Goal: Information Seeking & Learning: Learn about a topic

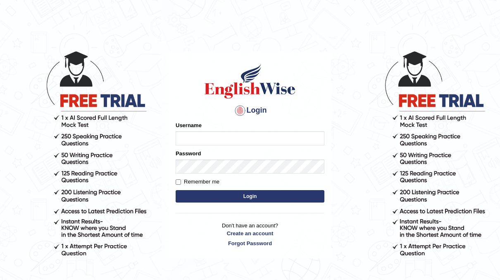
type input "neyam"
click at [242, 198] on button "Login" at bounding box center [250, 196] width 149 height 12
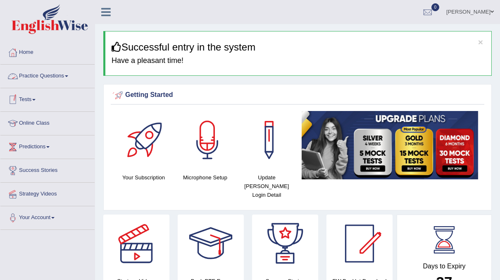
click at [60, 75] on link "Practice Questions" at bounding box center [47, 75] width 94 height 21
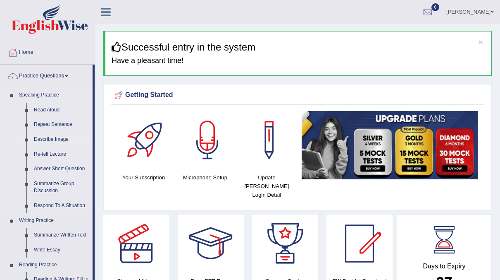
click at [47, 136] on link "Describe Image" at bounding box center [61, 139] width 62 height 15
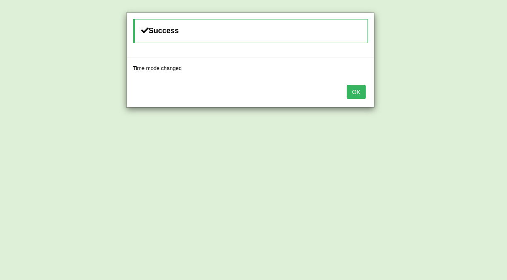
click at [361, 90] on button "OK" at bounding box center [356, 92] width 19 height 14
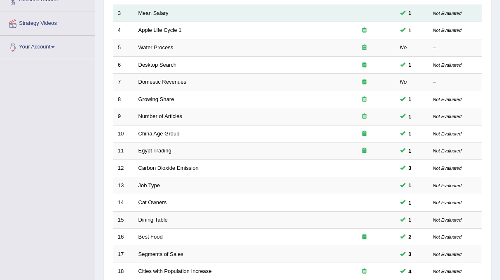
scroll to position [264, 0]
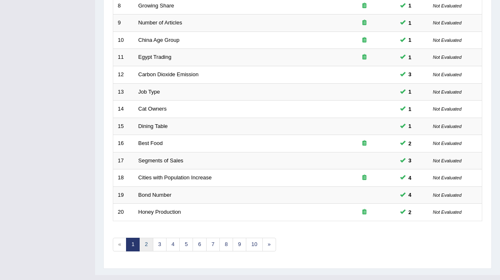
click at [142, 237] on link "2" at bounding box center [146, 244] width 14 height 14
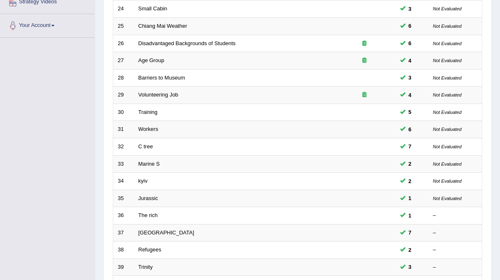
scroll to position [264, 0]
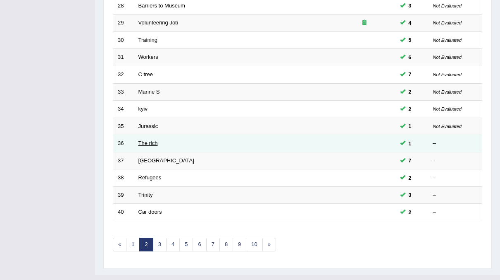
click at [155, 140] on link "The rich" at bounding box center [148, 143] width 19 height 6
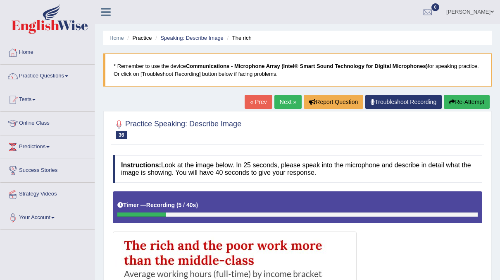
click at [450, 101] on icon "button" at bounding box center [453, 102] width 6 height 6
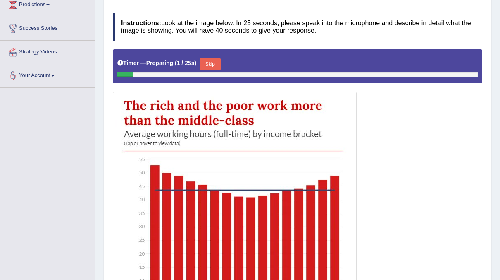
scroll to position [142, 0]
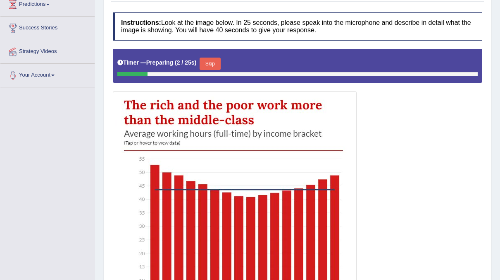
click at [209, 62] on button "Skip" at bounding box center [210, 63] width 21 height 12
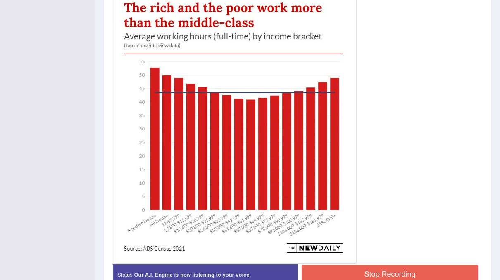
scroll to position [243, 0]
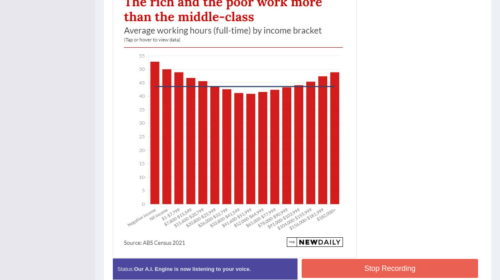
click at [367, 272] on button "Stop Recording" at bounding box center [390, 267] width 177 height 19
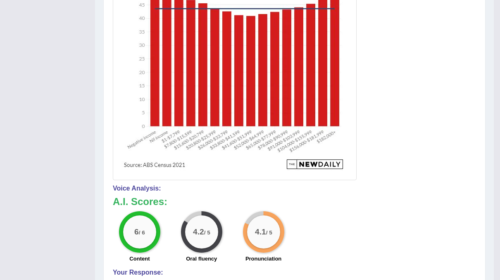
scroll to position [322, 0]
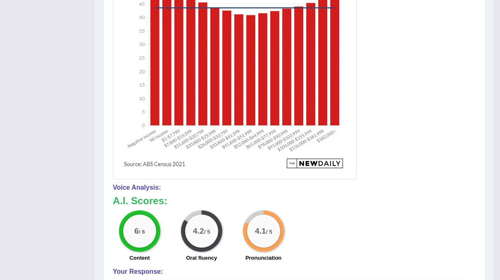
click at [459, 27] on div at bounding box center [295, 24] width 364 height 310
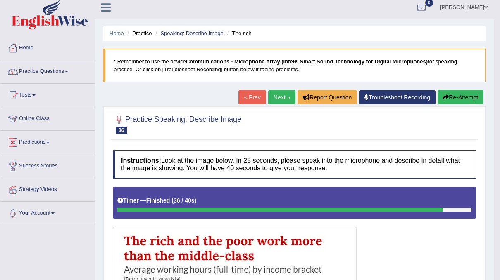
scroll to position [0, 0]
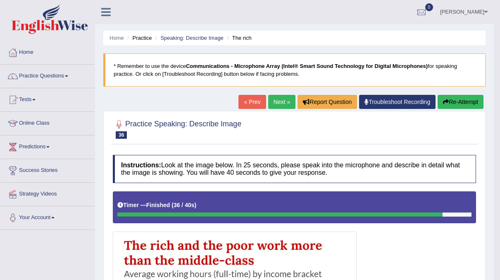
click at [279, 99] on link "Next »" at bounding box center [281, 102] width 27 height 14
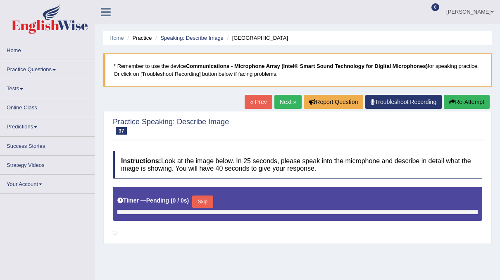
click at [55, 74] on link "Practice Questions" at bounding box center [47, 68] width 94 height 16
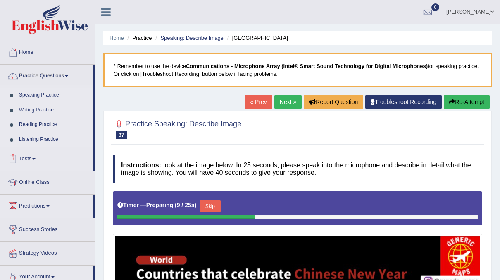
click at [39, 121] on link "Reading Practice" at bounding box center [53, 124] width 77 height 15
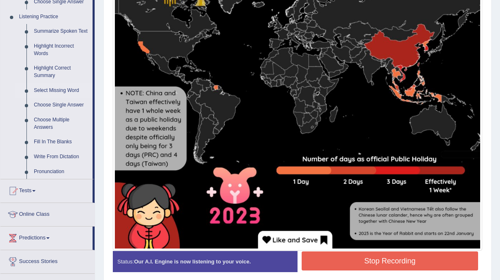
scroll to position [352, 0]
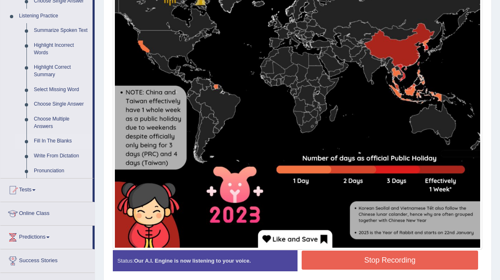
click at [49, 141] on link "Fill In The Blanks" at bounding box center [61, 141] width 62 height 15
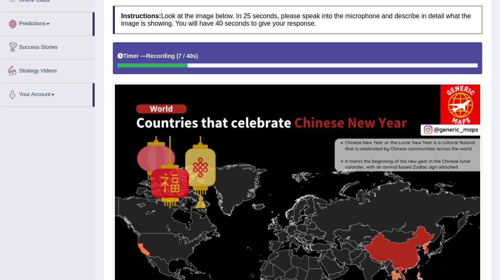
scroll to position [166, 0]
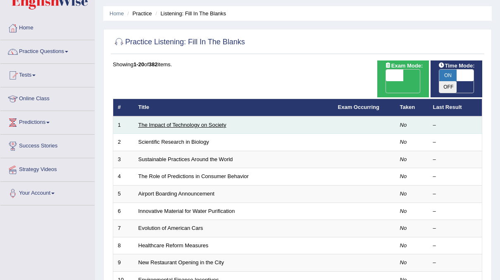
click at [192, 122] on link "The Impact of Technology on Society" at bounding box center [183, 125] width 88 height 6
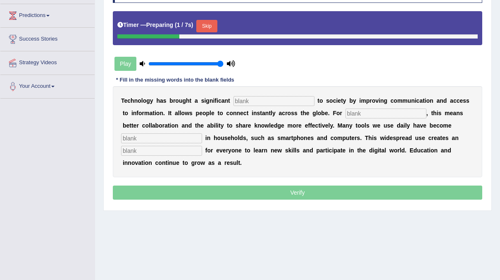
scroll to position [132, 0]
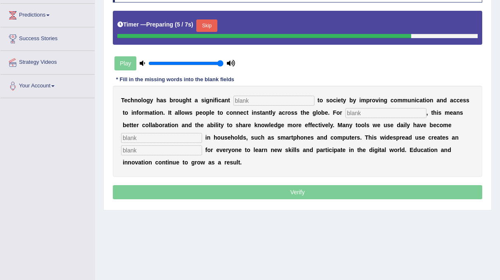
click at [211, 22] on button "Skip" at bounding box center [206, 25] width 21 height 12
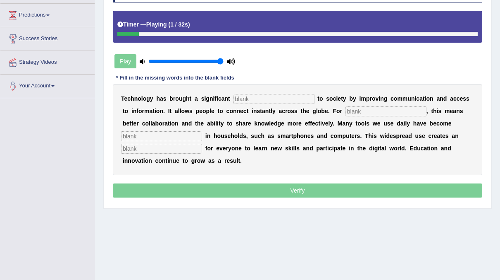
scroll to position [0, 0]
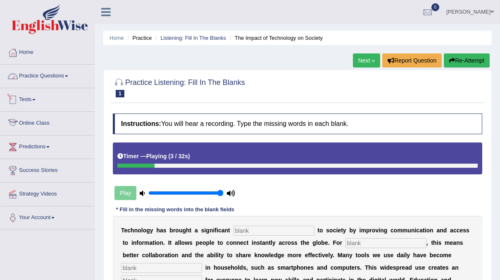
click at [61, 79] on link "Practice Questions" at bounding box center [47, 75] width 94 height 21
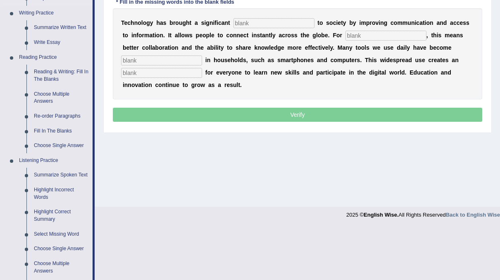
scroll to position [173, 0]
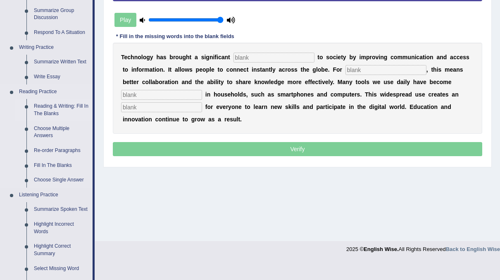
click at [55, 102] on link "Reading & Writing: Fill In The Blanks" at bounding box center [61, 110] width 62 height 22
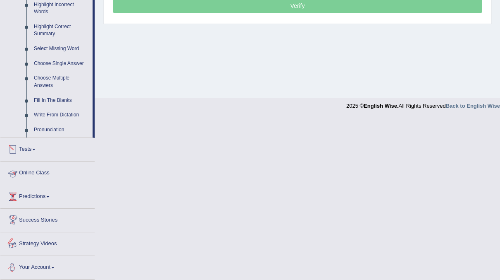
scroll to position [308, 0]
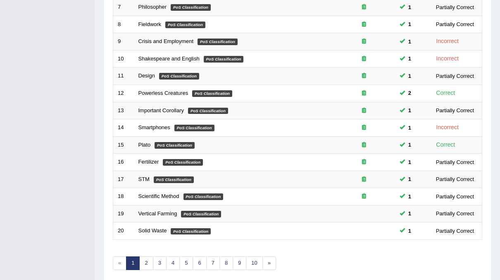
scroll to position [264, 0]
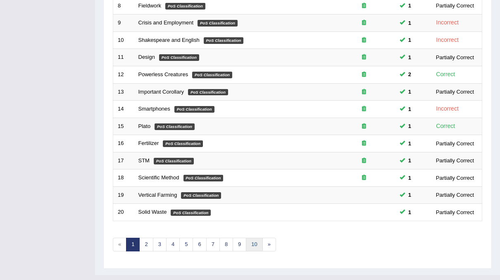
click at [258, 237] on link "10" at bounding box center [254, 244] width 17 height 14
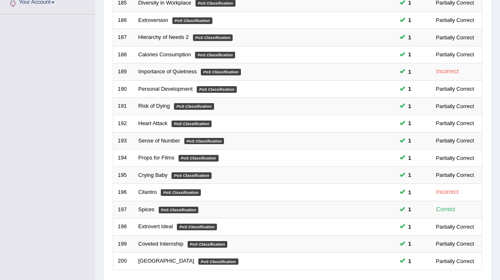
scroll to position [264, 0]
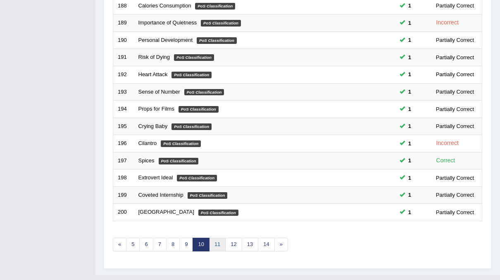
click at [213, 237] on link "11" at bounding box center [217, 244] width 17 height 14
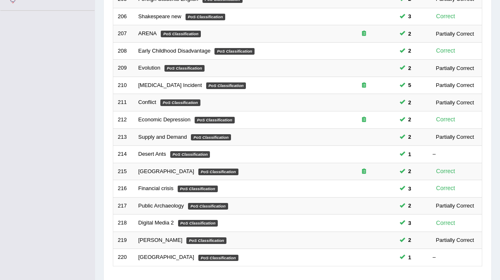
scroll to position [264, 0]
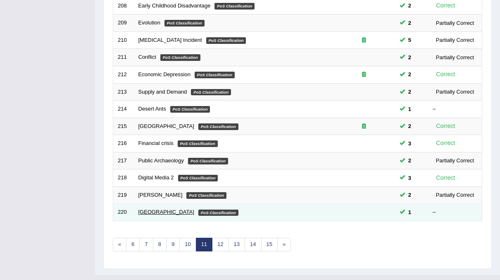
click at [158, 208] on link "Great Barrier Reef" at bounding box center [167, 211] width 56 height 6
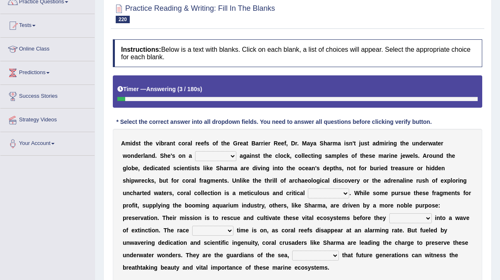
scroll to position [74, 0]
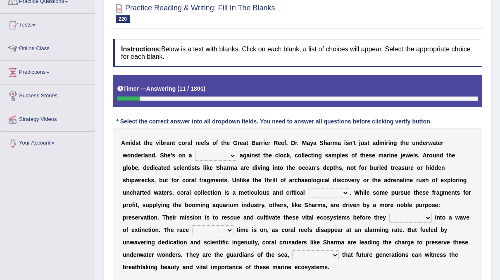
click at [195, 153] on select "debate work trouble mission" at bounding box center [215, 156] width 41 height 10
select select "mission"
click at [195, 151] on select "debate work trouble mission" at bounding box center [215, 156] width 41 height 10
click at [308, 188] on select "endeavor resource layer purchase" at bounding box center [328, 193] width 41 height 10
select select "resource"
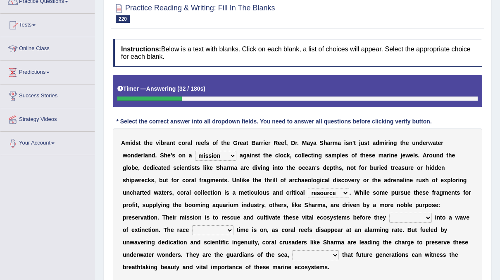
click at [308, 188] on select "endeavor resource layer purchase" at bounding box center [328, 193] width 41 height 10
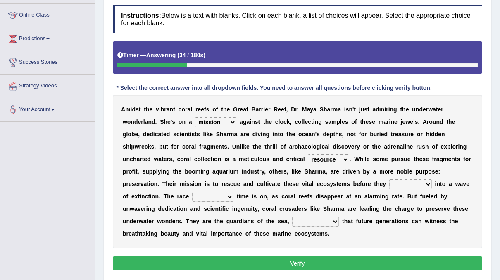
scroll to position [108, 0]
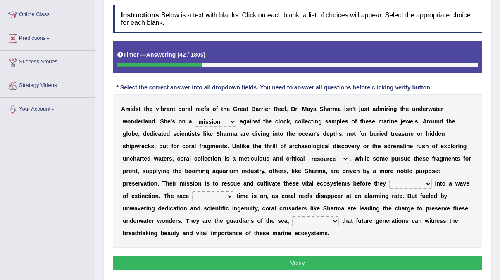
click at [390, 182] on select "affect experiment whisper vanish" at bounding box center [411, 184] width 43 height 10
select select "vanish"
click at [390, 179] on select "affect experiment whisper vanish" at bounding box center [411, 184] width 43 height 10
click at [234, 191] on select "against through into over" at bounding box center [212, 196] width 41 height 10
select select "against"
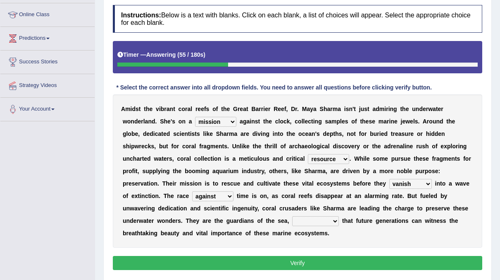
click at [234, 191] on select "against through into over" at bounding box center [212, 196] width 41 height 10
click at [339, 216] on select "ensuring ensured by ensuring that ensured" at bounding box center [315, 221] width 47 height 10
select select "that ensured"
click at [339, 216] on select "ensuring ensured by ensuring that ensured" at bounding box center [315, 221] width 47 height 10
click at [374, 256] on button "Verify" at bounding box center [298, 263] width 370 height 14
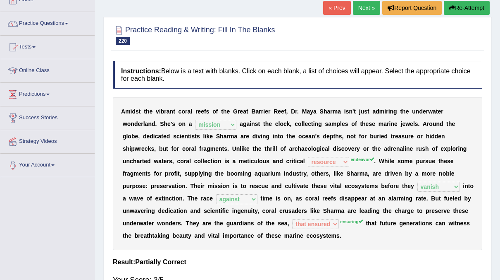
scroll to position [0, 0]
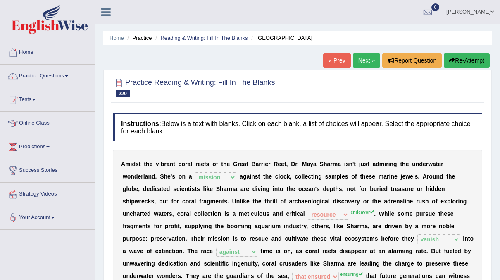
click at [364, 61] on link "Next »" at bounding box center [366, 60] width 27 height 14
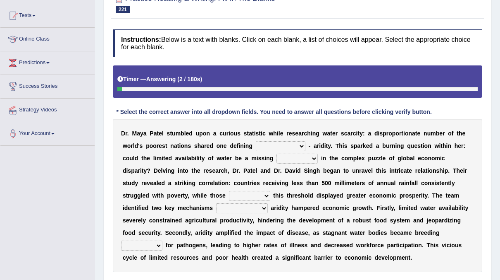
scroll to position [84, 0]
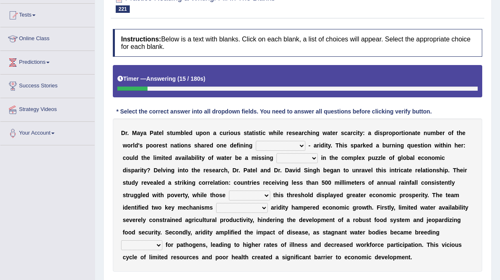
click at [264, 144] on select "economy rhythm characteristic sequence" at bounding box center [281, 146] width 50 height 10
select select "rhythm"
click at [256, 141] on select "economy rhythm characteristic sequence" at bounding box center [281, 146] width 50 height 10
click at [277, 155] on select "piece impact import window" at bounding box center [297, 158] width 41 height 10
select select "piece"
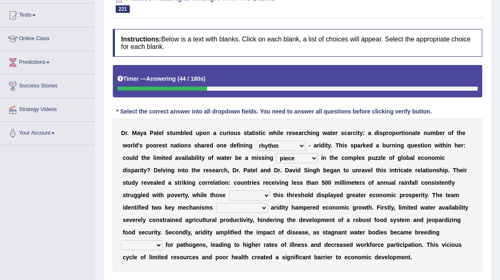
click at [277, 153] on select "piece impact import window" at bounding box center [297, 158] width 41 height 10
click at [270, 190] on select "persisting switching exceeding scoring" at bounding box center [249, 195] width 41 height 10
select select "switching"
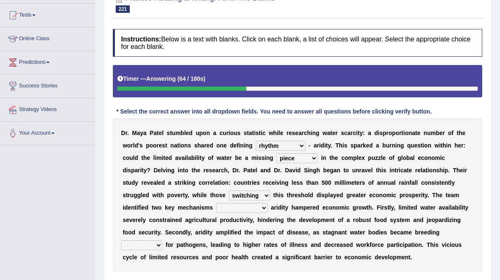
click at [270, 190] on select "persisting switching exceeding scoring" at bounding box center [249, 195] width 41 height 10
click at [268, 203] on select "by them in that of those through which" at bounding box center [242, 208] width 52 height 10
select select "through which"
click at [268, 203] on select "by them in that of those through which" at bounding box center [242, 208] width 52 height 10
click at [163, 240] on select "targets grounds equations seas" at bounding box center [141, 245] width 41 height 10
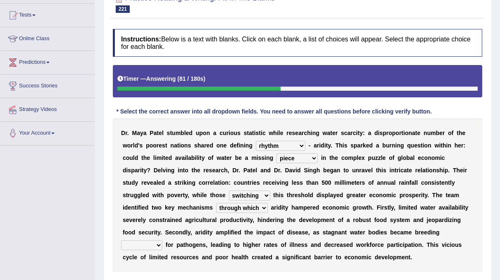
select select "seas"
click at [163, 240] on select "targets grounds equations seas" at bounding box center [141, 245] width 41 height 10
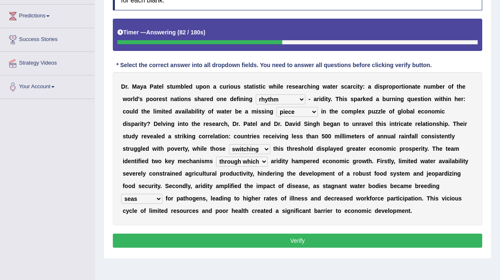
scroll to position [131, 0]
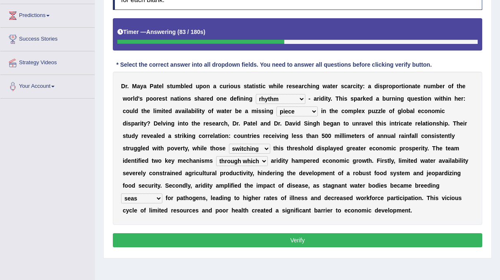
click at [163, 193] on select "targets grounds equations seas" at bounding box center [141, 198] width 41 height 10
click at [258, 238] on button "Verify" at bounding box center [298, 240] width 370 height 14
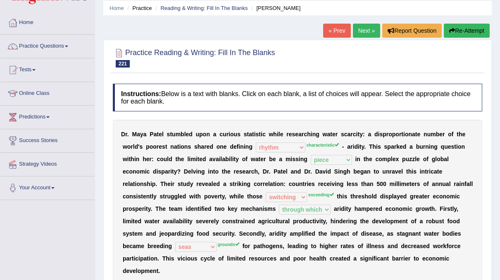
scroll to position [30, 0]
click at [366, 30] on link "Next »" at bounding box center [366, 30] width 27 height 14
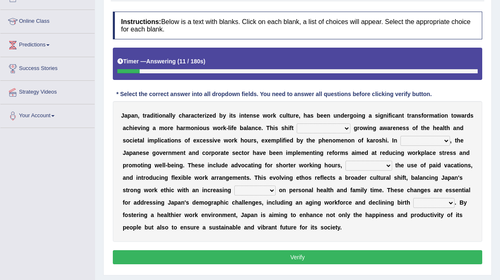
click at [336, 129] on select "is driven by is driven driven by which is driven" at bounding box center [324, 128] width 54 height 10
click at [297, 123] on select "is driven by is driven driven by which is driven" at bounding box center [324, 128] width 54 height 10
click at [323, 126] on select "is driven by is driven driven by which is driven" at bounding box center [324, 128] width 54 height 10
select select "is driven by"
click at [297, 123] on select "is driven by is driven driven by which is driven" at bounding box center [324, 128] width 54 height 10
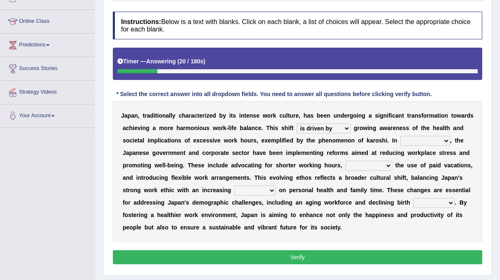
click at [452, 138] on b at bounding box center [453, 140] width 3 height 7
click at [403, 139] on select "consideration difference regard response" at bounding box center [426, 141] width 50 height 10
click at [401, 136] on select "consideration difference regard response" at bounding box center [426, 141] width 50 height 10
drag, startPoint x: 318, startPoint y: 170, endPoint x: 399, endPoint y: 135, distance: 88.1
click at [399, 135] on div "J a p a n , t r a d i t i o n a l l y c h a r a c t e r i z e d b y i t s i n t…" at bounding box center [298, 171] width 370 height 141
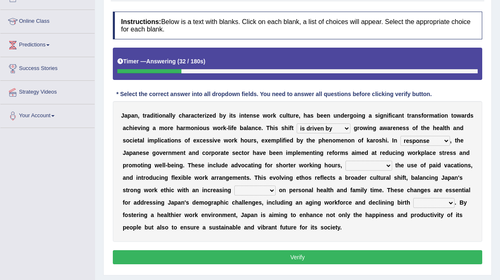
click at [401, 141] on select "consideration difference regard response" at bounding box center [426, 141] width 50 height 10
select select "consideration"
click at [401, 136] on select "consideration difference regard response" at bounding box center [426, 141] width 50 height 10
click at [346, 169] on select "persuading retiring posing encouraging" at bounding box center [369, 165] width 47 height 10
click at [316, 226] on div "J a p a n , t r a d i t i o n a l l y c h a r a c t e r i z e d b y i t s i n t…" at bounding box center [298, 171] width 370 height 141
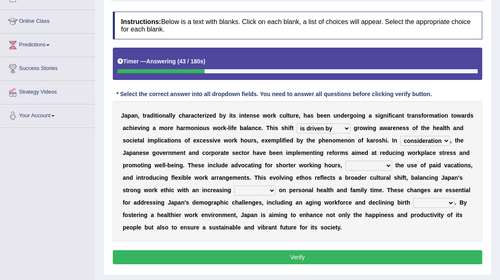
click at [346, 169] on select "persuading retiring posing encouraging" at bounding box center [369, 165] width 47 height 10
select select "encouraging"
click at [346, 160] on select "persuading retiring posing encouraging" at bounding box center [369, 165] width 47 height 10
click at [235, 187] on select "omission prospect code emphasis" at bounding box center [255, 190] width 41 height 10
click at [235, 185] on select "omission prospect code emphasis" at bounding box center [255, 190] width 41 height 10
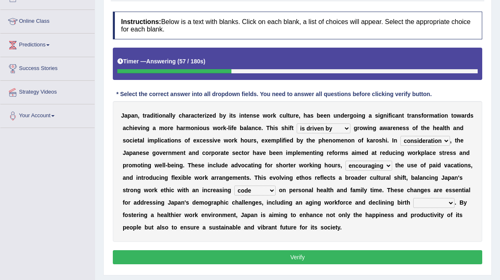
click at [235, 188] on select "omission prospect code emphasis" at bounding box center [255, 190] width 41 height 10
click at [235, 185] on select "omission prospect code emphasis" at bounding box center [255, 190] width 41 height 10
click at [235, 189] on select "omission prospect code emphasis" at bounding box center [255, 190] width 41 height 10
select select "code"
click at [235, 185] on select "omission prospect code emphasis" at bounding box center [255, 190] width 41 height 10
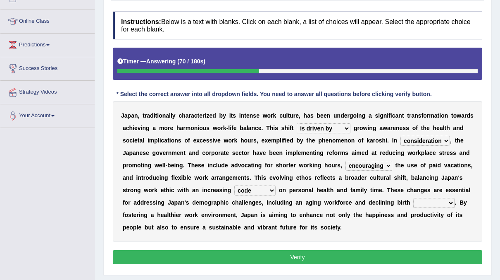
click at [414, 199] on select "examples impacts models rates" at bounding box center [434, 203] width 41 height 10
select select "rates"
click at [414, 198] on select "examples impacts models rates" at bounding box center [434, 203] width 41 height 10
click at [298, 255] on button "Verify" at bounding box center [298, 257] width 370 height 14
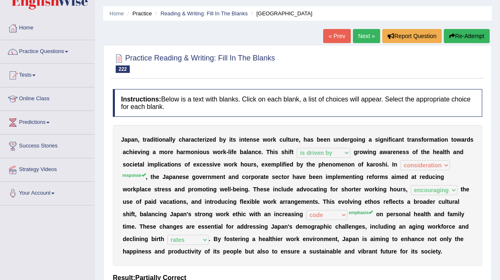
scroll to position [24, 0]
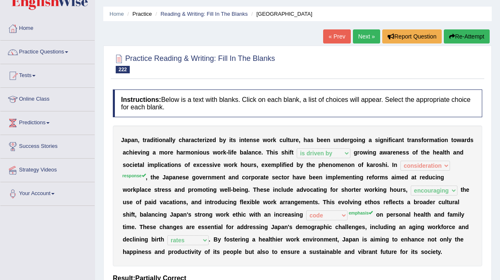
click at [364, 34] on link "Next »" at bounding box center [366, 36] width 27 height 14
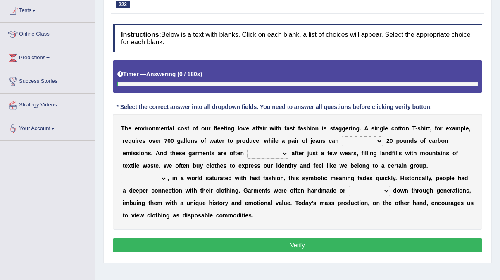
scroll to position [89, 0]
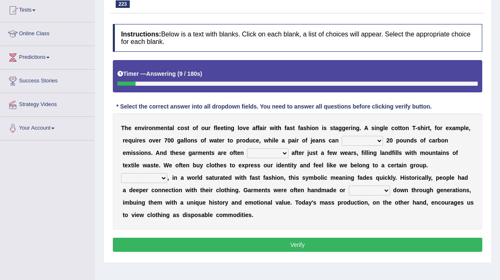
click at [362, 138] on select "generate access recycle measure" at bounding box center [362, 141] width 41 height 10
click at [342, 136] on select "generate access recycle measure" at bounding box center [362, 141] width 41 height 10
click at [359, 137] on select "generate access recycle measure" at bounding box center [362, 141] width 41 height 10
select select "generate"
click at [342, 136] on select "generate access recycle measure" at bounding box center [362, 141] width 41 height 10
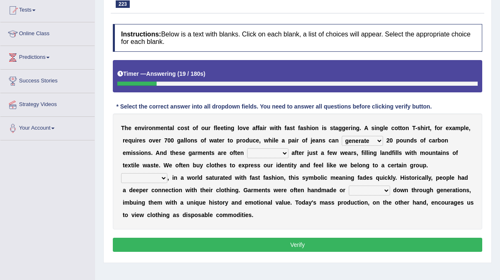
click at [247, 149] on select "found allocated discarded developed" at bounding box center [267, 153] width 41 height 10
select select "developed"
click at [247, 148] on select "found allocated discarded developed" at bounding box center [267, 153] width 41 height 10
click at [168, 173] on select "However While For instance Besides" at bounding box center [144, 178] width 46 height 10
select select "However"
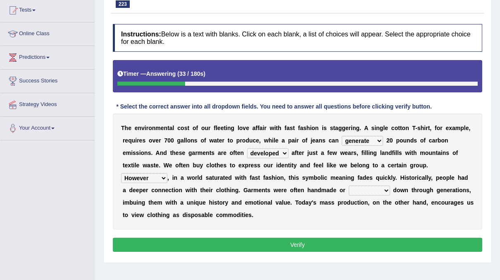
click at [168, 173] on select "However While For instance Besides" at bounding box center [144, 178] width 46 height 10
click at [349, 189] on select "sought passed raised altered" at bounding box center [369, 190] width 41 height 10
select select "sought"
click at [349, 185] on select "sought passed raised altered" at bounding box center [369, 190] width 41 height 10
click at [253, 237] on button "Verify" at bounding box center [298, 244] width 370 height 14
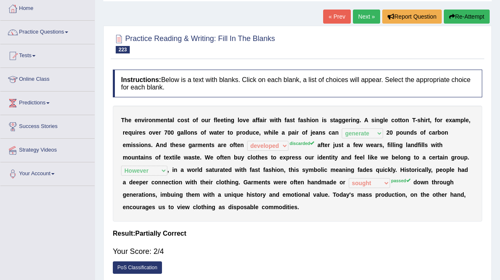
scroll to position [41, 0]
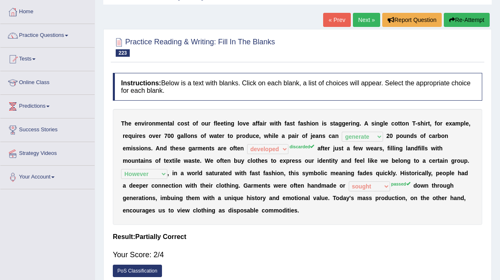
click at [359, 20] on link "Next »" at bounding box center [366, 20] width 27 height 14
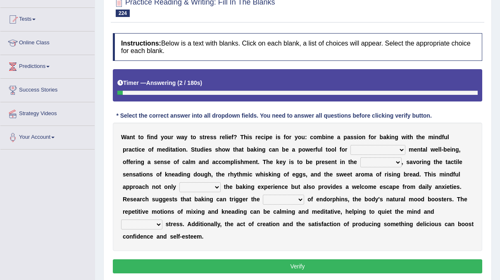
scroll to position [80, 0]
click at [351, 148] on select "improving being improved improvement improved" at bounding box center [378, 150] width 55 height 10
select select "improving"
click at [351, 145] on select "improving being improved improvement improved" at bounding box center [378, 150] width 55 height 10
click at [361, 161] on select "moment point success duration" at bounding box center [381, 162] width 41 height 10
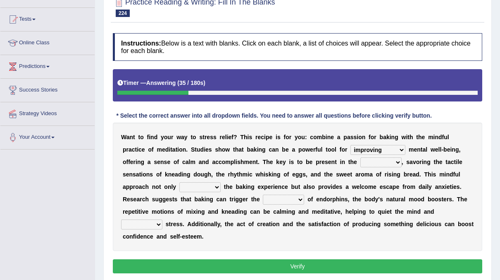
select select "moment"
click at [361, 157] on select "moment point success duration" at bounding box center [381, 162] width 41 height 10
click at [221, 182] on select "exhibits enhances consumes postpones" at bounding box center [199, 187] width 41 height 10
select select "exhibits"
click at [221, 182] on select "exhibits enhances consumes postpones" at bounding box center [199, 187] width 41 height 10
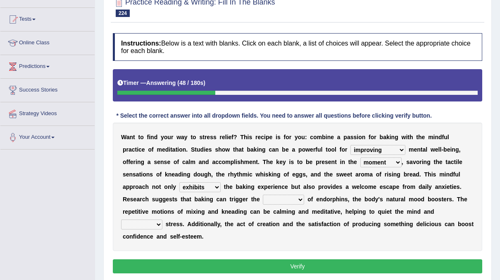
click at [263, 198] on select "texture theory trend release" at bounding box center [283, 199] width 41 height 10
select select "release"
click at [263, 194] on select "texture theory trend release" at bounding box center [283, 199] width 41 height 10
click at [163, 219] on select "reduce interpret satisfy gather" at bounding box center [141, 224] width 41 height 10
select select "reduce"
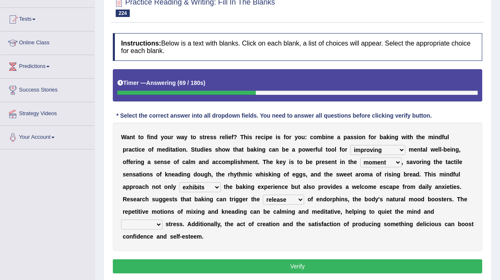
click at [163, 219] on select "reduce interpret satisfy gather" at bounding box center [141, 224] width 41 height 10
click at [304, 259] on button "Verify" at bounding box center [298, 266] width 370 height 14
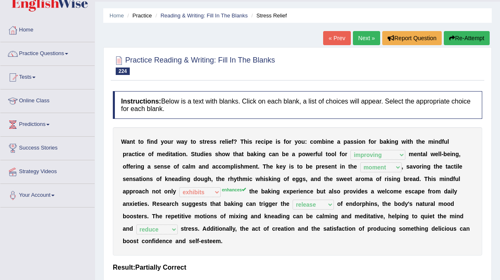
scroll to position [0, 0]
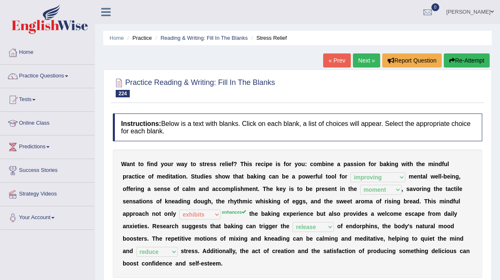
click at [365, 61] on link "Next »" at bounding box center [366, 60] width 27 height 14
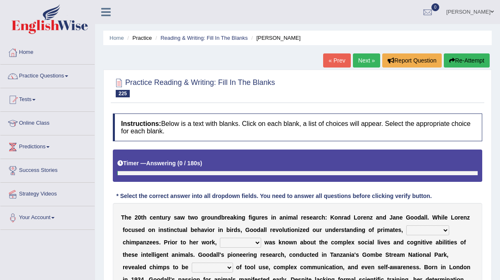
scroll to position [48, 0]
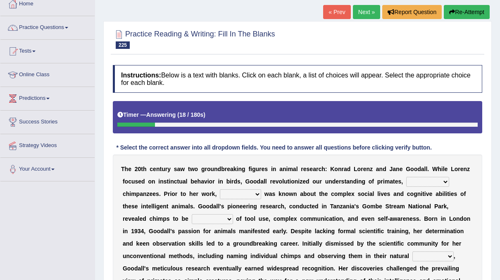
click at [407, 179] on select "closely faithfully perfectly particularly" at bounding box center [428, 182] width 43 height 10
select select "particularly"
click at [407, 177] on select "closely faithfully perfectly particularly" at bounding box center [428, 182] width 43 height 10
click at [220, 189] on select "few a few little a little" at bounding box center [240, 194] width 41 height 10
select select "a little"
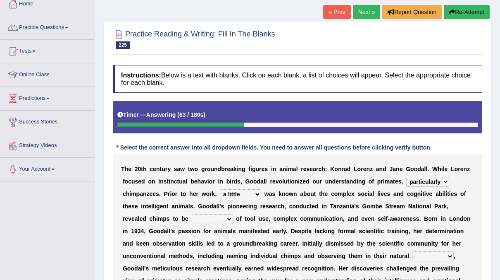
click at [220, 189] on select "few a few little a little" at bounding box center [240, 194] width 41 height 10
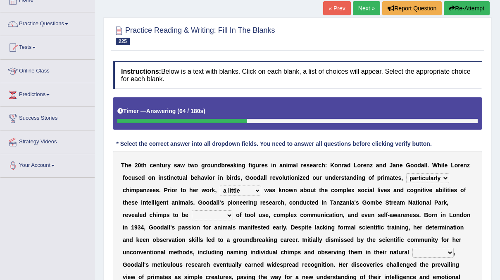
scroll to position [57, 0]
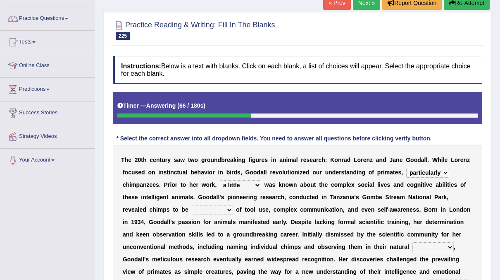
click at [233, 205] on select "sufficient capable special frequent" at bounding box center [212, 210] width 41 height 10
select select "capable"
click at [233, 205] on select "sufficient capable special frequent" at bounding box center [212, 210] width 41 height 10
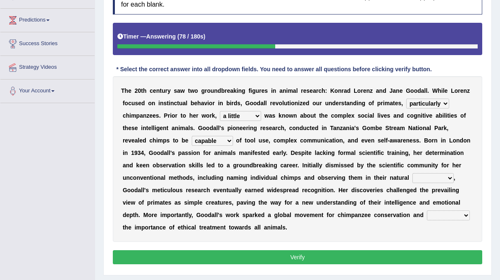
scroll to position [127, 0]
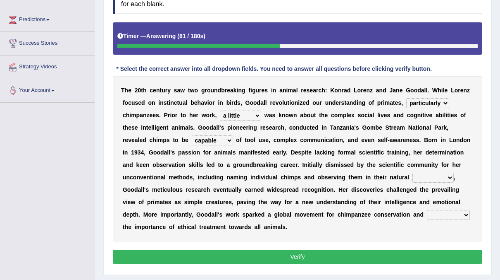
click at [413, 172] on select "element input regime habitat" at bounding box center [433, 177] width 41 height 10
select select "element"
click at [413, 172] on select "element input regime habitat" at bounding box center [433, 177] width 41 height 10
click at [427, 212] on select "contacted claimed comprised highlighted" at bounding box center [448, 215] width 43 height 10
select select "highlighted"
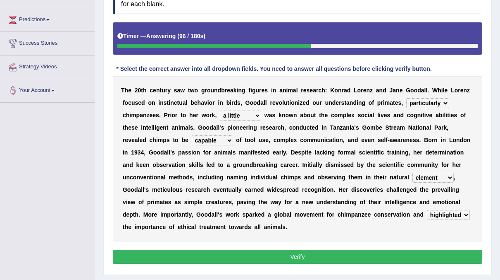
click at [427, 210] on select "contacted claimed comprised highlighted" at bounding box center [448, 215] width 43 height 10
click at [239, 249] on button "Verify" at bounding box center [298, 256] width 370 height 14
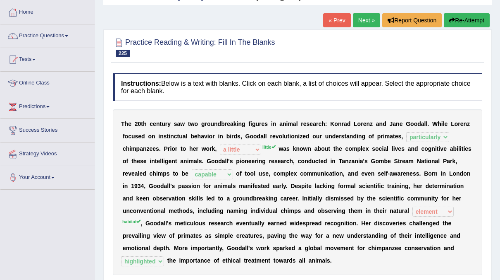
scroll to position [2, 0]
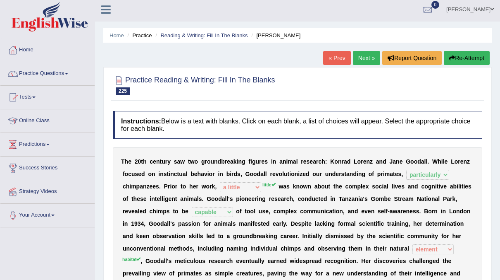
click at [365, 54] on link "Next »" at bounding box center [366, 58] width 27 height 14
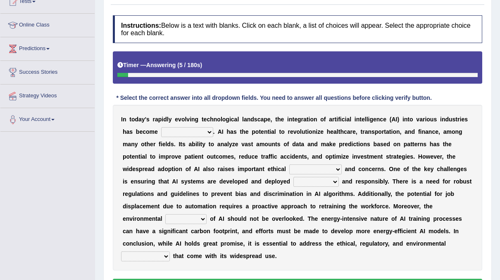
scroll to position [98, 0]
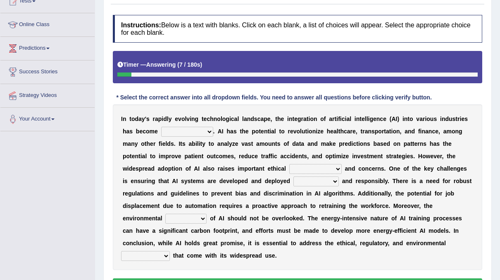
click at [193, 127] on select "transformative essential integral inherent" at bounding box center [187, 132] width 52 height 10
select select "transformative"
click at [161, 127] on select "transformative essential integral inherent" at bounding box center [187, 132] width 52 height 10
click at [290, 164] on select "breakthroughs advancements applications implications" at bounding box center [316, 169] width 53 height 10
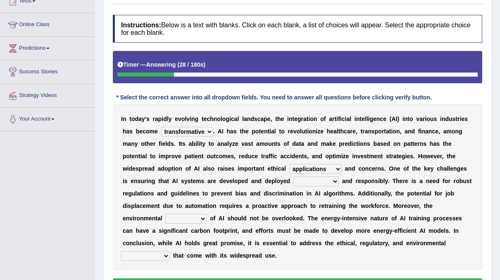
click at [290, 168] on select "breakthroughs advancements applications implications" at bounding box center [316, 169] width 53 height 10
select select "breakthroughs"
click at [290, 164] on select "breakthroughs advancements applications implications" at bounding box center [316, 169] width 53 height 10
click at [294, 179] on select "ethically strategically innovatively effectively" at bounding box center [316, 181] width 45 height 10
select select "effectively"
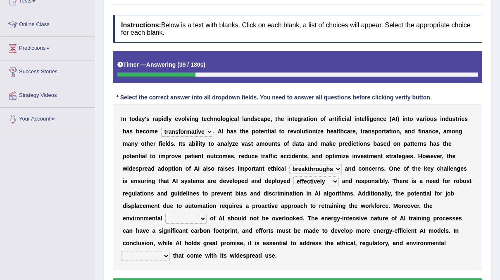
click at [294, 176] on select "ethically strategically innovatively effectively" at bounding box center [316, 181] width 45 height 10
click at [207, 213] on select "footprint conflict imposition sequence" at bounding box center [185, 218] width 41 height 10
select select "conflict"
click at [207, 213] on select "footprint conflict imposition sequence" at bounding box center [185, 218] width 41 height 10
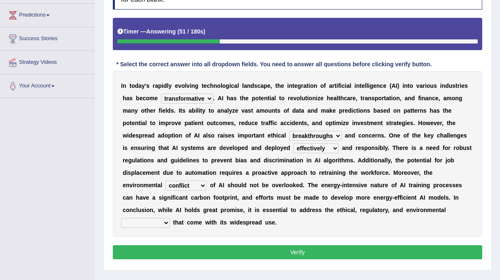
scroll to position [135, 0]
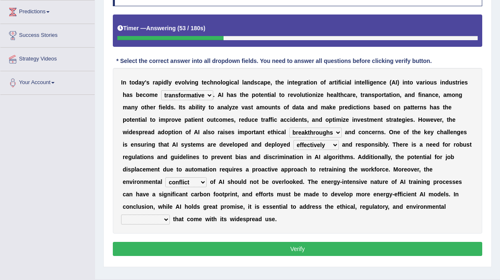
click at [170, 214] on select "dilemmas limitations opportunities challenges" at bounding box center [145, 219] width 49 height 10
select select "challenges"
click at [170, 214] on select "dilemmas limitations opportunities challenges" at bounding box center [145, 219] width 49 height 10
click at [283, 242] on button "Verify" at bounding box center [298, 249] width 370 height 14
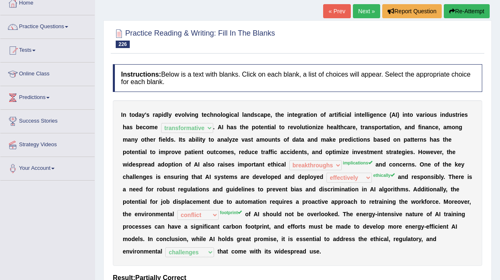
scroll to position [24, 0]
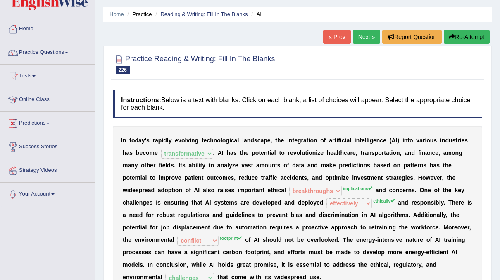
click at [367, 38] on link "Next »" at bounding box center [366, 37] width 27 height 14
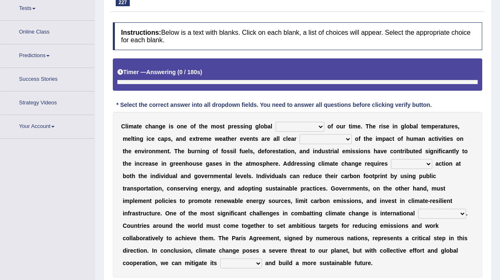
scroll to position [102, 0]
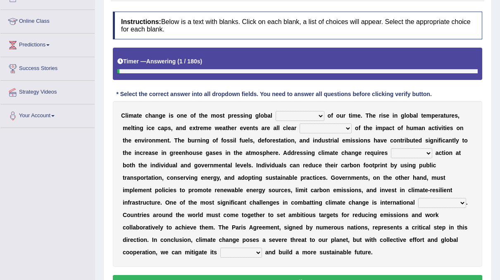
click at [306, 117] on select "opportunities solutions issues disasters" at bounding box center [300, 116] width 49 height 10
select select "issues"
click at [276, 111] on select "opportunities solutions issues disasters" at bounding box center [300, 116] width 49 height 10
click at [304, 126] on select "causes solutions effects consequences" at bounding box center [326, 128] width 52 height 10
click at [300, 123] on select "causes solutions effects consequences" at bounding box center [326, 128] width 52 height 10
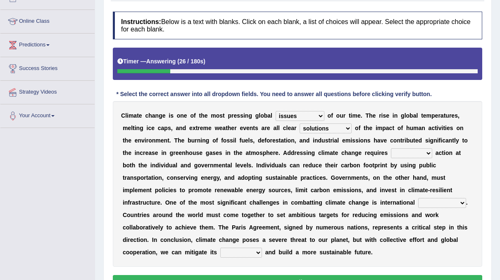
click at [300, 129] on select "causes solutions effects consequences" at bounding box center [326, 128] width 52 height 10
select select "causes"
click at [300, 123] on select "causes solutions effects consequences" at bounding box center [326, 128] width 52 height 10
click at [391, 151] on select "concerted local insidious clumsy" at bounding box center [411, 153] width 41 height 10
select select "insidious"
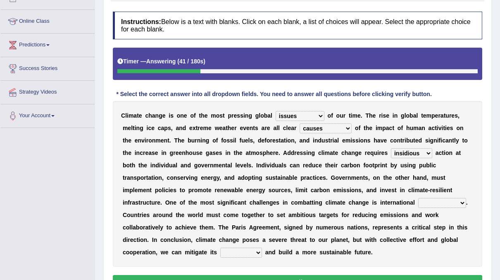
click at [391, 148] on select "concerted local insidious clumsy" at bounding box center [411, 153] width 41 height 10
click at [419, 200] on select "cooperation compromise conflict collaboration" at bounding box center [443, 203] width 48 height 10
click at [419, 198] on select "cooperation compromise conflict collaboration" at bounding box center [443, 203] width 48 height 10
click at [419, 205] on select "cooperation compromise conflict collaboration" at bounding box center [443, 203] width 48 height 10
select select "cooperation"
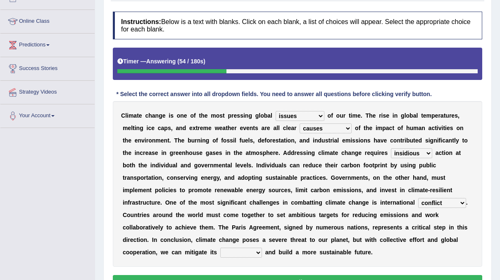
click at [419, 198] on select "cooperation compromise conflict collaboration" at bounding box center [443, 203] width 48 height 10
click at [262, 247] on select "benefits challenges impact risks" at bounding box center [241, 252] width 42 height 10
click at [233, 247] on select "benefits challenges impact risks" at bounding box center [241, 252] width 42 height 10
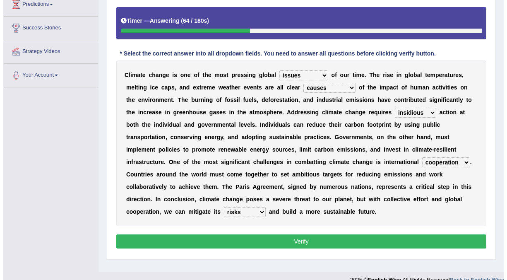
scroll to position [142, 0]
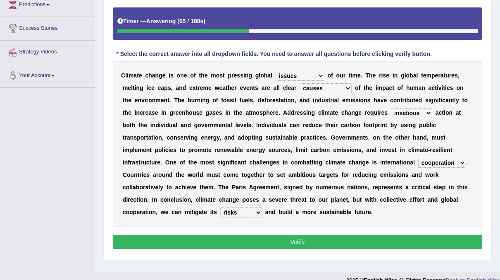
click at [262, 207] on select "benefits challenges impact risks" at bounding box center [241, 212] width 42 height 10
select select "benefits"
click at [233, 207] on select "benefits challenges impact risks" at bounding box center [241, 212] width 42 height 10
click at [262, 235] on button "Verify" at bounding box center [298, 242] width 370 height 14
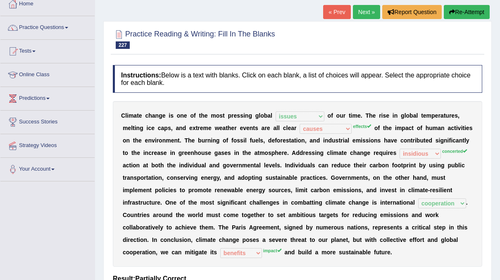
scroll to position [31, 0]
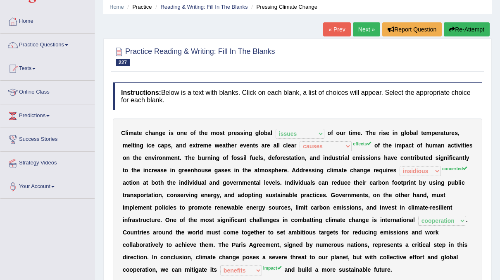
click at [358, 28] on link "Next »" at bounding box center [366, 29] width 27 height 14
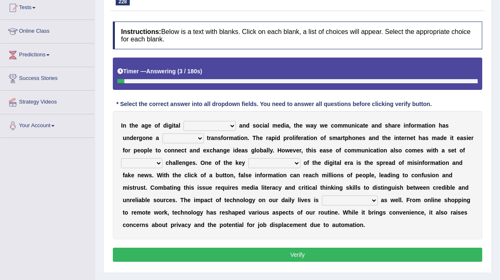
click at [228, 122] on select "transformation resistance coincidence disruption" at bounding box center [210, 126] width 53 height 10
select select "transformation"
click at [184, 121] on select "transformation resistance coincidence disruption" at bounding box center [210, 126] width 53 height 10
click at [163, 138] on select "positive radical dramatic negative" at bounding box center [183, 138] width 41 height 10
select select "positive"
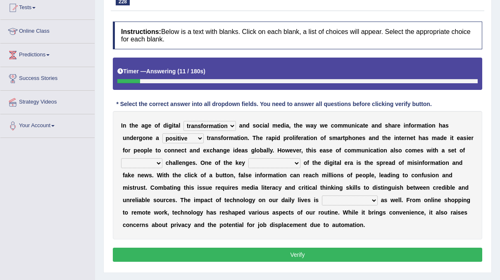
click at [163, 133] on select "positive radical dramatic negative" at bounding box center [183, 138] width 41 height 10
click at [249, 158] on select "consequences benefits opportunities challenges" at bounding box center [275, 163] width 52 height 10
click at [249, 163] on select "consequences benefits opportunities challenges" at bounding box center [275, 163] width 52 height 10
select select "challenges"
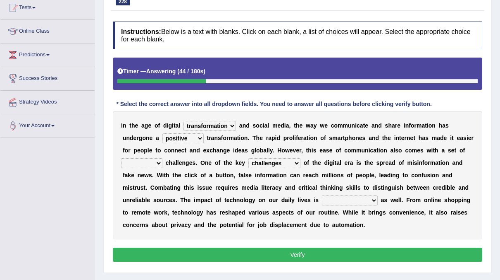
click at [249, 158] on select "consequences benefits opportunities challenges" at bounding box center [275, 163] width 52 height 10
click at [322, 198] on select "alarming negligible inconsequential profound" at bounding box center [350, 200] width 56 height 10
select select "profound"
click at [322, 195] on select "alarming negligible inconsequential profound" at bounding box center [350, 200] width 56 height 10
click at [163, 158] on select "exciting perplexing daunting hidden" at bounding box center [141, 163] width 41 height 10
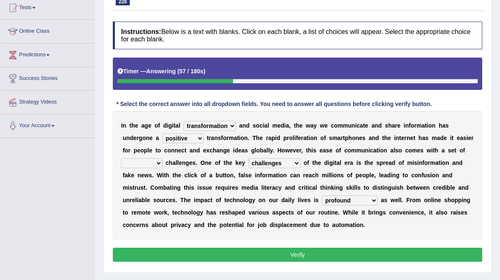
click at [249, 165] on select "consequences benefits opportunities challenges" at bounding box center [275, 163] width 52 height 10
select select "consequences"
click at [249, 158] on select "consequences benefits opportunities challenges" at bounding box center [275, 163] width 52 height 10
click at [163, 158] on select "exciting perplexing daunting hidden" at bounding box center [141, 163] width 41 height 10
select select "hidden"
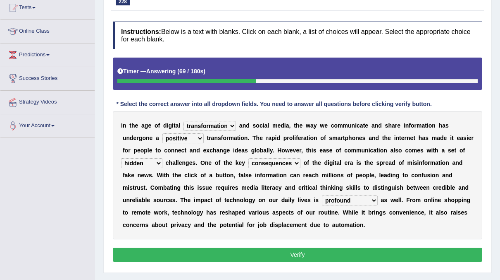
click at [163, 158] on select "exciting perplexing daunting hidden" at bounding box center [141, 163] width 41 height 10
click at [316, 249] on button "Verify" at bounding box center [298, 254] width 370 height 14
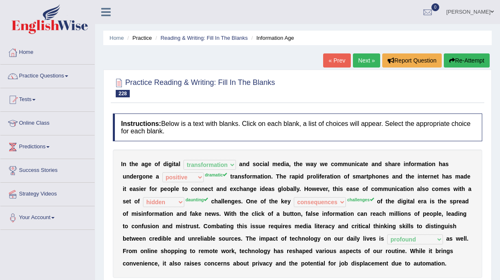
click at [359, 60] on link "Next »" at bounding box center [366, 60] width 27 height 14
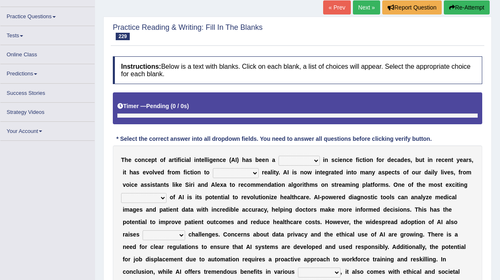
click at [304, 160] on select "dream vision nightmare fantasy" at bounding box center [299, 161] width 41 height 10
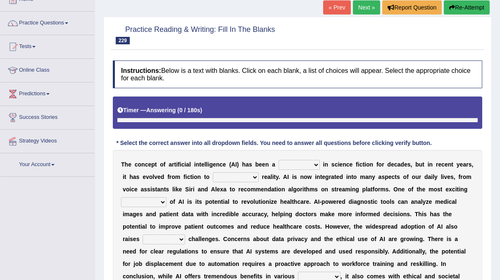
scroll to position [55, 0]
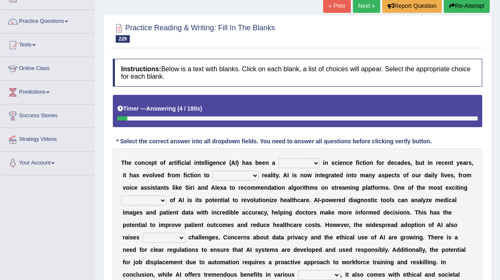
select select "dream"
click at [279, 158] on select "dream vision nightmare fantasy" at bounding box center [299, 163] width 41 height 10
click at [225, 175] on select "actual virtual fictional hypothetical" at bounding box center [236, 175] width 46 height 10
select select "actual"
click at [213, 170] on select "actual virtual fictional hypothetical" at bounding box center [236, 175] width 46 height 10
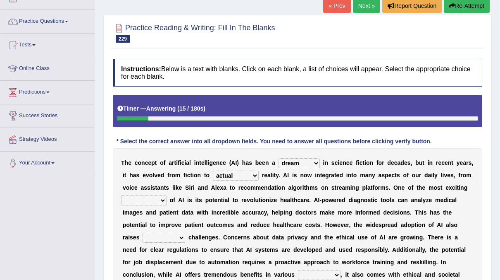
click at [158, 200] on select "applications benefits limitations drawbacks" at bounding box center [143, 200] width 45 height 10
select select "benefits"
click at [121, 195] on select "applications benefits limitations drawbacks" at bounding box center [143, 200] width 45 height 10
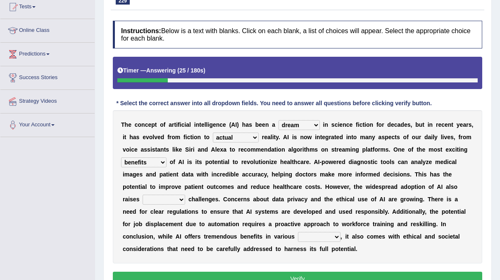
scroll to position [96, 0]
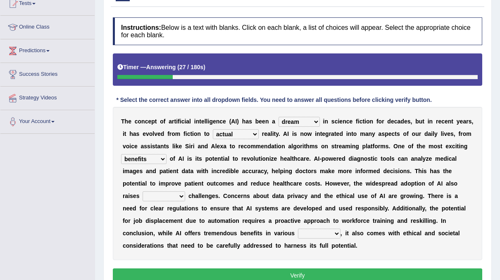
click at [185, 191] on select "exciting ambiguous significant daunting" at bounding box center [164, 196] width 43 height 10
select select "significant"
click at [185, 191] on select "exciting ambiguous significant daunting" at bounding box center [164, 196] width 43 height 10
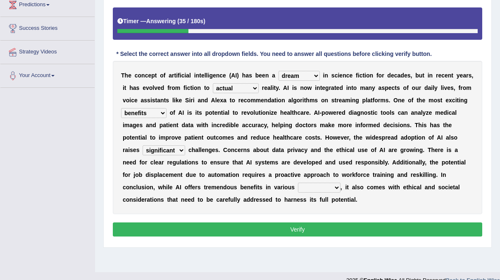
click at [298, 187] on select "fields dips documents places" at bounding box center [319, 187] width 43 height 10
select select "documents"
click at [298, 182] on select "fields dips documents places" at bounding box center [319, 187] width 43 height 10
click at [273, 229] on button "Verify" at bounding box center [298, 229] width 370 height 14
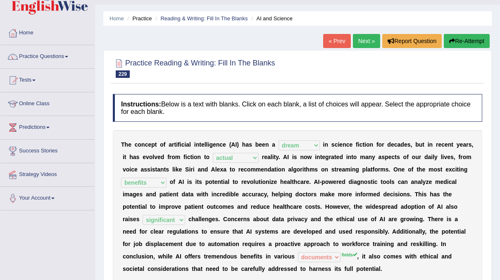
scroll to position [14, 0]
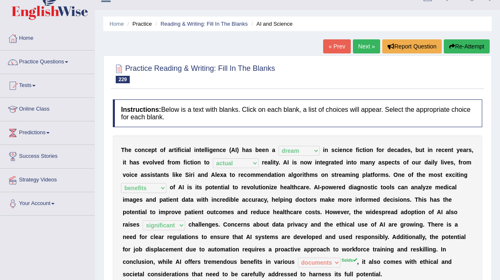
click at [369, 44] on link "Next »" at bounding box center [366, 46] width 27 height 14
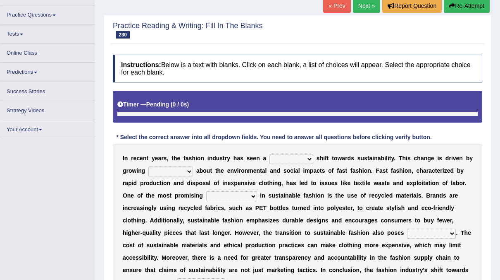
scroll to position [59, 0]
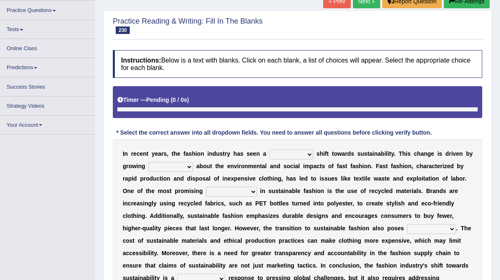
click at [295, 154] on select "immaculate superficial costly dramatic" at bounding box center [292, 154] width 44 height 10
select select "dramatic"
click at [270, 149] on select "immaculate superficial costly dramatic" at bounding box center [292, 154] width 44 height 10
click at [158, 162] on select "indifference enthusiasm disinterest awareness" at bounding box center [170, 167] width 45 height 10
select select "enthusiasm"
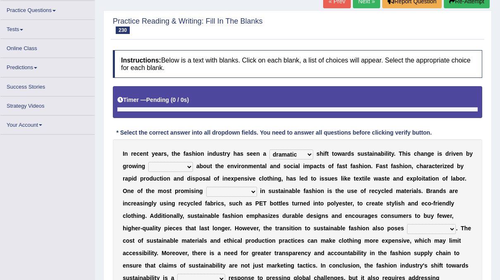
click at [148, 162] on select "indifference enthusiasm disinterest awareness" at bounding box center [170, 167] width 45 height 10
click at [206, 191] on select "obstacles subscription developments complaints" at bounding box center [231, 192] width 51 height 10
select select "subscription"
click at [206, 187] on select "obstacles subscription developments complaints" at bounding box center [231, 192] width 51 height 10
click at [407, 224] on select "advantages challenges opportunities benefits" at bounding box center [431, 229] width 49 height 10
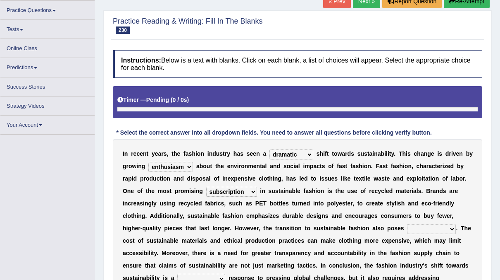
select select "opportunities"
click at [407, 224] on select "advantages challenges opportunities benefits" at bounding box center [431, 229] width 49 height 10
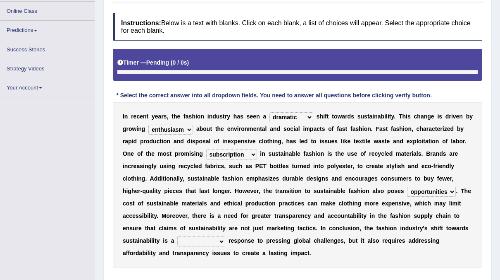
scroll to position [98, 0]
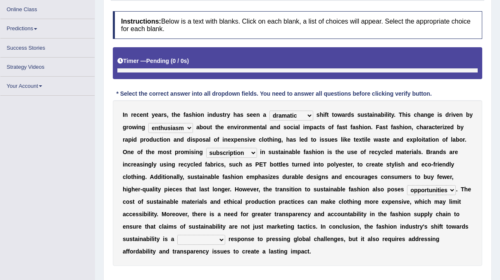
click at [225, 235] on select "meaningful controversial temporary irrelevant" at bounding box center [201, 240] width 48 height 10
select select "controversial"
click at [225, 235] on select "meaningful controversial temporary irrelevant" at bounding box center [201, 240] width 48 height 10
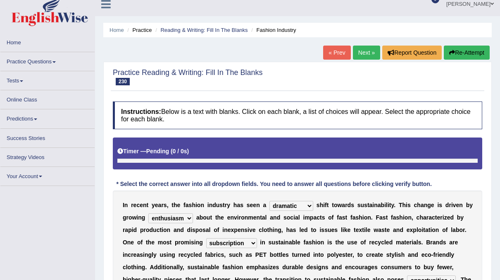
scroll to position [7, 0]
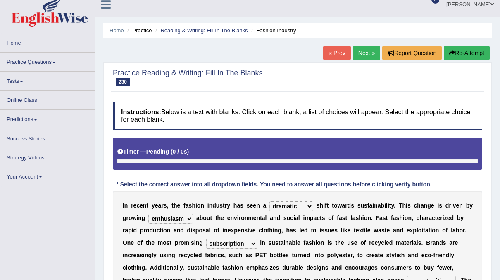
click at [369, 50] on link "Next »" at bounding box center [366, 53] width 27 height 14
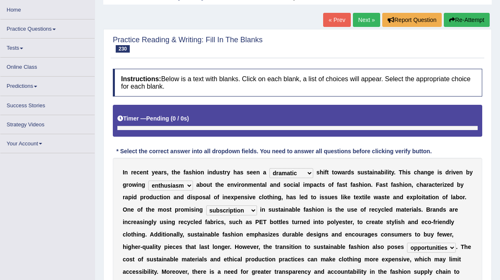
scroll to position [40, 0]
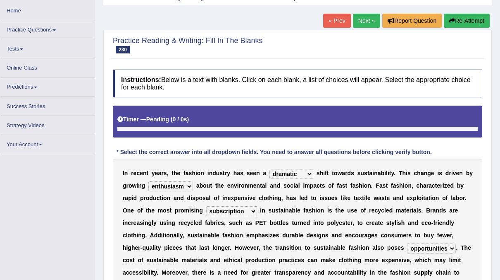
click at [328, 104] on div "Instructions: Below is a text with blanks. Click on each blank, a list of choic…" at bounding box center [298, 200] width 374 height 270
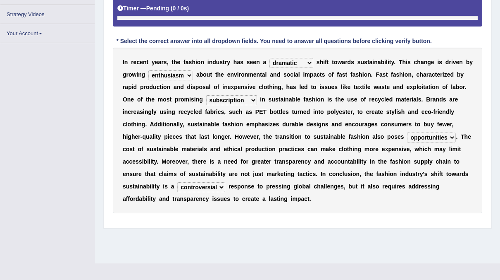
scroll to position [0, 0]
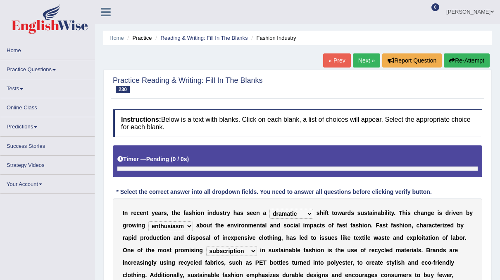
click at [368, 63] on link "Next »" at bounding box center [366, 60] width 27 height 14
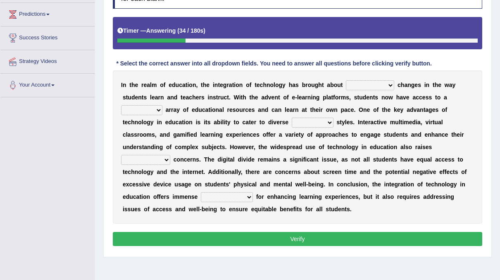
scroll to position [132, 0]
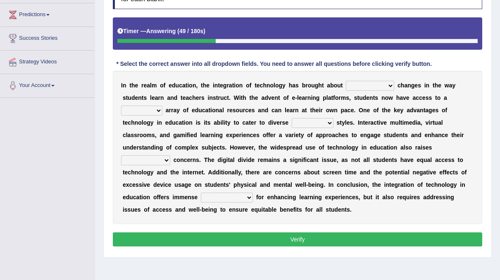
click at [367, 84] on select "revolutionary complex incremental limited" at bounding box center [370, 86] width 48 height 10
select select "incremental"
click at [346, 81] on select "revolutionary complex incremental limited" at bounding box center [370, 86] width 48 height 10
click at [163, 105] on select "traditional innovative vast narrow" at bounding box center [141, 110] width 41 height 10
select select "narrow"
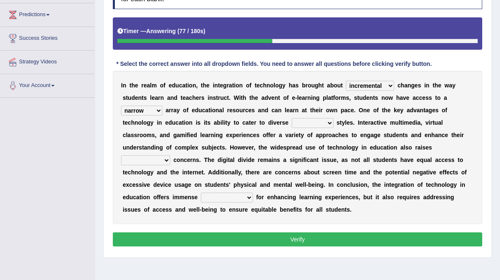
click at [163, 105] on select "traditional innovative vast narrow" at bounding box center [141, 110] width 41 height 10
click at [292, 120] on select "curriculum classroom learning teaching" at bounding box center [313, 123] width 42 height 10
click at [292, 118] on select "curriculum classroom learning teaching" at bounding box center [313, 123] width 42 height 10
click at [292, 122] on select "curriculum classroom learning teaching" at bounding box center [313, 123] width 42 height 10
select select "teaching"
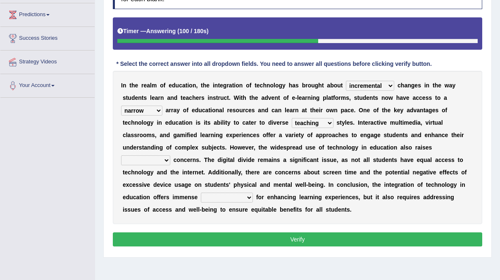
click at [292, 118] on select "curriculum classroom learning teaching" at bounding box center [313, 123] width 42 height 10
click at [292, 124] on select "curriculum classroom learning teaching" at bounding box center [313, 123] width 42 height 10
click at [292, 118] on select "curriculum classroom learning teaching" at bounding box center [313, 123] width 42 height 10
click at [170, 155] on select "logistical ethical philosophical motivational" at bounding box center [145, 160] width 49 height 10
select select "ethical"
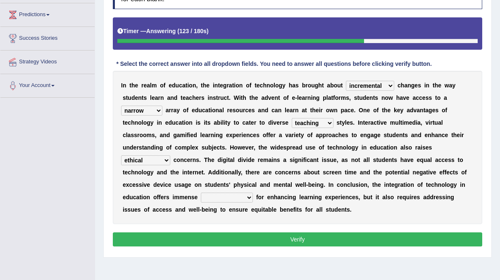
click at [170, 155] on select "logistical ethical philosophical motivational" at bounding box center [145, 160] width 49 height 10
click at [253, 192] on select "opportunities advantages disadvantages constraints" at bounding box center [227, 197] width 52 height 10
select select "advantages"
click at [253, 192] on select "opportunities advantages disadvantages constraints" at bounding box center [227, 197] width 52 height 10
click at [312, 232] on button "Verify" at bounding box center [298, 239] width 370 height 14
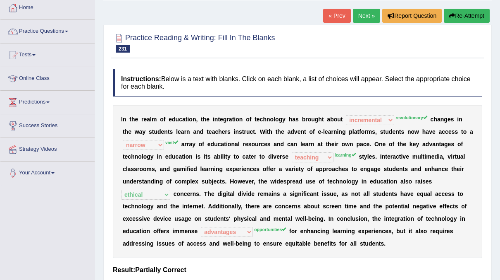
scroll to position [0, 0]
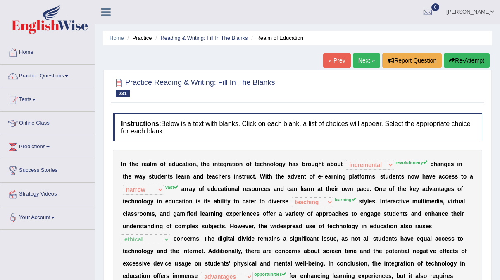
click at [362, 63] on link "Next »" at bounding box center [366, 60] width 27 height 14
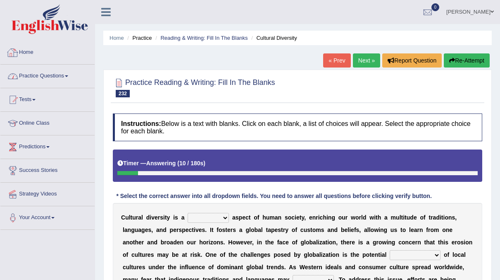
click at [71, 75] on link "Practice Questions" at bounding box center [47, 75] width 94 height 21
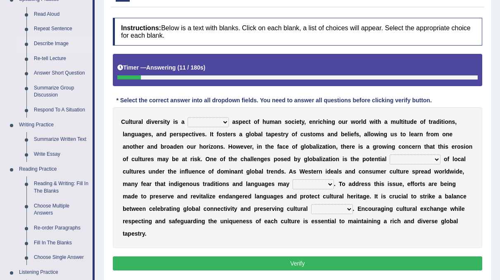
scroll to position [161, 0]
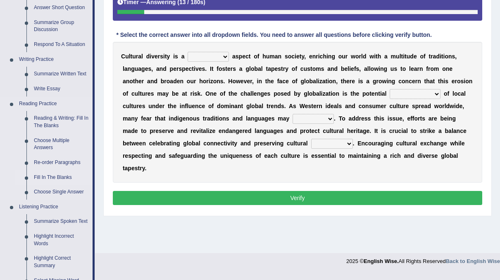
click at [49, 173] on link "Fill In The Blanks" at bounding box center [61, 177] width 62 height 15
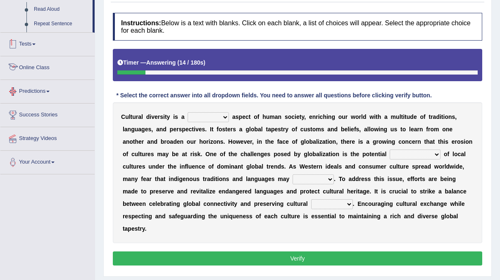
scroll to position [155, 0]
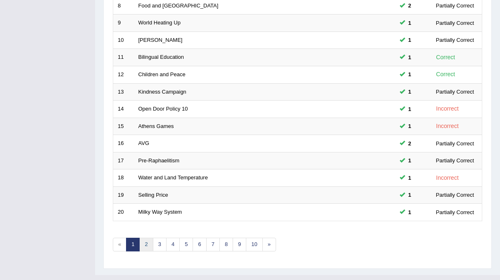
click at [147, 237] on link "2" at bounding box center [146, 244] width 14 height 14
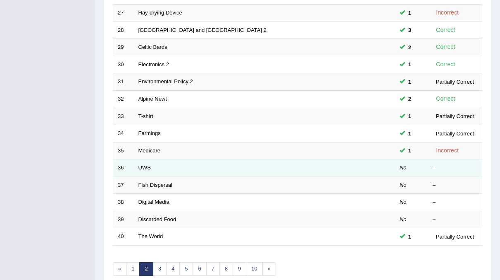
scroll to position [242, 0]
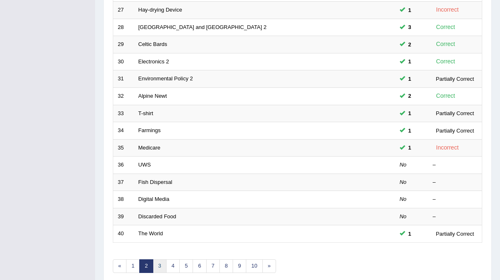
click at [158, 259] on link "3" at bounding box center [160, 266] width 14 height 14
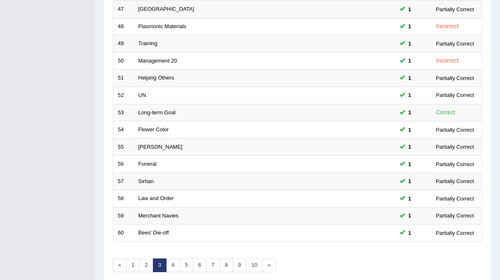
scroll to position [264, 0]
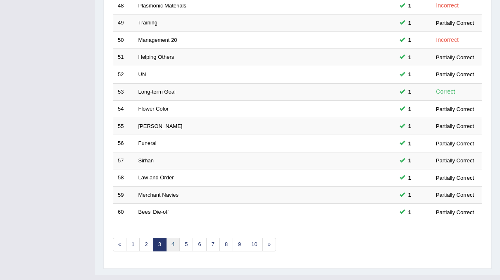
click at [170, 237] on link "4" at bounding box center [173, 244] width 14 height 14
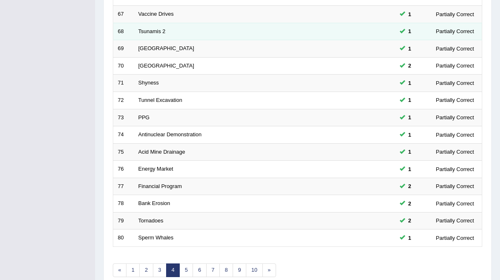
scroll to position [264, 0]
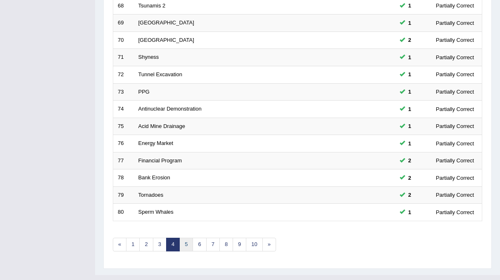
click at [182, 237] on link "5" at bounding box center [186, 244] width 14 height 14
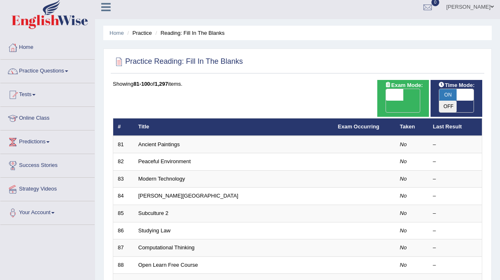
scroll to position [3, 0]
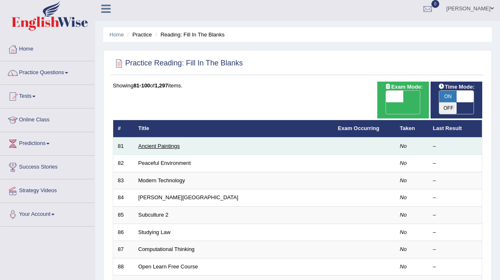
click at [163, 143] on link "Ancient Paintings" at bounding box center [159, 146] width 41 height 6
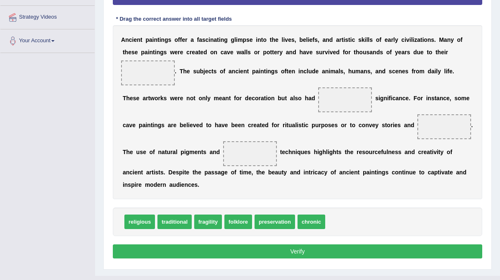
scroll to position [178, 0]
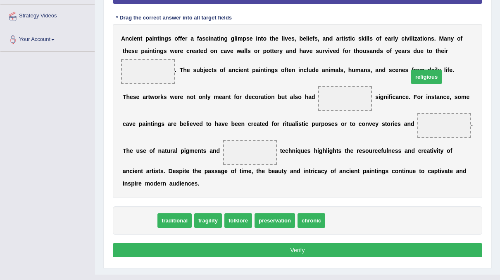
drag, startPoint x: 142, startPoint y: 205, endPoint x: 429, endPoint y: 58, distance: 322.8
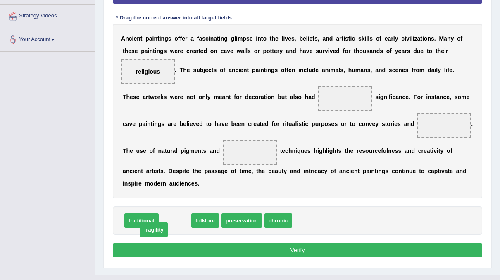
drag, startPoint x: 167, startPoint y: 206, endPoint x: 140, endPoint y: 215, distance: 28.5
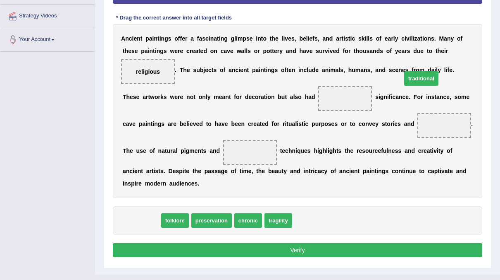
drag, startPoint x: 144, startPoint y: 205, endPoint x: 425, endPoint y: 62, distance: 315.2
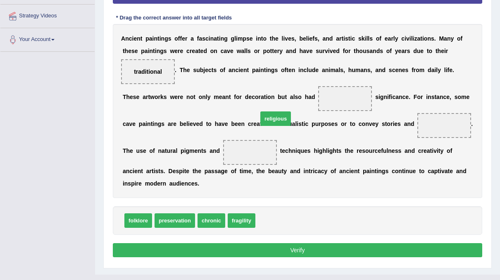
drag, startPoint x: 263, startPoint y: 206, endPoint x: 265, endPoint y: 96, distance: 109.6
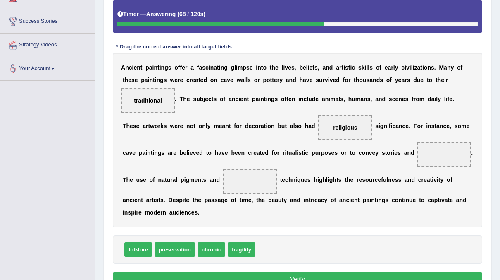
scroll to position [162, 0]
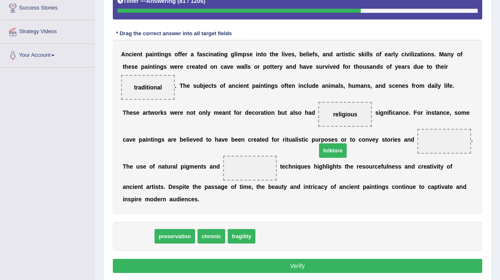
drag, startPoint x: 139, startPoint y: 220, endPoint x: 345, endPoint y: 137, distance: 222.3
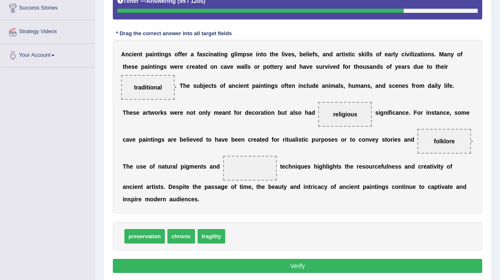
drag, startPoint x: 428, startPoint y: 79, endPoint x: 369, endPoint y: 96, distance: 61.1
click at [369, 96] on div "A n c i e n t p a i n t i n g s o f f e r a f a s c i n a t i n g g l i m p s e…" at bounding box center [298, 127] width 370 height 174
drag, startPoint x: 433, startPoint y: 72, endPoint x: 145, endPoint y: 165, distance: 302.8
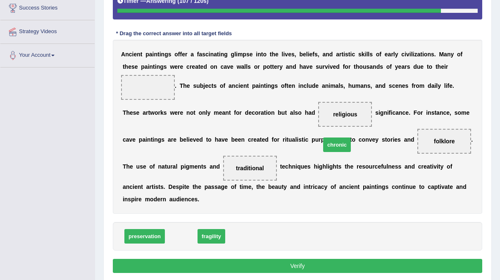
drag, startPoint x: 184, startPoint y: 225, endPoint x: 350, endPoint y: 124, distance: 194.5
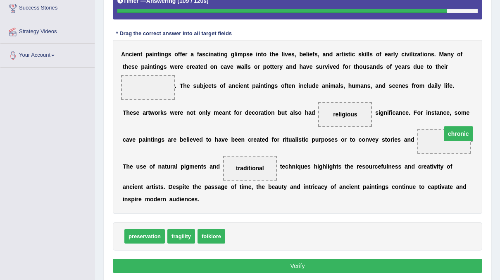
drag, startPoint x: 318, startPoint y: 143, endPoint x: 331, endPoint y: 136, distance: 15.2
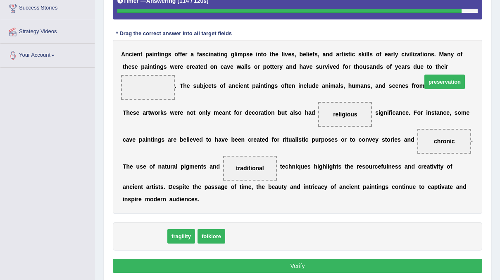
drag, startPoint x: 147, startPoint y: 219, endPoint x: 448, endPoint y: 65, distance: 337.4
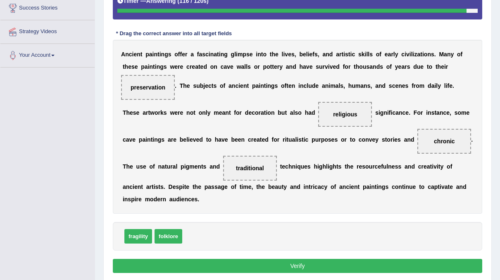
click at [279, 258] on button "Verify" at bounding box center [298, 265] width 370 height 14
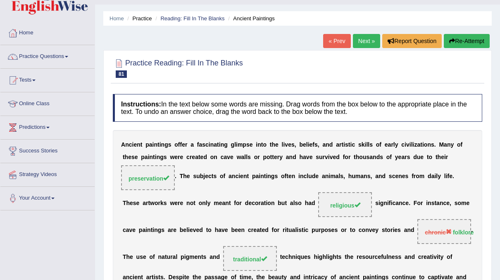
scroll to position [18, 0]
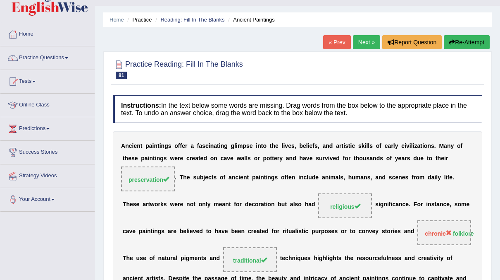
click at [368, 39] on link "Next »" at bounding box center [366, 42] width 27 height 14
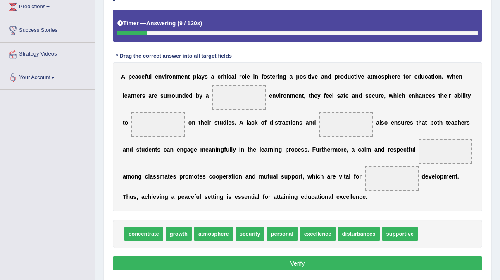
scroll to position [140, 0]
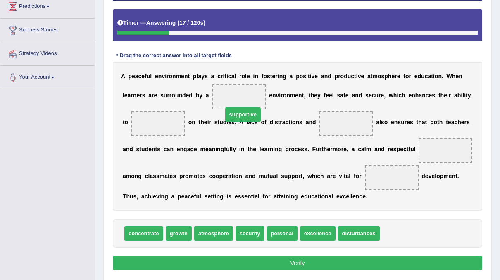
drag, startPoint x: 382, startPoint y: 229, endPoint x: 223, endPoint y: 109, distance: 199.3
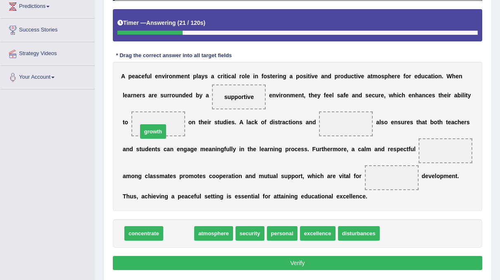
drag, startPoint x: 182, startPoint y: 234, endPoint x: 157, endPoint y: 132, distance: 104.9
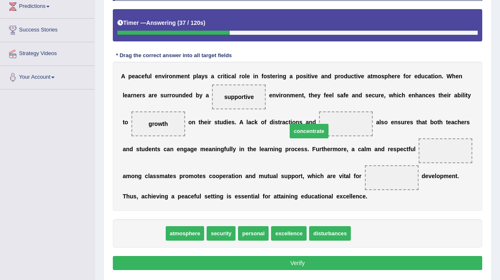
drag, startPoint x: 138, startPoint y: 232, endPoint x: 309, endPoint y: 128, distance: 200.1
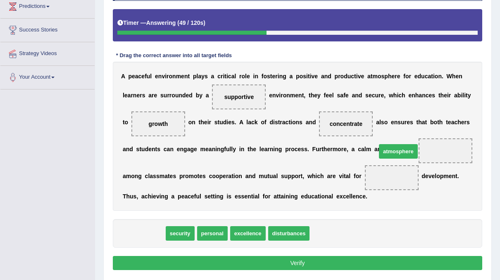
drag, startPoint x: 141, startPoint y: 232, endPoint x: 396, endPoint y: 149, distance: 268.0
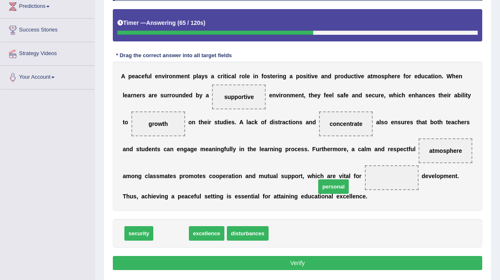
drag, startPoint x: 174, startPoint y: 232, endPoint x: 341, endPoint y: 183, distance: 174.7
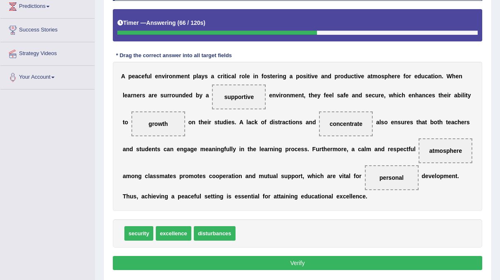
scroll to position [167, 0]
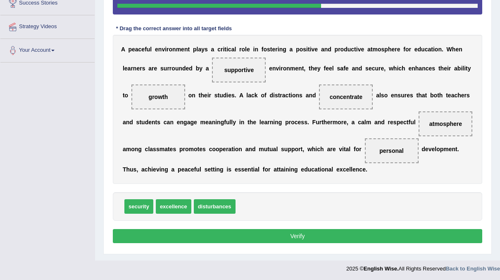
click at [292, 229] on button "Verify" at bounding box center [298, 236] width 370 height 14
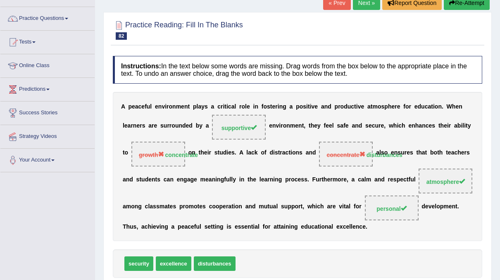
scroll to position [51, 0]
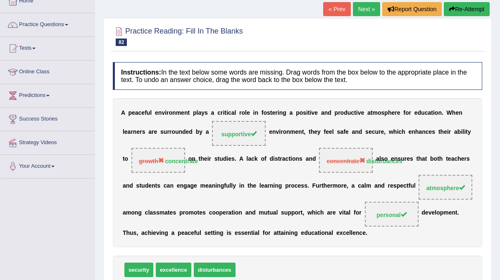
click at [360, 10] on link "Next »" at bounding box center [366, 9] width 27 height 14
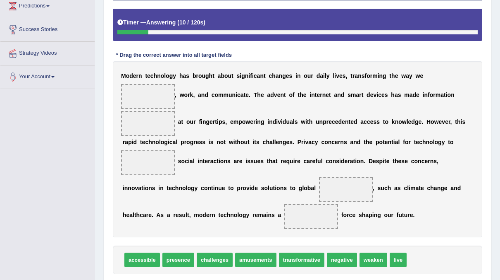
scroll to position [141, 0]
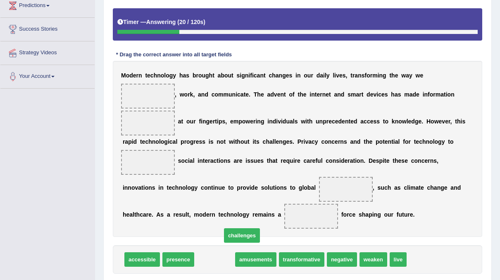
drag, startPoint x: 213, startPoint y: 241, endPoint x: 237, endPoint y: 219, distance: 32.5
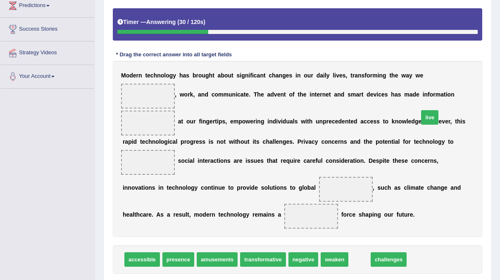
drag, startPoint x: 354, startPoint y: 239, endPoint x: 424, endPoint y: 95, distance: 160.0
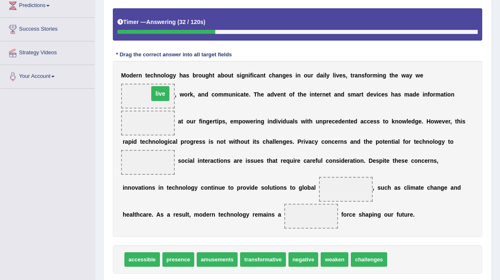
drag, startPoint x: 412, startPoint y: 107, endPoint x: 424, endPoint y: 77, distance: 31.9
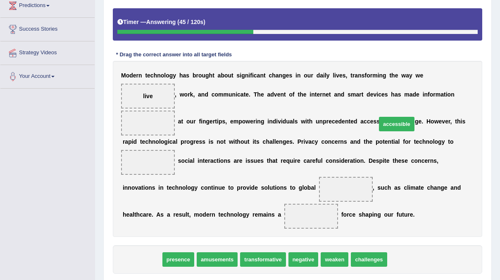
drag, startPoint x: 148, startPoint y: 243, endPoint x: 403, endPoint y: 108, distance: 288.6
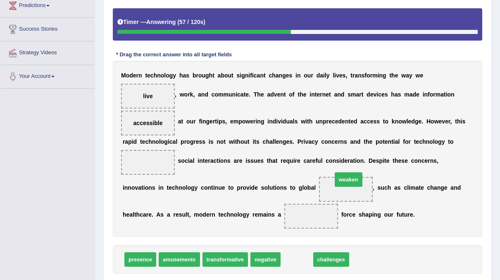
drag, startPoint x: 290, startPoint y: 245, endPoint x: 342, endPoint y: 164, distance: 96.7
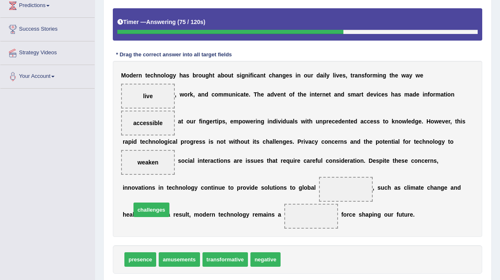
drag, startPoint x: 290, startPoint y: 243, endPoint x: 139, endPoint y: 193, distance: 158.6
drag, startPoint x: 397, startPoint y: 113, endPoint x: 437, endPoint y: 144, distance: 49.9
click at [437, 159] on div "M o d e r n t e c h n o l o g y h a s b r o u g h t a b o u t s i g n i f i c a…" at bounding box center [298, 149] width 370 height 176
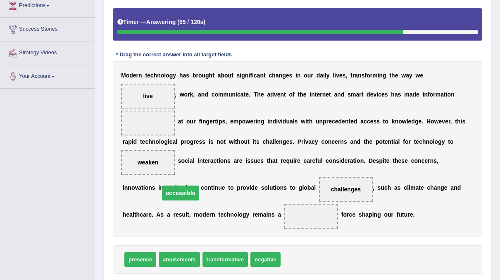
drag, startPoint x: 413, startPoint y: 111, endPoint x: 446, endPoint y: 181, distance: 77.5
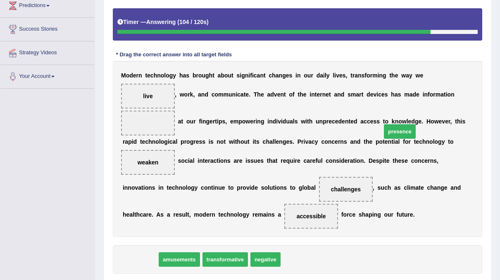
drag, startPoint x: 143, startPoint y: 240, endPoint x: 403, endPoint y: 113, distance: 289.1
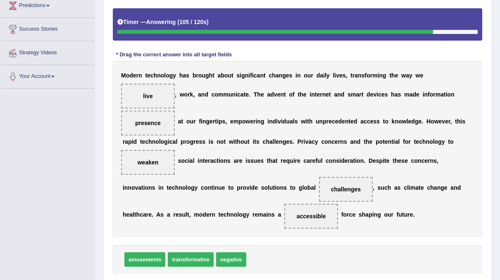
scroll to position [179, 0]
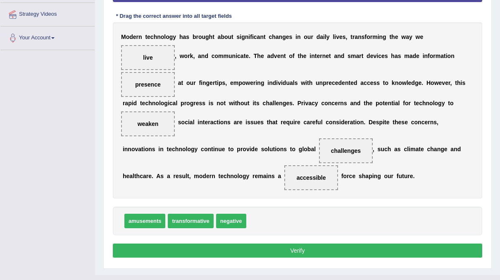
click at [301, 243] on button "Verify" at bounding box center [298, 250] width 370 height 14
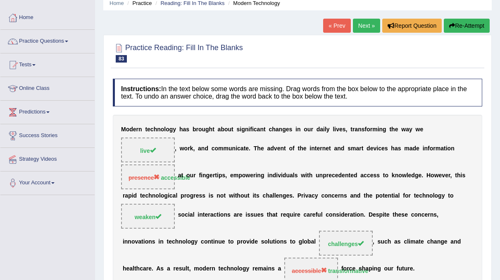
scroll to position [32, 0]
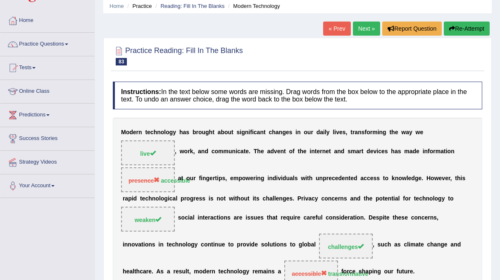
click at [368, 25] on link "Next »" at bounding box center [366, 29] width 27 height 14
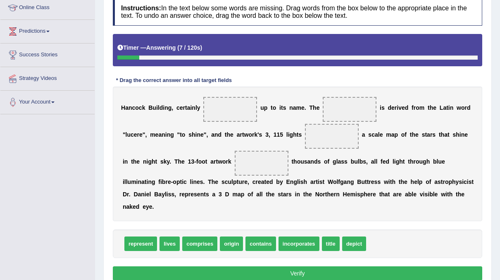
scroll to position [116, 0]
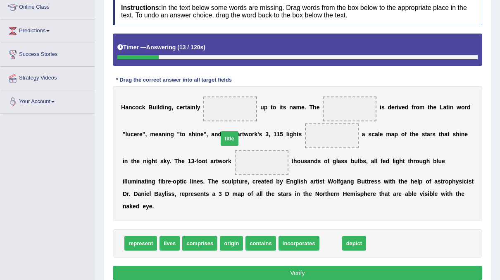
drag, startPoint x: 319, startPoint y: 232, endPoint x: 216, endPoint y: 122, distance: 149.8
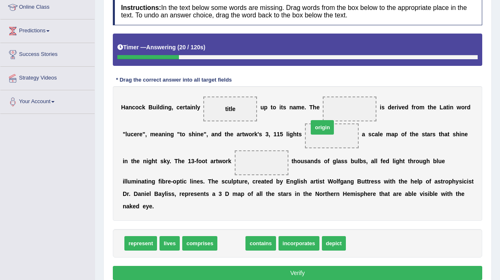
drag, startPoint x: 228, startPoint y: 227, endPoint x: 321, endPoint y: 112, distance: 147.0
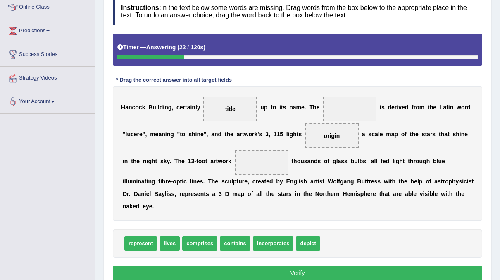
drag, startPoint x: 314, startPoint y: 129, endPoint x: 337, endPoint y: 91, distance: 44.5
click at [337, 91] on div "H a n c o c k B u i l d i n g , c e r t a i n l y title u p t o i t s n a m e .…" at bounding box center [298, 153] width 370 height 134
drag, startPoint x: 319, startPoint y: 131, endPoint x: 333, endPoint y: 107, distance: 27.8
click at [333, 107] on div "H a n c o c k B u i l d i n g , c e r t a i n l y title u p t o i t s n a m e .…" at bounding box center [298, 153] width 370 height 134
drag, startPoint x: 315, startPoint y: 132, endPoint x: 340, endPoint y: 95, distance: 44.4
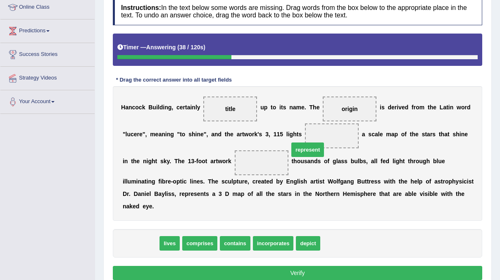
drag, startPoint x: 144, startPoint y: 230, endPoint x: 311, endPoint y: 137, distance: 191.5
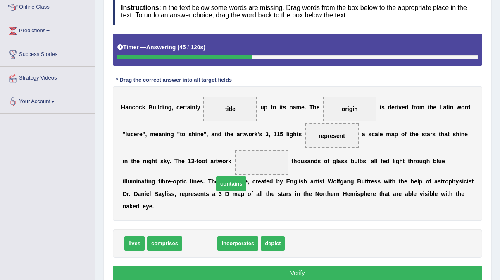
drag, startPoint x: 200, startPoint y: 227, endPoint x: 231, endPoint y: 168, distance: 67.3
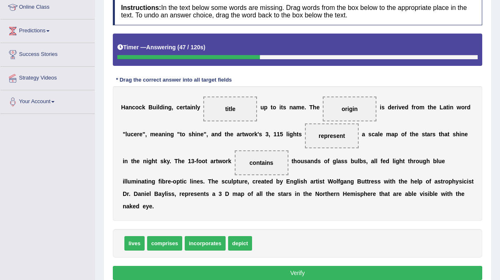
click at [269, 266] on button "Verify" at bounding box center [298, 273] width 370 height 14
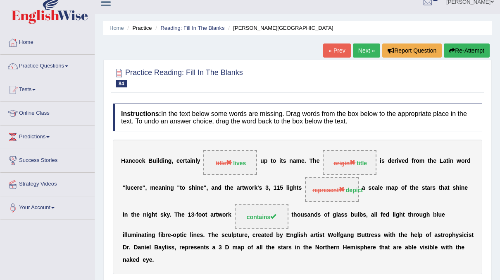
scroll to position [9, 0]
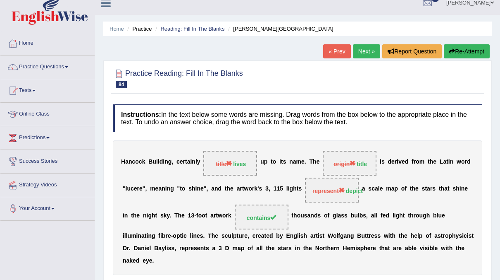
click at [360, 47] on link "Next »" at bounding box center [366, 51] width 27 height 14
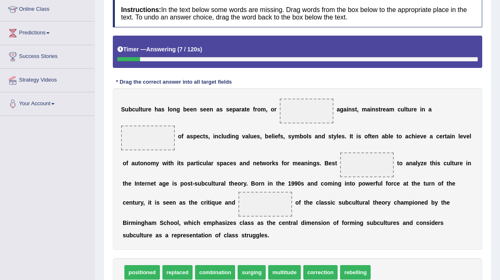
scroll to position [113, 0]
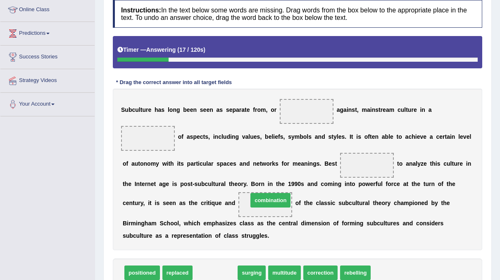
drag, startPoint x: 210, startPoint y: 245, endPoint x: 277, endPoint y: 150, distance: 116.0
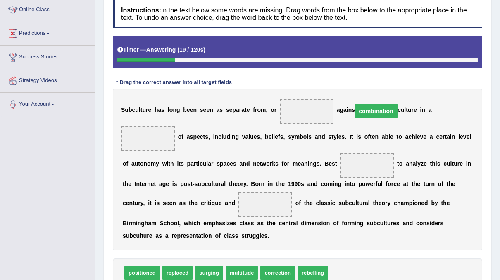
drag, startPoint x: 282, startPoint y: 151, endPoint x: 289, endPoint y: 97, distance: 53.8
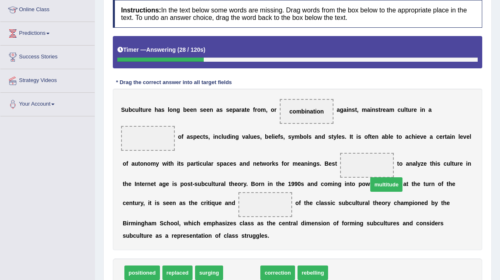
drag, startPoint x: 244, startPoint y: 244, endPoint x: 401, endPoint y: 149, distance: 183.7
click at [401, 177] on span "multitude" at bounding box center [387, 184] width 33 height 14
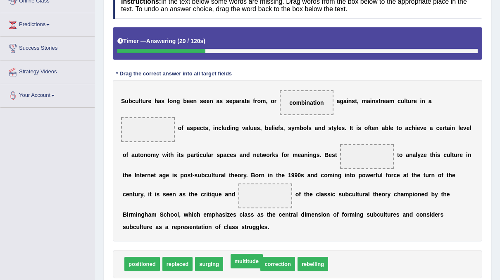
scroll to position [121, 0]
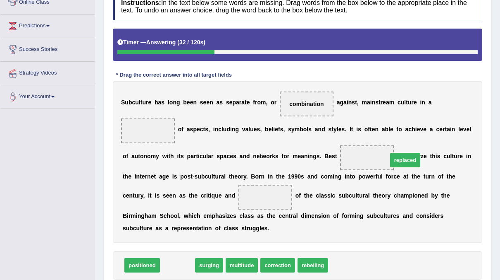
drag, startPoint x: 171, startPoint y: 236, endPoint x: 464, endPoint y: 103, distance: 321.7
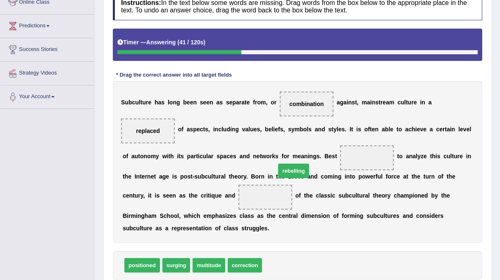
drag, startPoint x: 270, startPoint y: 236, endPoint x: 283, endPoint y: 142, distance: 94.4
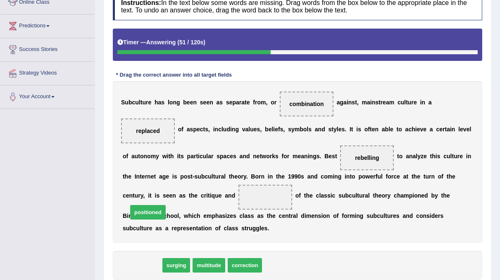
drag, startPoint x: 147, startPoint y: 237, endPoint x: 152, endPoint y: 184, distance: 52.8
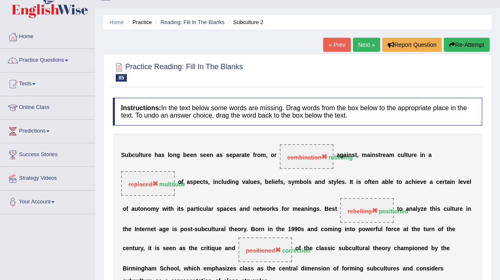
scroll to position [0, 0]
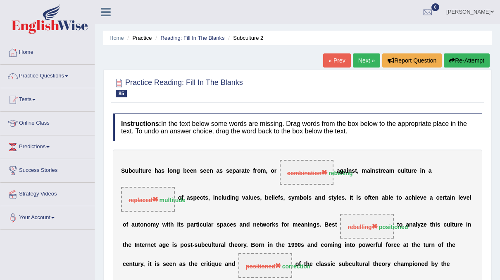
click at [370, 57] on link "Next »" at bounding box center [366, 60] width 27 height 14
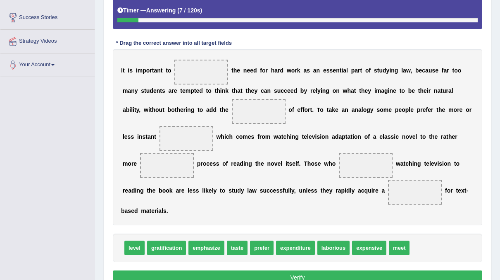
scroll to position [152, 0]
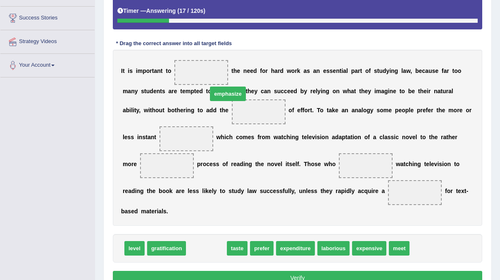
drag, startPoint x: 207, startPoint y: 235, endPoint x: 225, endPoint y: 76, distance: 160.3
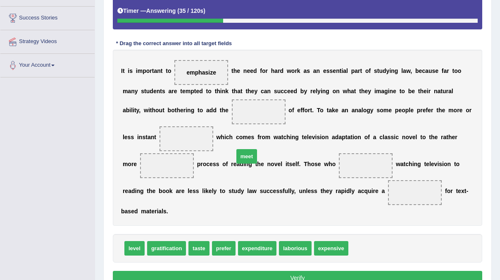
drag, startPoint x: 353, startPoint y: 236, endPoint x: 215, endPoint y: 100, distance: 193.6
drag, startPoint x: 196, startPoint y: 67, endPoint x: 189, endPoint y: 111, distance: 44.5
click at [189, 111] on div "I t i s i m p o r t a n t t o emphasize t h e n e e d f o r h a r d w o r k a s…" at bounding box center [298, 138] width 370 height 176
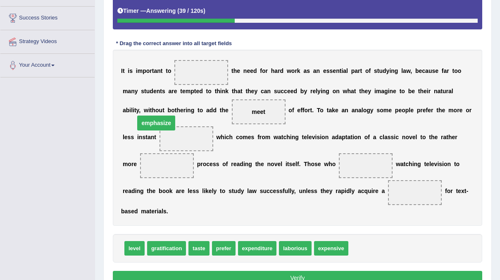
drag, startPoint x: 204, startPoint y: 72, endPoint x: 158, endPoint y: 122, distance: 67.6
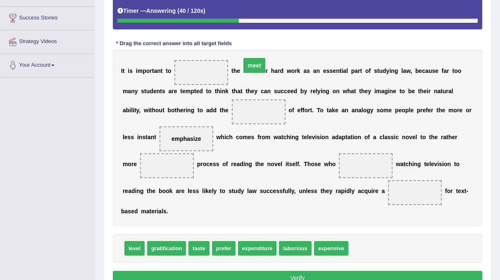
drag, startPoint x: 202, startPoint y: 112, endPoint x: 198, endPoint y: 67, distance: 45.7
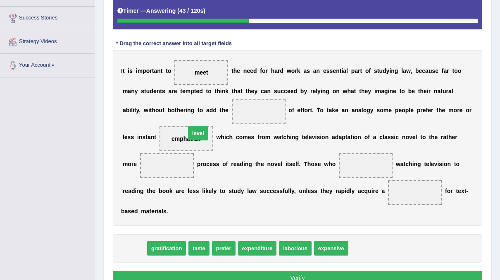
drag, startPoint x: 141, startPoint y: 232, endPoint x: 204, endPoint y: 116, distance: 132.1
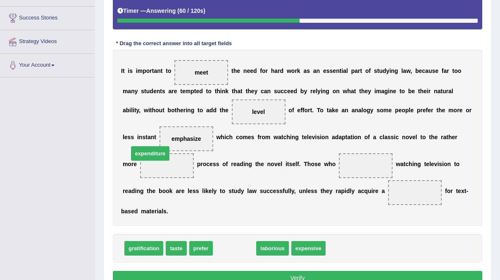
drag, startPoint x: 237, startPoint y: 234, endPoint x: 152, endPoint y: 139, distance: 126.8
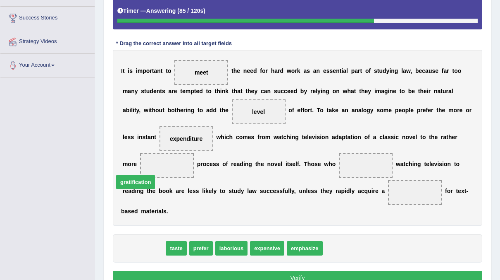
drag, startPoint x: 150, startPoint y: 232, endPoint x: 142, endPoint y: 167, distance: 66.3
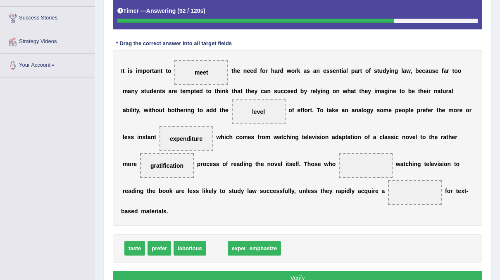
drag, startPoint x: 230, startPoint y: 237, endPoint x: 249, endPoint y: 237, distance: 19.0
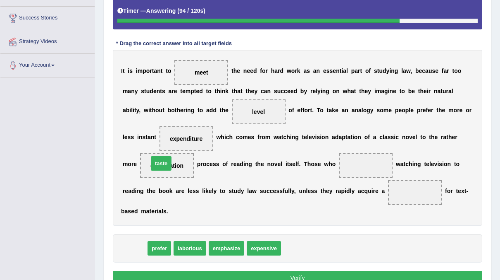
drag, startPoint x: 137, startPoint y: 233, endPoint x: 160, endPoint y: 158, distance: 79.0
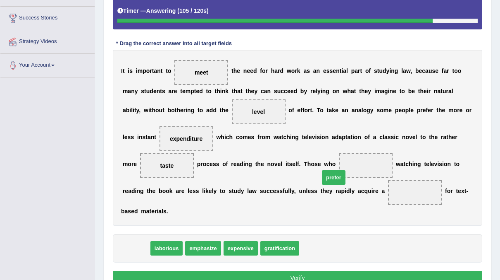
drag, startPoint x: 135, startPoint y: 233, endPoint x: 333, endPoint y: 162, distance: 209.6
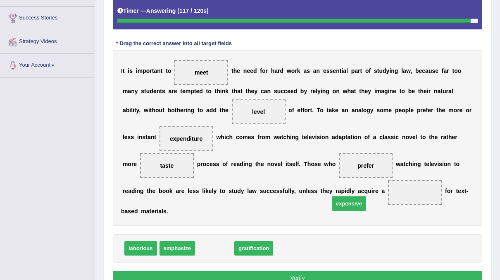
drag, startPoint x: 201, startPoint y: 233, endPoint x: 335, endPoint y: 189, distance: 141.6
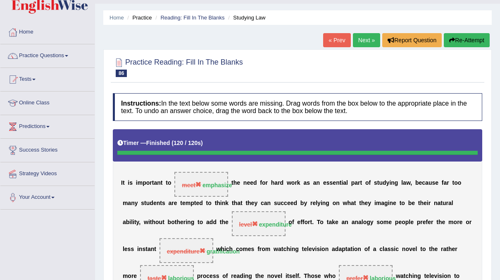
scroll to position [20, 0]
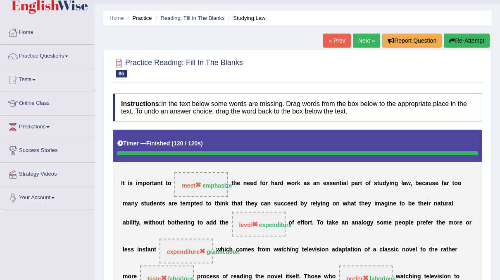
click at [369, 39] on link "Next »" at bounding box center [366, 41] width 27 height 14
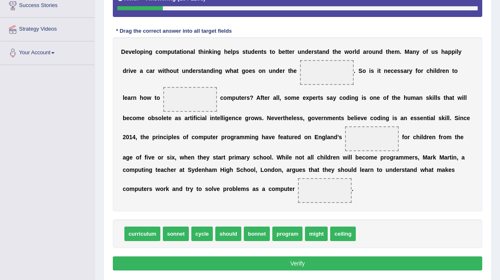
scroll to position [165, 0]
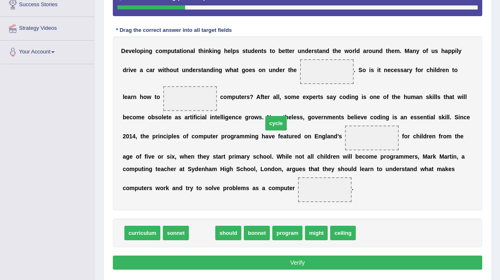
drag, startPoint x: 196, startPoint y: 234, endPoint x: 276, endPoint y: 105, distance: 151.7
click at [276, 116] on span "cycle" at bounding box center [277, 123] width 22 height 14
drag, startPoint x: 193, startPoint y: 225, endPoint x: 288, endPoint y: 111, distance: 148.3
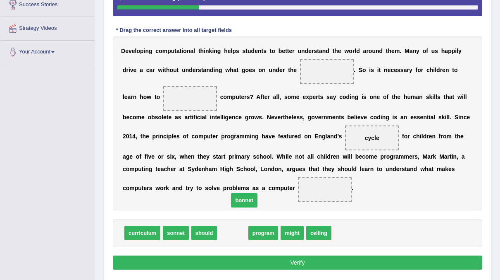
drag, startPoint x: 231, startPoint y: 233, endPoint x: 281, endPoint y: 99, distance: 143.0
click at [257, 193] on span "bonnet" at bounding box center [244, 200] width 26 height 14
drag, startPoint x: 234, startPoint y: 232, endPoint x: 283, endPoint y: 97, distance: 144.3
click at [256, 140] on span "bonnet" at bounding box center [243, 147] width 26 height 14
drag, startPoint x: 229, startPoint y: 231, endPoint x: 280, endPoint y: 146, distance: 98.7
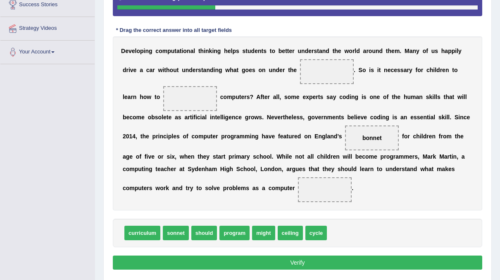
drag, startPoint x: 285, startPoint y: 141, endPoint x: 283, endPoint y: 123, distance: 17.9
click at [283, 123] on div "D e v e l o p i n g c o m p u t a t i o n a l t h i n k i n g h e l p s s t u d…" at bounding box center [298, 123] width 370 height 174
drag, startPoint x: 288, startPoint y: 136, endPoint x: 277, endPoint y: 65, distance: 72.5
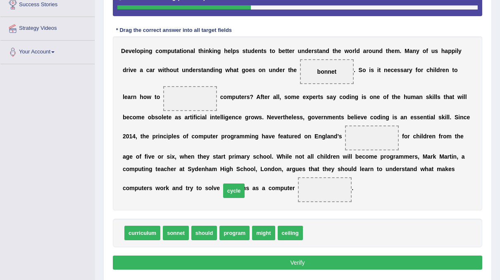
drag, startPoint x: 305, startPoint y: 232, endPoint x: 226, endPoint y: 192, distance: 88.4
click at [226, 192] on span "cycle" at bounding box center [234, 190] width 22 height 14
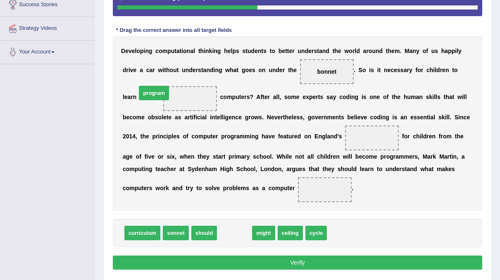
drag, startPoint x: 230, startPoint y: 228, endPoint x: 150, endPoint y: 89, distance: 161.0
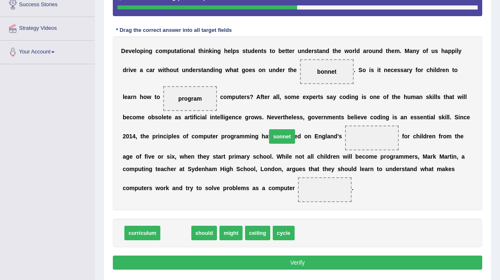
drag, startPoint x: 176, startPoint y: 233, endPoint x: 282, endPoint y: 137, distance: 142.6
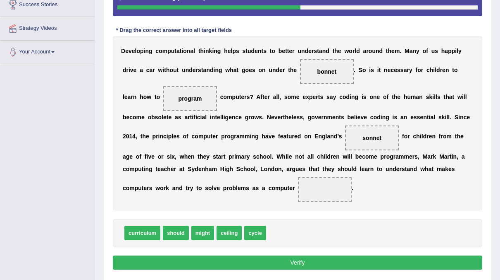
scroll to position [192, 0]
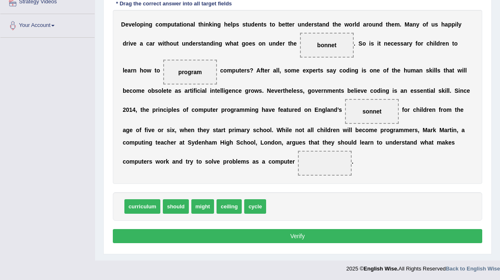
click at [285, 232] on button "Verify" at bounding box center [298, 236] width 370 height 14
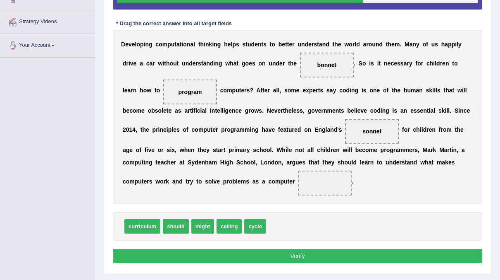
scroll to position [171, 0]
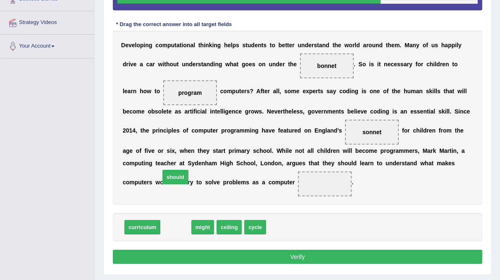
drag, startPoint x: 173, startPoint y: 224, endPoint x: 173, endPoint y: 174, distance: 49.6
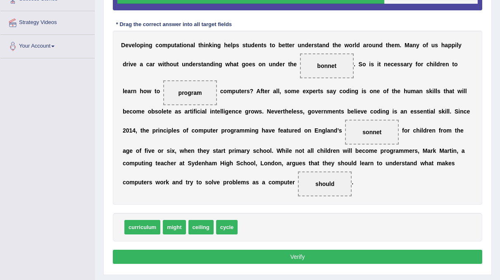
click at [262, 254] on button "Verify" at bounding box center [298, 256] width 370 height 14
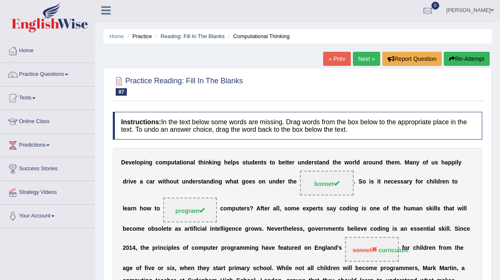
scroll to position [0, 0]
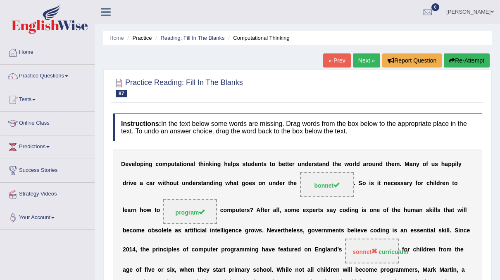
click at [368, 58] on link "Next »" at bounding box center [366, 60] width 27 height 14
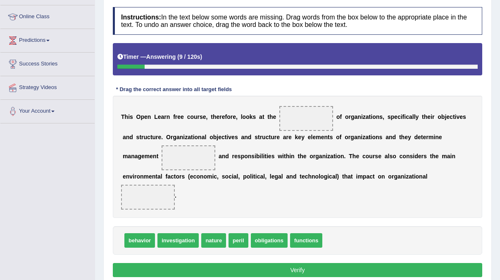
scroll to position [107, 0]
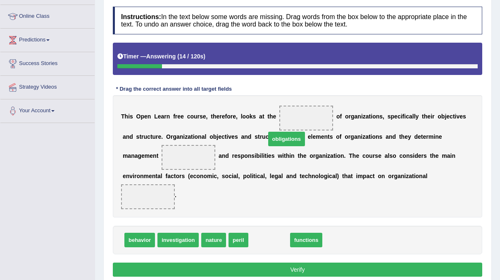
drag, startPoint x: 266, startPoint y: 226, endPoint x: 284, endPoint y: 124, distance: 103.3
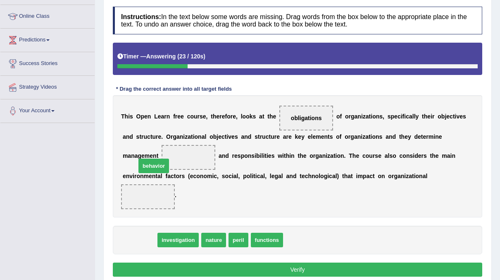
drag, startPoint x: 135, startPoint y: 228, endPoint x: 149, endPoint y: 155, distance: 74.5
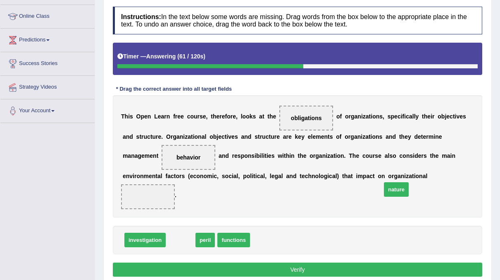
drag, startPoint x: 174, startPoint y: 227, endPoint x: 389, endPoint y: 177, distance: 220.4
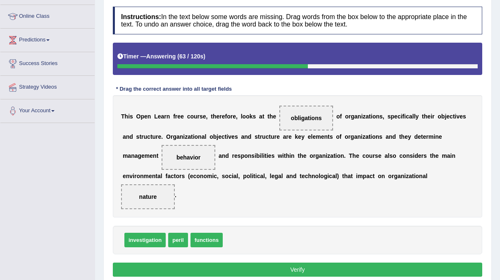
click at [313, 262] on button "Verify" at bounding box center [298, 269] width 370 height 14
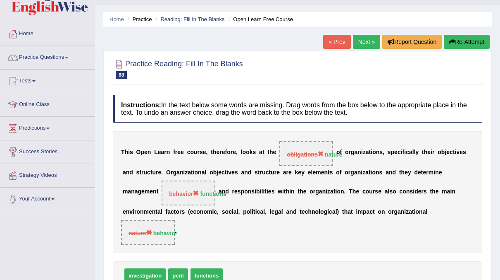
scroll to position [18, 0]
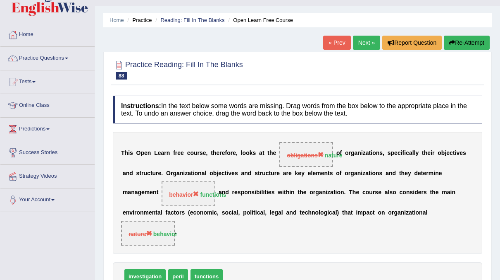
click at [375, 43] on link "Next »" at bounding box center [366, 43] width 27 height 14
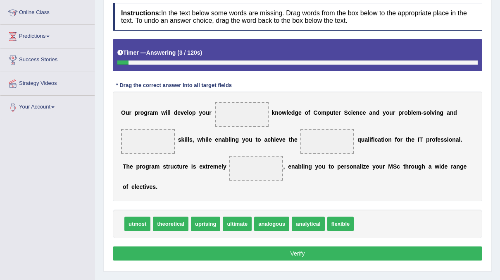
scroll to position [110, 0]
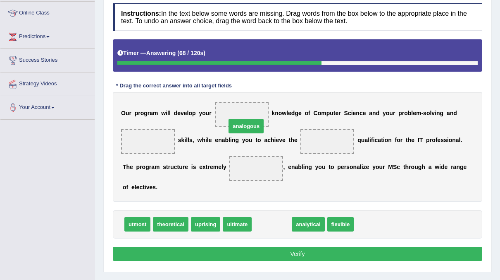
drag, startPoint x: 270, startPoint y: 212, endPoint x: 244, endPoint y: 114, distance: 100.9
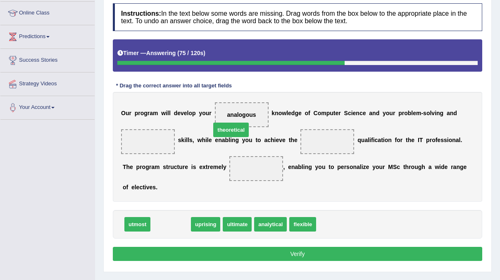
drag, startPoint x: 168, startPoint y: 212, endPoint x: 229, endPoint y: 118, distance: 111.3
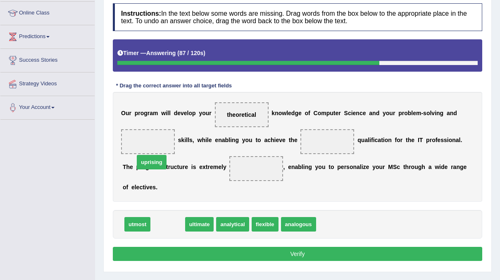
drag, startPoint x: 163, startPoint y: 202, endPoint x: 148, endPoint y: 147, distance: 56.6
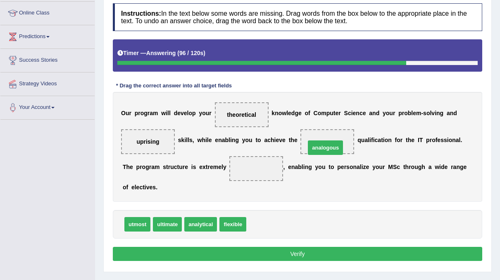
drag, startPoint x: 257, startPoint y: 209, endPoint x: 316, endPoint y: 134, distance: 95.8
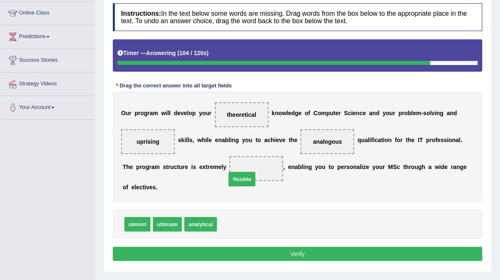
drag, startPoint x: 235, startPoint y: 210, endPoint x: 244, endPoint y: 165, distance: 45.2
click at [301, 246] on button "Verify" at bounding box center [298, 253] width 370 height 14
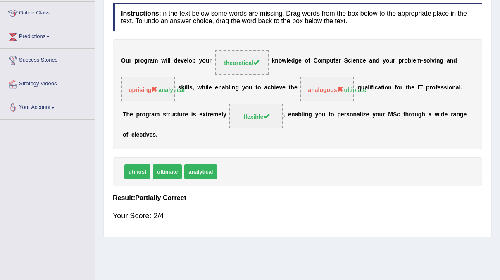
scroll to position [0, 0]
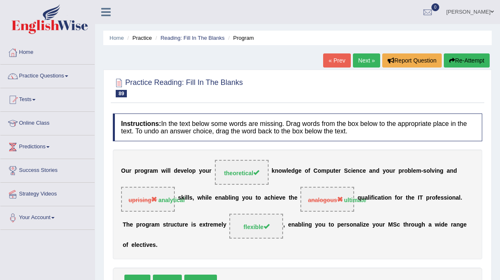
click at [363, 57] on link "Next »" at bounding box center [366, 60] width 27 height 14
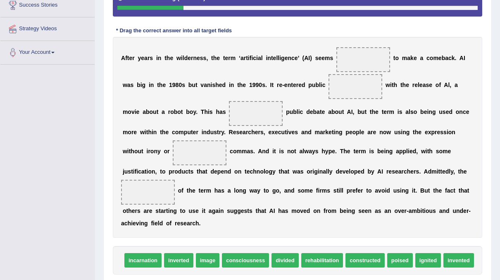
scroll to position [166, 0]
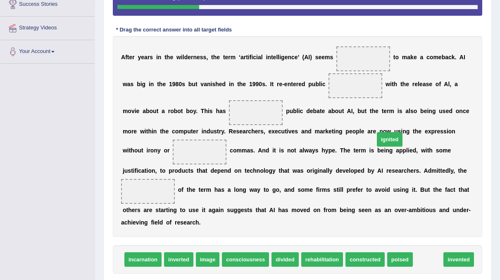
drag, startPoint x: 418, startPoint y: 246, endPoint x: 379, endPoint y: 104, distance: 147.2
click at [379, 132] on span "ignited" at bounding box center [390, 139] width 26 height 14
drag, startPoint x: 417, startPoint y: 244, endPoint x: 344, endPoint y: 117, distance: 146.4
click at [344, 131] on span "ignited" at bounding box center [357, 138] width 26 height 14
drag, startPoint x: 415, startPoint y: 242, endPoint x: 402, endPoint y: 201, distance: 43.0
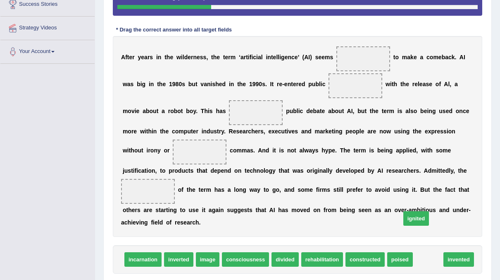
click at [404, 211] on span "ignited" at bounding box center [417, 218] width 26 height 14
drag, startPoint x: 415, startPoint y: 247, endPoint x: 376, endPoint y: 185, distance: 73.2
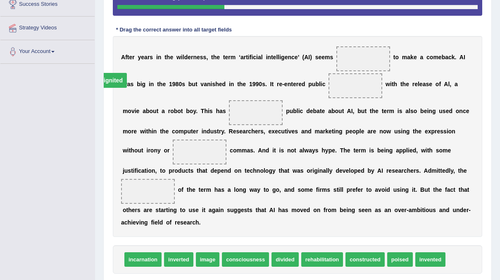
drag, startPoint x: 393, startPoint y: 175, endPoint x: 353, endPoint y: 52, distance: 129.6
click at [236, 252] on span "consciousness" at bounding box center [245, 259] width 47 height 14
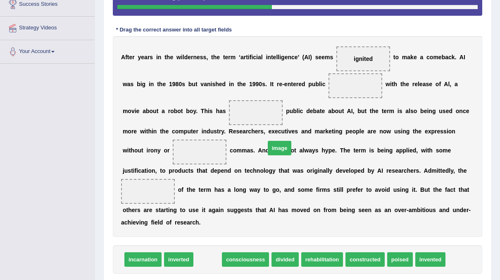
drag, startPoint x: 204, startPoint y: 244, endPoint x: 292, endPoint y: 103, distance: 166.8
click at [292, 141] on span "image" at bounding box center [280, 148] width 24 height 14
drag, startPoint x: 200, startPoint y: 244, endPoint x: 305, endPoint y: 86, distance: 189.7
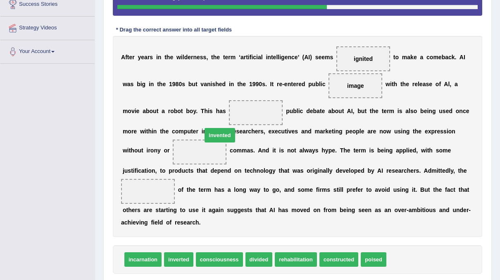
drag, startPoint x: 393, startPoint y: 245, endPoint x: 209, endPoint y: 121, distance: 222.5
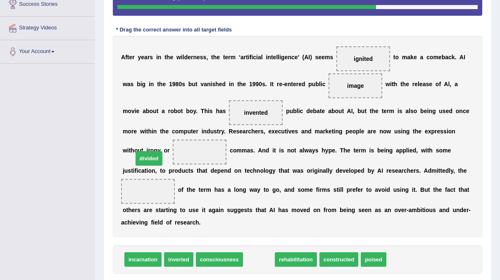
drag, startPoint x: 253, startPoint y: 246, endPoint x: 144, endPoint y: 147, distance: 147.3
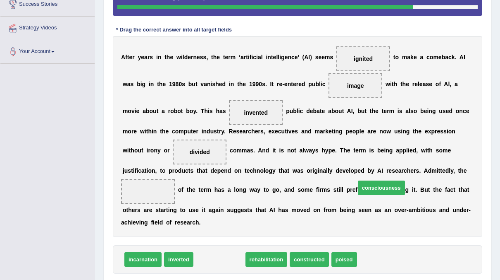
drag, startPoint x: 212, startPoint y: 245, endPoint x: 374, endPoint y: 174, distance: 177.2
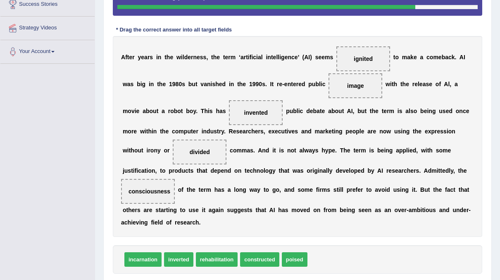
scroll to position [206, 0]
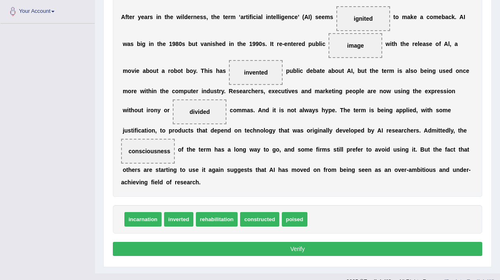
click at [300, 242] on button "Verify" at bounding box center [298, 249] width 370 height 14
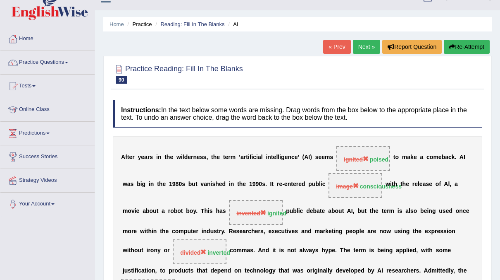
scroll to position [13, 0]
click at [363, 45] on link "Next »" at bounding box center [366, 47] width 27 height 14
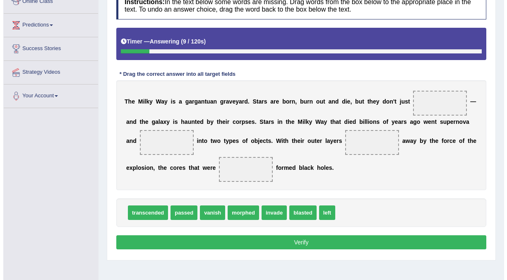
scroll to position [122, 0]
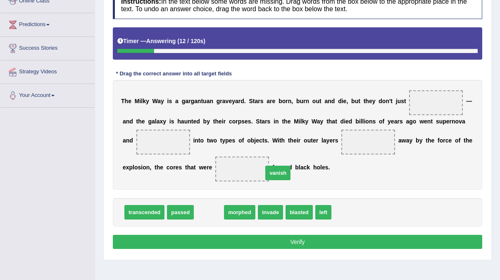
drag, startPoint x: 210, startPoint y: 205, endPoint x: 351, endPoint y: 118, distance: 166.0
click at [291, 165] on span "vanish" at bounding box center [278, 172] width 25 height 14
drag, startPoint x: 208, startPoint y: 207, endPoint x: 398, endPoint y: 98, distance: 219.0
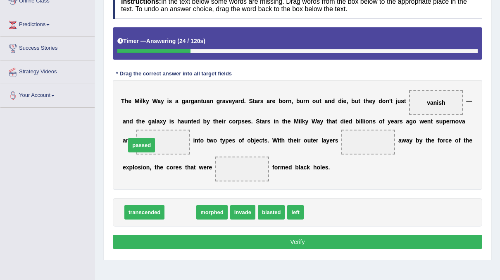
drag, startPoint x: 179, startPoint y: 211, endPoint x: 140, endPoint y: 144, distance: 77.5
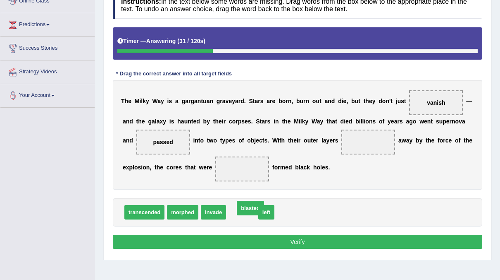
drag, startPoint x: 240, startPoint y: 209, endPoint x: 247, endPoint y: 205, distance: 8.4
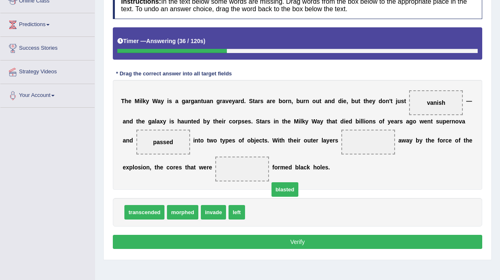
drag, startPoint x: 283, startPoint y: 181, endPoint x: 258, endPoint y: 196, distance: 29.2
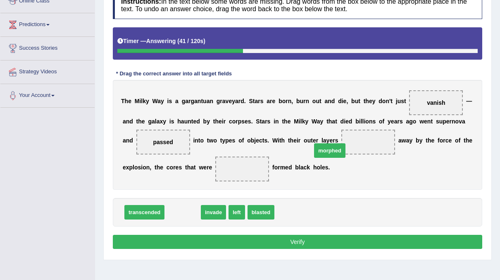
drag, startPoint x: 182, startPoint y: 214, endPoint x: 327, endPoint y: 153, distance: 158.1
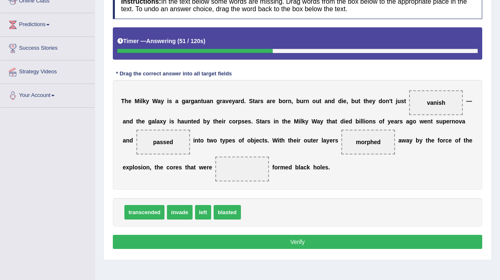
drag, startPoint x: 148, startPoint y: 212, endPoint x: 215, endPoint y: 157, distance: 87.0
drag, startPoint x: 151, startPoint y: 208, endPoint x: 205, endPoint y: 170, distance: 66.2
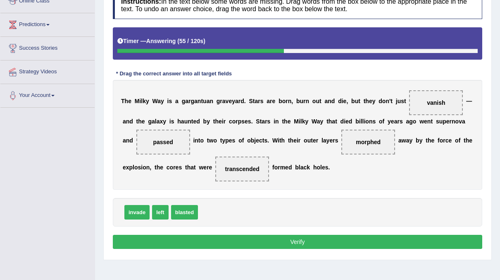
click at [282, 241] on button "Verify" at bounding box center [298, 242] width 370 height 14
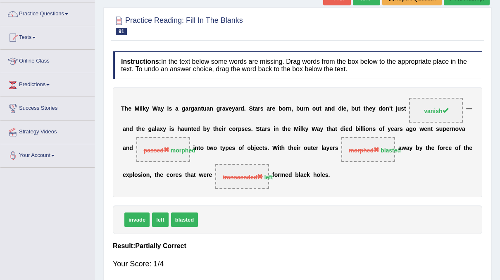
scroll to position [0, 0]
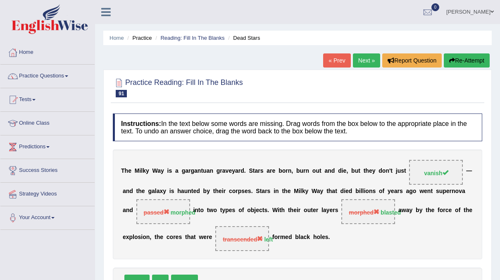
click at [367, 62] on link "Next »" at bounding box center [366, 60] width 27 height 14
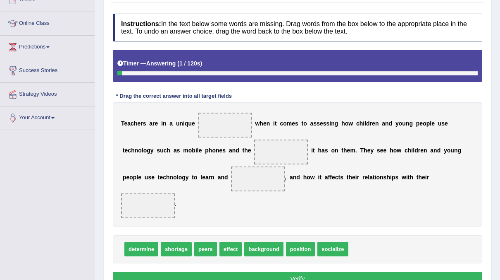
scroll to position [100, 0]
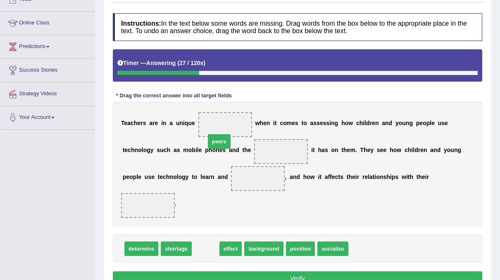
drag, startPoint x: 196, startPoint y: 220, endPoint x: 210, endPoint y: 113, distance: 108.0
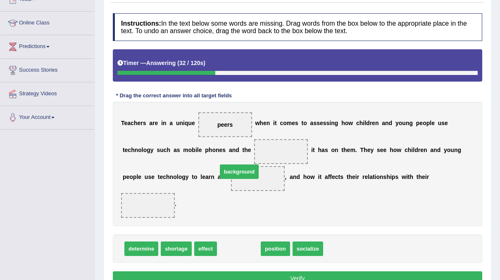
drag, startPoint x: 234, startPoint y: 219, endPoint x: 235, endPoint y: 142, distance: 76.9
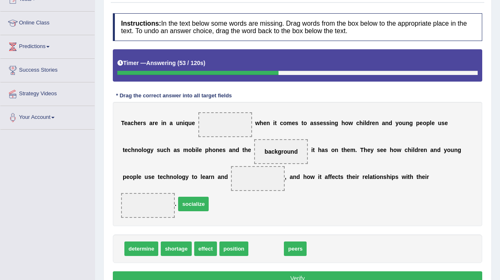
drag, startPoint x: 254, startPoint y: 223, endPoint x: 181, endPoint y: 178, distance: 85.6
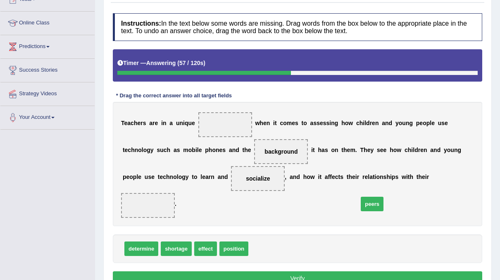
drag, startPoint x: 258, startPoint y: 219, endPoint x: 386, endPoint y: 175, distance: 135.1
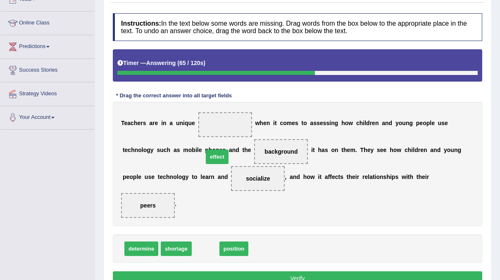
drag, startPoint x: 201, startPoint y: 219, endPoint x: 212, endPoint y: 126, distance: 93.7
click at [263, 271] on button "Verify" at bounding box center [298, 278] width 370 height 14
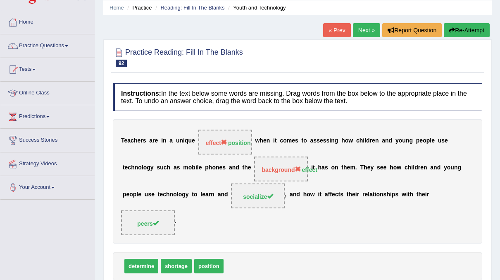
scroll to position [0, 0]
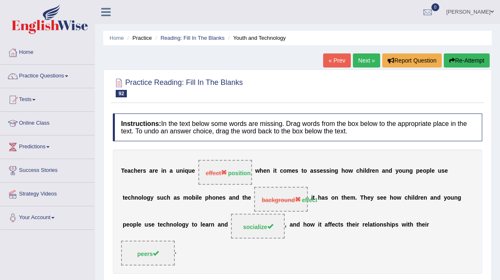
click at [372, 57] on link "Next »" at bounding box center [366, 60] width 27 height 14
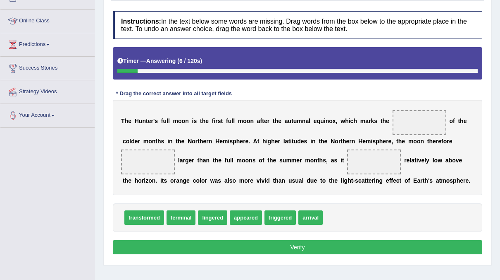
scroll to position [103, 0]
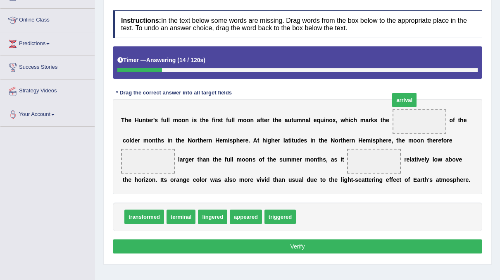
drag, startPoint x: 306, startPoint y: 231, endPoint x: 400, endPoint y: 114, distance: 149.7
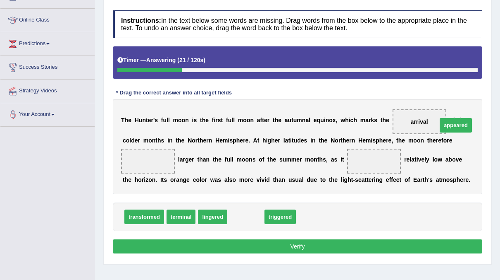
drag, startPoint x: 244, startPoint y: 229, endPoint x: 452, endPoint y: 140, distance: 227.2
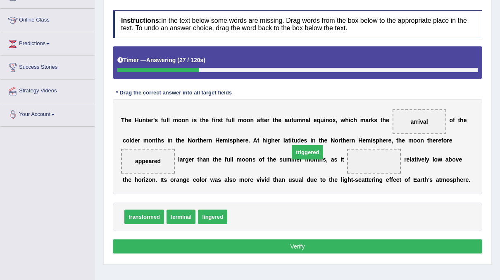
drag, startPoint x: 242, startPoint y: 230, endPoint x: 304, endPoint y: 165, distance: 89.5
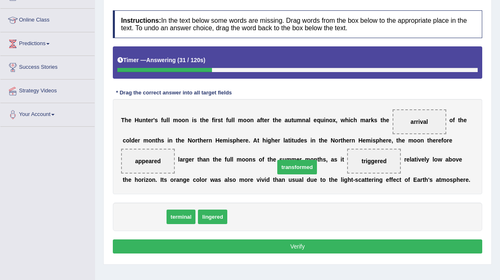
drag, startPoint x: 144, startPoint y: 230, endPoint x: 297, endPoint y: 179, distance: 161.1
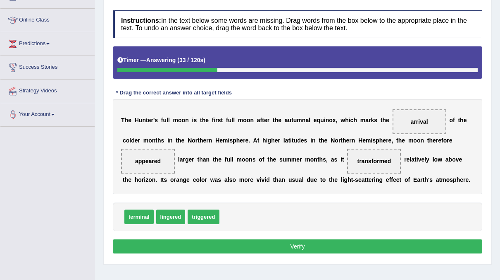
click at [259, 253] on button "Verify" at bounding box center [298, 246] width 370 height 14
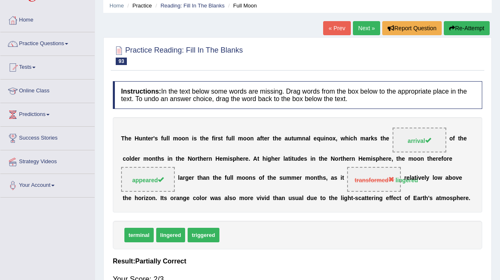
scroll to position [17, 0]
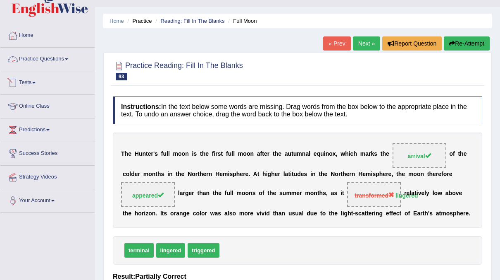
click at [60, 56] on link "Practice Questions" at bounding box center [47, 58] width 94 height 21
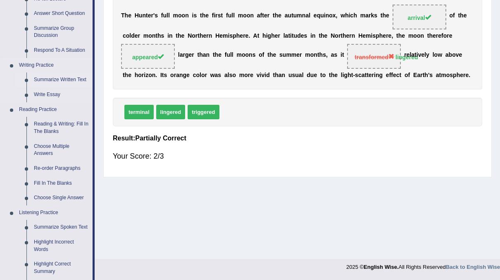
scroll to position [170, 0]
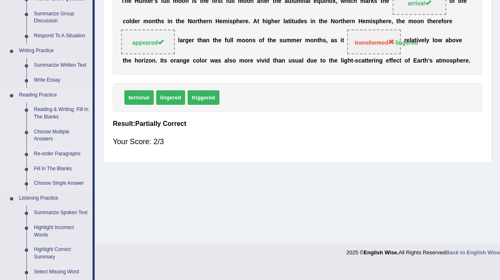
click at [56, 153] on link "Re-order Paragraphs" at bounding box center [61, 153] width 62 height 15
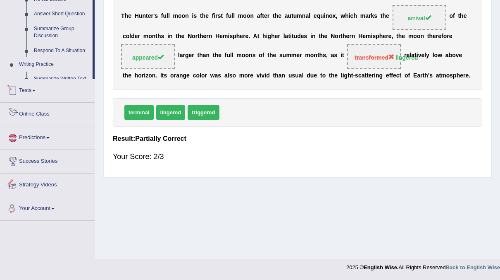
scroll to position [390, 0]
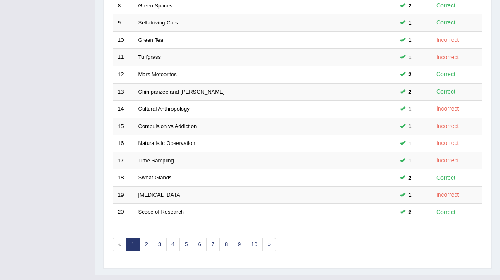
scroll to position [264, 0]
click at [147, 237] on link "2" at bounding box center [146, 244] width 14 height 14
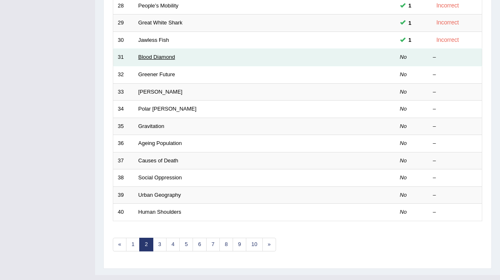
click at [148, 54] on link "Blood Diamond" at bounding box center [157, 57] width 37 height 6
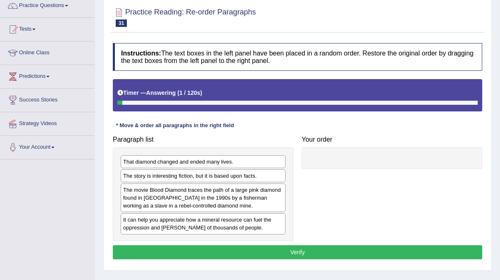
scroll to position [90, 0]
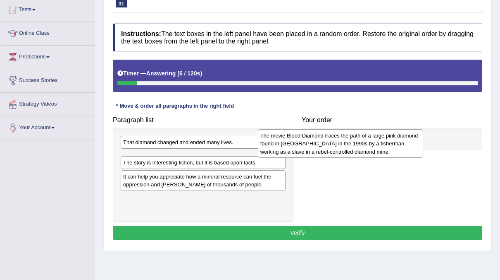
drag, startPoint x: 159, startPoint y: 182, endPoint x: 317, endPoint y: 140, distance: 163.4
click at [317, 140] on div "The movie Blood Diamond traces the path of a large pink diamond found in Sierra…" at bounding box center [340, 143] width 165 height 29
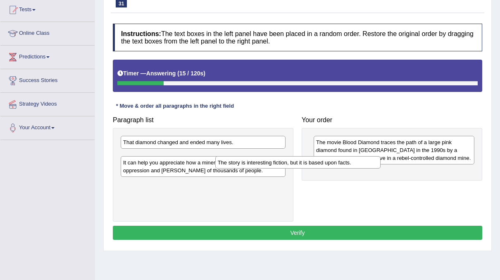
drag, startPoint x: 222, startPoint y: 157, endPoint x: 316, endPoint y: 163, distance: 94.9
click at [316, 163] on div "The story is interesting fiction, but it is based upon facts." at bounding box center [297, 162] width 165 height 12
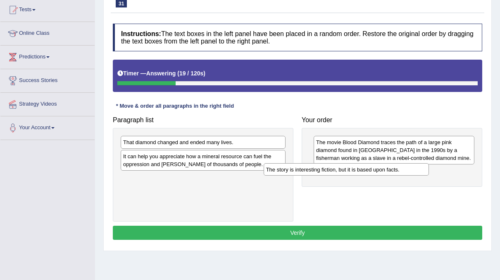
drag, startPoint x: 193, startPoint y: 156, endPoint x: 336, endPoint y: 170, distance: 143.8
click at [336, 170] on div "The story is interesting fiction, but it is based upon facts." at bounding box center [346, 169] width 165 height 12
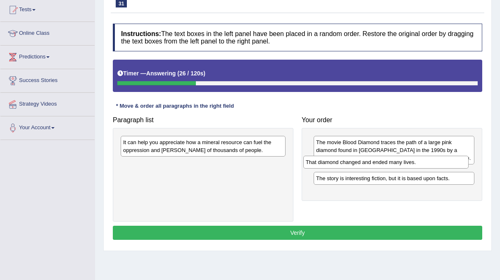
drag, startPoint x: 197, startPoint y: 145, endPoint x: 380, endPoint y: 164, distance: 183.8
click at [380, 164] on div "That diamond changed and ended many lives." at bounding box center [386, 162] width 165 height 12
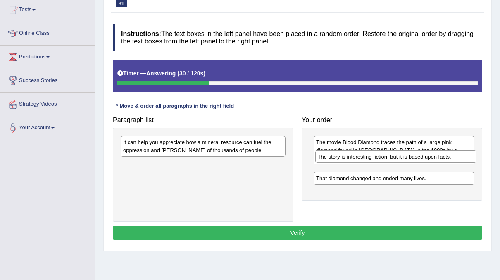
drag, startPoint x: 330, startPoint y: 189, endPoint x: 332, endPoint y: 162, distance: 26.9
click at [332, 162] on div "The story is interesting fiction, but it is based upon facts." at bounding box center [396, 156] width 161 height 12
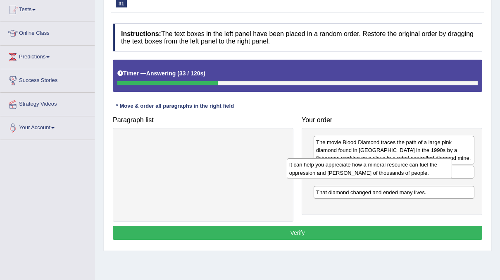
drag, startPoint x: 233, startPoint y: 151, endPoint x: 399, endPoint y: 173, distance: 167.8
click at [399, 173] on div "It can help you appreciate how a mineral resource can fuel the oppression and s…" at bounding box center [369, 168] width 165 height 21
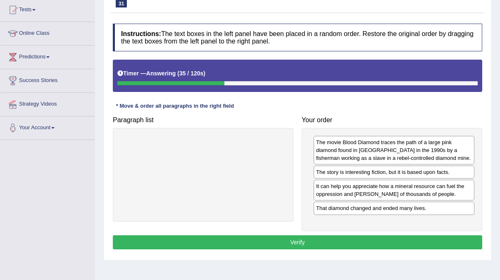
click at [306, 236] on button "Verify" at bounding box center [298, 242] width 370 height 14
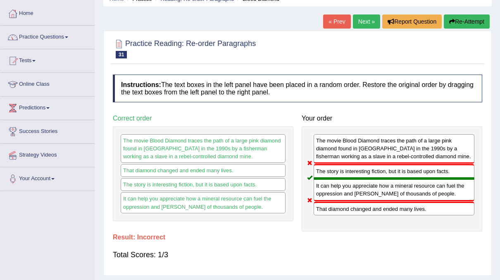
scroll to position [26, 0]
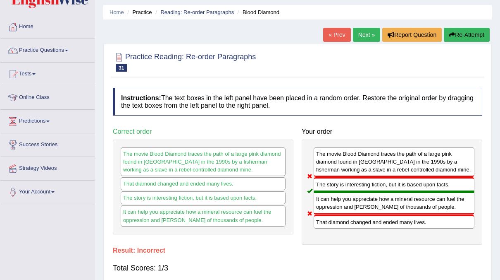
click at [368, 34] on link "Next »" at bounding box center [366, 35] width 27 height 14
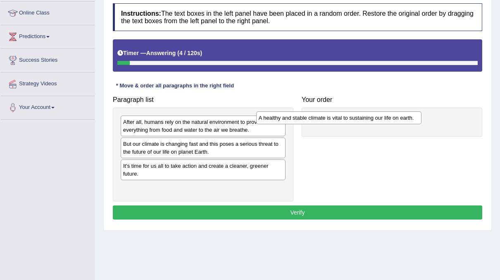
drag, startPoint x: 182, startPoint y: 188, endPoint x: 318, endPoint y: 119, distance: 152.2
click at [318, 119] on div "A healthy and stable climate is vital to sustaining our life on earth." at bounding box center [338, 117] width 165 height 12
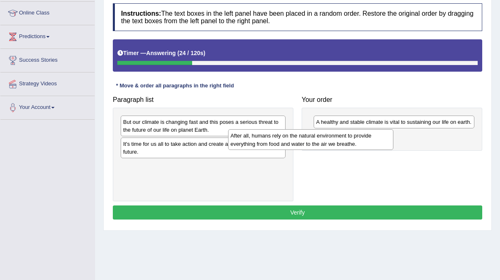
drag, startPoint x: 222, startPoint y: 127, endPoint x: 329, endPoint y: 139, distance: 107.5
click at [329, 139] on div "After all, humans rely on the natural environment to provide everything from fo…" at bounding box center [310, 139] width 165 height 21
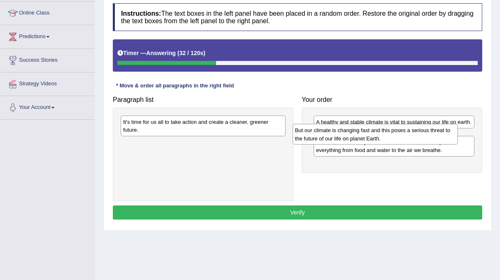
drag, startPoint x: 201, startPoint y: 123, endPoint x: 373, endPoint y: 132, distance: 172.3
click at [373, 132] on div "But our climate is changing fast and this poses a serious threat to the future …" at bounding box center [375, 134] width 165 height 21
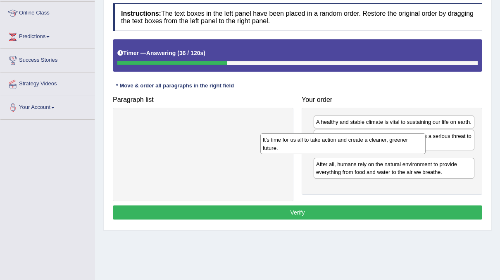
drag, startPoint x: 218, startPoint y: 126, endPoint x: 358, endPoint y: 144, distance: 141.0
click at [358, 144] on div "It's time for us all to take action and create a cleaner, greener future." at bounding box center [343, 143] width 165 height 21
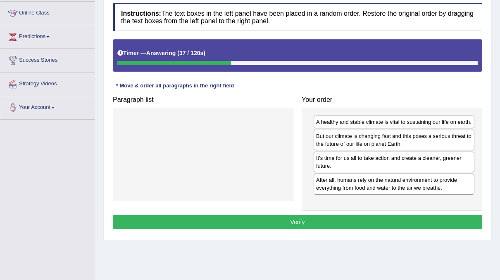
click at [310, 221] on button "Verify" at bounding box center [298, 222] width 370 height 14
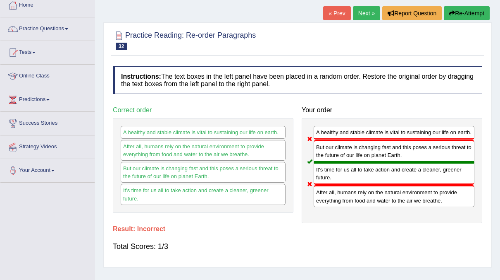
scroll to position [44, 0]
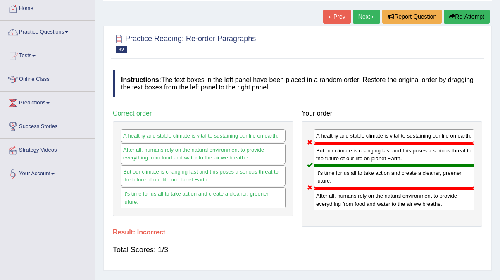
click at [364, 21] on link "Next »" at bounding box center [366, 17] width 27 height 14
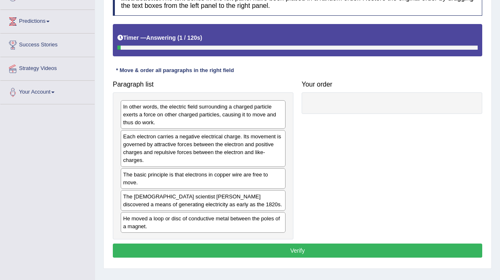
scroll to position [128, 0]
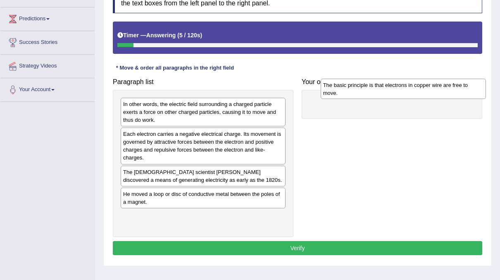
drag, startPoint x: 159, startPoint y: 175, endPoint x: 359, endPoint y: 89, distance: 217.9
click at [359, 89] on div "The basic principle is that electrons in copper wire are free to move." at bounding box center [403, 89] width 165 height 21
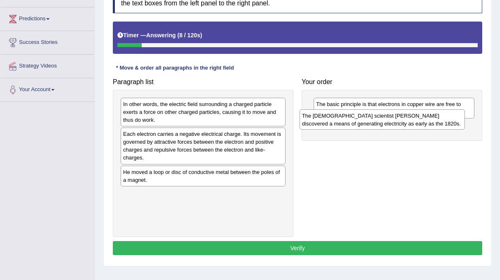
drag, startPoint x: 201, startPoint y: 172, endPoint x: 362, endPoint y: 122, distance: 168.6
click at [362, 122] on div "The [DEMOGRAPHIC_DATA] scientist [PERSON_NAME] discovered a means of generating…" at bounding box center [382, 119] width 165 height 21
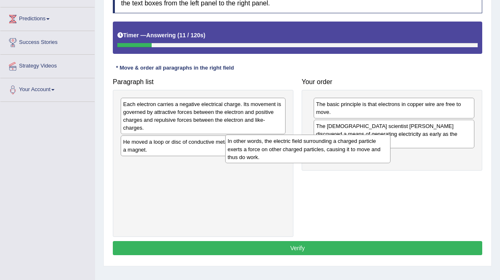
drag, startPoint x: 230, startPoint y: 111, endPoint x: 334, endPoint y: 148, distance: 111.1
click at [334, 148] on div "In other words, the electric field surrounding a charged particle exerts a forc…" at bounding box center [307, 148] width 165 height 29
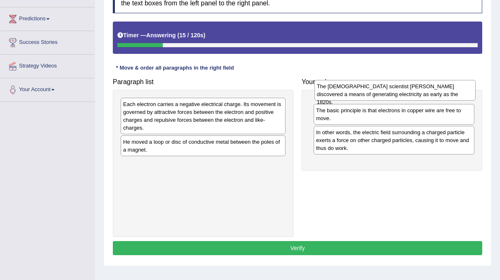
drag, startPoint x: 344, startPoint y: 131, endPoint x: 345, endPoint y: 92, distance: 39.3
click at [345, 92] on div "The [DEMOGRAPHIC_DATA] scientist [PERSON_NAME] discovered a means of generating…" at bounding box center [395, 90] width 161 height 21
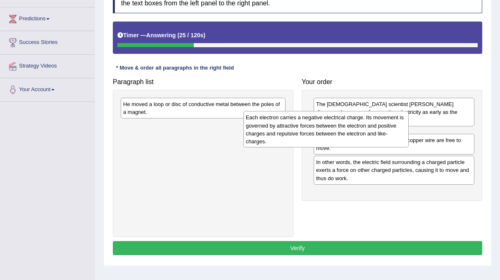
drag, startPoint x: 237, startPoint y: 108, endPoint x: 360, endPoint y: 121, distance: 123.5
click at [360, 121] on div "Each electron carries a negative electrical charge. Its movement is governed by…" at bounding box center [326, 129] width 165 height 36
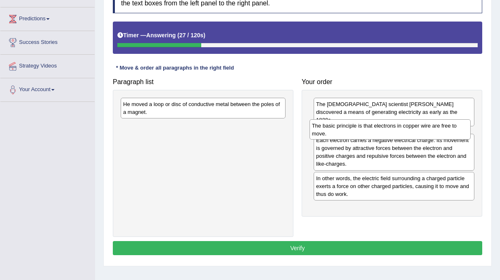
drag, startPoint x: 358, startPoint y: 170, endPoint x: 354, endPoint y: 133, distance: 37.5
click at [354, 133] on div "The basic principle is that electrons in copper wire are free to move." at bounding box center [390, 129] width 161 height 21
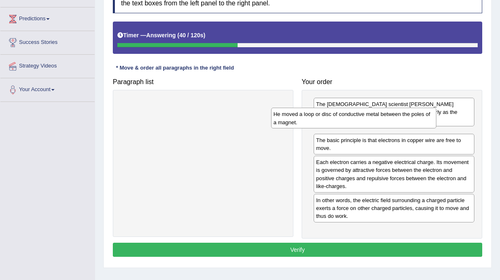
drag, startPoint x: 243, startPoint y: 109, endPoint x: 393, endPoint y: 119, distance: 150.9
click at [393, 119] on div "He moved a loop or disc of conductive metal between the poles of a magnet." at bounding box center [353, 118] width 165 height 21
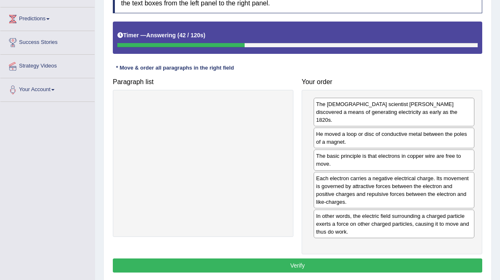
scroll to position [155, 0]
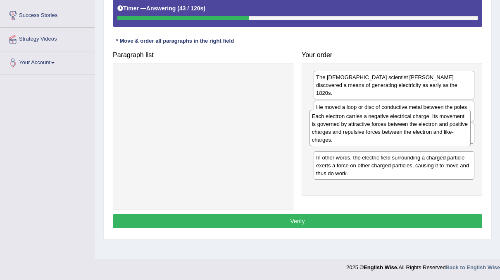
drag, startPoint x: 361, startPoint y: 155, endPoint x: 357, endPoint y: 129, distance: 26.0
click at [357, 129] on div "Each electron carries a negative electrical charge. Its movement is governed by…" at bounding box center [390, 128] width 161 height 36
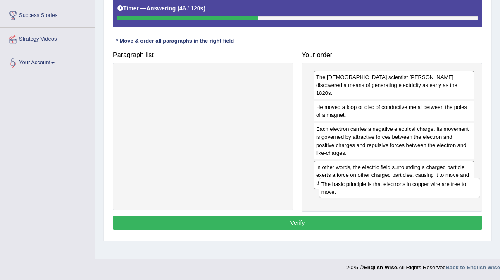
drag, startPoint x: 355, startPoint y: 126, endPoint x: 360, endPoint y: 187, distance: 61.0
click at [360, 187] on div "The basic principle is that electrons in copper wire are free to move." at bounding box center [399, 187] width 161 height 21
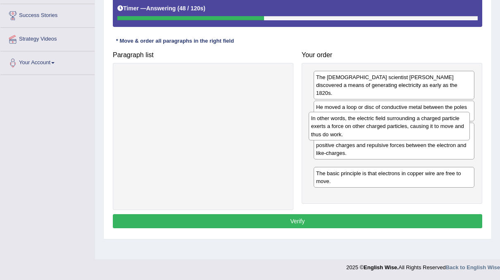
drag, startPoint x: 359, startPoint y: 172, endPoint x: 353, endPoint y: 133, distance: 39.2
click at [353, 133] on div "In other words, the electric field surrounding a charged particle exerts a forc…" at bounding box center [389, 126] width 161 height 29
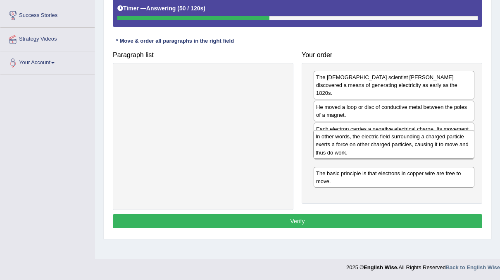
drag, startPoint x: 358, startPoint y: 167, endPoint x: 358, endPoint y: 158, distance: 8.7
click at [358, 158] on div "In other words, the electric field surrounding a charged particle exerts a forc…" at bounding box center [394, 144] width 161 height 29
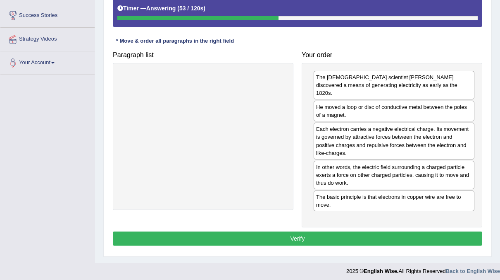
click at [314, 231] on button "Verify" at bounding box center [298, 238] width 370 height 14
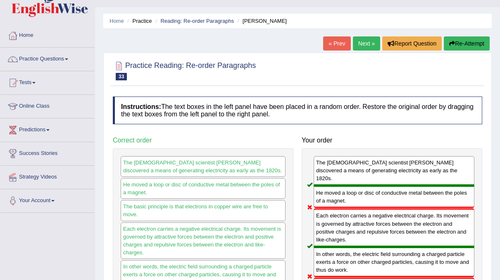
scroll to position [17, 0]
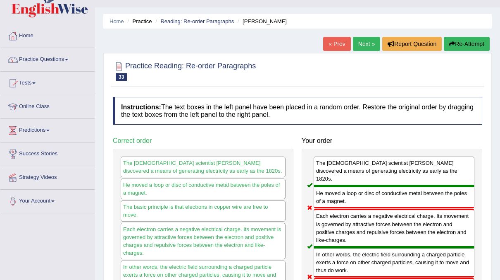
click at [366, 41] on link "Next »" at bounding box center [366, 44] width 27 height 14
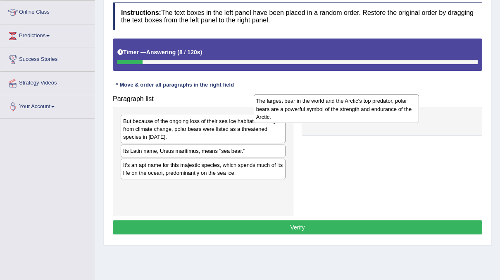
drag, startPoint x: 250, startPoint y: 122, endPoint x: 333, endPoint y: 110, distance: 83.6
click at [333, 110] on div "The largest bear in the world and the Arctic's top predator, polar bears are a …" at bounding box center [336, 108] width 165 height 29
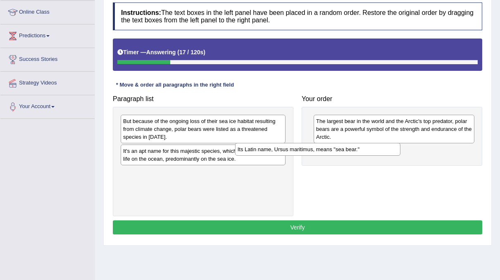
drag, startPoint x: 191, startPoint y: 150, endPoint x: 300, endPoint y: 145, distance: 108.9
click at [300, 145] on div "Its Latin name, Ursus maritimus, means "sea bear."" at bounding box center [317, 149] width 165 height 12
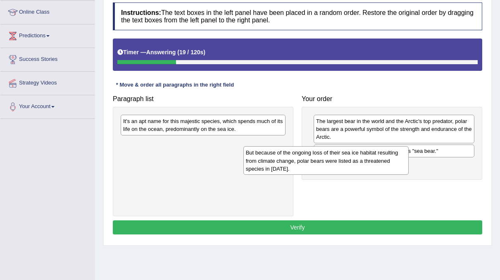
drag, startPoint x: 189, startPoint y: 124, endPoint x: 314, endPoint y: 156, distance: 129.9
click at [314, 156] on div "But because of the ongoing loss of their sea ice habitat resulting from climate…" at bounding box center [326, 160] width 165 height 29
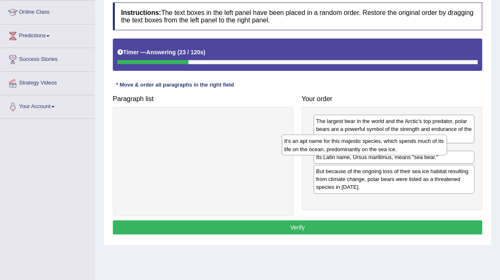
drag, startPoint x: 208, startPoint y: 127, endPoint x: 369, endPoint y: 148, distance: 162.6
click at [369, 148] on div "It's an apt name for this majestic species, which spends much of its life on th…" at bounding box center [364, 144] width 165 height 21
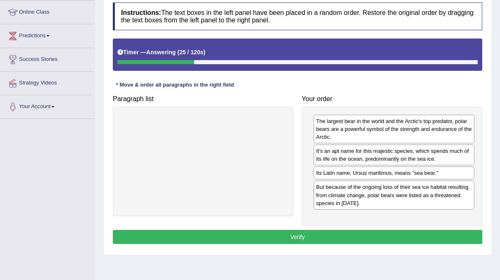
click at [328, 232] on button "Verify" at bounding box center [298, 237] width 370 height 14
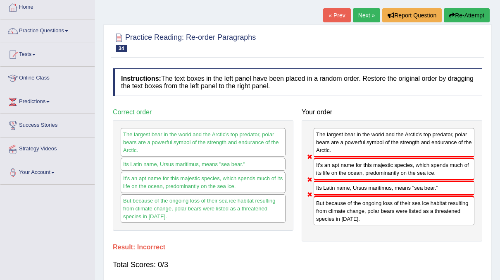
scroll to position [41, 0]
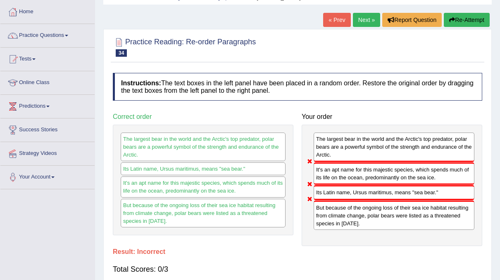
click at [370, 17] on link "Next »" at bounding box center [366, 20] width 27 height 14
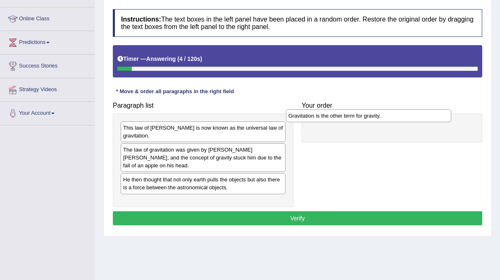
drag, startPoint x: 189, startPoint y: 127, endPoint x: 354, endPoint y: 116, distance: 165.8
click at [354, 116] on div "Gravitation is the other term for gravity." at bounding box center [368, 115] width 165 height 12
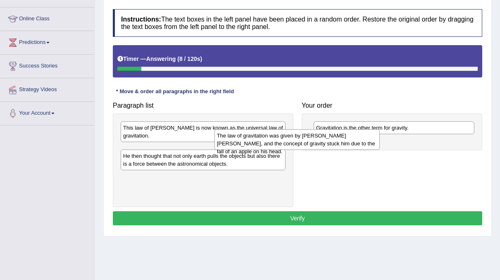
drag, startPoint x: 175, startPoint y: 158, endPoint x: 270, endPoint y: 146, distance: 95.8
click at [270, 146] on div "The law of gravitation was given by [PERSON_NAME] [PERSON_NAME], and the concep…" at bounding box center [297, 139] width 165 height 21
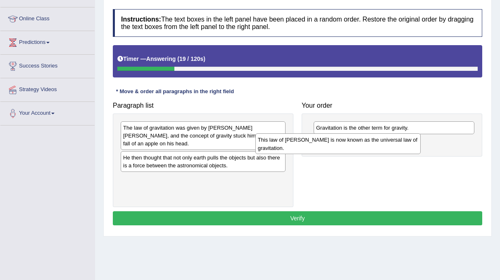
drag, startPoint x: 206, startPoint y: 131, endPoint x: 340, endPoint y: 144, distance: 135.4
click at [340, 144] on div "This law of [PERSON_NAME] is now known as the universal law of gravitation." at bounding box center [338, 143] width 165 height 21
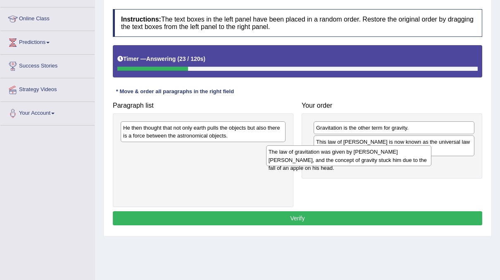
drag, startPoint x: 220, startPoint y: 134, endPoint x: 368, endPoint y: 158, distance: 149.6
click at [368, 158] on div "The law of gravitation was given by [PERSON_NAME] [PERSON_NAME], and the concep…" at bounding box center [348, 155] width 165 height 21
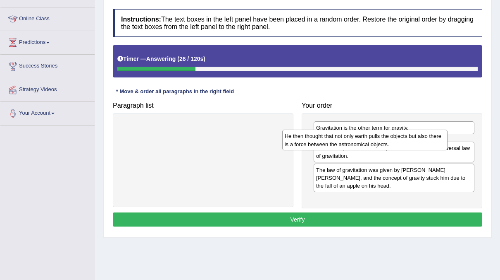
drag, startPoint x: 211, startPoint y: 127, endPoint x: 373, endPoint y: 133, distance: 162.7
click at [373, 133] on div "He then thought that not only earth pulls the objects but also there is a force…" at bounding box center [364, 139] width 165 height 21
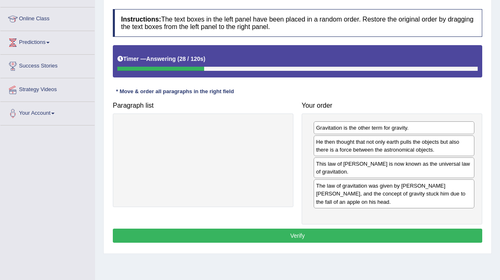
click at [297, 230] on button "Verify" at bounding box center [298, 235] width 370 height 14
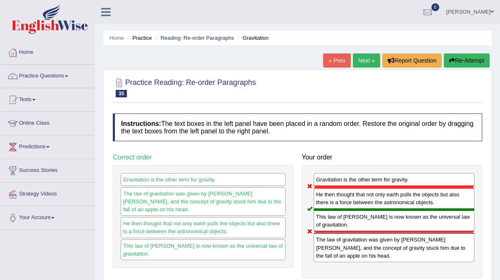
click at [364, 56] on link "Next »" at bounding box center [366, 60] width 27 height 14
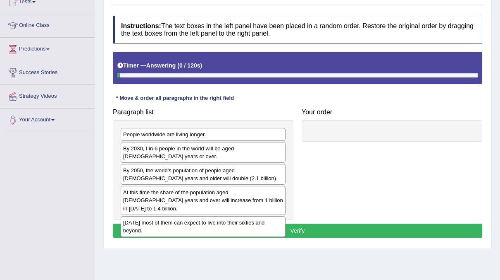
scroll to position [104, 0]
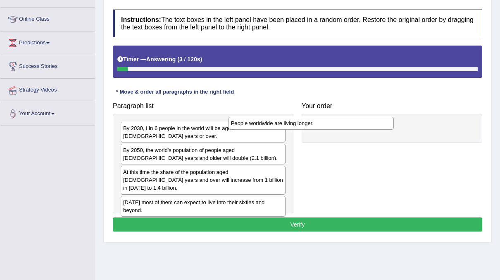
drag, startPoint x: 239, startPoint y: 122, endPoint x: 351, endPoint y: 121, distance: 112.1
click at [351, 121] on div "People worldwide are living longer." at bounding box center [311, 123] width 165 height 12
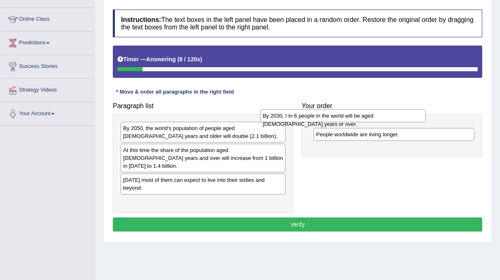
drag, startPoint x: 224, startPoint y: 129, endPoint x: 366, endPoint y: 117, distance: 143.2
click at [366, 117] on div "By 2030, I in 6 people in the world will be aged 60 years or over." at bounding box center [343, 115] width 165 height 12
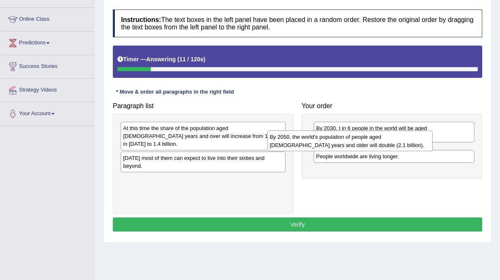
drag, startPoint x: 198, startPoint y: 132, endPoint x: 345, endPoint y: 140, distance: 147.1
click at [345, 140] on div "By 2050, the world's population of people aged 60 years and older will double (…" at bounding box center [350, 140] width 165 height 21
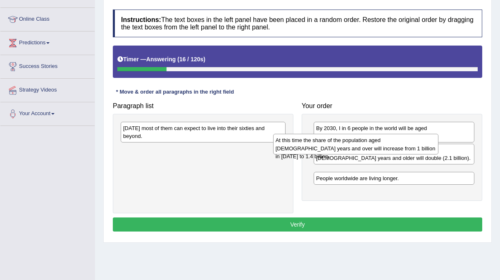
drag, startPoint x: 175, startPoint y: 129, endPoint x: 337, endPoint y: 144, distance: 163.7
click at [337, 144] on div "At this time the share of the population aged 60 years and over will increase f…" at bounding box center [355, 144] width 165 height 21
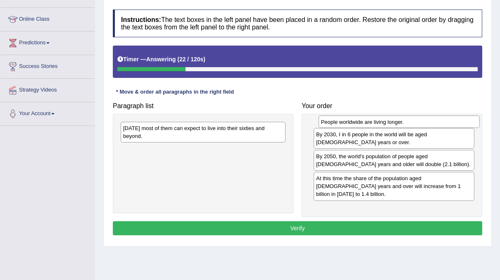
drag, startPoint x: 368, startPoint y: 188, endPoint x: 373, endPoint y: 125, distance: 62.6
click at [373, 125] on div "People worldwide are living longer." at bounding box center [399, 121] width 161 height 12
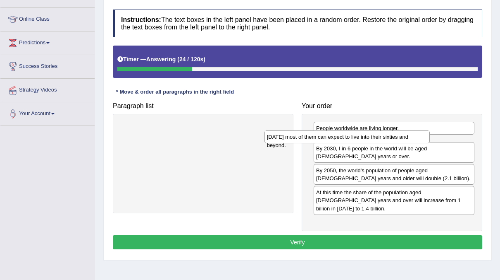
drag, startPoint x: 272, startPoint y: 125, endPoint x: 416, endPoint y: 134, distance: 144.2
click at [416, 134] on div "Today most of them can expect to live into their sixties and beyond." at bounding box center [347, 136] width 165 height 12
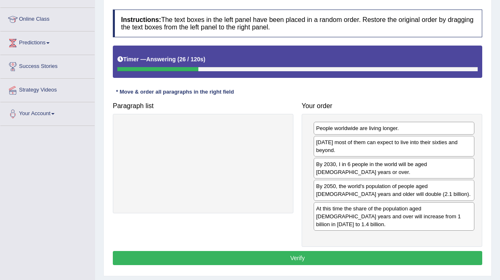
click at [299, 251] on button "Verify" at bounding box center [298, 258] width 370 height 14
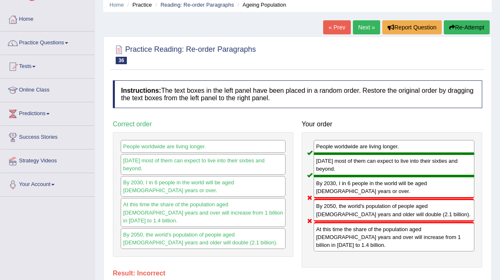
scroll to position [32, 0]
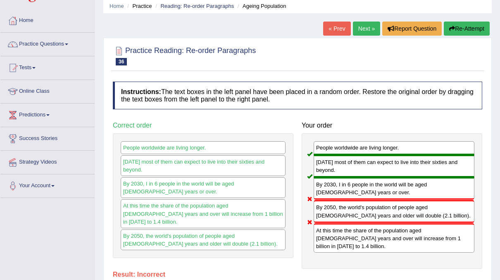
click at [366, 31] on link "Next »" at bounding box center [366, 29] width 27 height 14
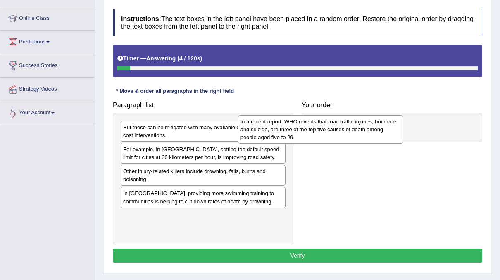
drag, startPoint x: 194, startPoint y: 156, endPoint x: 311, endPoint y: 129, distance: 120.6
click at [311, 129] on div "In a recent report, WHO reveals that road traffic injuries, homicide and suicid…" at bounding box center [320, 129] width 165 height 29
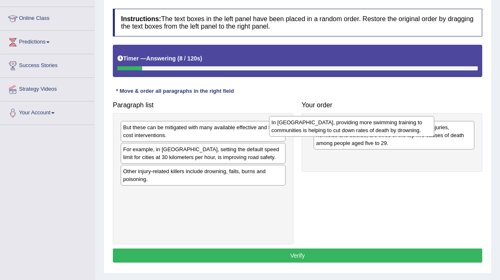
drag, startPoint x: 228, startPoint y: 204, endPoint x: 376, endPoint y: 133, distance: 164.8
click at [376, 133] on div "In [GEOGRAPHIC_DATA], providing more swimming training to communities is helpin…" at bounding box center [351, 126] width 165 height 21
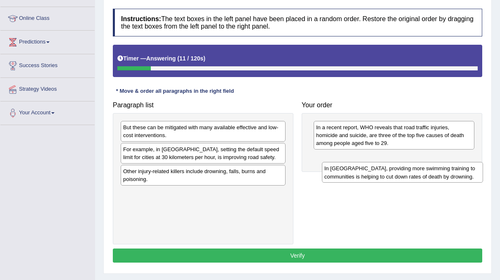
drag, startPoint x: 400, startPoint y: 133, endPoint x: 406, endPoint y: 171, distance: 39.0
click at [406, 171] on div "In [GEOGRAPHIC_DATA], providing more swimming training to communities is helpin…" at bounding box center [402, 172] width 161 height 21
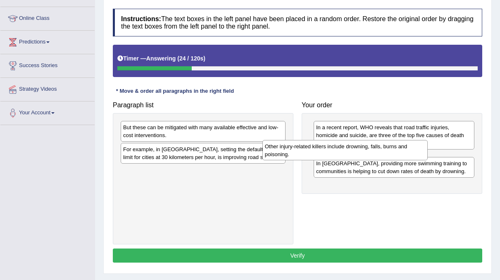
drag, startPoint x: 223, startPoint y: 172, endPoint x: 365, endPoint y: 148, distance: 143.9
click at [365, 148] on div "Other injury-related killers include drowning, falls, burns and poisoning." at bounding box center [345, 150] width 165 height 21
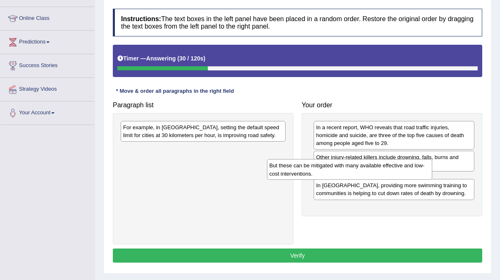
drag, startPoint x: 245, startPoint y: 127, endPoint x: 392, endPoint y: 164, distance: 151.1
click at [392, 164] on div "But these can be mitigated with many available effective and low-cost intervent…" at bounding box center [349, 169] width 165 height 21
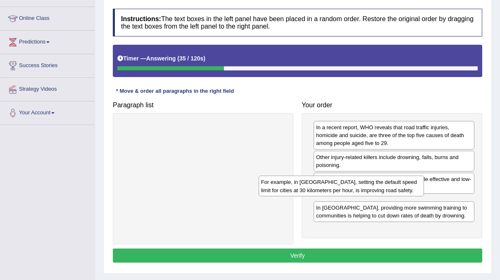
drag, startPoint x: 238, startPoint y: 126, endPoint x: 376, endPoint y: 181, distance: 148.8
click at [376, 181] on div "For example, in [GEOGRAPHIC_DATA], setting the default speed limit for cities a…" at bounding box center [341, 185] width 165 height 21
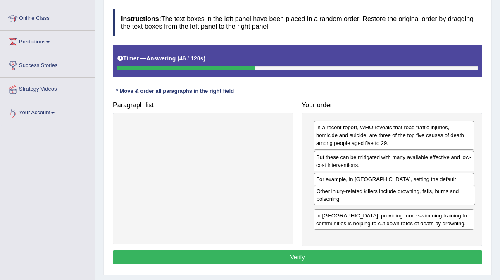
drag, startPoint x: 395, startPoint y: 163, endPoint x: 395, endPoint y: 198, distance: 34.3
click at [395, 198] on div "Other injury-related killers include drowning, falls, burns and poisoning." at bounding box center [394, 194] width 161 height 21
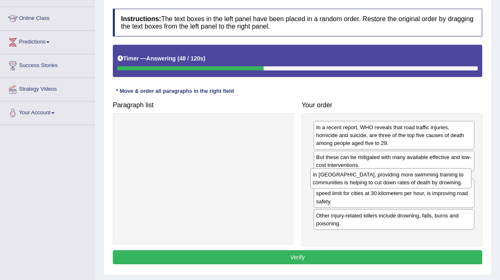
drag, startPoint x: 368, startPoint y: 224, endPoint x: 365, endPoint y: 177, distance: 47.3
click at [365, 177] on div "In [GEOGRAPHIC_DATA], providing more swimming training to communities is helpin…" at bounding box center [391, 178] width 161 height 21
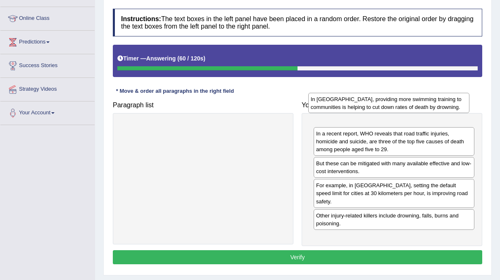
drag, startPoint x: 397, startPoint y: 186, endPoint x: 392, endPoint y: 110, distance: 75.9
click at [392, 110] on div "In [GEOGRAPHIC_DATA], providing more swimming training to communities is helpin…" at bounding box center [389, 103] width 161 height 21
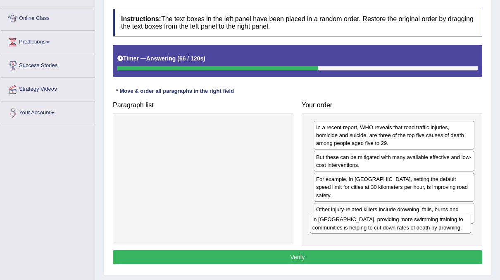
drag, startPoint x: 359, startPoint y: 129, endPoint x: 355, endPoint y: 218, distance: 89.4
click at [355, 218] on div "In [GEOGRAPHIC_DATA], providing more swimming training to communities is helpin…" at bounding box center [390, 223] width 161 height 21
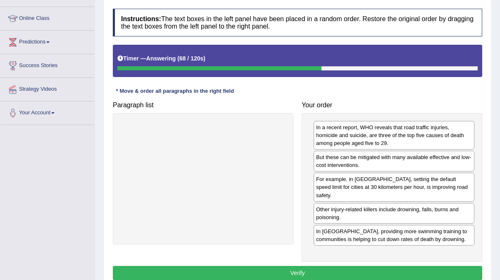
click at [317, 266] on button "Verify" at bounding box center [298, 273] width 370 height 14
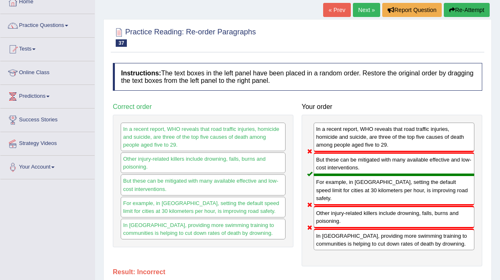
scroll to position [51, 0]
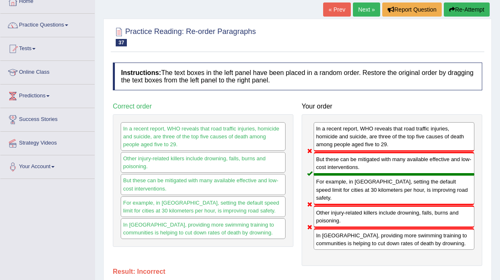
click at [371, 12] on link "Next »" at bounding box center [366, 9] width 27 height 14
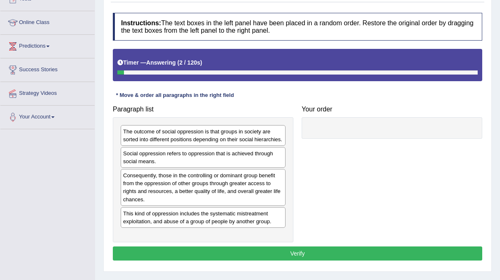
scroll to position [101, 0]
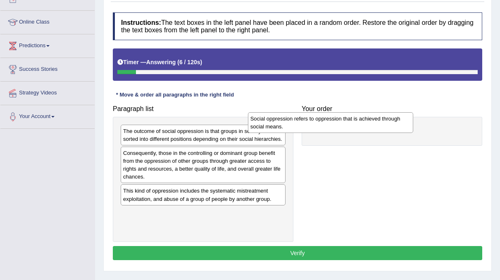
drag, startPoint x: 184, startPoint y: 169, endPoint x: 312, endPoint y: 127, distance: 134.6
click at [312, 127] on div "Social oppression refers to oppression that is achieved through social means." at bounding box center [330, 122] width 165 height 21
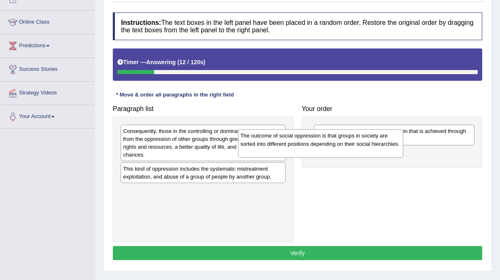
drag, startPoint x: 197, startPoint y: 140, endPoint x: 316, endPoint y: 145, distance: 119.6
click at [316, 145] on div "The outcome of social oppression is that groups in society are sorted into diff…" at bounding box center [320, 143] width 165 height 29
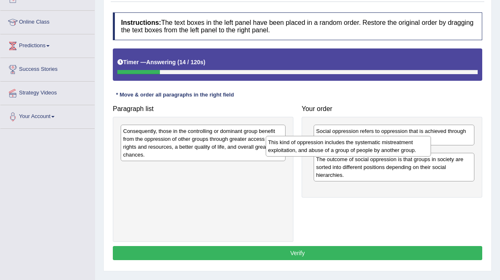
drag, startPoint x: 208, startPoint y: 179, endPoint x: 377, endPoint y: 150, distance: 170.8
click at [377, 150] on div "This kind of oppression includes the systematic mistreatment exploitation, and …" at bounding box center [348, 146] width 165 height 21
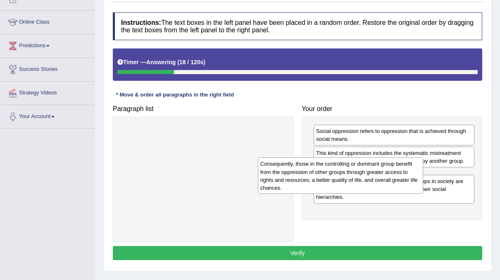
drag, startPoint x: 213, startPoint y: 145, endPoint x: 352, endPoint y: 177, distance: 142.7
click at [352, 177] on div "Consequently, those in the controlling or dominant group benefit from the oppre…" at bounding box center [340, 175] width 165 height 36
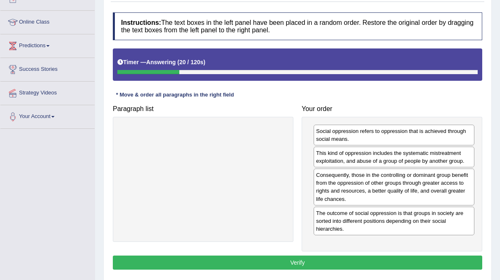
click at [287, 257] on button "Verify" at bounding box center [298, 262] width 370 height 14
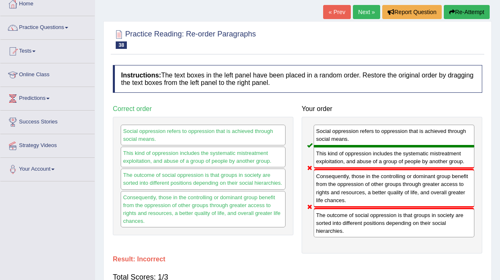
scroll to position [48, 0]
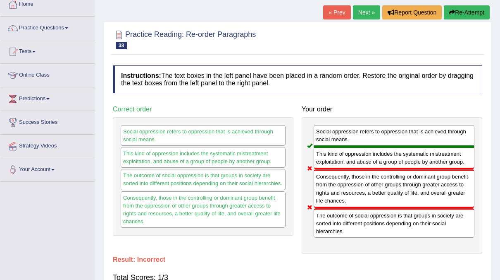
click at [366, 14] on link "Next »" at bounding box center [366, 12] width 27 height 14
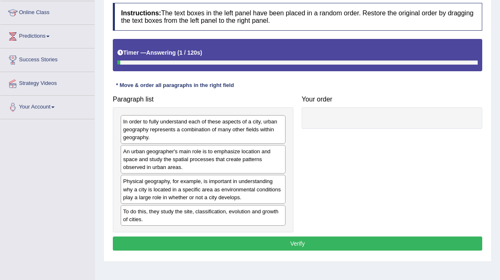
scroll to position [122, 0]
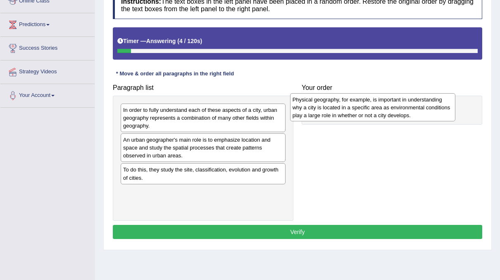
drag, startPoint x: 171, startPoint y: 180, endPoint x: 340, endPoint y: 110, distance: 183.4
click at [340, 110] on div "Physical geography, for example, is important in understanding why a city is lo…" at bounding box center [372, 107] width 165 height 29
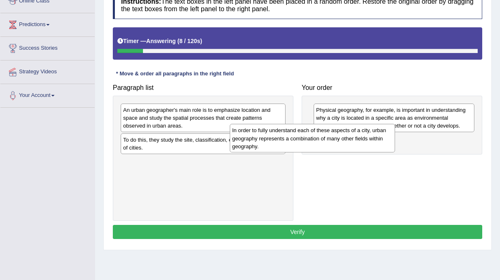
drag, startPoint x: 225, startPoint y: 124, endPoint x: 334, endPoint y: 145, distance: 111.5
click at [334, 145] on div "In order to fully understand each of these aspects of a city, urban geography r…" at bounding box center [312, 138] width 165 height 29
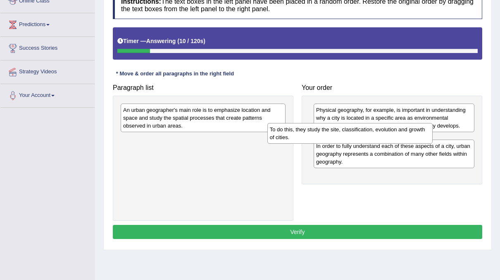
drag, startPoint x: 236, startPoint y: 145, endPoint x: 383, endPoint y: 135, distance: 147.2
click at [383, 135] on div "To do this, they study the site, classification, evolution and growth of cities." at bounding box center [350, 133] width 165 height 21
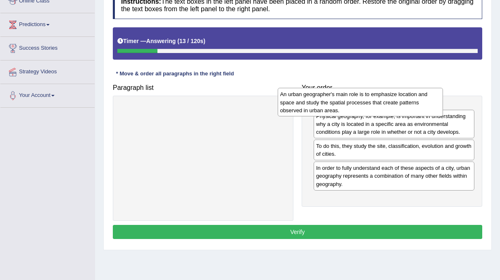
drag, startPoint x: 210, startPoint y: 114, endPoint x: 351, endPoint y: 101, distance: 141.7
click at [351, 101] on div "An urban geographer's main role is to emphasize location and space and study th…" at bounding box center [360, 102] width 165 height 29
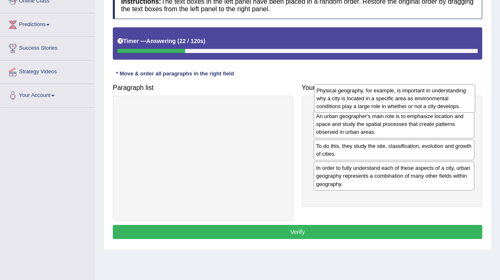
drag, startPoint x: 352, startPoint y: 153, endPoint x: 352, endPoint y: 104, distance: 48.4
click at [352, 104] on div "Physical geography, for example, is important in understanding why a city is lo…" at bounding box center [394, 98] width 161 height 29
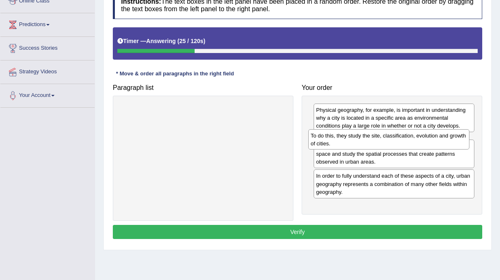
drag, startPoint x: 349, startPoint y: 177, endPoint x: 343, endPoint y: 143, distance: 34.8
click at [343, 143] on div "To do this, they study the site, classification, evolution and growth of cities." at bounding box center [389, 139] width 161 height 21
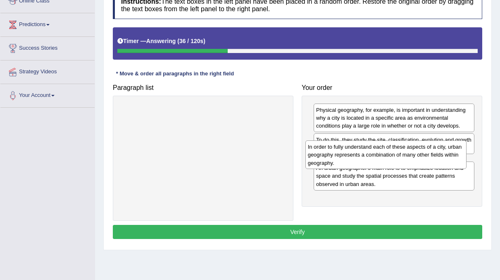
drag, startPoint x: 365, startPoint y: 202, endPoint x: 357, endPoint y: 158, distance: 44.2
click at [357, 158] on div "In order to fully understand each of these aspects of a city, urban geography r…" at bounding box center [386, 154] width 161 height 29
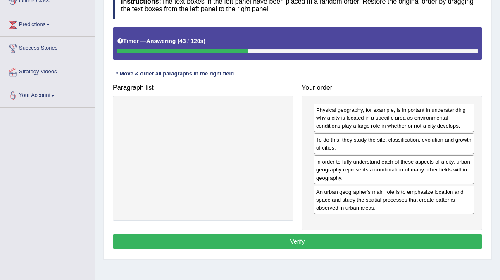
click at [314, 239] on button "Verify" at bounding box center [298, 241] width 370 height 14
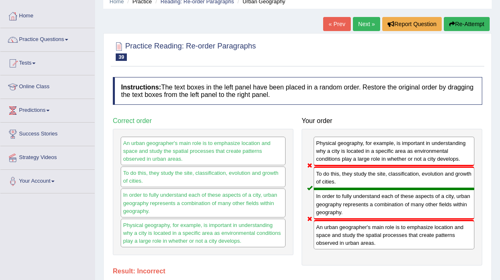
scroll to position [36, 0]
click at [369, 27] on link "Next »" at bounding box center [366, 24] width 27 height 14
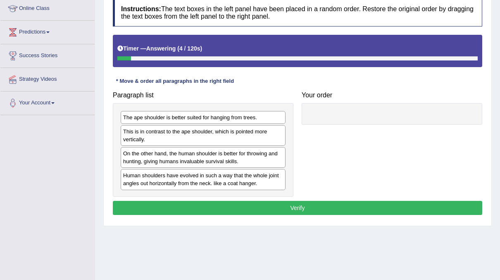
scroll to position [115, 0]
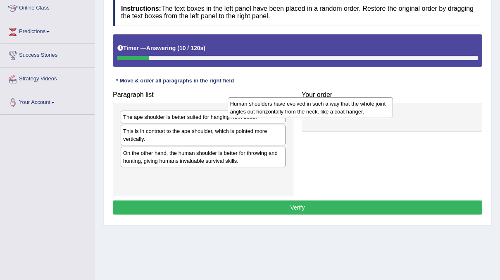
drag, startPoint x: 207, startPoint y: 179, endPoint x: 332, endPoint y: 105, distance: 145.3
click at [332, 105] on div "Human shoulders have evolved in such a way that the whole joint angles out hori…" at bounding box center [310, 107] width 165 height 21
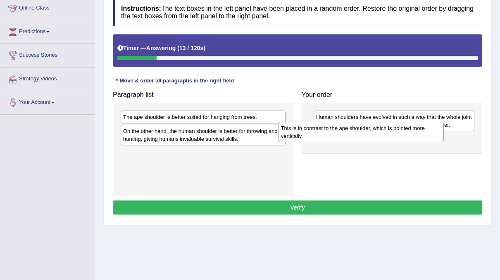
drag, startPoint x: 198, startPoint y: 133, endPoint x: 356, endPoint y: 130, distance: 158.0
click at [356, 130] on div "This is in contrast to the ape shoulder, which is pointed more vertically." at bounding box center [361, 132] width 165 height 21
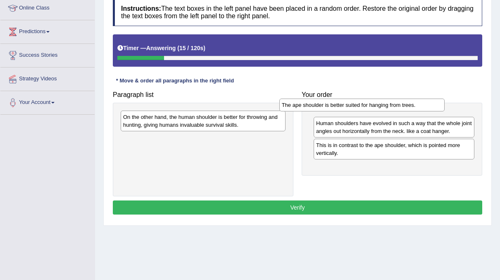
drag, startPoint x: 203, startPoint y: 116, endPoint x: 362, endPoint y: 104, distance: 159.2
click at [362, 104] on div "The ape shoulder is better suited for hanging from trees." at bounding box center [362, 104] width 165 height 12
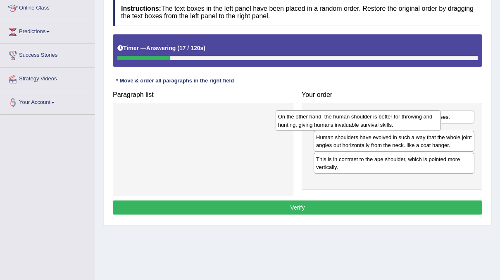
drag, startPoint x: 223, startPoint y: 121, endPoint x: 362, endPoint y: 122, distance: 139.0
click at [362, 122] on div "On the other hand, the human shoulder is better for throwing and hunting, givin…" at bounding box center [358, 120] width 165 height 21
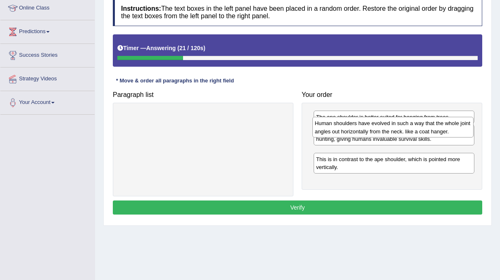
drag, startPoint x: 361, startPoint y: 163, endPoint x: 360, endPoint y: 134, distance: 29.0
click at [360, 134] on div "Human shoulders have evolved in such a way that the whole joint angles out hori…" at bounding box center [393, 127] width 161 height 21
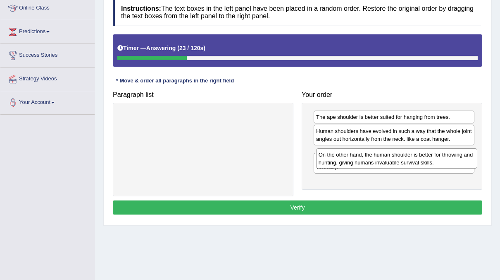
drag, startPoint x: 358, startPoint y: 136, endPoint x: 360, endPoint y: 159, distance: 23.3
click at [360, 159] on div "On the other hand, the human shoulder is better for throwing and hunting, givin…" at bounding box center [396, 158] width 161 height 21
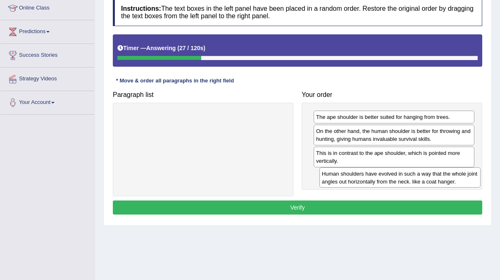
drag, startPoint x: 364, startPoint y: 126, endPoint x: 368, endPoint y: 158, distance: 32.4
click at [368, 167] on div "Human shoulders have evolved in such a way that the whole joint angles out hori…" at bounding box center [400, 177] width 161 height 21
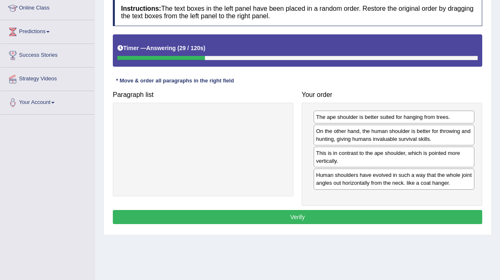
click at [302, 216] on button "Verify" at bounding box center [298, 217] width 370 height 14
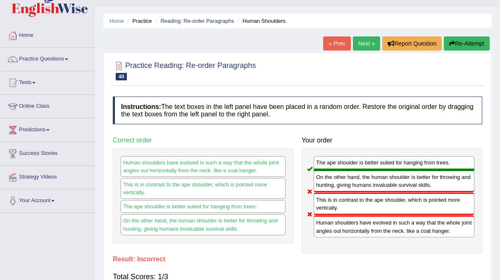
scroll to position [15, 0]
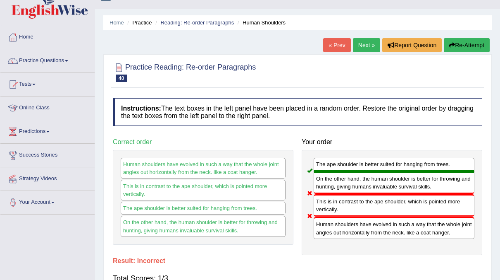
click at [367, 43] on link "Next »" at bounding box center [366, 45] width 27 height 14
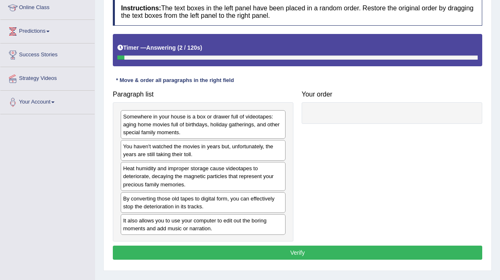
scroll to position [115, 0]
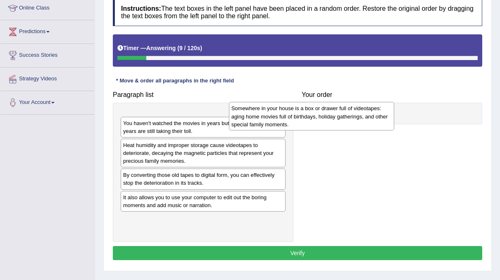
drag, startPoint x: 212, startPoint y: 136, endPoint x: 321, endPoint y: 127, distance: 109.1
click at [321, 127] on div "Somewhere in your house is a box or drawer full of videotapes: aging home movie…" at bounding box center [311, 116] width 165 height 29
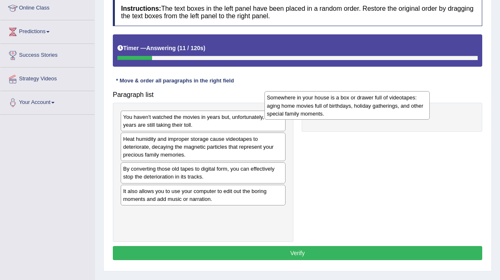
drag, startPoint x: 221, startPoint y: 120, endPoint x: 416, endPoint y: 89, distance: 196.8
click at [416, 91] on div "Somewhere in your house is a box or drawer full of videotapes: aging home movie…" at bounding box center [347, 105] width 165 height 29
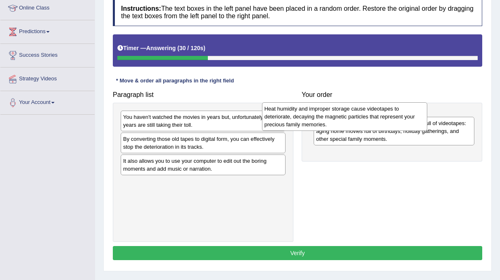
drag, startPoint x: 208, startPoint y: 151, endPoint x: 351, endPoint y: 122, distance: 146.2
click at [351, 122] on div "Heat humidity and improper storage cause videotapes to deteriorate, decaying th…" at bounding box center [344, 116] width 165 height 29
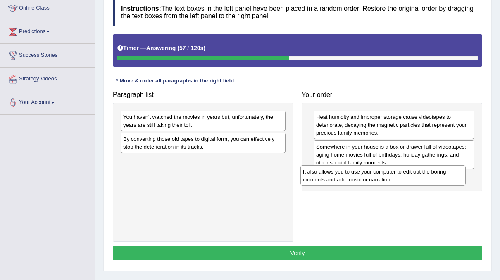
drag, startPoint x: 198, startPoint y: 165, endPoint x: 378, endPoint y: 176, distance: 180.3
click at [378, 176] on div "It also allows you to use your computer to edit out the boring moments and add …" at bounding box center [383, 175] width 165 height 21
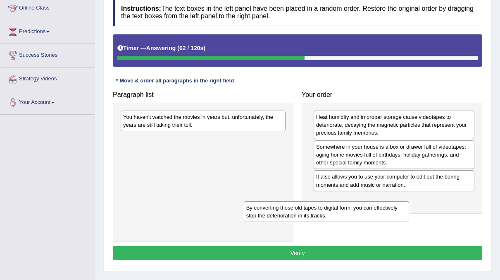
drag, startPoint x: 191, startPoint y: 144, endPoint x: 315, endPoint y: 223, distance: 147.4
click at [315, 222] on div "By converting those old tapes to digital form, you can effectively stop the det…" at bounding box center [326, 211] width 165 height 21
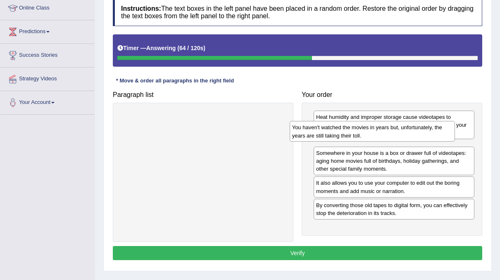
drag, startPoint x: 228, startPoint y: 120, endPoint x: 400, endPoint y: 131, distance: 172.0
click at [400, 131] on div "You haven't watched the movies in years but, unfortunately, the years are still…" at bounding box center [372, 131] width 165 height 21
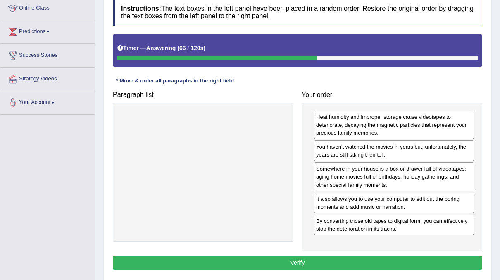
click at [293, 260] on button "Verify" at bounding box center [298, 262] width 370 height 14
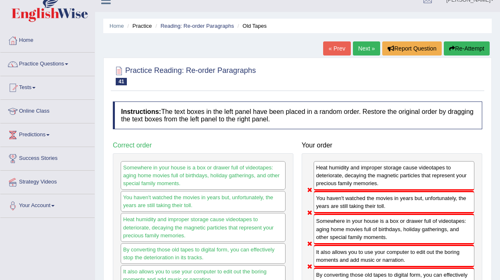
scroll to position [12, 0]
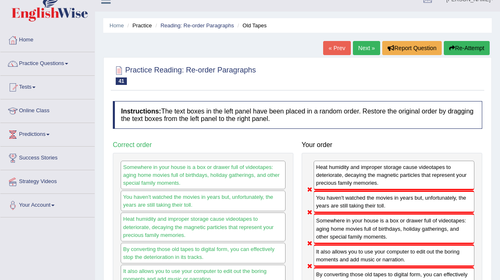
click at [465, 47] on button "Re-Attempt" at bounding box center [467, 48] width 46 height 14
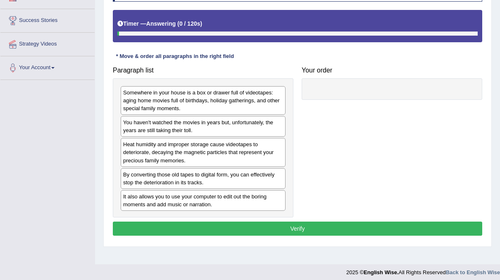
scroll to position [155, 0]
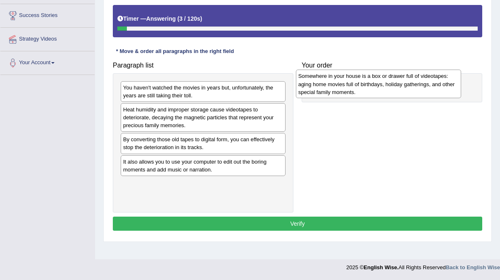
drag, startPoint x: 172, startPoint y: 92, endPoint x: 353, endPoint y: 81, distance: 181.9
click at [353, 81] on div "Somewhere in your house is a box or drawer full of videotapes: aging home movie…" at bounding box center [378, 83] width 165 height 29
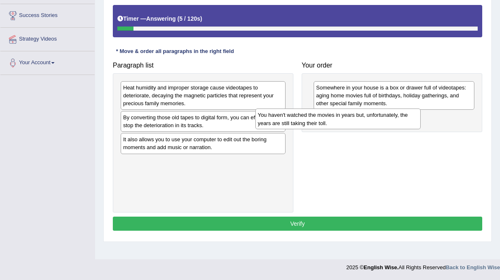
drag, startPoint x: 210, startPoint y: 98, endPoint x: 321, endPoint y: 118, distance: 113.2
click at [321, 118] on div "You haven't watched the movies in years but, unfortunately, the years are still…" at bounding box center [338, 118] width 165 height 21
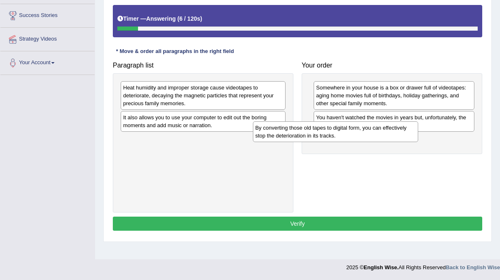
drag, startPoint x: 239, startPoint y: 128, endPoint x: 345, endPoint y: 137, distance: 106.3
click at [345, 137] on div "By converting those old tapes to digital form, you can effectively stop the det…" at bounding box center [335, 131] width 165 height 21
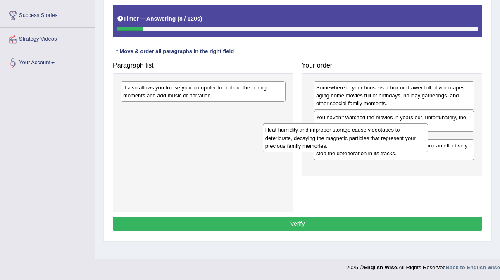
drag, startPoint x: 237, startPoint y: 98, endPoint x: 359, endPoint y: 128, distance: 125.2
click at [359, 128] on div "Heat humidity and improper storage cause videotapes to deteriorate, decaying th…" at bounding box center [345, 137] width 165 height 29
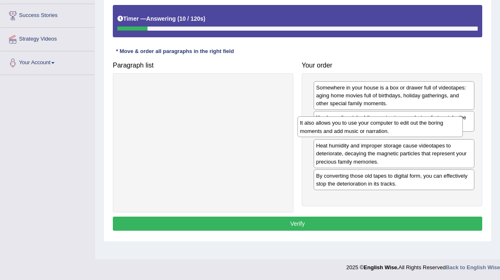
drag, startPoint x: 206, startPoint y: 91, endPoint x: 383, endPoint y: 127, distance: 180.6
click at [383, 127] on div "It also allows you to use your computer to edit out the boring moments and add …" at bounding box center [380, 126] width 165 height 21
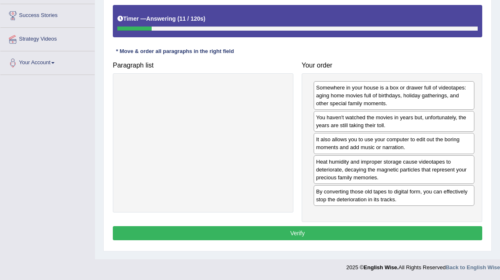
click at [313, 226] on button "Verify" at bounding box center [298, 233] width 370 height 14
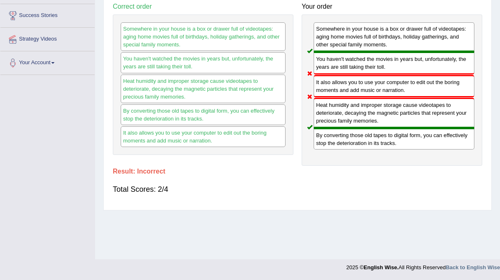
scroll to position [0, 0]
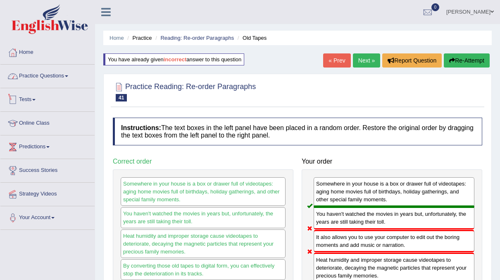
click at [67, 78] on link "Practice Questions" at bounding box center [47, 75] width 94 height 21
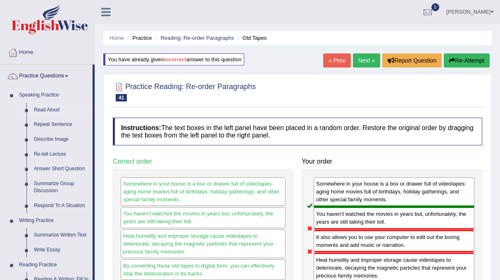
click at [52, 104] on link "Read Aloud" at bounding box center [61, 110] width 62 height 15
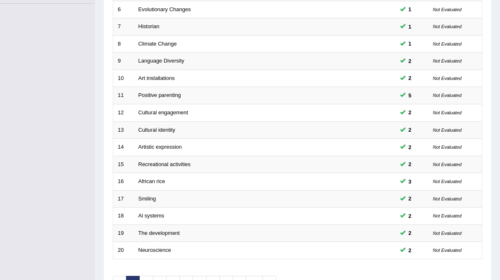
scroll to position [264, 0]
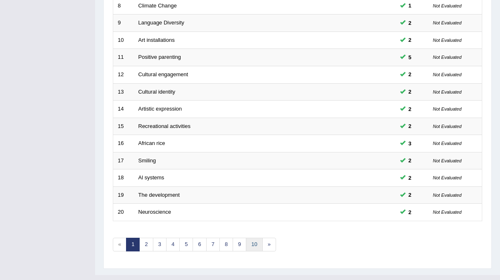
click at [254, 237] on link "10" at bounding box center [254, 244] width 17 height 14
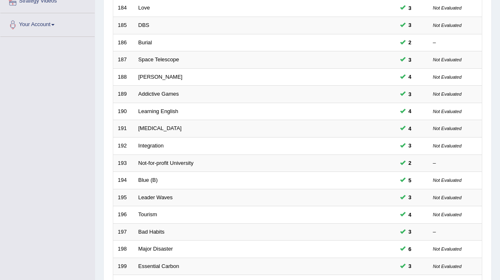
scroll to position [264, 0]
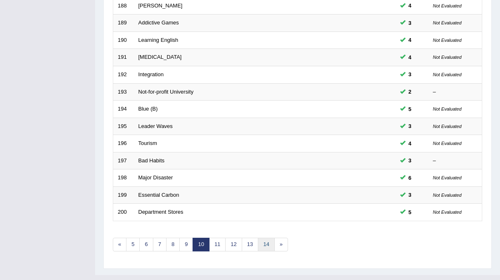
click at [265, 237] on link "14" at bounding box center [266, 244] width 17 height 14
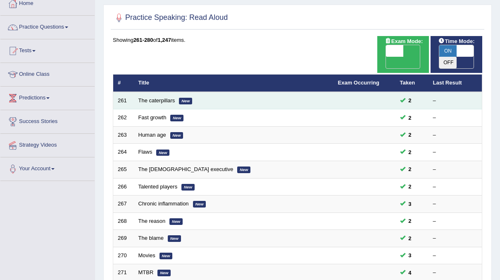
scroll to position [46, 0]
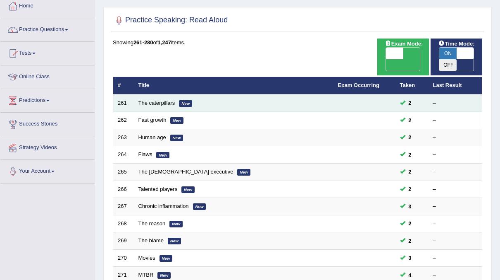
click at [144, 94] on td "The caterpillars New" at bounding box center [234, 102] width 200 height 17
click at [148, 100] on link "The caterpillars" at bounding box center [157, 103] width 37 height 6
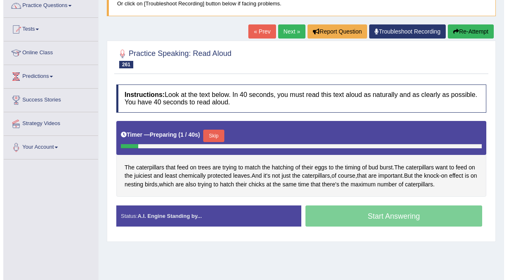
scroll to position [71, 0]
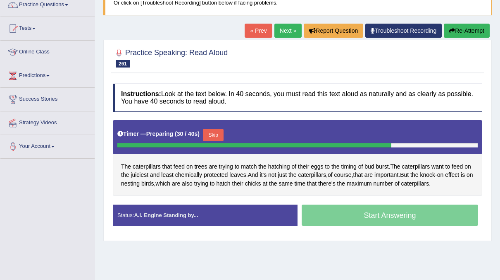
click at [212, 129] on button "Skip" at bounding box center [213, 135] width 21 height 12
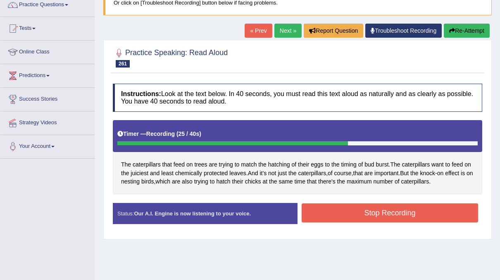
click at [349, 212] on button "Stop Recording" at bounding box center [390, 212] width 177 height 19
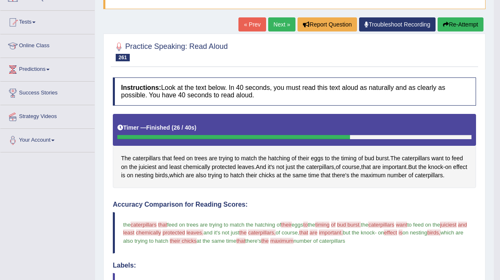
scroll to position [74, 0]
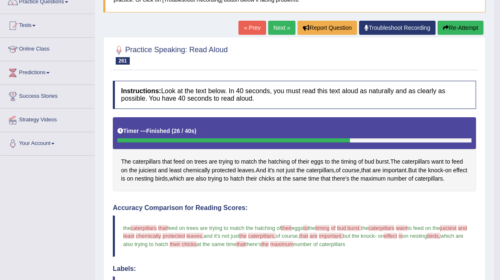
click at [275, 24] on link "Next »" at bounding box center [281, 28] width 27 height 14
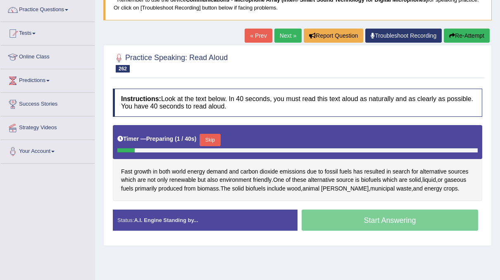
click at [204, 139] on button "Skip" at bounding box center [210, 140] width 21 height 12
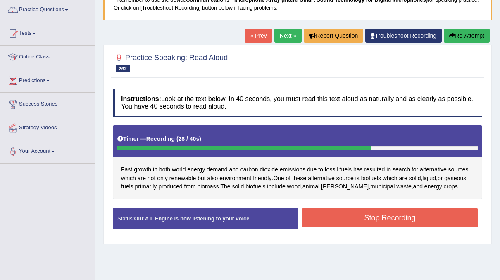
click at [410, 221] on button "Stop Recording" at bounding box center [390, 217] width 177 height 19
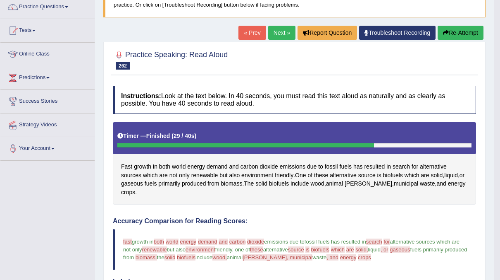
scroll to position [57, 0]
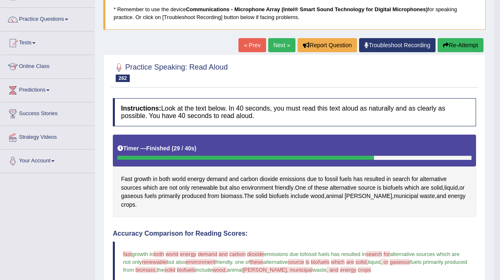
click at [278, 43] on link "Next »" at bounding box center [281, 45] width 27 height 14
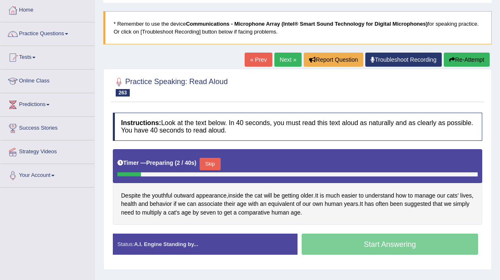
click at [208, 160] on button "Skip" at bounding box center [210, 164] width 21 height 12
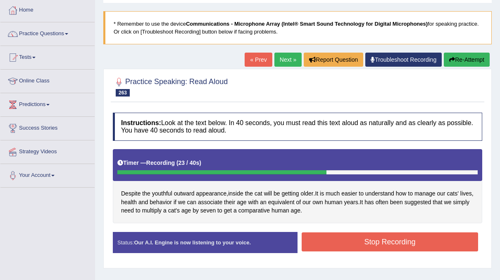
click at [388, 236] on button "Stop Recording" at bounding box center [390, 241] width 177 height 19
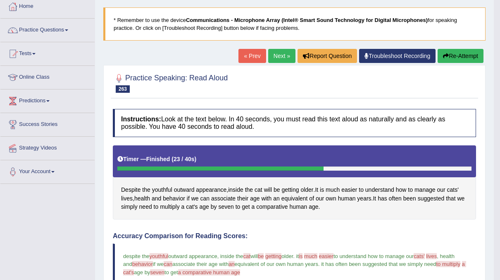
scroll to position [22, 0]
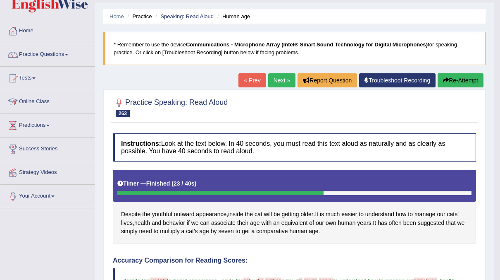
click at [281, 72] on div "Home Practice Speaking: Read Aloud Human age * Remember to use the device Commu…" at bounding box center [294, 266] width 399 height 576
click at [282, 77] on link "Next »" at bounding box center [281, 80] width 27 height 14
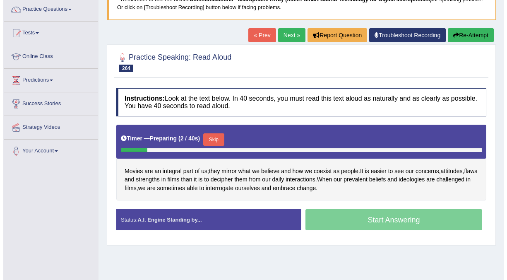
scroll to position [68, 0]
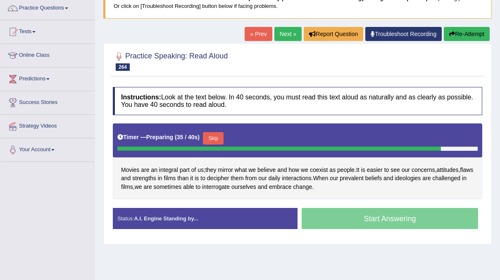
click at [216, 135] on button "Skip" at bounding box center [213, 138] width 21 height 12
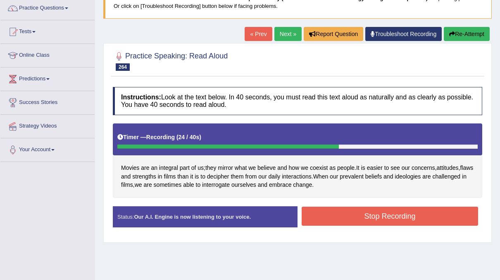
click at [344, 207] on button "Stop Recording" at bounding box center [390, 215] width 177 height 19
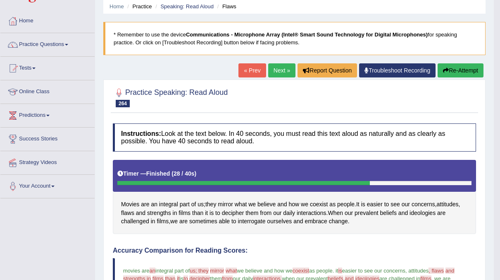
scroll to position [0, 0]
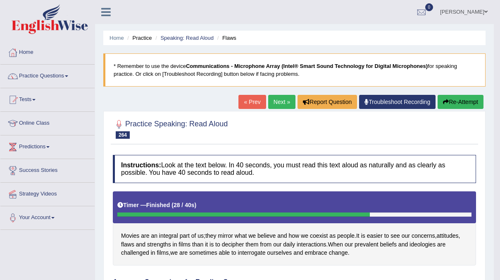
click at [287, 96] on link "Next »" at bounding box center [281, 102] width 27 height 14
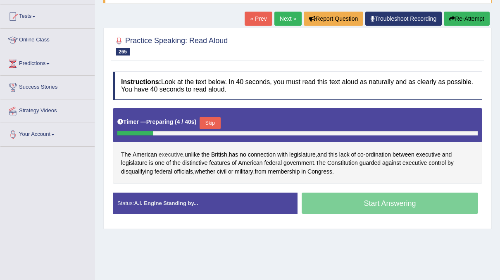
click at [165, 153] on span "executive" at bounding box center [171, 154] width 24 height 9
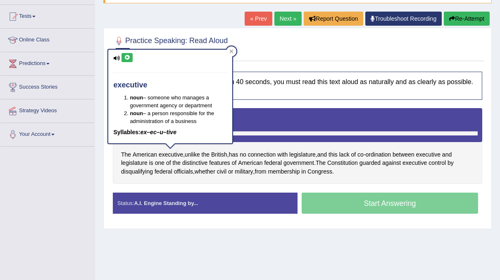
click at [128, 59] on icon at bounding box center [127, 57] width 6 height 5
click at [228, 51] on div at bounding box center [232, 51] width 10 height 10
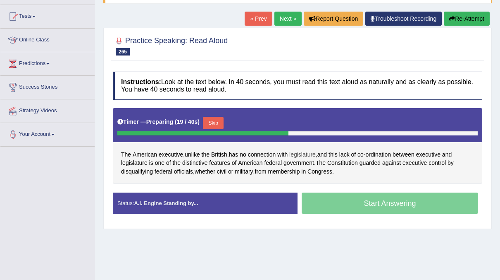
click at [302, 154] on span "legislature" at bounding box center [303, 154] width 26 height 9
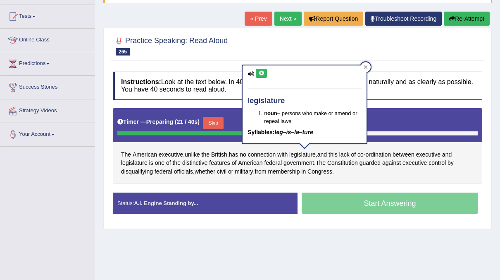
click at [260, 68] on div "legislature noun – persons who make or amend or repeal laws Syllables: leg–is–l…" at bounding box center [305, 103] width 124 height 77
click at [261, 73] on icon at bounding box center [261, 73] width 6 height 5
click at [404, 113] on div "Timer — Preparing ( 26 / 40s ) Skip" at bounding box center [298, 125] width 370 height 34
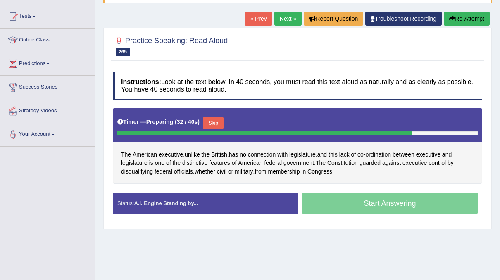
click at [211, 124] on button "Skip" at bounding box center [213, 123] width 21 height 12
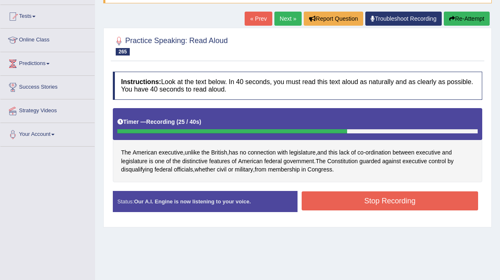
drag, startPoint x: 342, startPoint y: 188, endPoint x: 343, endPoint y: 196, distance: 8.3
click at [343, 196] on div "Instructions: Look at the text below. In 40 seconds, you must read this text al…" at bounding box center [298, 144] width 374 height 155
click at [342, 194] on button "Stop Recording" at bounding box center [390, 200] width 177 height 19
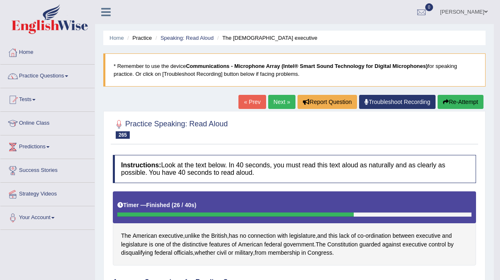
click at [279, 102] on link "Next »" at bounding box center [281, 102] width 27 height 14
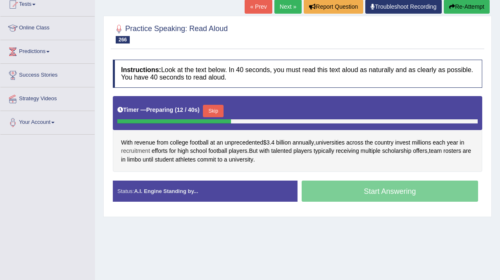
click at [139, 150] on span "recruitment" at bounding box center [135, 150] width 29 height 9
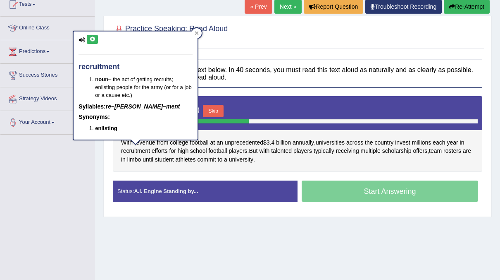
click at [91, 38] on icon at bounding box center [92, 39] width 6 height 5
click at [287, 89] on div "Instructions: Look at the text below. In 40 seconds, you must read this text al…" at bounding box center [298, 133] width 374 height 157
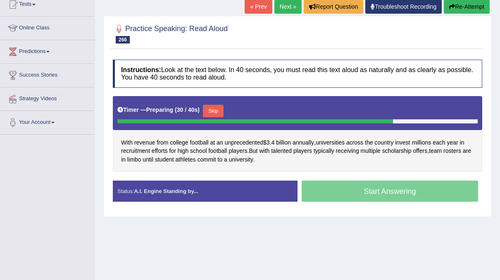
click at [213, 109] on button "Skip" at bounding box center [213, 111] width 21 height 12
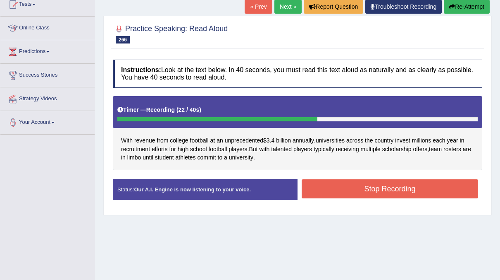
click at [330, 191] on button "Stop Recording" at bounding box center [390, 188] width 177 height 19
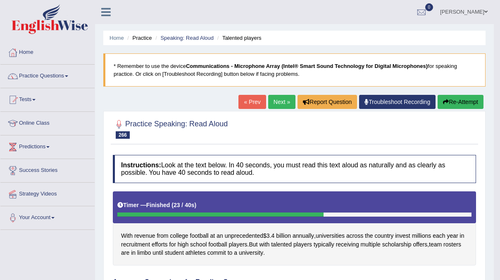
click at [286, 101] on link "Next »" at bounding box center [281, 102] width 27 height 14
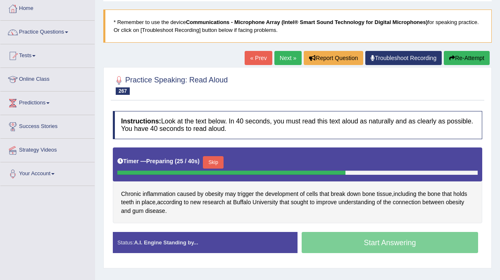
click at [209, 160] on button "Skip" at bounding box center [213, 162] width 21 height 12
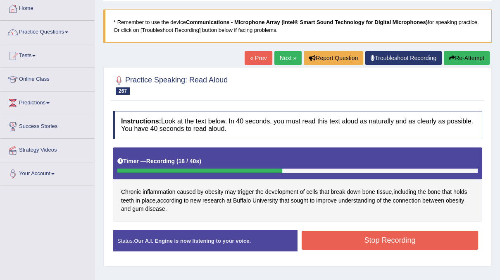
click at [327, 236] on button "Stop Recording" at bounding box center [390, 239] width 177 height 19
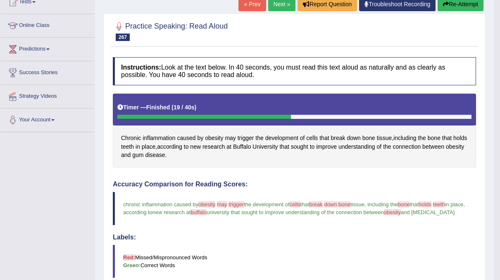
scroll to position [87, 0]
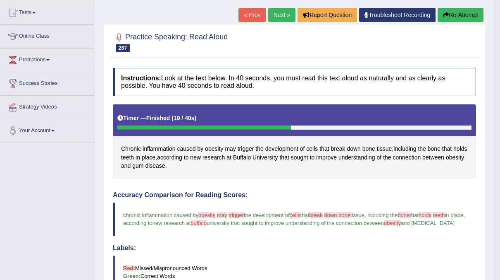
click at [280, 17] on link "Next »" at bounding box center [281, 15] width 27 height 14
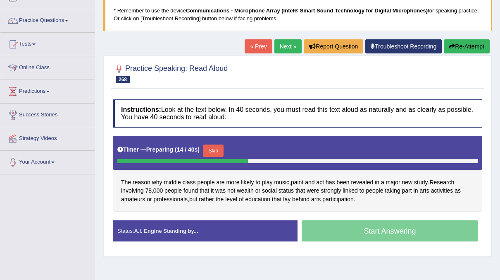
click at [283, 49] on link "Next »" at bounding box center [288, 46] width 27 height 14
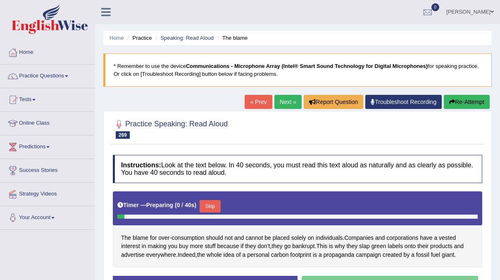
click at [292, 101] on link "Next »" at bounding box center [288, 102] width 27 height 14
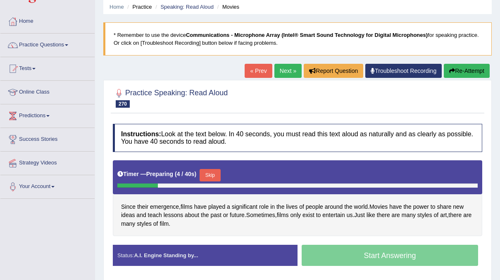
scroll to position [31, 0]
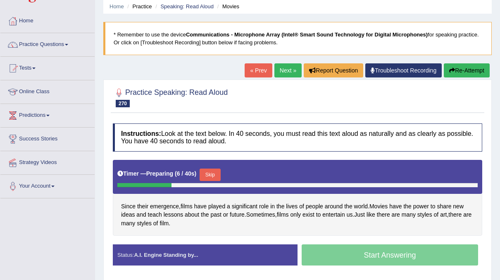
click at [285, 72] on link "Next »" at bounding box center [288, 70] width 27 height 14
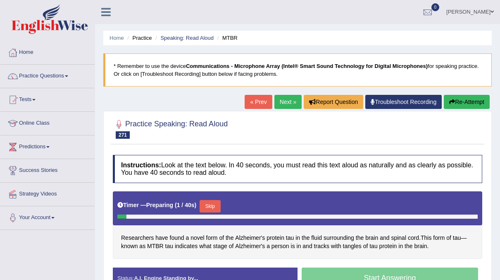
click at [286, 98] on link "Next »" at bounding box center [288, 102] width 27 height 14
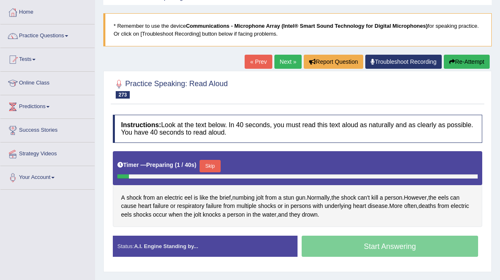
scroll to position [41, 0]
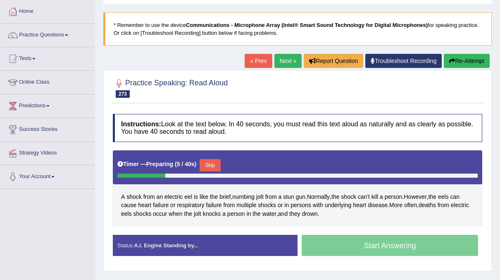
click at [280, 63] on link "Next »" at bounding box center [288, 61] width 27 height 14
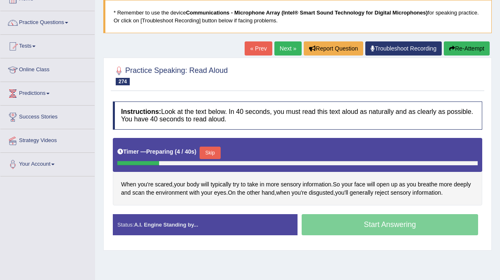
click at [293, 45] on link "Next »" at bounding box center [288, 48] width 27 height 14
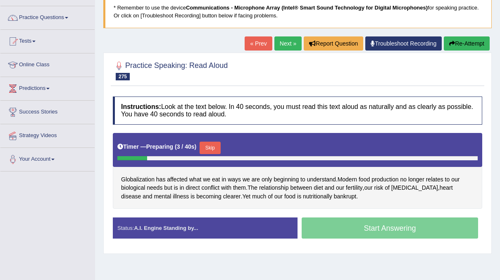
scroll to position [58, 0]
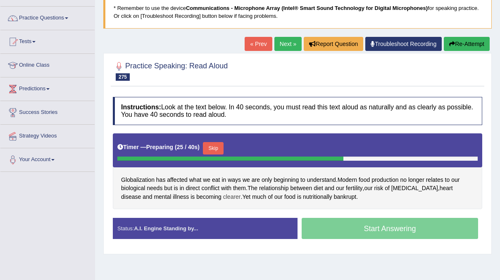
click at [223, 198] on span "clearer" at bounding box center [232, 196] width 18 height 9
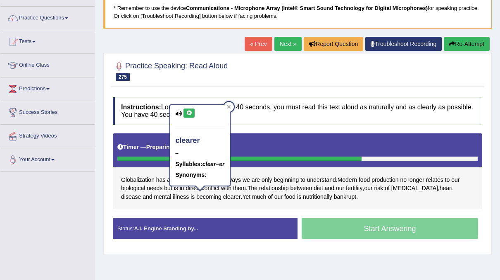
click at [189, 109] on button at bounding box center [189, 112] width 11 height 9
click at [300, 127] on div "Instructions: Look at the text below. In 40 seconds, you must read this text al…" at bounding box center [298, 171] width 374 height 157
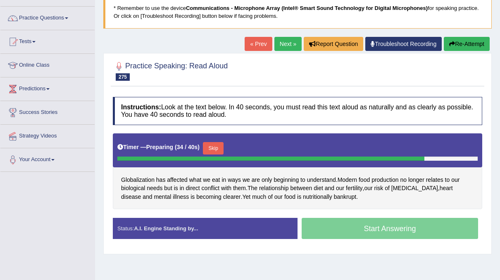
click at [215, 147] on button "Skip" at bounding box center [213, 148] width 21 height 12
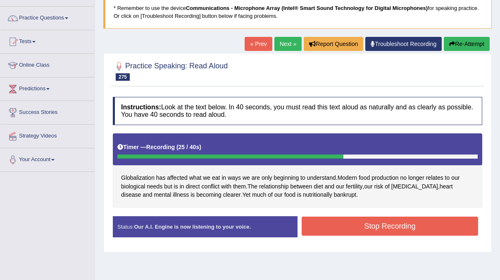
click at [322, 222] on button "Stop Recording" at bounding box center [390, 225] width 177 height 19
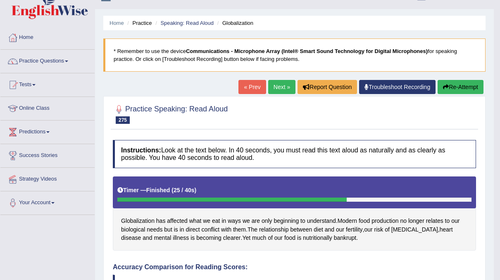
scroll to position [0, 0]
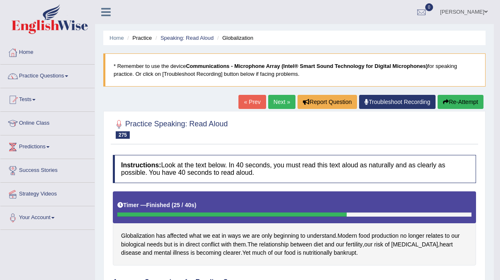
click at [279, 105] on link "Next »" at bounding box center [281, 102] width 27 height 14
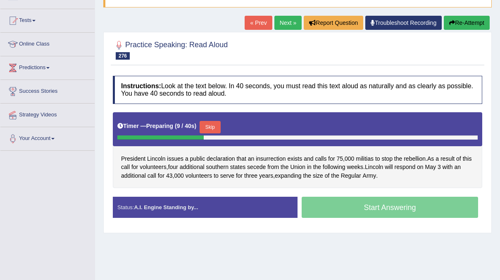
click at [284, 23] on link "Next »" at bounding box center [288, 23] width 27 height 14
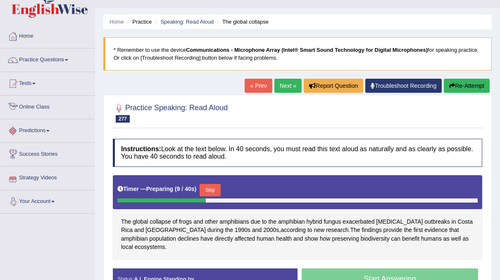
scroll to position [16, 0]
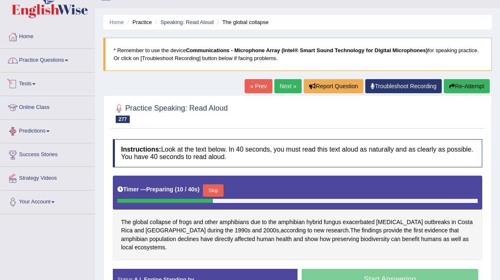
click at [44, 69] on link "Practice Questions" at bounding box center [47, 59] width 94 height 21
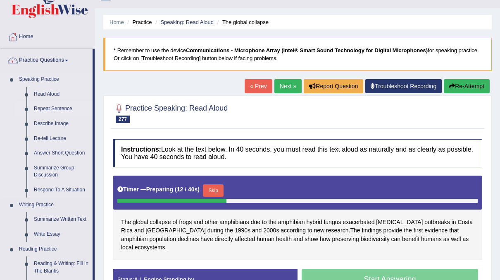
click at [50, 108] on link "Repeat Sentence" at bounding box center [61, 108] width 62 height 15
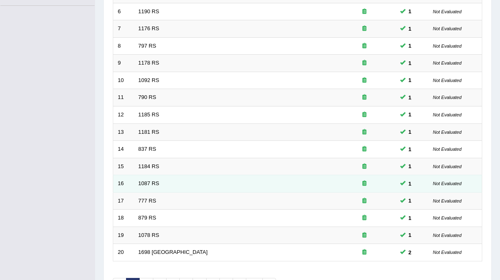
scroll to position [230, 0]
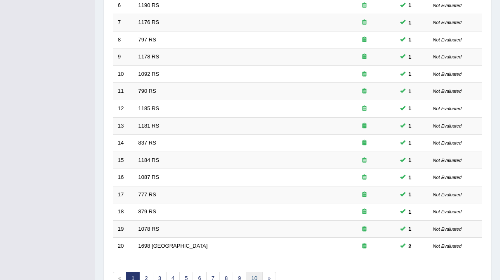
click at [255, 271] on link "10" at bounding box center [254, 278] width 17 height 14
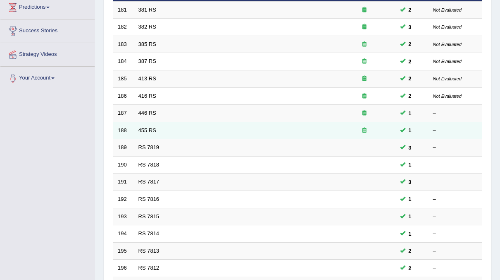
scroll to position [138, 0]
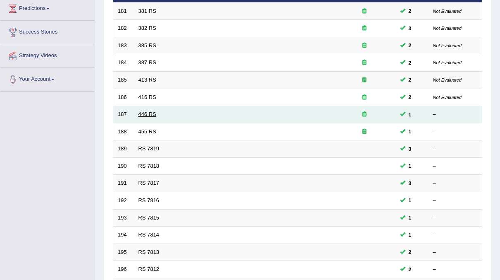
click at [139, 111] on link "446 RS" at bounding box center [148, 114] width 18 height 6
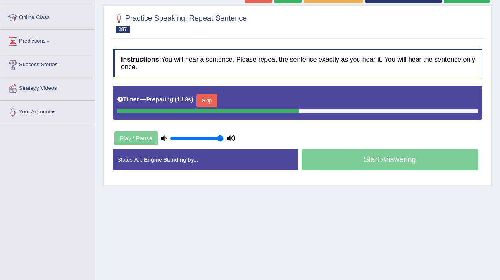
click at [201, 98] on button "Skip" at bounding box center [206, 100] width 21 height 12
click at [237, 105] on div "Skip" at bounding box center [243, 101] width 21 height 14
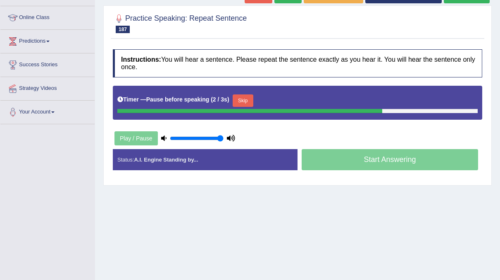
click at [238, 102] on button "Skip" at bounding box center [243, 100] width 21 height 12
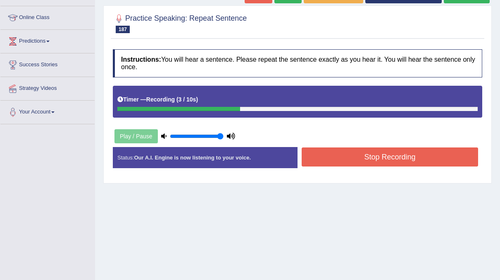
click at [431, 160] on button "Stop Recording" at bounding box center [390, 156] width 177 height 19
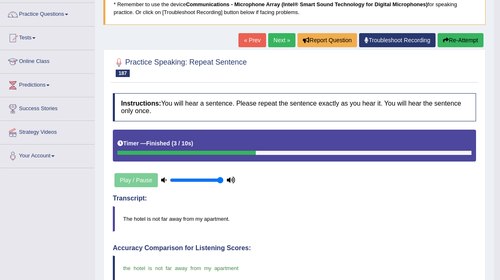
scroll to position [26, 0]
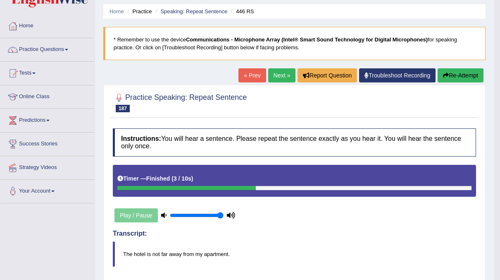
click at [279, 75] on link "Next »" at bounding box center [281, 75] width 27 height 14
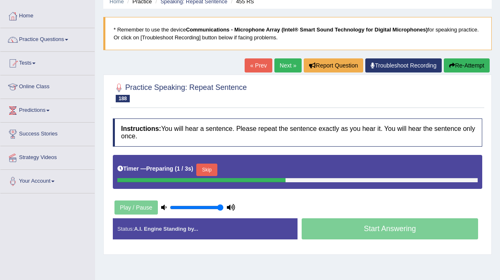
click at [210, 167] on button "Skip" at bounding box center [206, 169] width 21 height 12
click at [244, 170] on button "Skip" at bounding box center [243, 169] width 21 height 12
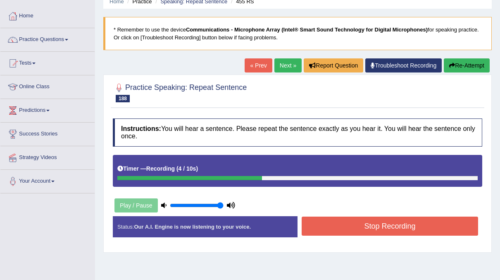
click at [421, 225] on button "Stop Recording" at bounding box center [390, 225] width 177 height 19
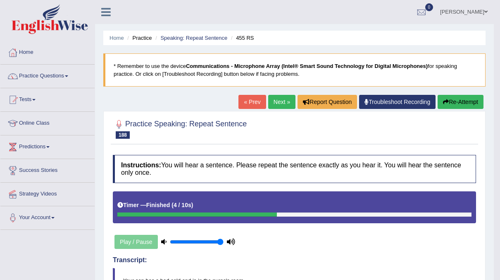
click at [281, 104] on link "Next »" at bounding box center [281, 102] width 27 height 14
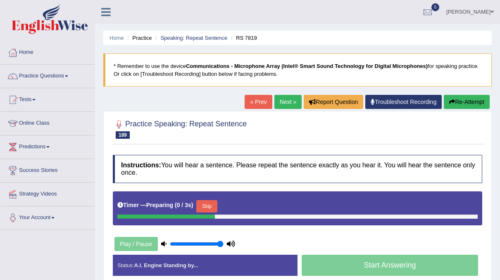
click at [208, 204] on button "Skip" at bounding box center [206, 206] width 21 height 12
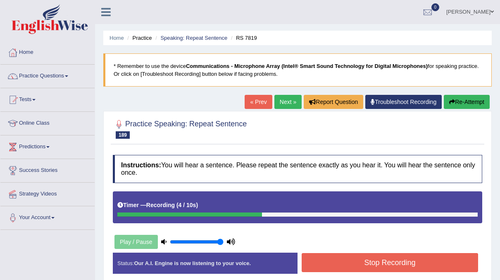
click at [340, 257] on button "Stop Recording" at bounding box center [390, 262] width 177 height 19
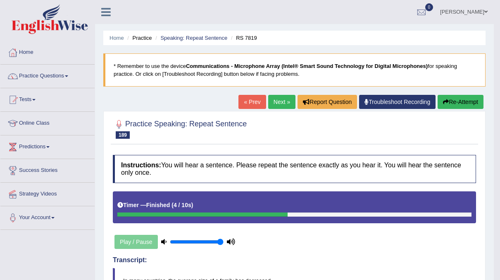
click at [281, 98] on link "Next »" at bounding box center [281, 102] width 27 height 14
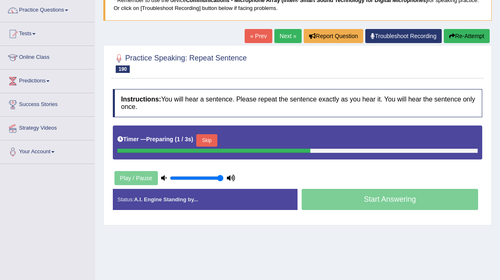
click at [212, 138] on button "Skip" at bounding box center [206, 140] width 21 height 12
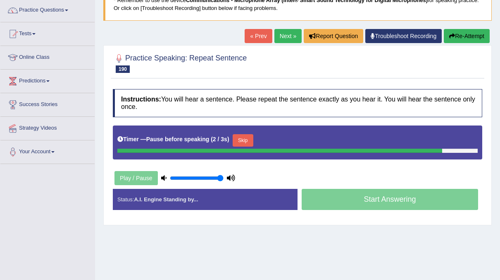
click at [239, 137] on button "Skip" at bounding box center [243, 140] width 21 height 12
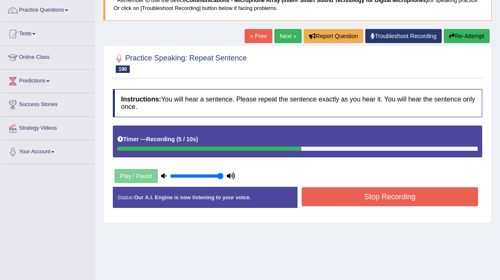
click at [329, 194] on button "Stop Recording" at bounding box center [390, 196] width 177 height 19
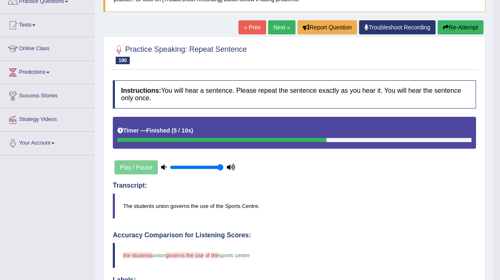
scroll to position [3, 0]
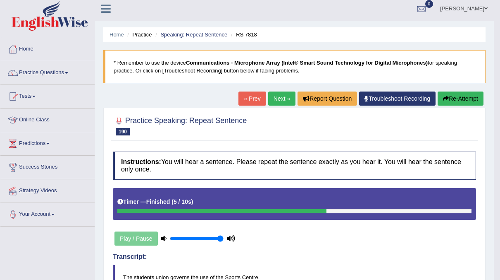
click at [281, 101] on link "Next »" at bounding box center [281, 98] width 27 height 14
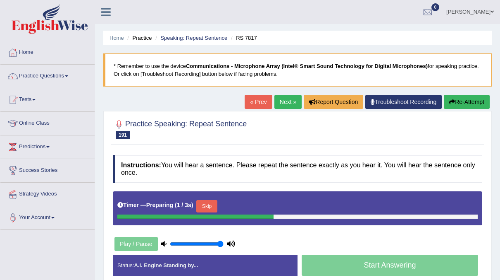
click at [208, 204] on button "Skip" at bounding box center [206, 206] width 21 height 12
click at [247, 204] on button "Skip" at bounding box center [243, 206] width 21 height 12
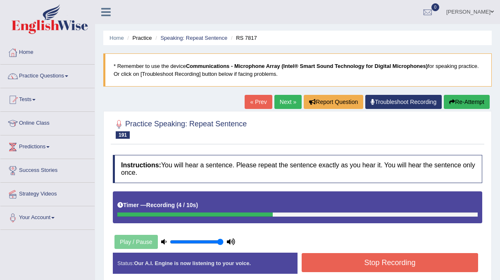
click at [323, 258] on button "Stop Recording" at bounding box center [390, 262] width 177 height 19
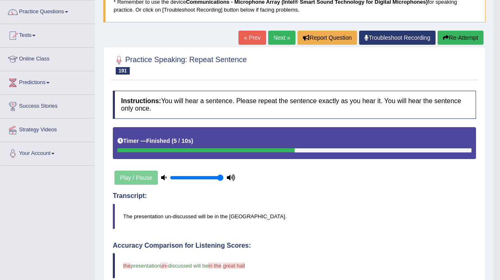
scroll to position [53, 0]
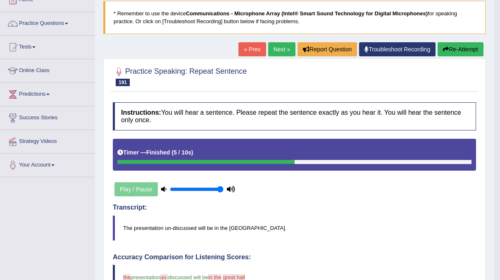
click at [282, 46] on link "Next »" at bounding box center [281, 49] width 27 height 14
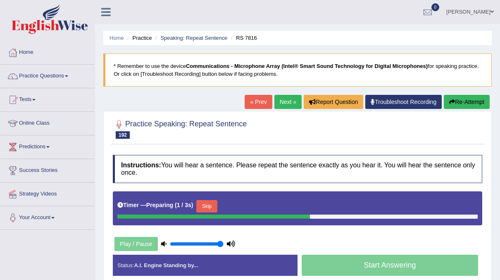
click at [208, 206] on button "Skip" at bounding box center [206, 206] width 21 height 12
click at [233, 208] on button "Skip" at bounding box center [243, 206] width 21 height 12
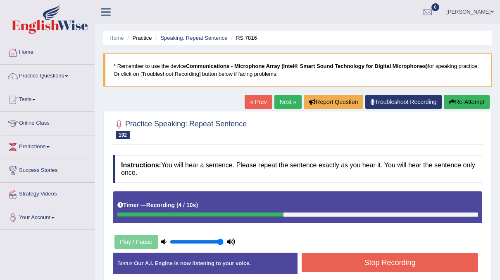
click at [345, 263] on button "Stop Recording" at bounding box center [390, 262] width 177 height 19
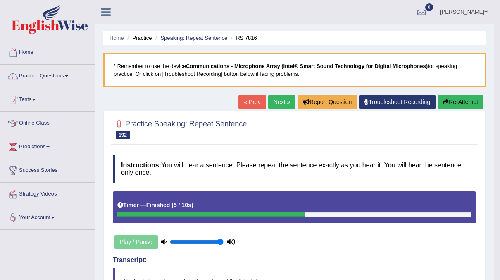
click at [281, 101] on link "Next »" at bounding box center [281, 102] width 27 height 14
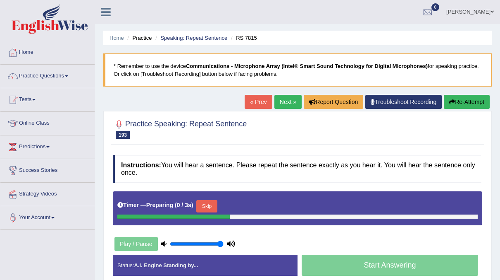
click at [214, 204] on button "Skip" at bounding box center [206, 206] width 21 height 12
click at [243, 207] on button "Skip" at bounding box center [243, 206] width 21 height 12
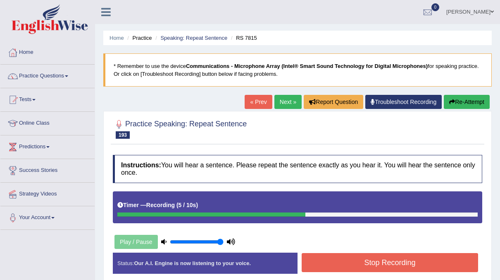
click at [346, 259] on button "Stop Recording" at bounding box center [390, 262] width 177 height 19
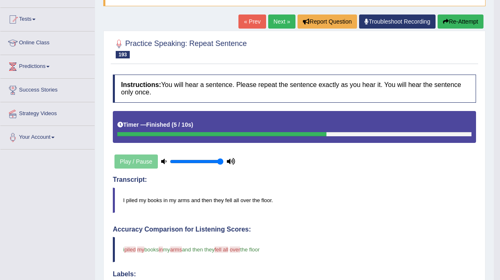
scroll to position [49, 0]
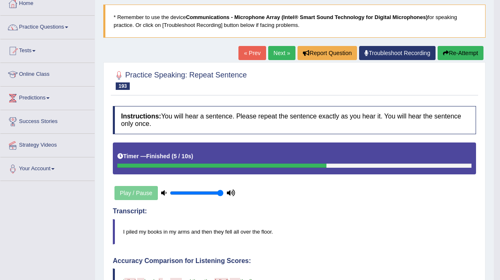
click at [279, 54] on link "Next »" at bounding box center [281, 53] width 27 height 14
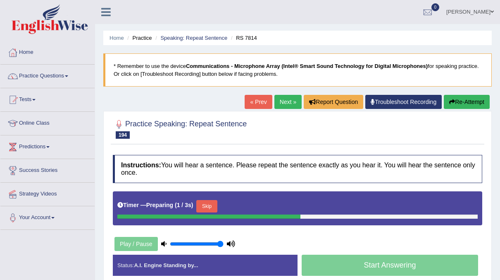
click at [203, 204] on button "Skip" at bounding box center [206, 206] width 21 height 12
click at [246, 205] on button "Skip" at bounding box center [243, 206] width 21 height 12
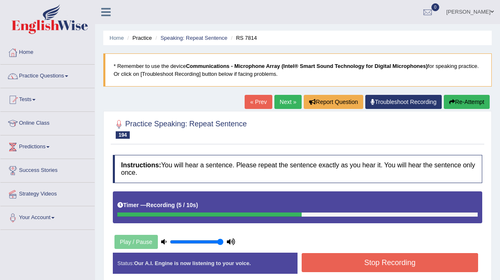
click at [384, 264] on button "Stop Recording" at bounding box center [390, 262] width 177 height 19
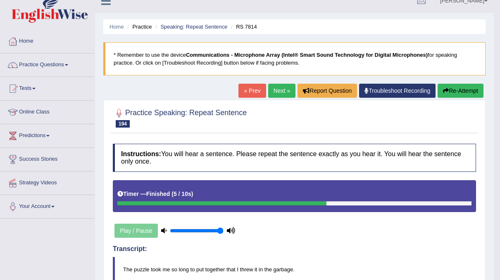
scroll to position [9, 0]
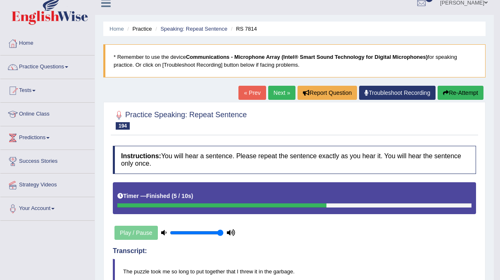
click at [285, 91] on link "Next »" at bounding box center [281, 93] width 27 height 14
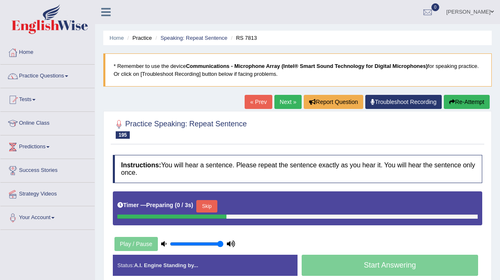
click at [205, 204] on button "Skip" at bounding box center [206, 206] width 21 height 12
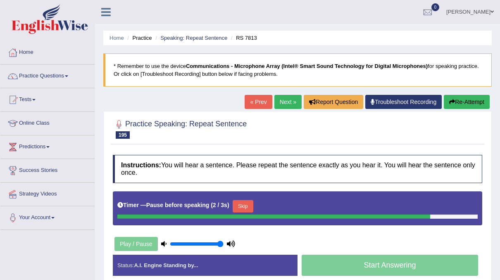
click at [242, 203] on button "Skip" at bounding box center [243, 206] width 21 height 12
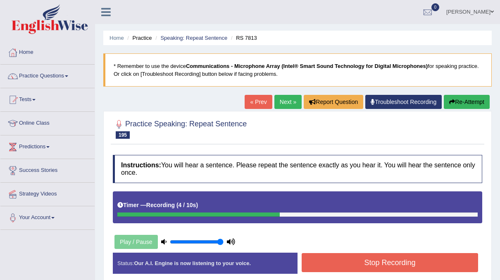
click at [357, 261] on button "Stop Recording" at bounding box center [390, 262] width 177 height 19
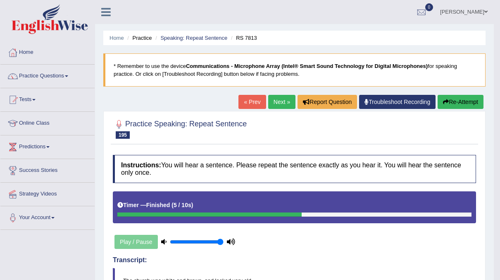
click at [280, 105] on link "Next »" at bounding box center [281, 102] width 27 height 14
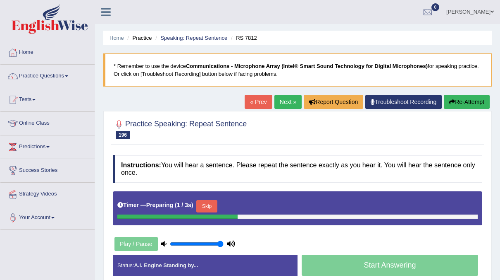
click at [202, 205] on button "Skip" at bounding box center [206, 206] width 21 height 12
click at [245, 204] on button "Skip" at bounding box center [243, 206] width 21 height 12
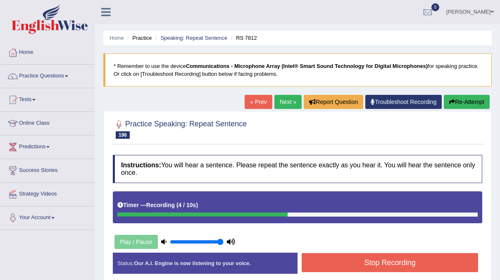
click at [318, 253] on button "Stop Recording" at bounding box center [390, 262] width 177 height 19
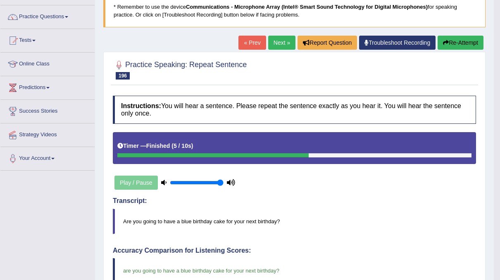
scroll to position [43, 0]
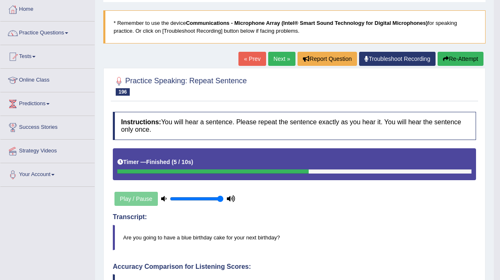
click at [274, 60] on link "Next »" at bounding box center [281, 59] width 27 height 14
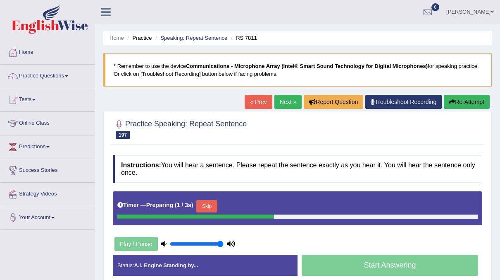
click at [203, 207] on button "Skip" at bounding box center [206, 206] width 21 height 12
click at [239, 202] on button "Skip" at bounding box center [243, 206] width 21 height 12
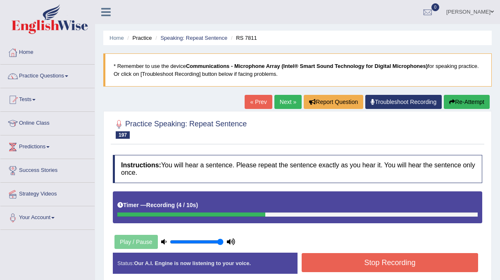
click at [351, 261] on button "Stop Recording" at bounding box center [390, 262] width 177 height 19
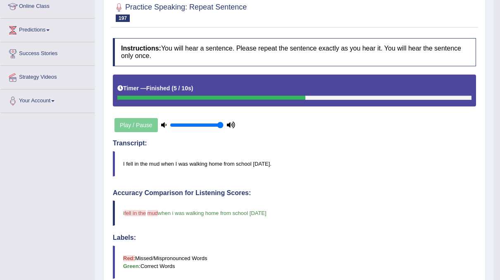
click at [304, 85] on div "Timer — Finished ( 5 / 10s )" at bounding box center [294, 88] width 354 height 14
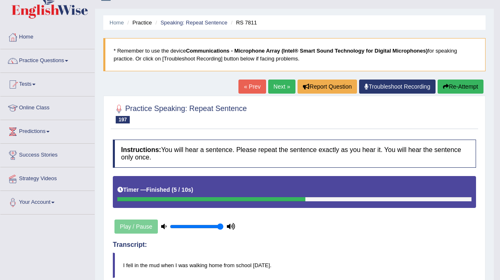
scroll to position [15, 0]
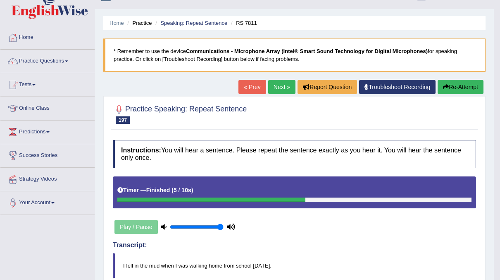
click at [275, 82] on link "Next »" at bounding box center [281, 87] width 27 height 14
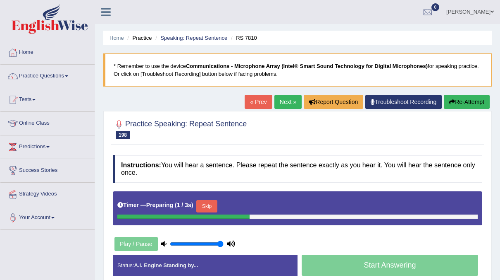
click at [210, 204] on button "Skip" at bounding box center [206, 206] width 21 height 12
click at [238, 203] on button "Skip" at bounding box center [243, 206] width 21 height 12
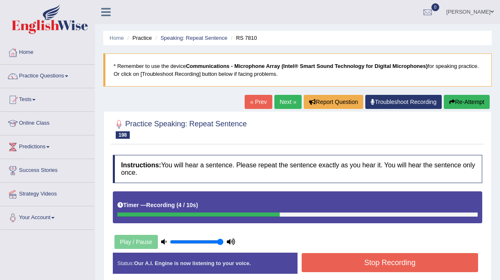
click at [311, 258] on button "Stop Recording" at bounding box center [390, 262] width 177 height 19
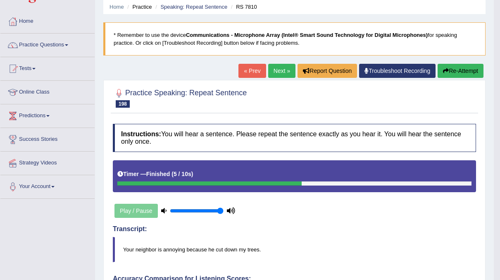
scroll to position [31, 0]
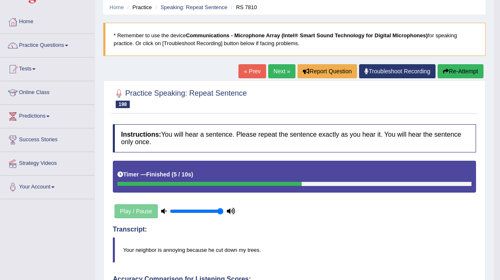
click at [288, 72] on link "Next »" at bounding box center [281, 71] width 27 height 14
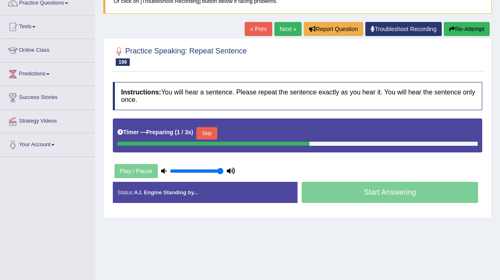
click at [214, 135] on button "Skip" at bounding box center [206, 133] width 21 height 12
click at [243, 132] on button "Skip" at bounding box center [243, 133] width 21 height 12
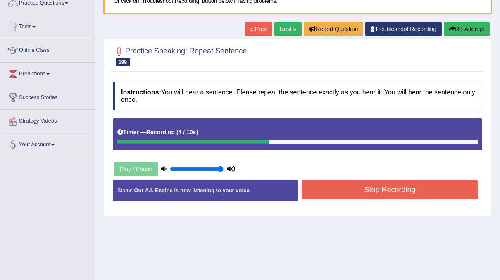
click at [336, 185] on button "Stop Recording" at bounding box center [390, 189] width 177 height 19
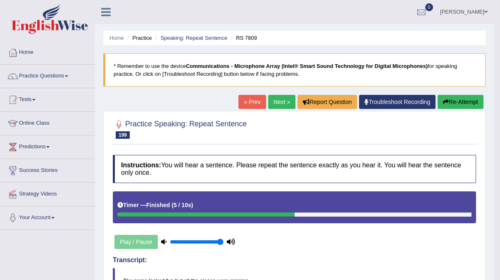
click at [282, 102] on link "Next »" at bounding box center [281, 102] width 27 height 14
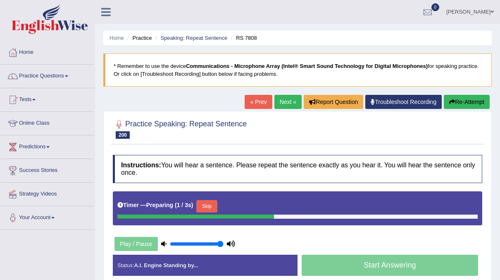
click at [210, 206] on button "Skip" at bounding box center [206, 206] width 21 height 12
click at [235, 203] on button "Skip" at bounding box center [243, 206] width 21 height 12
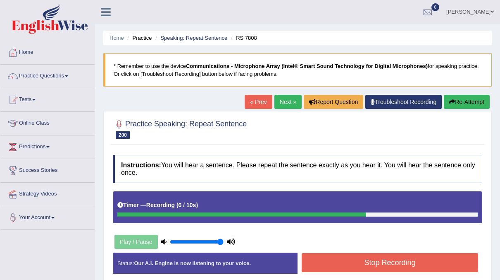
click at [341, 261] on button "Stop Recording" at bounding box center [390, 262] width 177 height 19
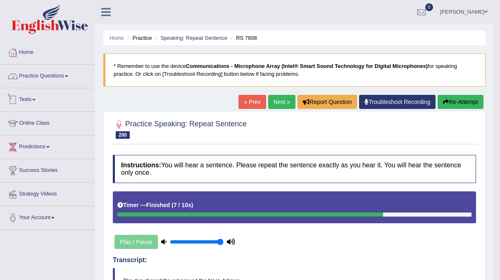
click at [69, 77] on link "Practice Questions" at bounding box center [47, 75] width 94 height 21
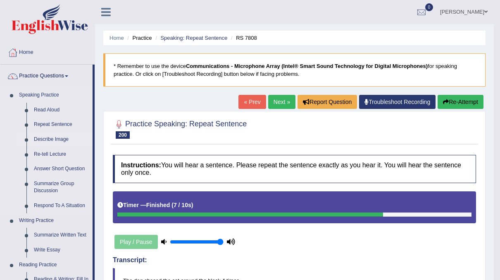
click at [47, 140] on link "Describe Image" at bounding box center [61, 139] width 62 height 15
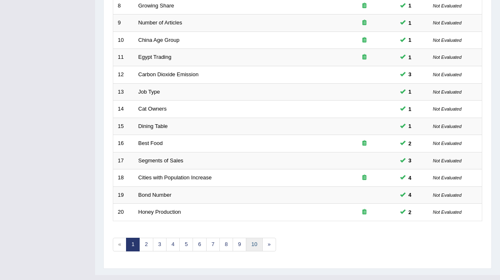
click at [256, 237] on link "10" at bounding box center [254, 244] width 17 height 14
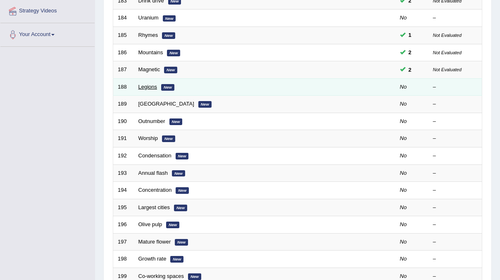
click at [139, 84] on link "Legions" at bounding box center [148, 87] width 19 height 6
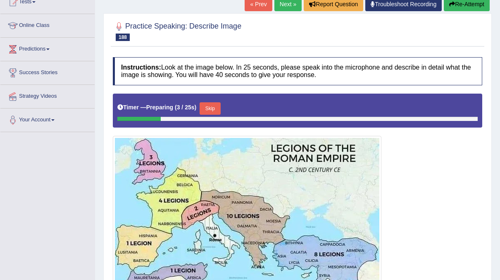
scroll to position [94, 0]
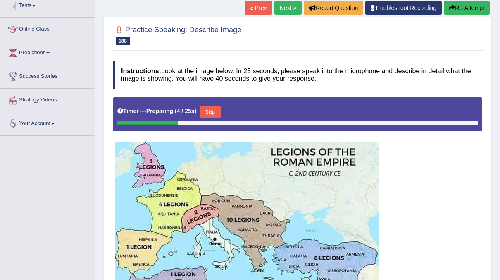
click at [211, 104] on div "Timer — Preparing ( 4 / 25s ) Skip" at bounding box center [297, 112] width 361 height 17
click at [207, 109] on button "Skip" at bounding box center [210, 112] width 21 height 12
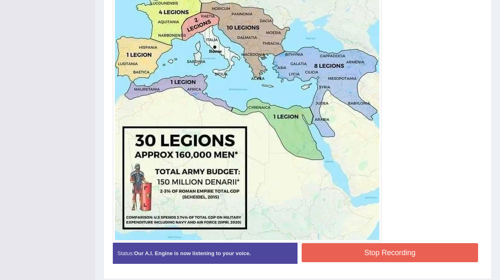
scroll to position [283, 0]
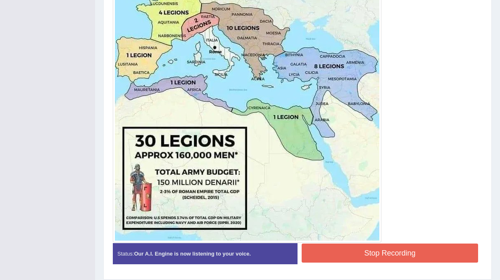
click at [363, 255] on button "Stop Recording" at bounding box center [390, 252] width 177 height 19
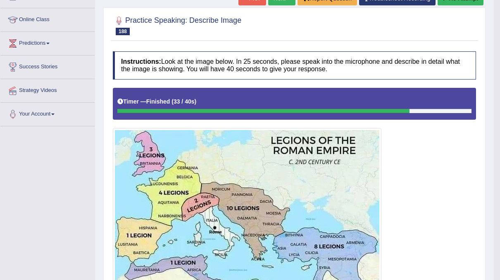
scroll to position [24, 0]
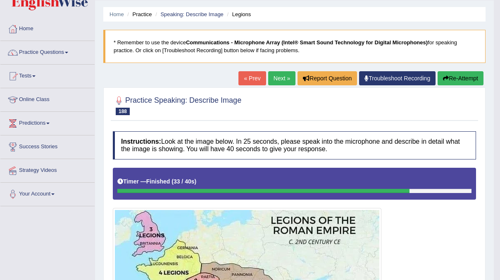
click at [459, 77] on button "Re-Attempt" at bounding box center [461, 78] width 46 height 14
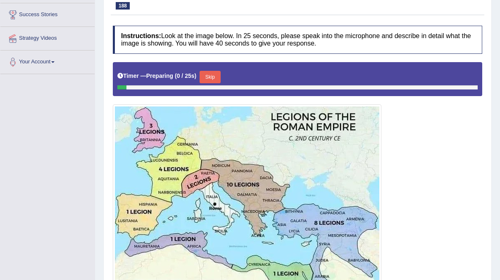
scroll to position [156, 0]
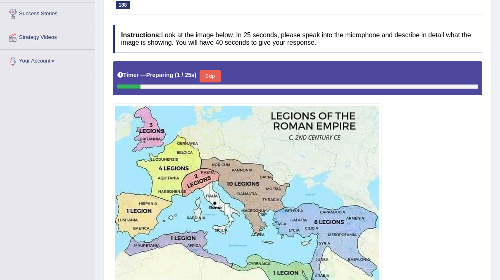
click at [211, 72] on button "Skip" at bounding box center [210, 76] width 21 height 12
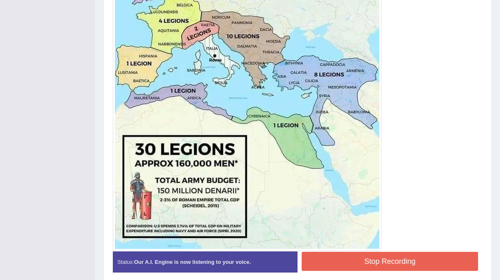
scroll to position [280, 0]
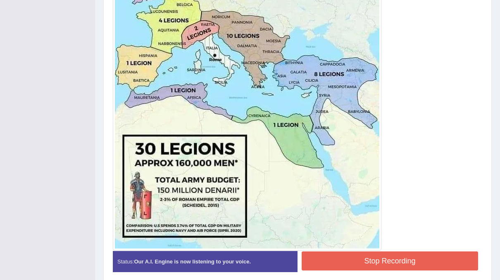
click at [350, 248] on div at bounding box center [247, 103] width 269 height 294
click at [350, 260] on button "Stop Recording" at bounding box center [390, 260] width 177 height 19
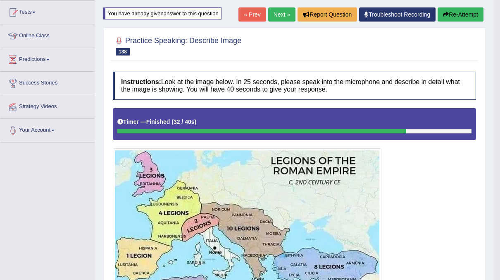
scroll to position [79, 0]
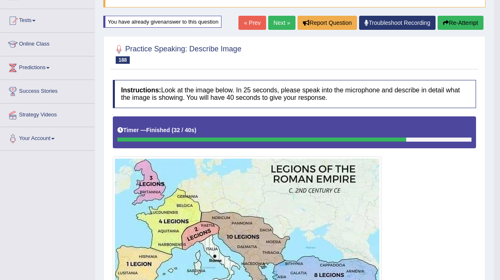
click at [448, 21] on button "Re-Attempt" at bounding box center [461, 23] width 46 height 14
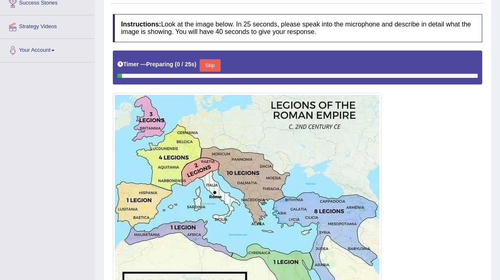
scroll to position [169, 0]
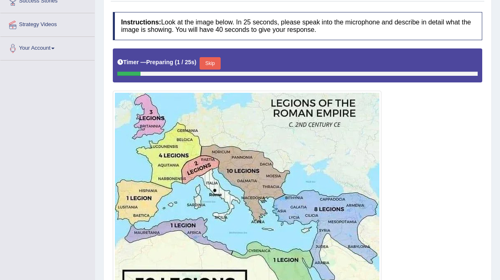
click at [208, 62] on button "Skip" at bounding box center [210, 63] width 21 height 12
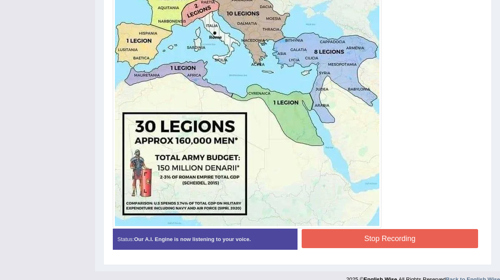
scroll to position [303, 0]
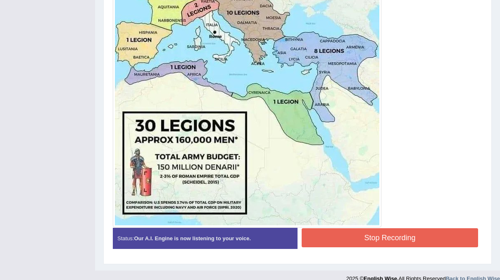
click at [369, 238] on button "Stop Recording" at bounding box center [390, 237] width 177 height 19
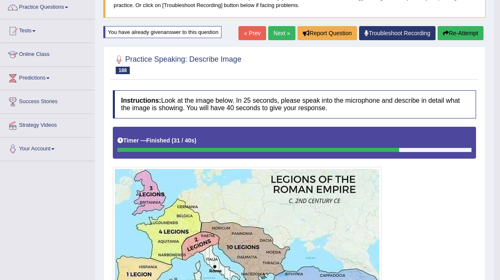
scroll to position [32, 0]
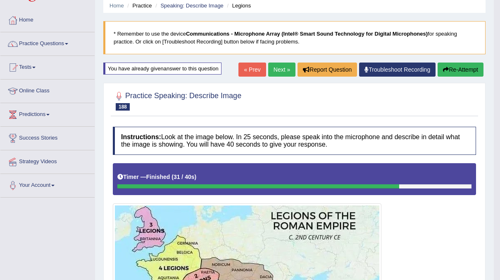
click at [457, 66] on button "Re-Attempt" at bounding box center [461, 69] width 46 height 14
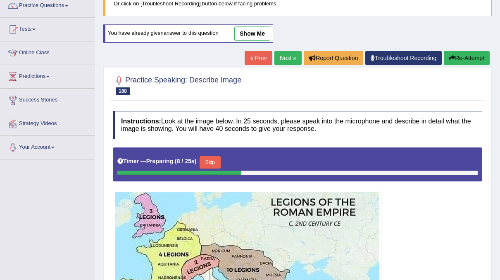
scroll to position [63, 0]
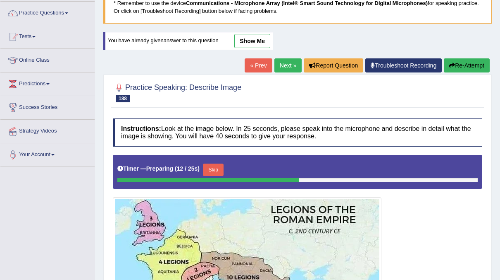
click at [214, 170] on button "Skip" at bounding box center [213, 169] width 21 height 12
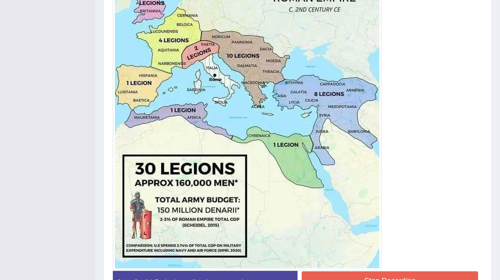
scroll to position [270, 0]
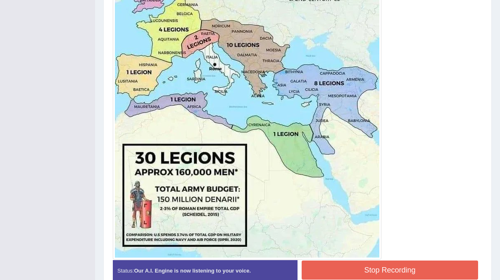
click at [332, 265] on button "Stop Recording" at bounding box center [390, 269] width 177 height 19
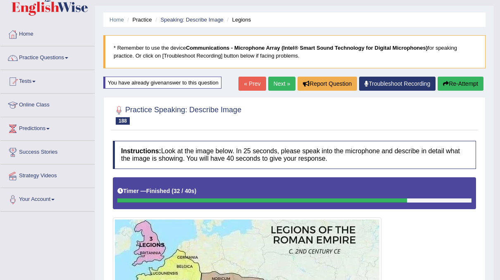
scroll to position [0, 0]
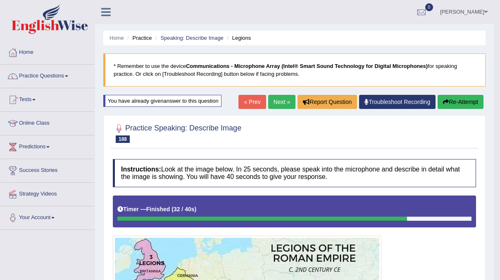
click at [455, 101] on button "Re-Attempt" at bounding box center [461, 102] width 46 height 14
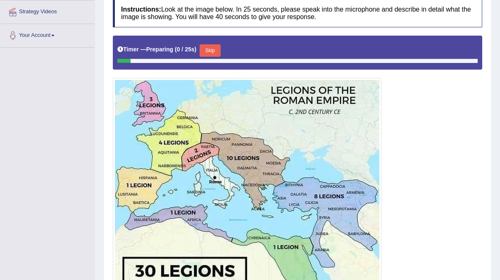
scroll to position [185, 0]
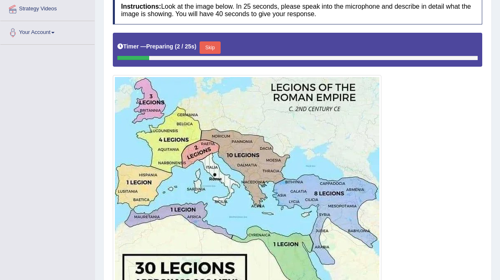
click at [211, 45] on button "Skip" at bounding box center [210, 47] width 21 height 12
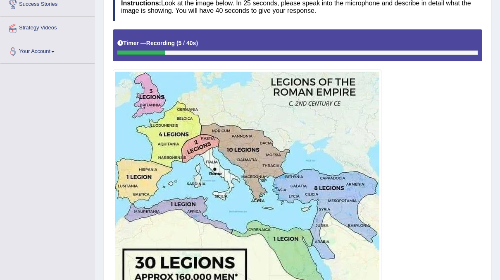
scroll to position [88, 0]
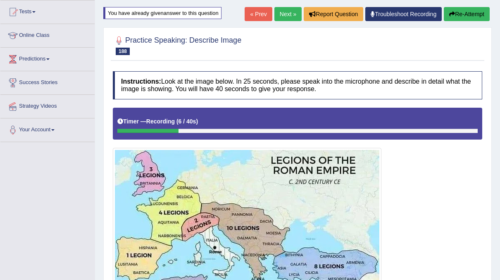
click at [468, 14] on button "Re-Attempt" at bounding box center [467, 14] width 46 height 14
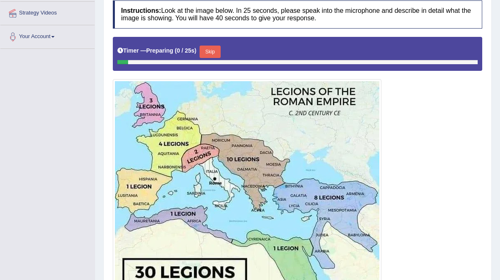
scroll to position [181, 0]
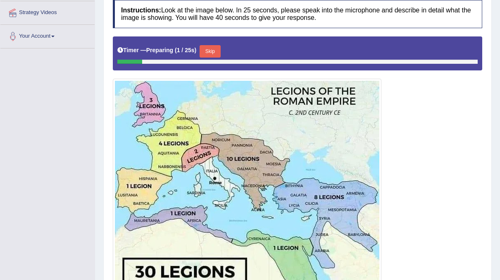
click at [199, 52] on div "Timer — Preparing ( 1 / 25s ) Skip" at bounding box center [297, 51] width 361 height 17
click at [207, 49] on button "Skip" at bounding box center [210, 51] width 21 height 12
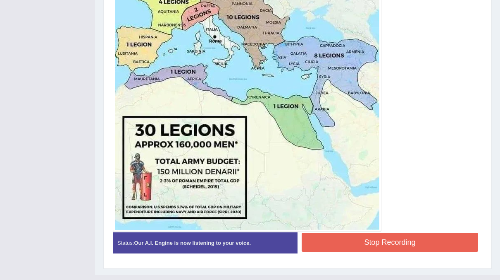
scroll to position [312, 0]
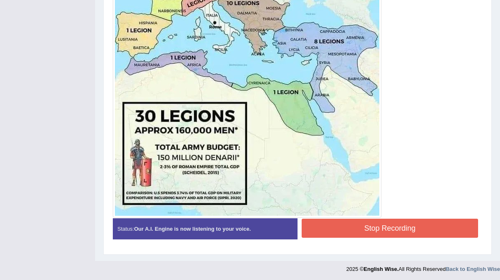
click at [357, 225] on button "Stop Recording" at bounding box center [390, 227] width 177 height 19
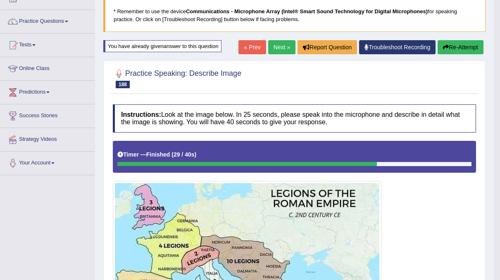
scroll to position [0, 0]
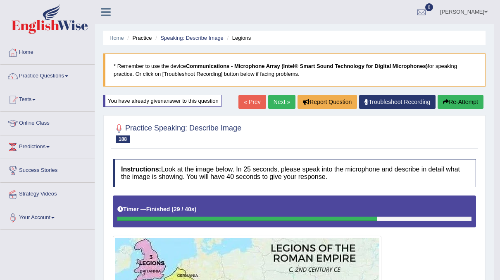
click at [469, 103] on button "Re-Attempt" at bounding box center [461, 102] width 46 height 14
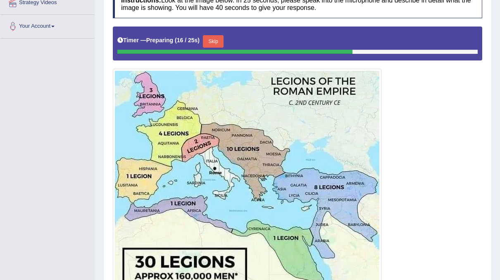
scroll to position [192, 0]
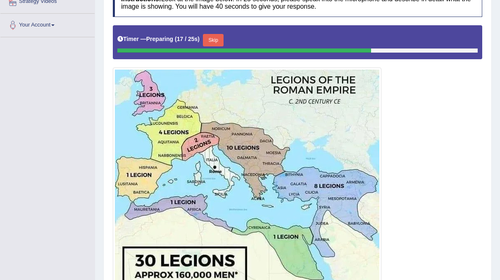
click at [212, 38] on button "Skip" at bounding box center [213, 40] width 21 height 12
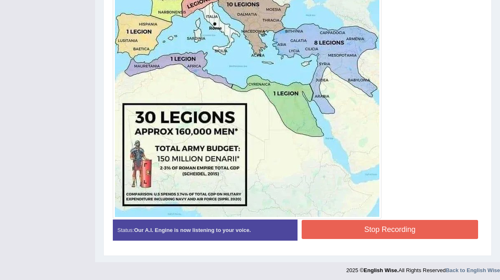
scroll to position [312, 0]
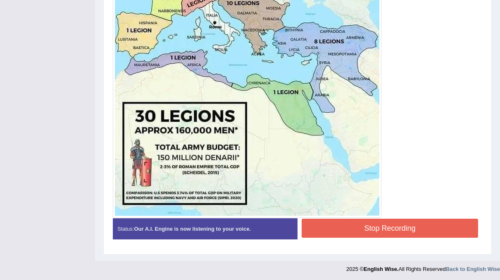
click at [335, 218] on button "Stop Recording" at bounding box center [390, 227] width 177 height 19
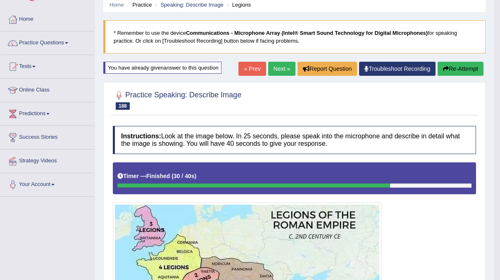
scroll to position [0, 0]
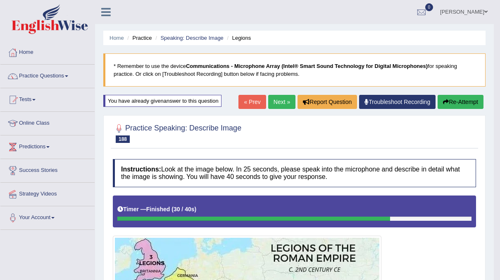
click at [467, 101] on button "Re-Attempt" at bounding box center [461, 102] width 46 height 14
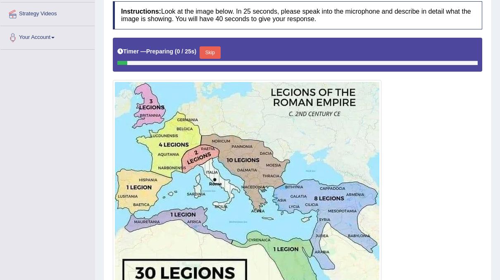
scroll to position [204, 0]
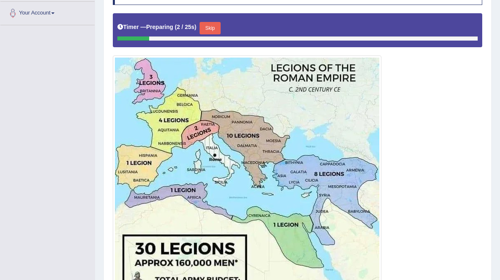
click at [205, 20] on div "Timer — Preparing ( 2 / 25s ) Skip" at bounding box center [297, 28] width 361 height 17
click at [209, 30] on button "Skip" at bounding box center [210, 28] width 21 height 12
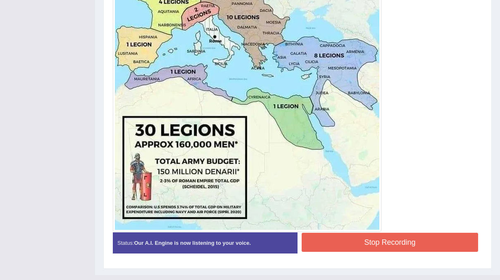
scroll to position [297, 0]
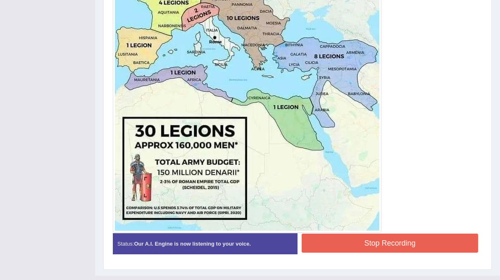
click at [339, 246] on button "Stop Recording" at bounding box center [390, 242] width 177 height 19
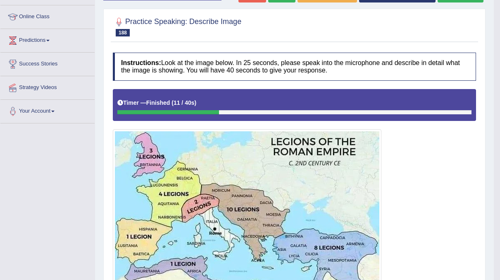
scroll to position [96, 0]
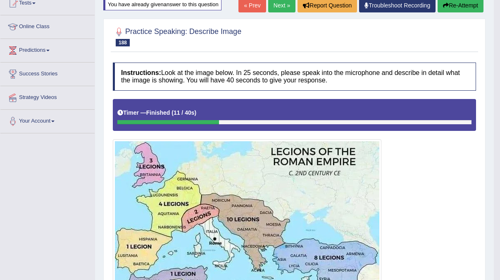
click at [458, 7] on button "Re-Attempt" at bounding box center [461, 5] width 46 height 14
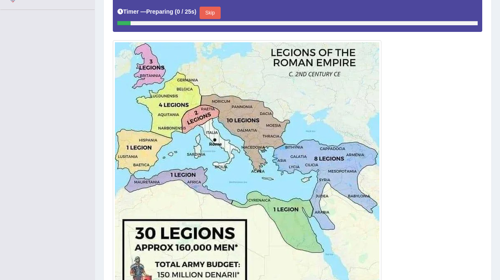
scroll to position [221, 0]
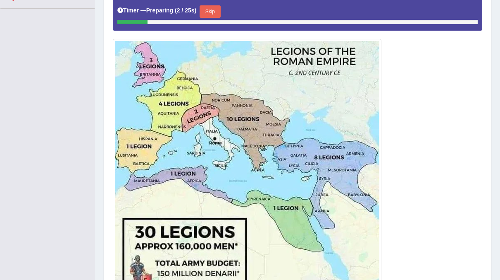
click at [207, 11] on button "Skip" at bounding box center [210, 11] width 21 height 12
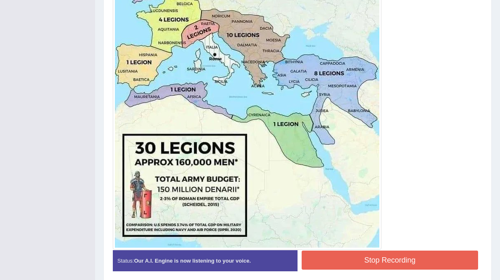
scroll to position [281, 0]
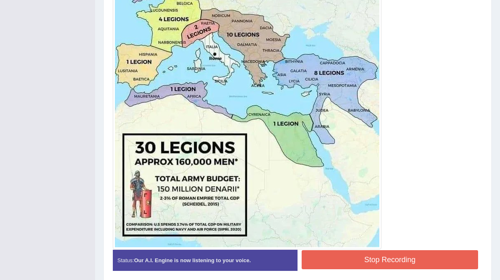
click at [345, 260] on button "Stop Recording" at bounding box center [390, 259] width 177 height 19
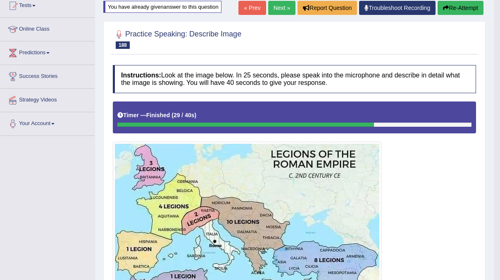
scroll to position [0, 0]
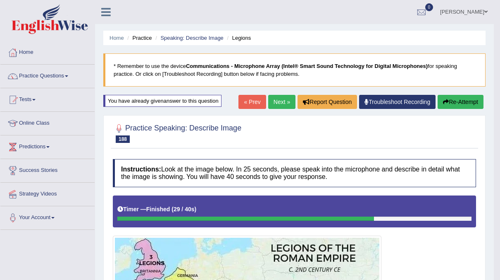
click at [279, 98] on link "Next »" at bounding box center [281, 102] width 27 height 14
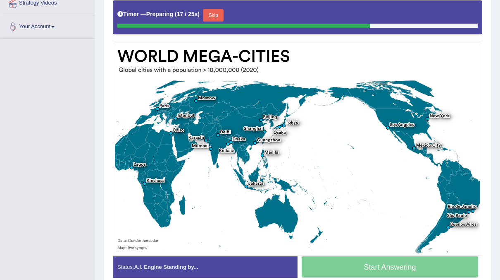
scroll to position [190, 0]
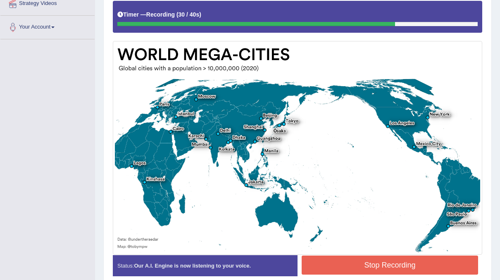
click at [400, 262] on button "Stop Recording" at bounding box center [390, 264] width 177 height 19
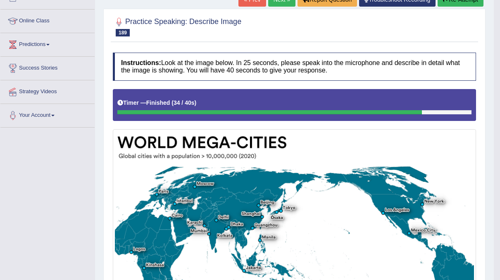
scroll to position [79, 0]
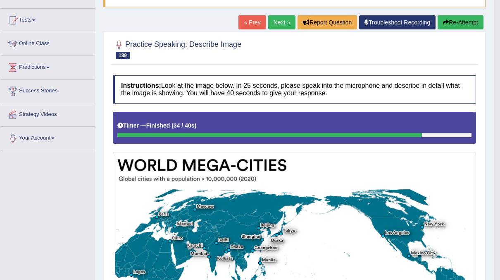
click at [460, 25] on button "Re-Attempt" at bounding box center [461, 22] width 46 height 14
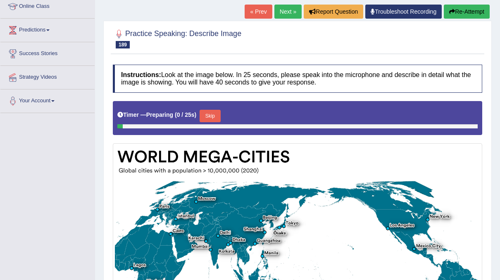
scroll to position [221, 0]
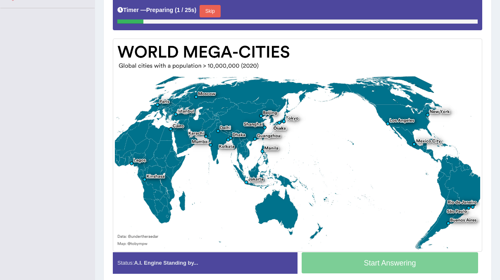
click at [213, 7] on button "Skip" at bounding box center [210, 11] width 21 height 12
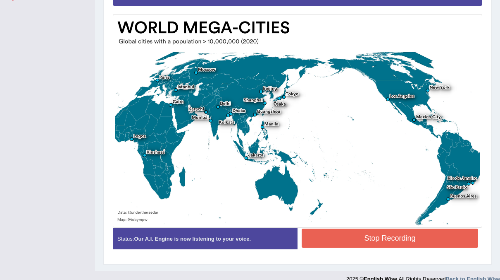
click at [342, 236] on button "Stop Recording" at bounding box center [390, 237] width 177 height 19
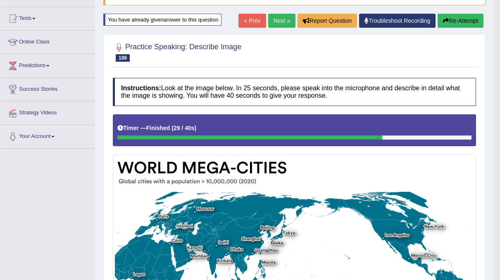
scroll to position [70, 0]
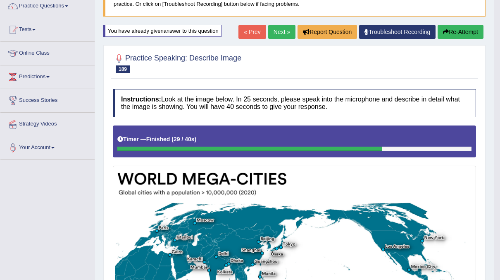
click at [285, 28] on link "Next »" at bounding box center [281, 32] width 27 height 14
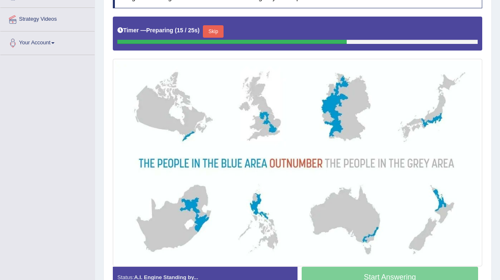
scroll to position [174, 0]
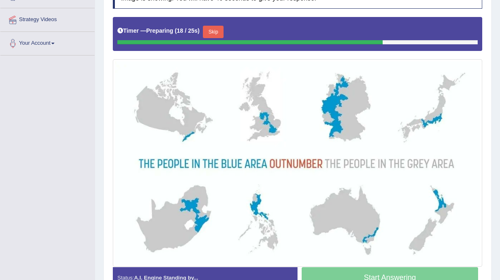
click at [213, 28] on button "Skip" at bounding box center [213, 32] width 21 height 12
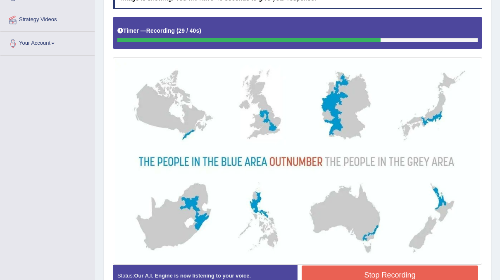
click at [345, 269] on button "Stop Recording" at bounding box center [390, 274] width 177 height 19
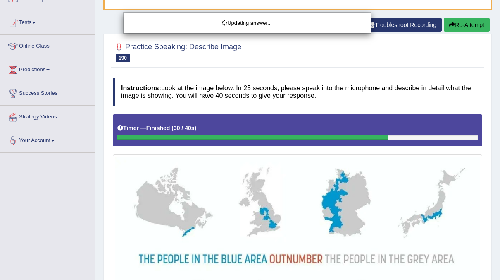
scroll to position [0, 0]
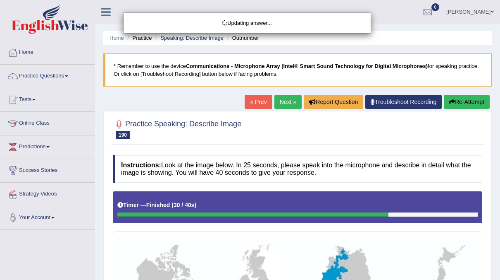
click at [283, 101] on div "Updating answer..." at bounding box center [250, 140] width 500 height 280
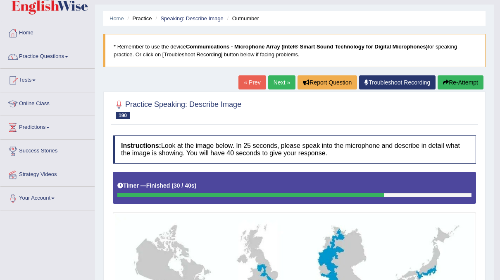
scroll to position [15, 0]
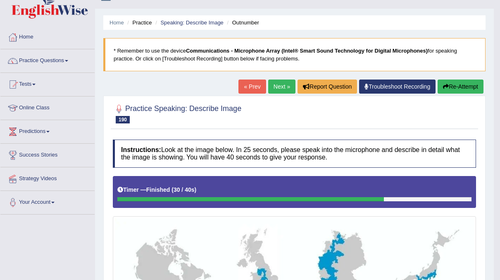
click at [278, 86] on link "Next »" at bounding box center [281, 86] width 27 height 14
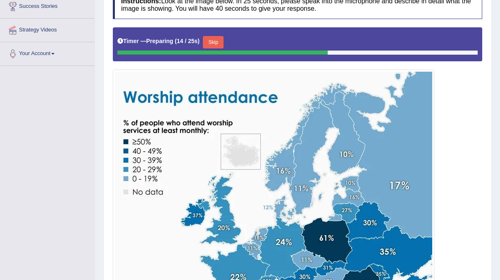
scroll to position [152, 0]
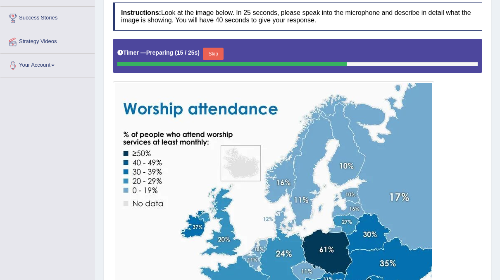
click at [214, 50] on button "Skip" at bounding box center [213, 54] width 21 height 12
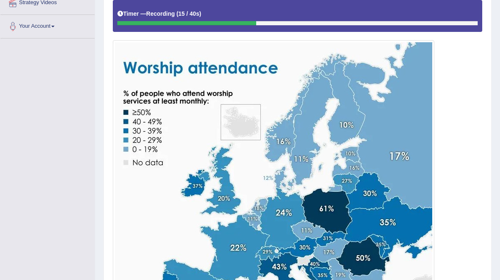
scroll to position [191, 0]
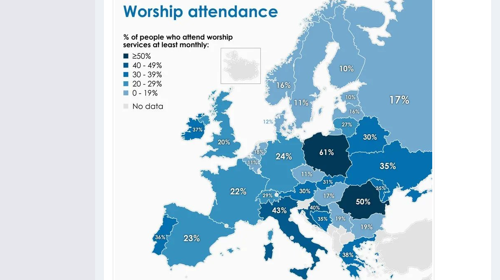
click at [269, 142] on img at bounding box center [274, 145] width 318 height 318
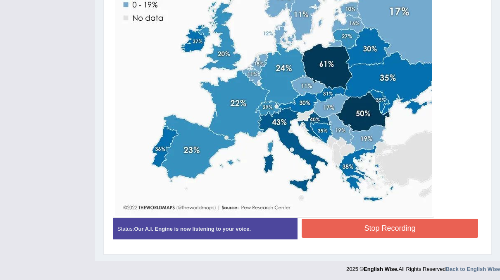
click at [327, 221] on button "Stop Recording" at bounding box center [390, 227] width 177 height 19
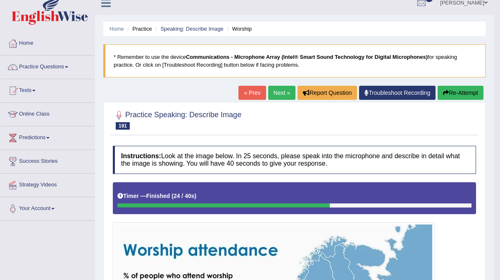
scroll to position [0, 0]
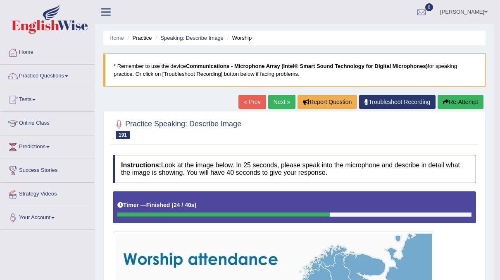
click at [469, 98] on button "Re-Attempt" at bounding box center [461, 102] width 46 height 14
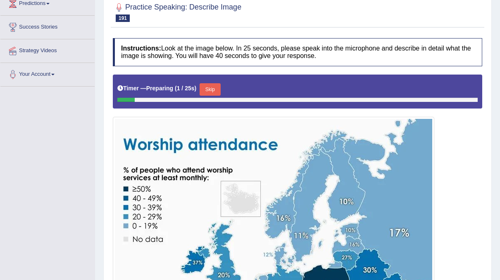
scroll to position [142, 0]
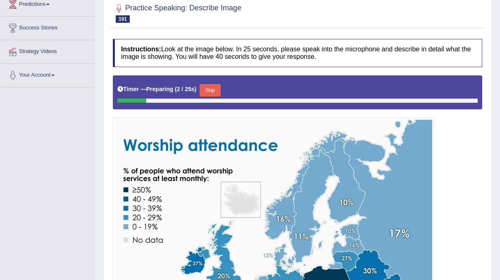
click at [213, 93] on button "Skip" at bounding box center [210, 90] width 21 height 12
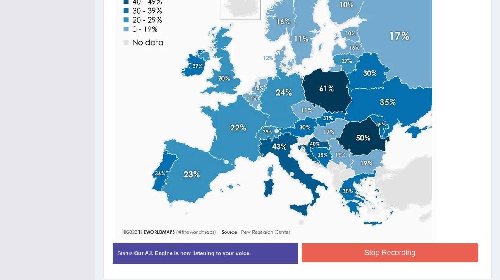
scroll to position [315, 0]
click at [361, 247] on button "Stop Recording" at bounding box center [390, 252] width 177 height 19
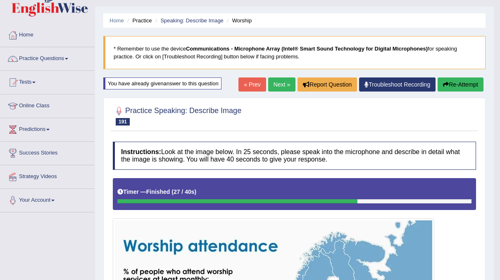
scroll to position [9, 0]
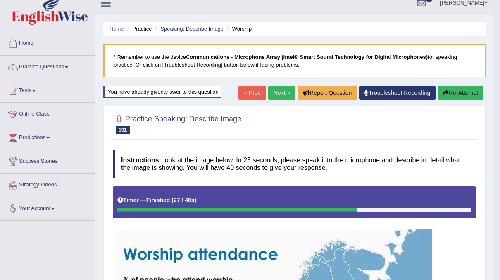
click at [278, 92] on link "Next »" at bounding box center [281, 93] width 27 height 14
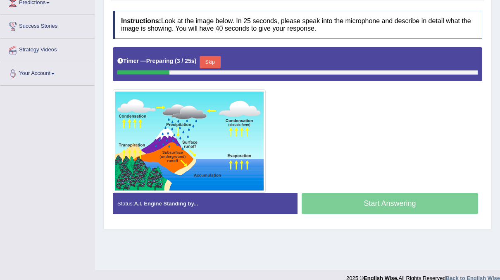
scroll to position [144, 0]
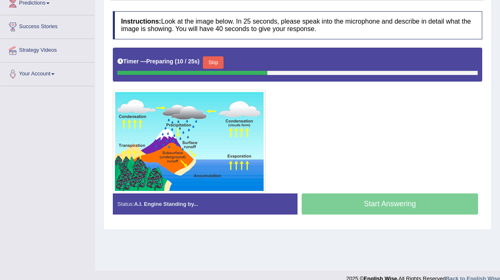
click at [214, 62] on button "Skip" at bounding box center [213, 62] width 21 height 12
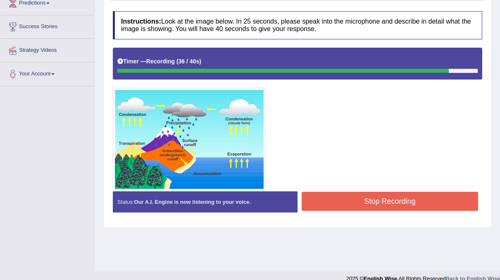
click at [331, 208] on button "Stop Recording" at bounding box center [390, 200] width 177 height 19
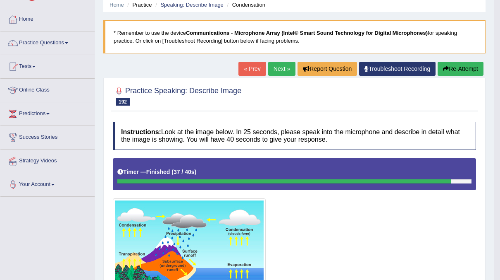
scroll to position [0, 0]
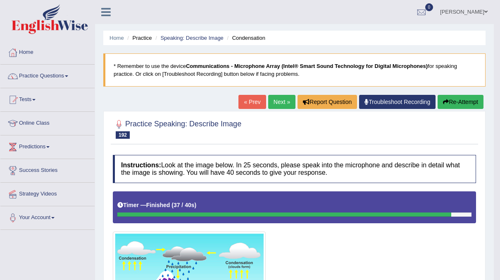
click at [450, 105] on button "Re-Attempt" at bounding box center [461, 102] width 46 height 14
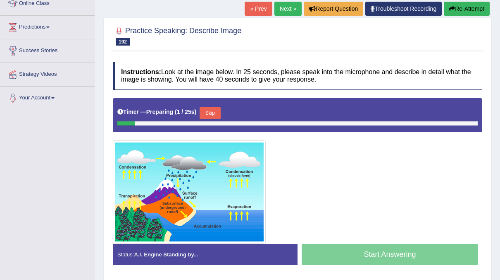
scroll to position [120, 0]
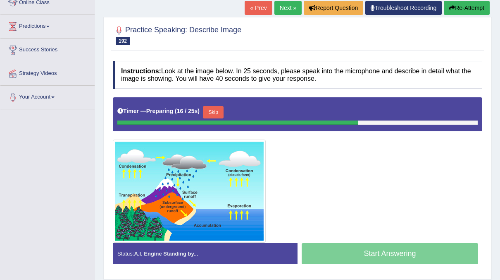
click at [214, 113] on button "Skip" at bounding box center [213, 112] width 21 height 12
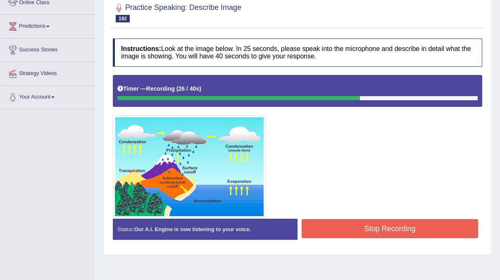
click at [340, 225] on button "Stop Recording" at bounding box center [390, 228] width 177 height 19
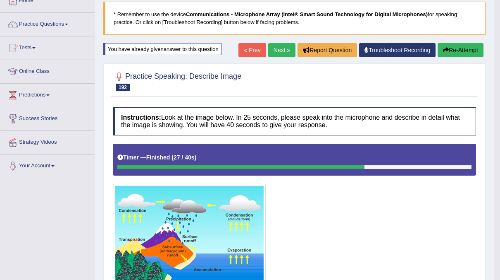
scroll to position [51, 0]
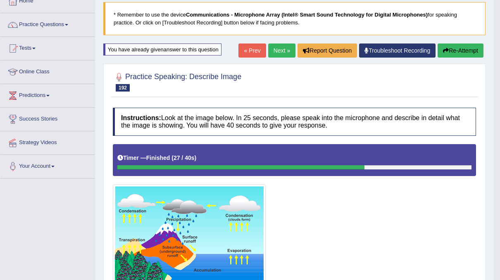
click at [284, 49] on link "Next »" at bounding box center [281, 50] width 27 height 14
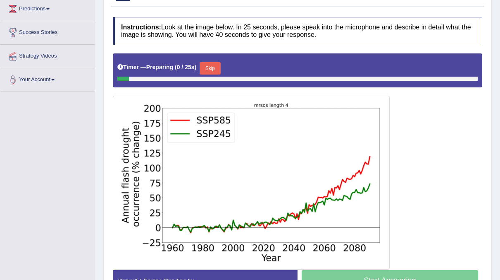
scroll to position [173, 0]
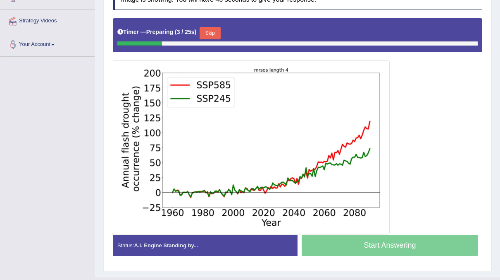
click at [212, 31] on button "Skip" at bounding box center [210, 33] width 21 height 12
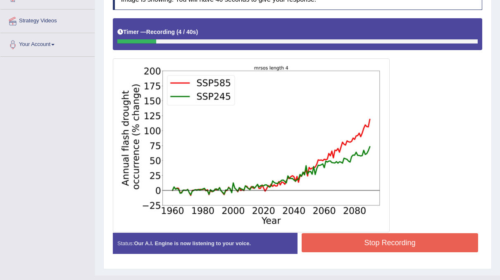
click at [408, 250] on button "Stop Recording" at bounding box center [390, 242] width 177 height 19
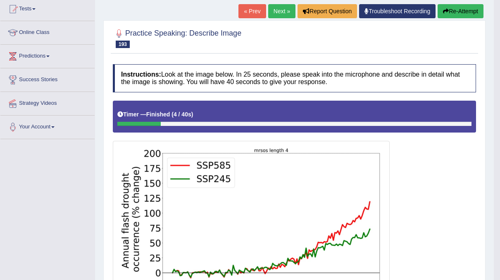
scroll to position [0, 0]
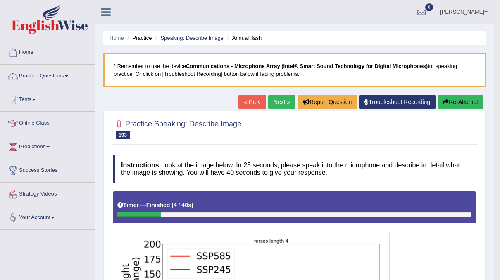
click at [455, 103] on button "Re-Attempt" at bounding box center [461, 102] width 46 height 14
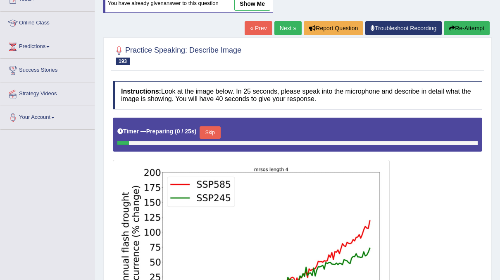
scroll to position [165, 0]
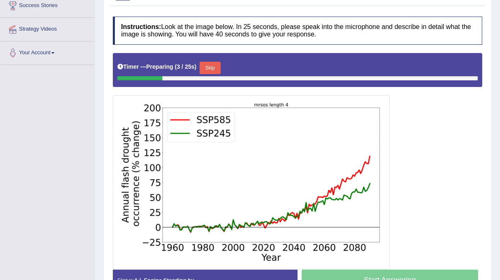
click at [214, 67] on button "Skip" at bounding box center [210, 68] width 21 height 12
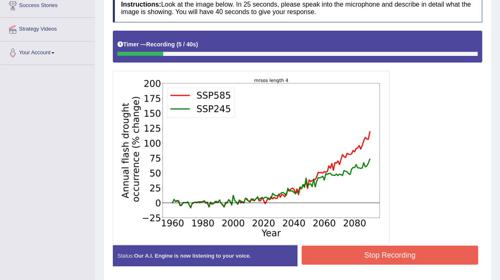
click at [364, 251] on button "Stop Recording" at bounding box center [390, 254] width 177 height 19
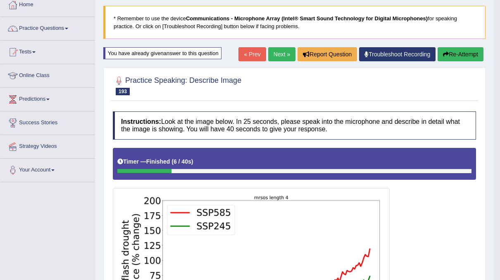
scroll to position [31, 0]
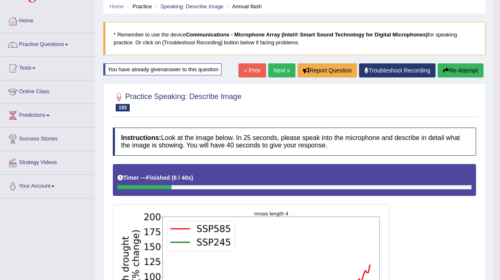
click at [449, 74] on button "Re-Attempt" at bounding box center [461, 70] width 46 height 14
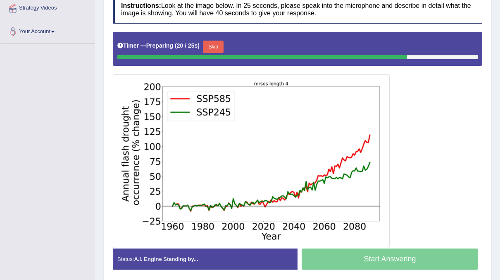
scroll to position [188, 0]
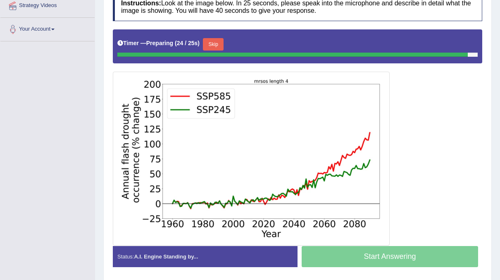
click at [217, 43] on button "Skip" at bounding box center [213, 44] width 21 height 12
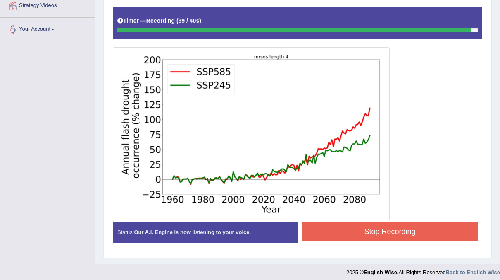
click at [349, 228] on button "Stop Recording" at bounding box center [390, 231] width 177 height 19
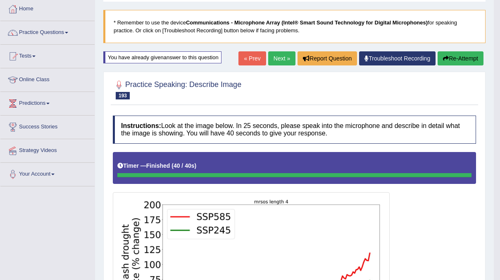
scroll to position [41, 0]
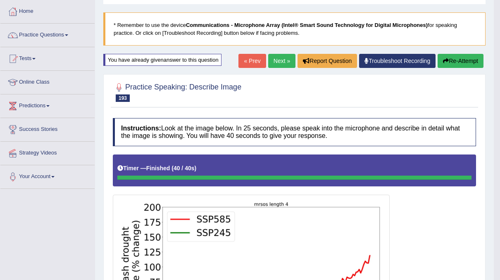
click at [280, 58] on link "Next »" at bounding box center [281, 61] width 27 height 14
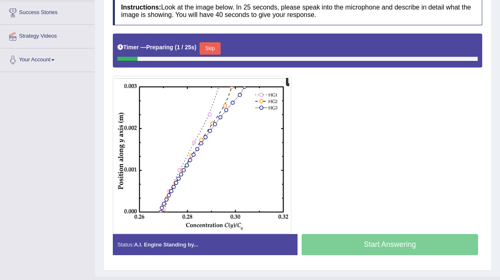
scroll to position [157, 0]
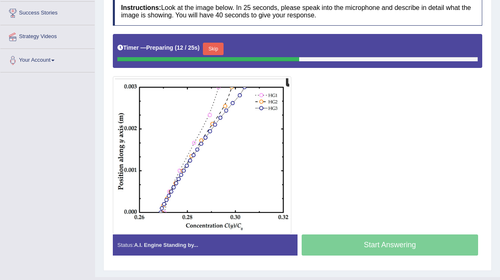
click at [211, 43] on button "Skip" at bounding box center [213, 49] width 21 height 12
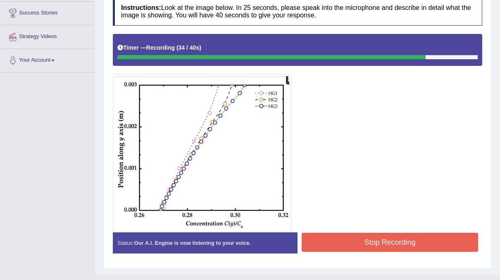
click at [339, 237] on button "Stop Recording" at bounding box center [390, 241] width 177 height 19
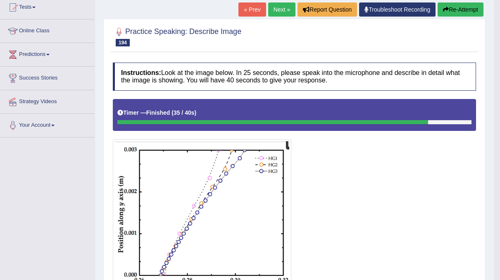
scroll to position [0, 0]
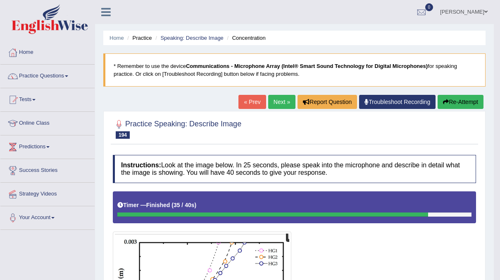
click at [453, 103] on button "Re-Attempt" at bounding box center [461, 102] width 46 height 14
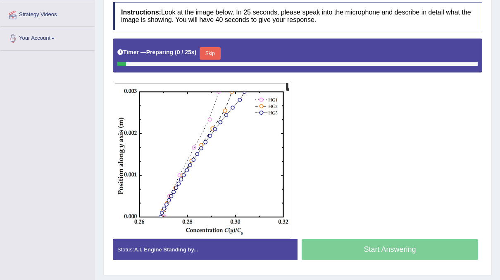
scroll to position [179, 0]
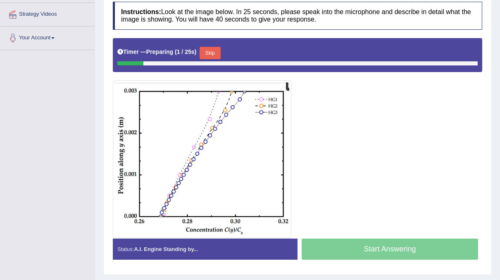
click at [211, 53] on button "Skip" at bounding box center [210, 53] width 21 height 12
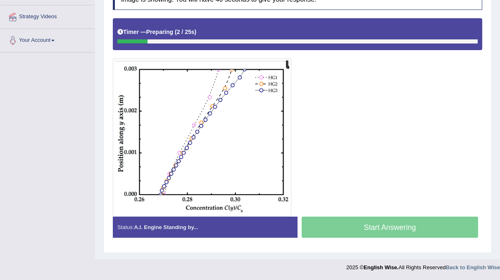
scroll to position [175, 0]
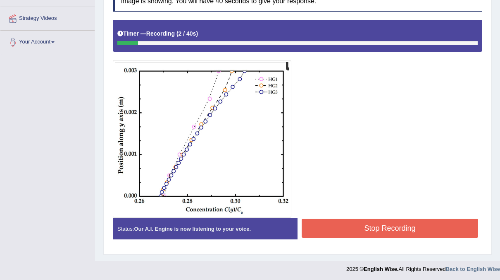
click at [331, 225] on button "Stop Recording" at bounding box center [390, 227] width 177 height 19
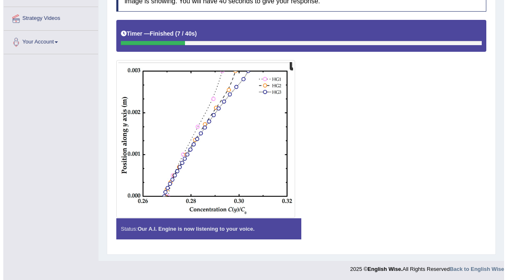
scroll to position [0, 0]
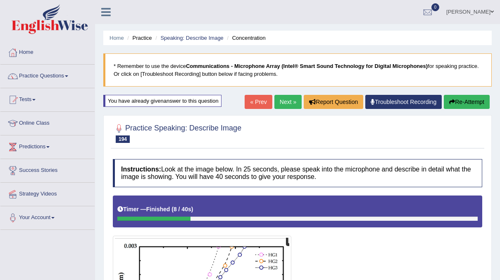
click at [463, 101] on button "Re-Attempt" at bounding box center [467, 102] width 46 height 14
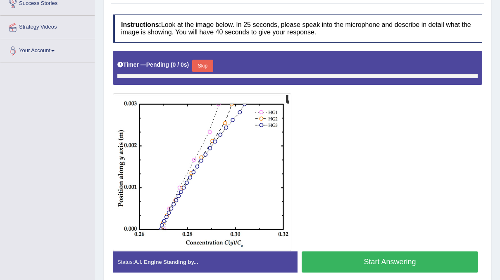
scroll to position [168, 0]
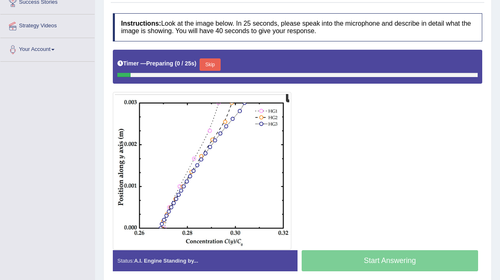
click at [208, 63] on button "Skip" at bounding box center [210, 64] width 21 height 12
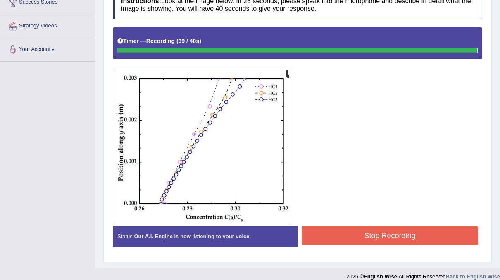
click at [412, 236] on button "Stop Recording" at bounding box center [390, 235] width 177 height 19
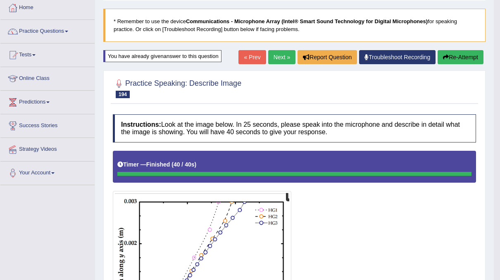
scroll to position [0, 0]
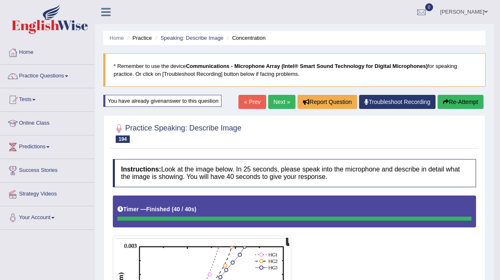
click at [278, 97] on link "Next »" at bounding box center [281, 102] width 27 height 14
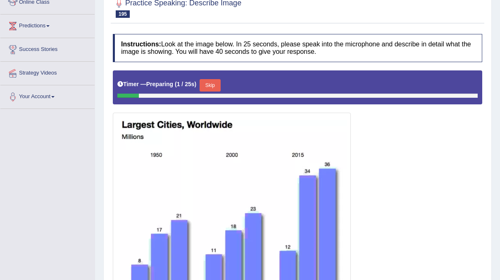
scroll to position [120, 0]
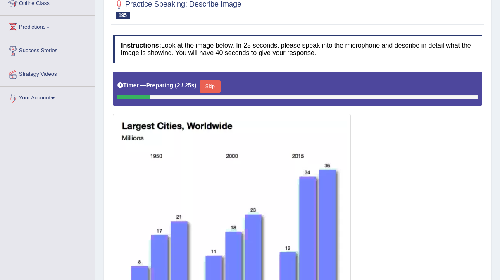
click at [209, 84] on button "Skip" at bounding box center [210, 86] width 21 height 12
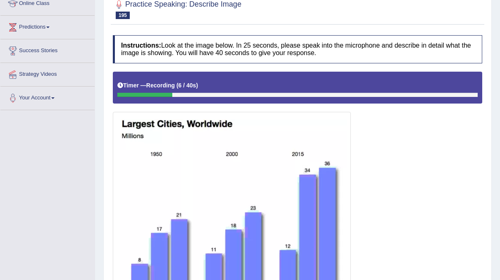
scroll to position [214, 0]
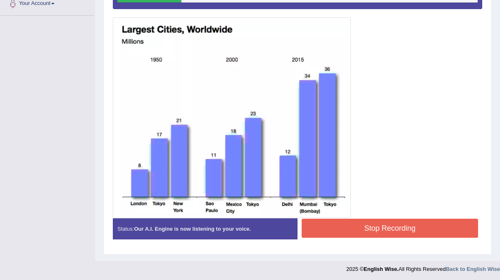
click at [408, 223] on button "Stop Recording" at bounding box center [390, 227] width 177 height 19
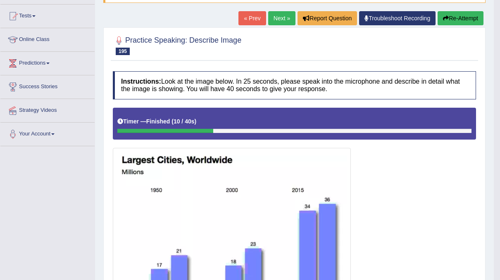
scroll to position [0, 0]
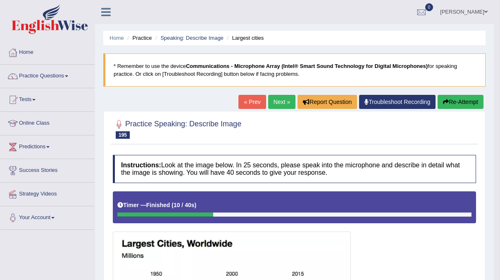
click at [457, 102] on button "Re-Attempt" at bounding box center [461, 102] width 46 height 14
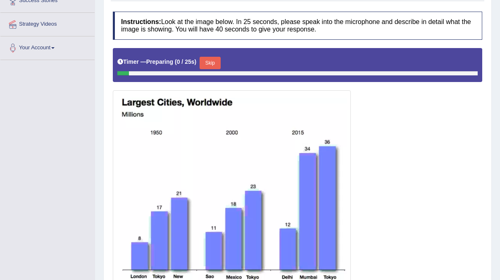
scroll to position [170, 0]
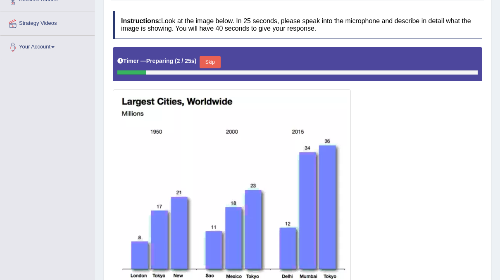
click at [203, 62] on button "Skip" at bounding box center [210, 62] width 21 height 12
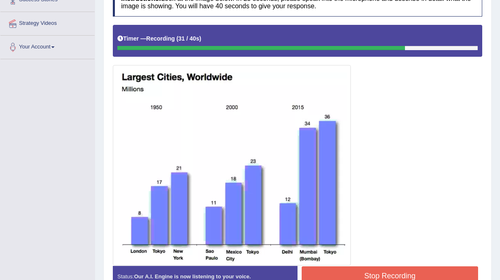
click at [401, 270] on button "Stop Recording" at bounding box center [390, 275] width 177 height 19
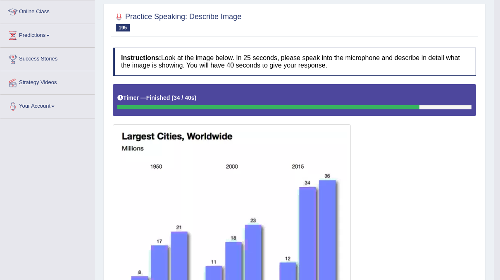
scroll to position [0, 0]
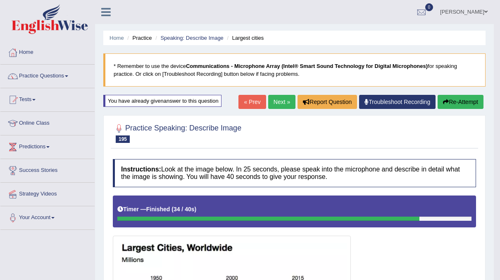
click at [451, 102] on button "Re-Attempt" at bounding box center [461, 102] width 46 height 14
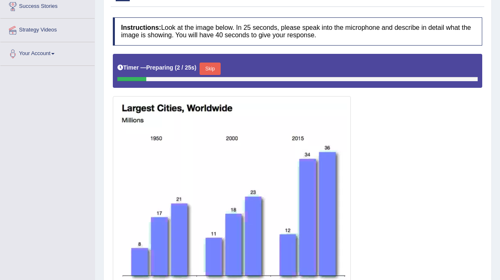
click at [208, 67] on button "Skip" at bounding box center [210, 68] width 21 height 12
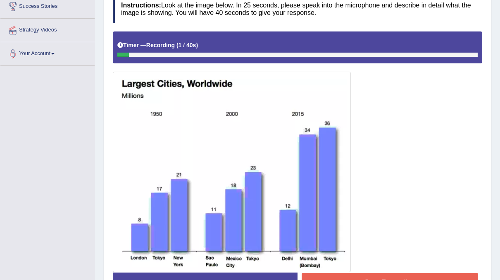
scroll to position [218, 0]
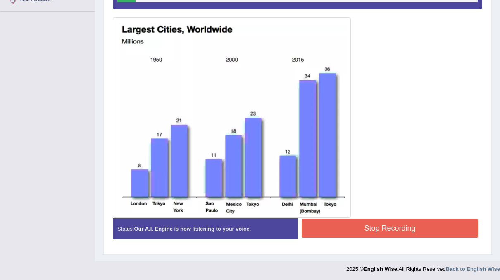
click at [371, 227] on button "Stop Recording" at bounding box center [390, 227] width 177 height 19
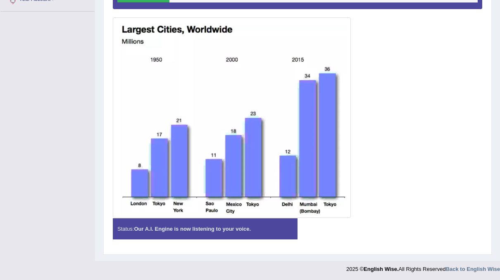
click at [390, 179] on div at bounding box center [298, 97] width 370 height 240
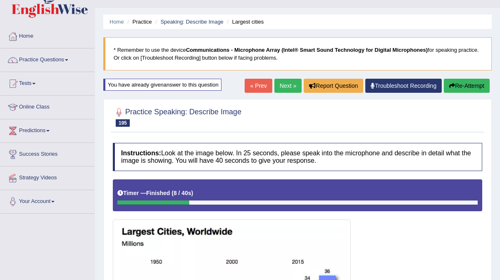
scroll to position [0, 0]
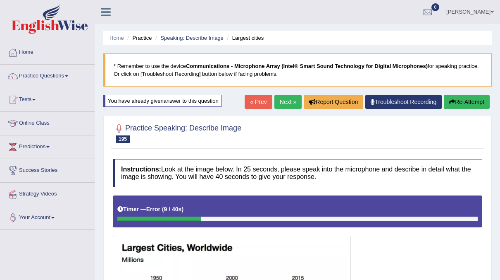
click at [457, 102] on button "Re-Attempt" at bounding box center [467, 102] width 46 height 14
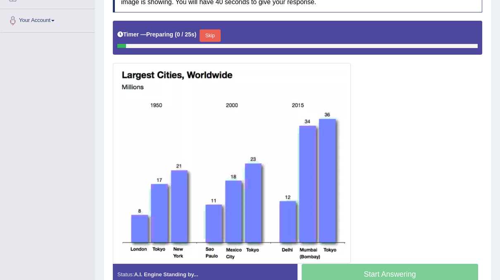
scroll to position [208, 0]
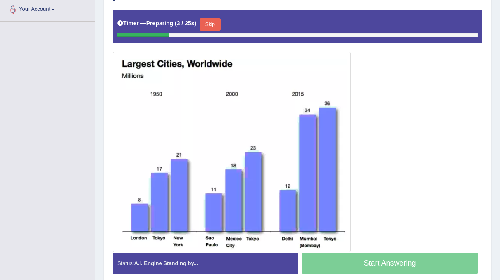
click at [211, 23] on button "Skip" at bounding box center [210, 24] width 21 height 12
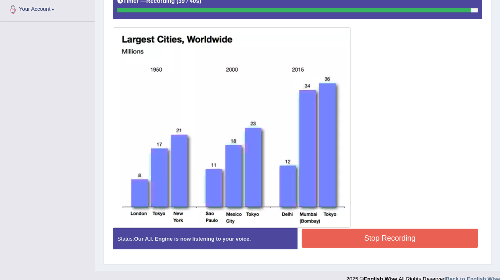
click at [409, 237] on button "Stop Recording" at bounding box center [390, 237] width 177 height 19
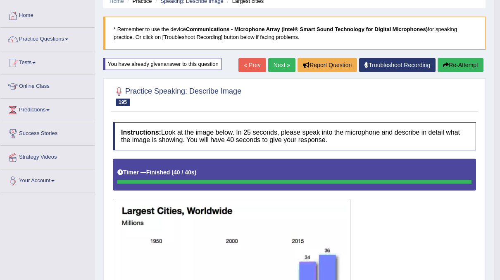
scroll to position [0, 0]
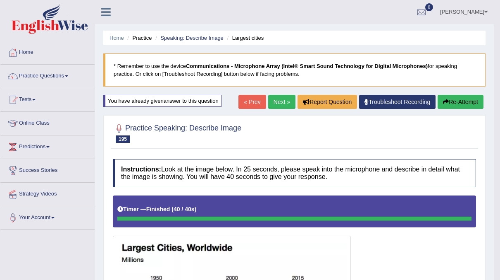
click at [450, 103] on button "Re-Attempt" at bounding box center [461, 102] width 46 height 14
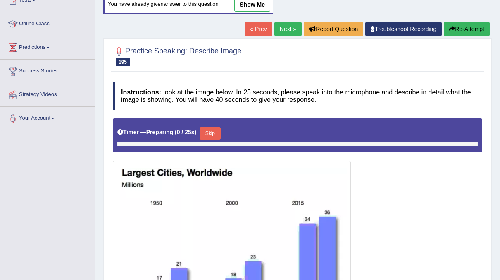
scroll to position [161, 0]
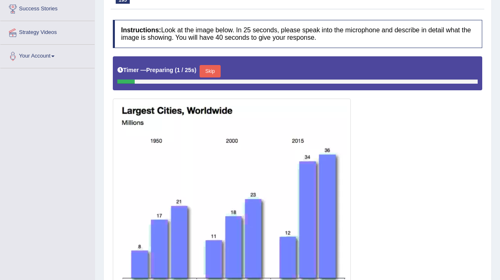
click at [211, 70] on button "Skip" at bounding box center [210, 71] width 21 height 12
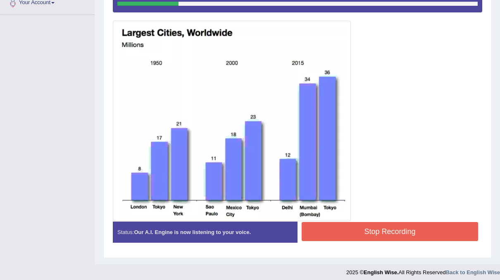
scroll to position [214, 0]
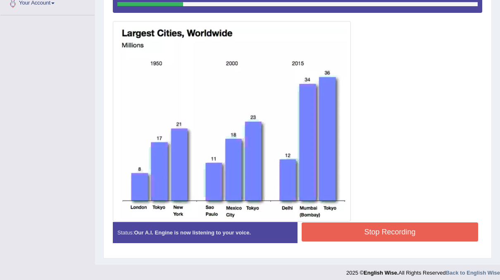
click at [378, 232] on button "Stop Recording" at bounding box center [390, 231] width 177 height 19
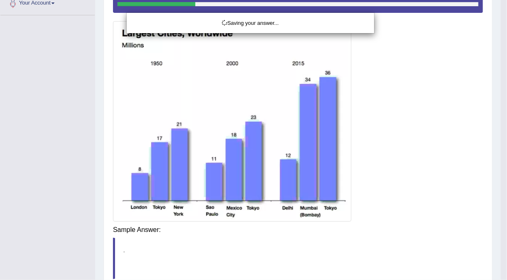
drag, startPoint x: 378, startPoint y: 232, endPoint x: 363, endPoint y: 232, distance: 14.9
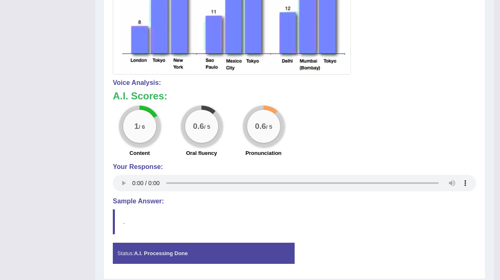
scroll to position [0, 0]
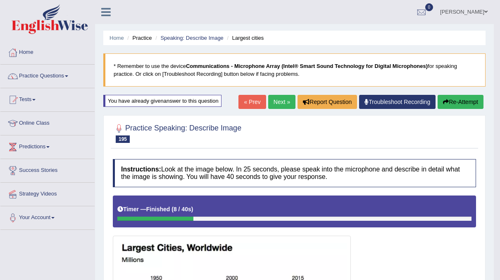
click at [444, 100] on icon "button" at bounding box center [446, 102] width 6 height 6
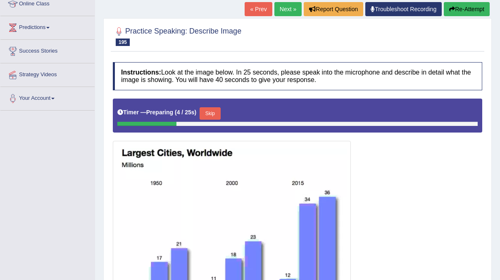
scroll to position [87, 0]
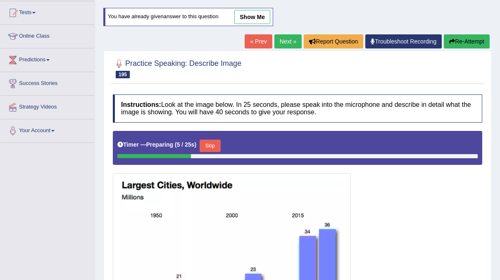
click at [215, 149] on button "Skip" at bounding box center [210, 145] width 21 height 12
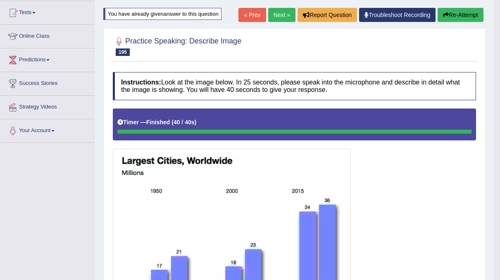
click at [463, 12] on button "Re-Attempt" at bounding box center [461, 15] width 46 height 14
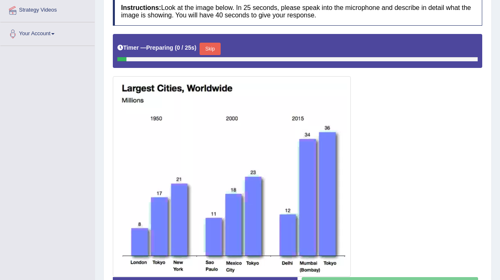
scroll to position [184, 0]
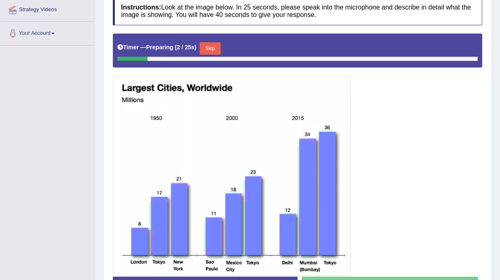
click at [210, 46] on button "Skip" at bounding box center [210, 48] width 21 height 12
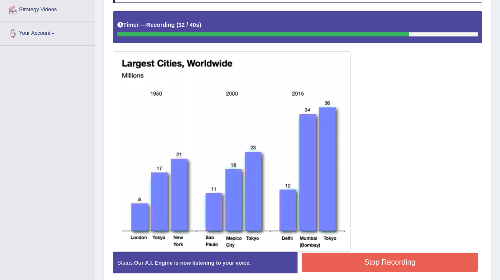
click at [387, 209] on div at bounding box center [298, 131] width 370 height 240
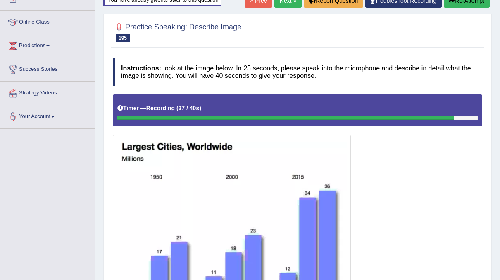
scroll to position [56, 0]
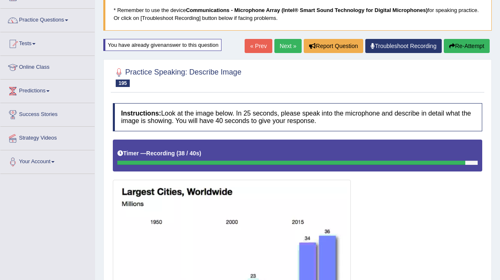
click at [467, 48] on button "Re-Attempt" at bounding box center [467, 46] width 46 height 14
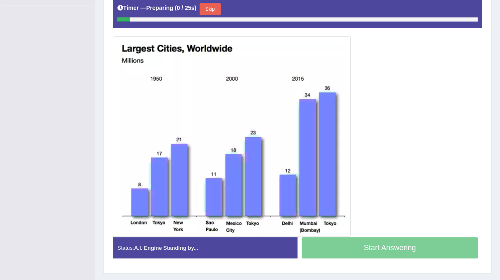
scroll to position [224, 0]
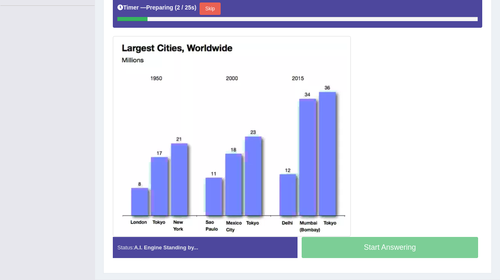
click at [210, 7] on button "Skip" at bounding box center [210, 8] width 21 height 12
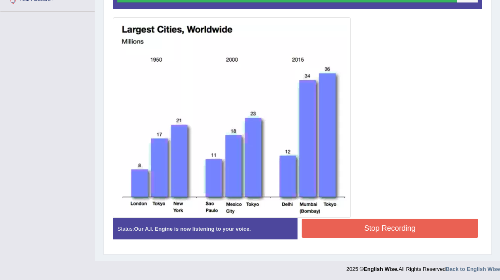
click at [370, 222] on button "Stop Recording" at bounding box center [390, 227] width 177 height 19
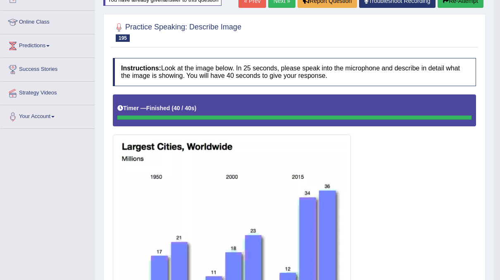
scroll to position [0, 0]
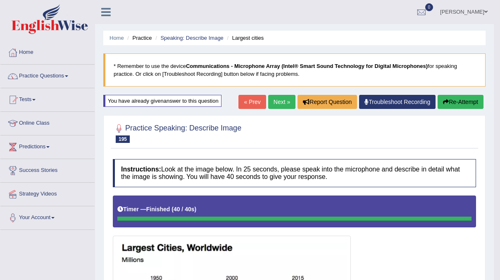
click at [280, 101] on link "Next »" at bounding box center [281, 102] width 27 height 14
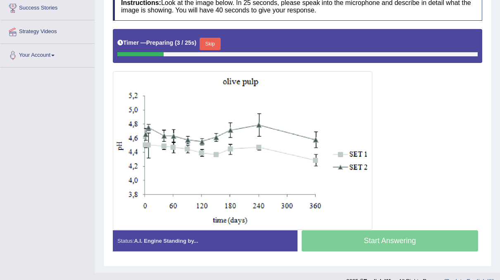
click at [213, 43] on button "Skip" at bounding box center [210, 44] width 21 height 12
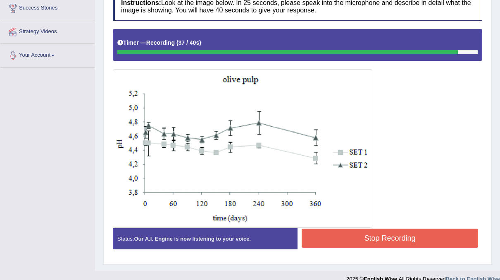
click at [344, 236] on button "Stop Recording" at bounding box center [390, 237] width 177 height 19
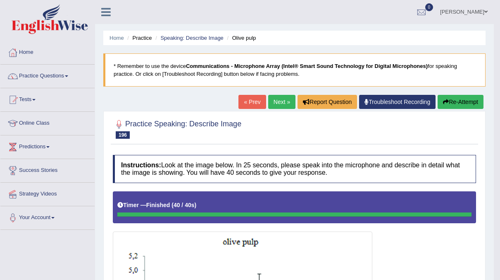
click at [287, 101] on link "Next »" at bounding box center [281, 102] width 27 height 14
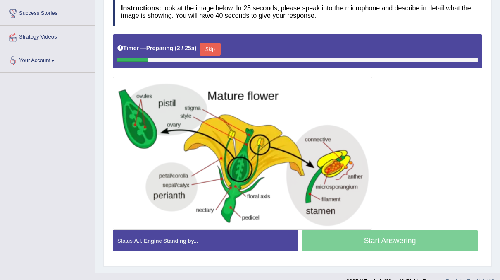
scroll to position [158, 0]
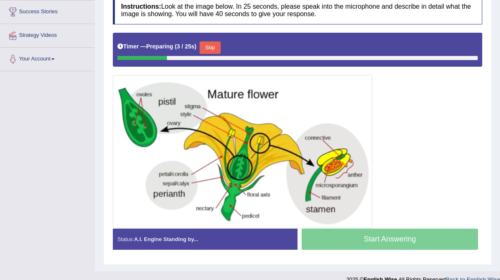
click at [213, 50] on button "Skip" at bounding box center [210, 47] width 21 height 12
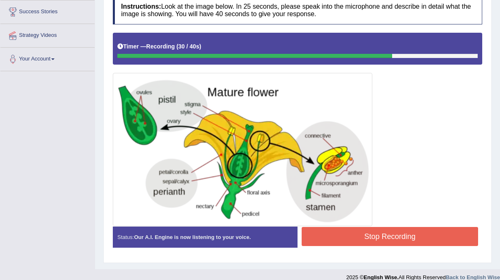
click at [330, 236] on button "Stop Recording" at bounding box center [390, 236] width 177 height 19
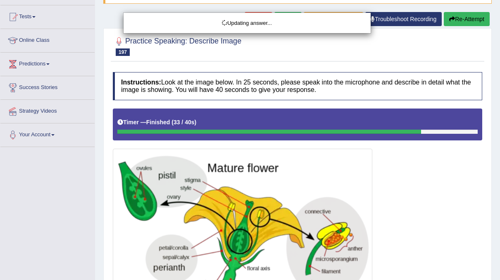
scroll to position [0, 0]
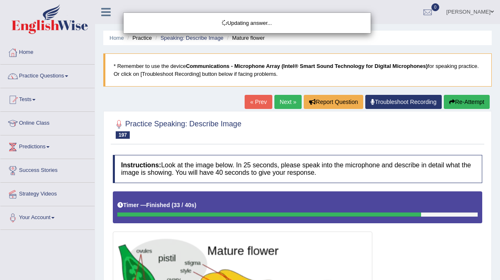
click at [285, 102] on div "Updating answer..." at bounding box center [250, 140] width 500 height 280
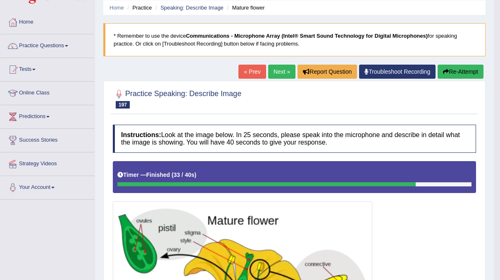
scroll to position [29, 0]
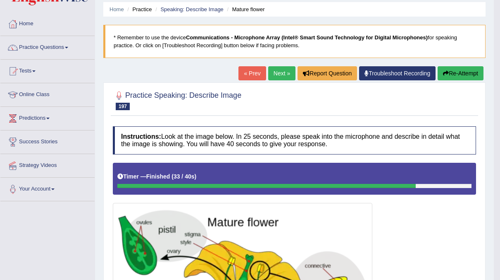
click at [449, 69] on button "Re-Attempt" at bounding box center [461, 73] width 46 height 14
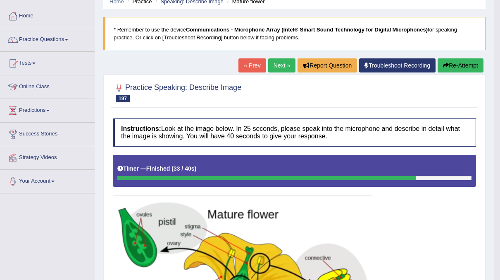
scroll to position [22, 0]
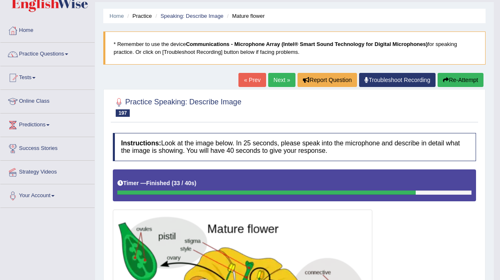
click at [449, 79] on button "Re-Attempt" at bounding box center [461, 80] width 46 height 14
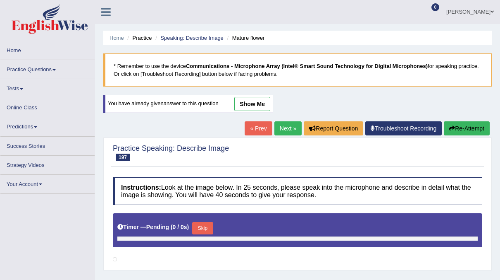
click at [293, 128] on link "Next »" at bounding box center [288, 128] width 27 height 14
click at [287, 129] on link "Next »" at bounding box center [288, 128] width 27 height 14
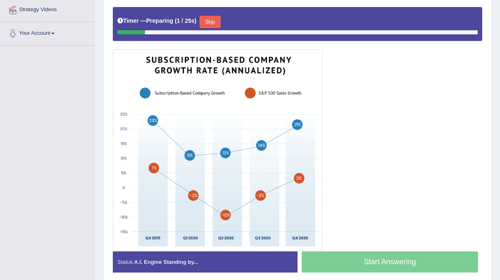
scroll to position [184, 0]
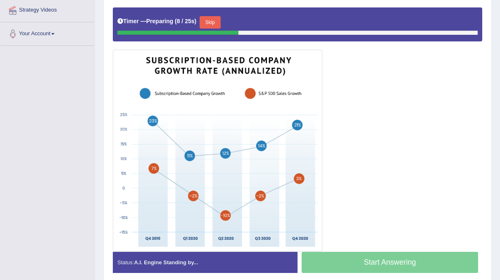
click at [211, 19] on button "Skip" at bounding box center [210, 22] width 21 height 12
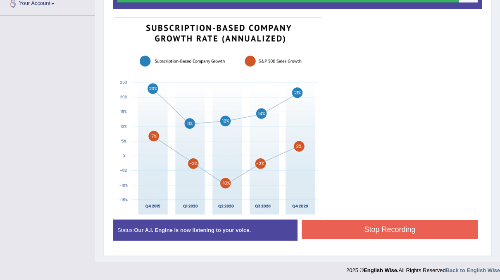
scroll to position [214, 0]
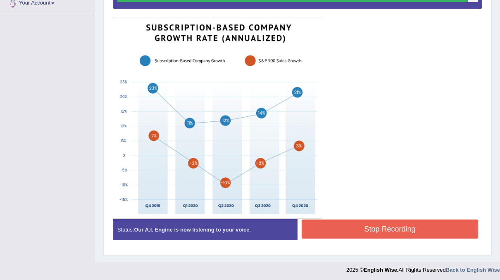
click at [318, 230] on button "Stop Recording" at bounding box center [390, 228] width 177 height 19
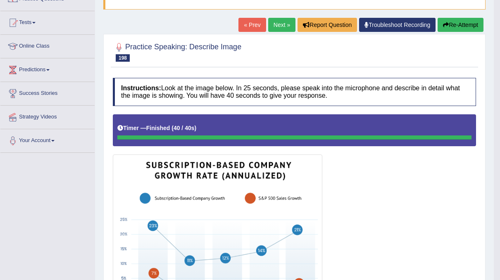
scroll to position [77, 0]
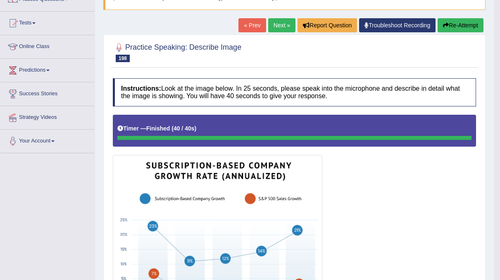
click at [284, 28] on link "Next »" at bounding box center [281, 25] width 27 height 14
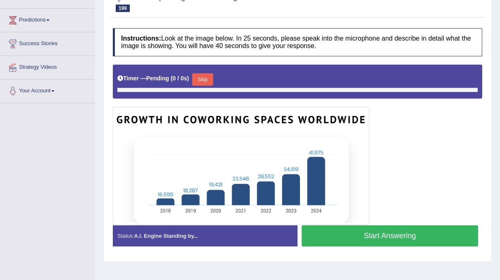
click at [206, 77] on button "Skip" at bounding box center [202, 79] width 21 height 12
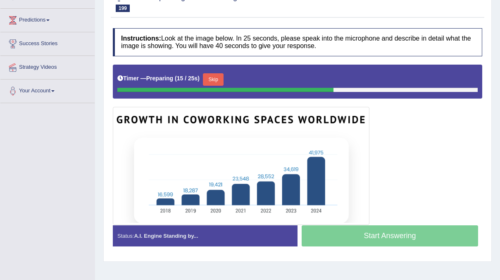
click at [215, 75] on button "Skip" at bounding box center [213, 79] width 21 height 12
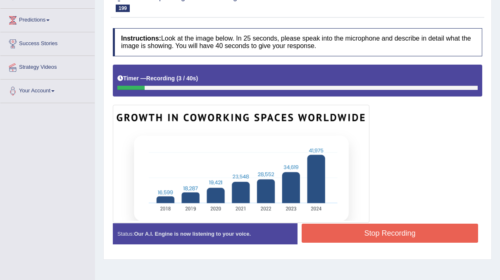
click at [381, 232] on button "Stop Recording" at bounding box center [390, 232] width 177 height 19
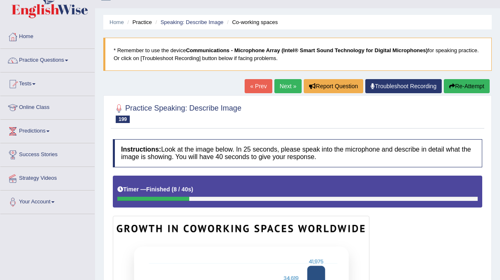
scroll to position [10, 0]
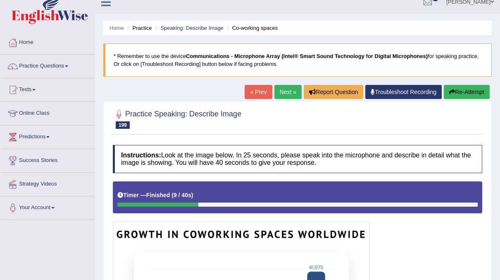
click at [470, 87] on button "Re-Attempt" at bounding box center [467, 92] width 46 height 14
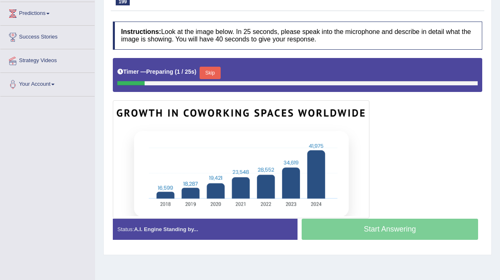
click at [206, 71] on button "Skip" at bounding box center [210, 73] width 21 height 12
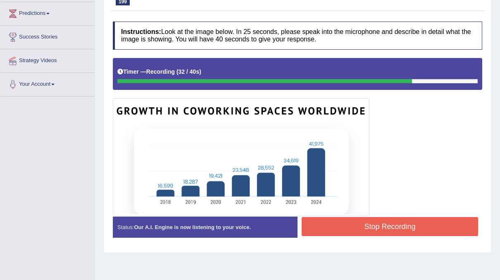
click at [369, 222] on button "Stop Recording" at bounding box center [390, 226] width 177 height 19
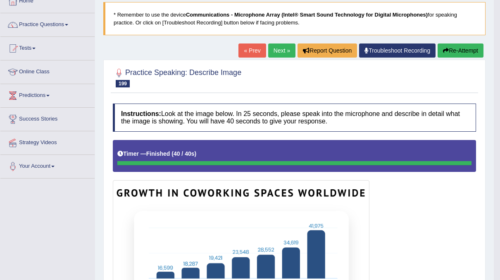
scroll to position [41, 0]
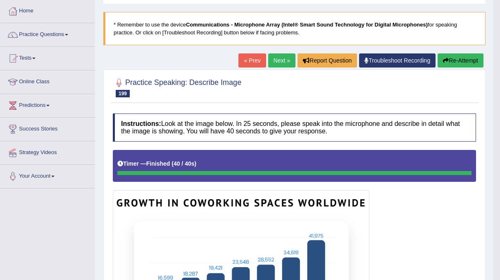
click at [285, 57] on link "Next »" at bounding box center [281, 60] width 27 height 14
click at [62, 36] on link "Practice Questions" at bounding box center [47, 33] width 94 height 21
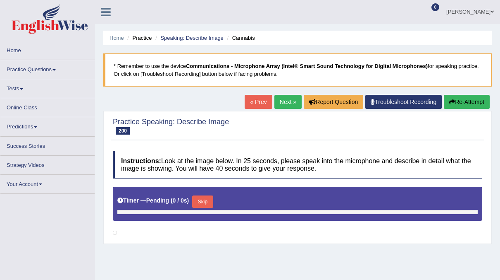
click at [44, 67] on link "Practice Questions" at bounding box center [47, 68] width 94 height 16
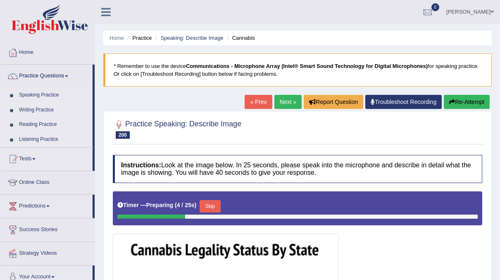
click at [48, 96] on link "Speaking Practice" at bounding box center [53, 95] width 77 height 15
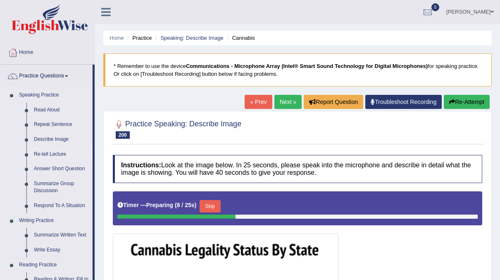
click at [45, 152] on link "Re-tell Lecture" at bounding box center [61, 154] width 62 height 15
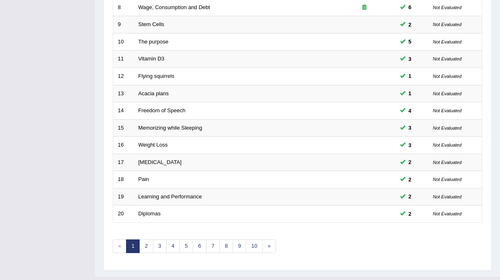
scroll to position [264, 0]
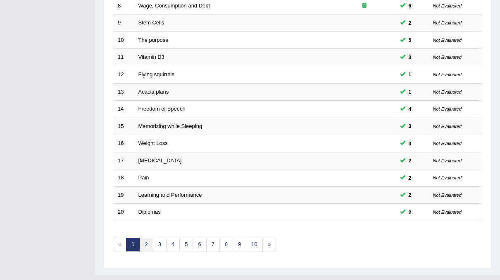
click at [149, 237] on link "2" at bounding box center [146, 244] width 14 height 14
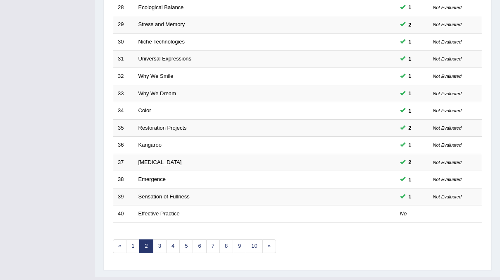
scroll to position [264, 0]
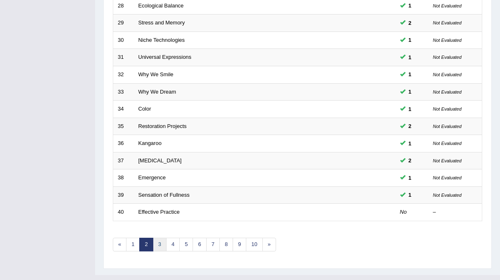
click at [162, 237] on link "3" at bounding box center [160, 244] width 14 height 14
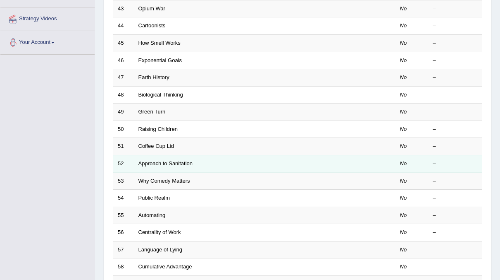
scroll to position [264, 0]
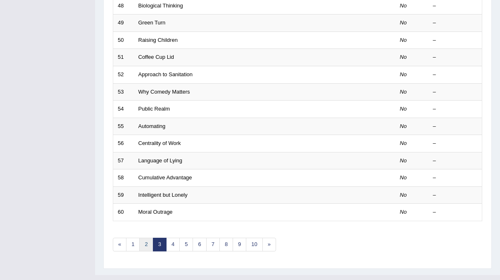
click at [146, 237] on link "2" at bounding box center [146, 244] width 14 height 14
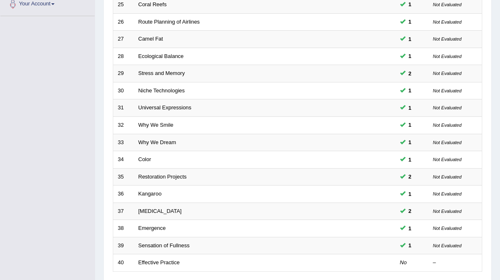
scroll to position [264, 0]
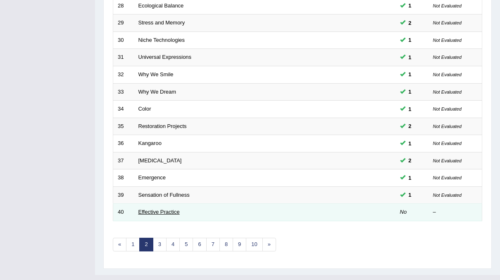
click at [161, 208] on link "Effective Practice" at bounding box center [159, 211] width 41 height 6
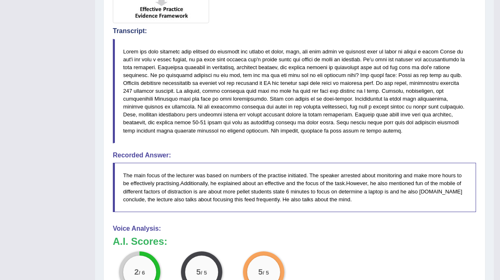
scroll to position [305, 0]
click at [43, 77] on div "Toggle navigation Home Practice Questions Speaking Practice Read Aloud Repeat S…" at bounding box center [247, 71] width 494 height 753
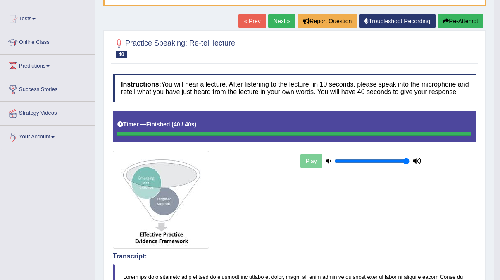
scroll to position [79, 0]
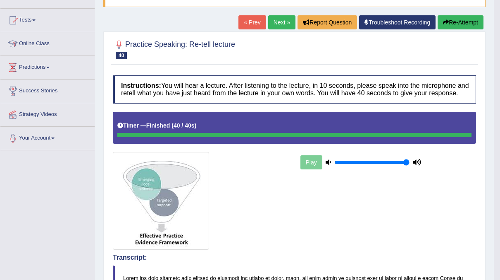
click at [462, 22] on button "Re-Attempt" at bounding box center [461, 22] width 46 height 14
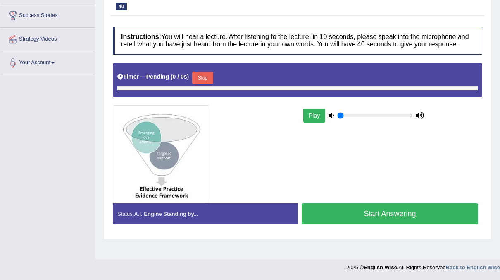
click at [202, 76] on button "Skip" at bounding box center [202, 78] width 21 height 12
type input "1"
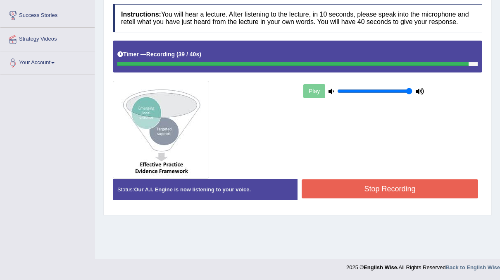
click at [399, 192] on button "Stop Recording" at bounding box center [390, 188] width 177 height 19
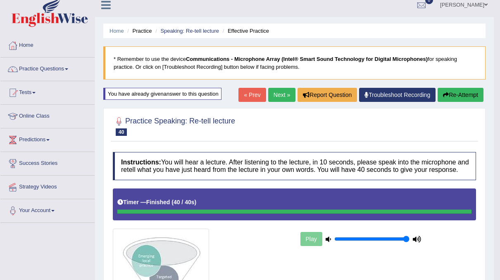
scroll to position [1, 0]
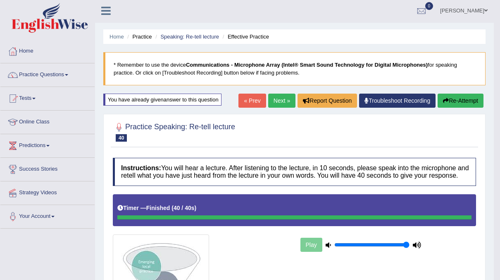
click at [283, 102] on link "Next »" at bounding box center [281, 100] width 27 height 14
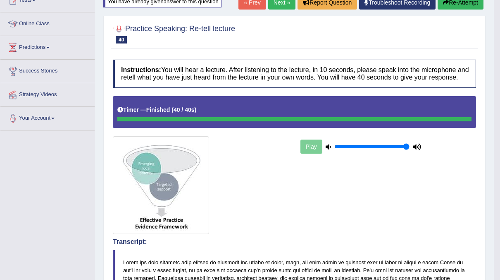
scroll to position [100, 0]
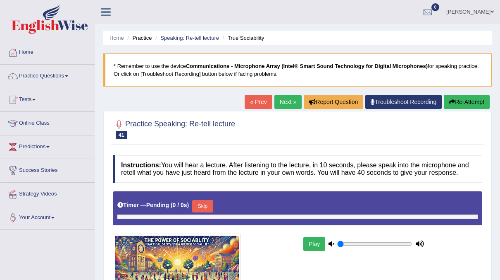
type input "1"
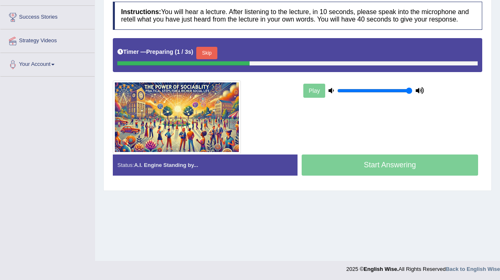
scroll to position [155, 0]
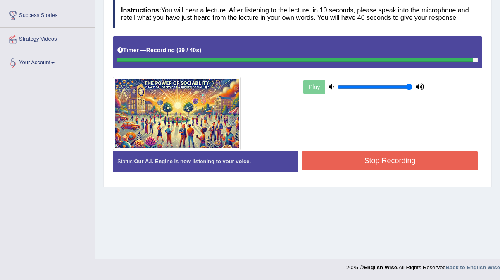
click at [358, 159] on button "Stop Recording" at bounding box center [390, 160] width 177 height 19
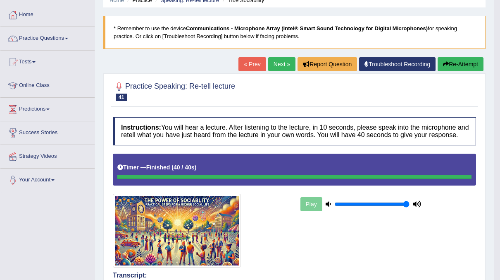
scroll to position [37, 0]
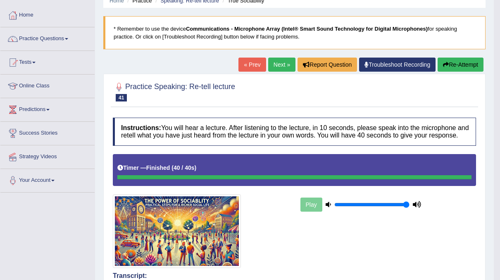
click at [455, 65] on button "Re-Attempt" at bounding box center [461, 64] width 46 height 14
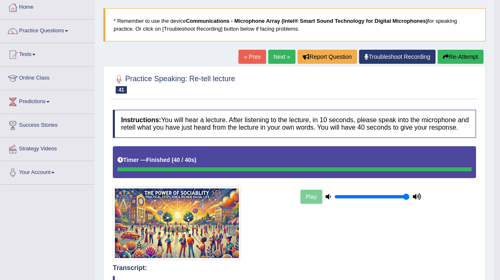
scroll to position [45, 0]
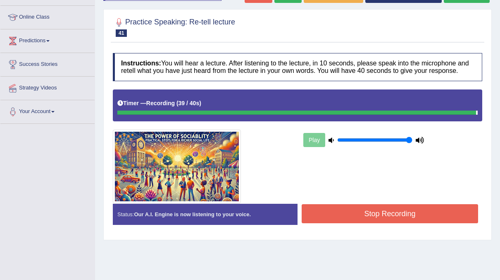
click at [427, 220] on button "Stop Recording" at bounding box center [390, 213] width 177 height 19
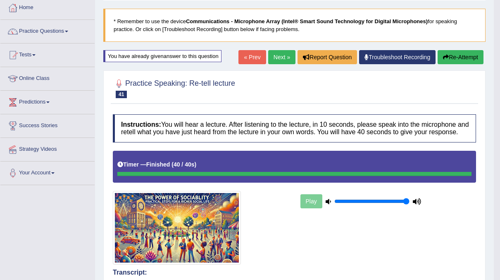
scroll to position [42, 0]
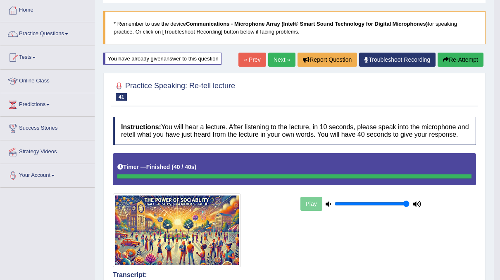
click at [275, 59] on link "Next »" at bounding box center [281, 60] width 27 height 14
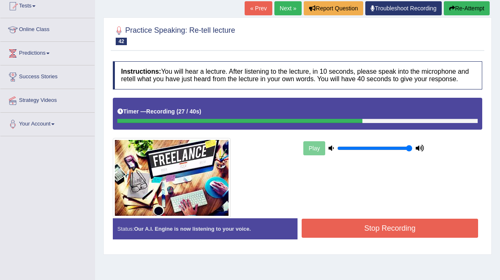
scroll to position [92, 0]
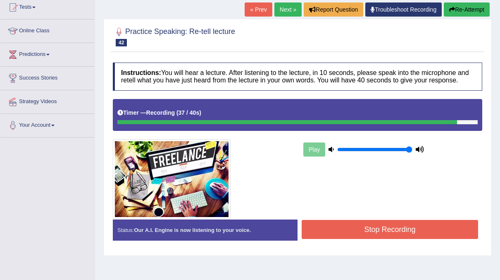
click at [361, 230] on button "Stop Recording" at bounding box center [390, 229] width 177 height 19
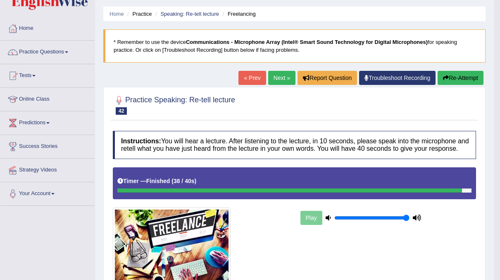
scroll to position [0, 0]
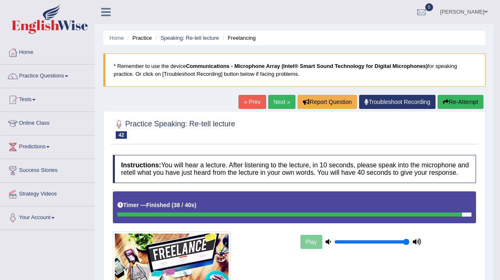
click at [461, 98] on button "Re-Attempt" at bounding box center [461, 102] width 46 height 14
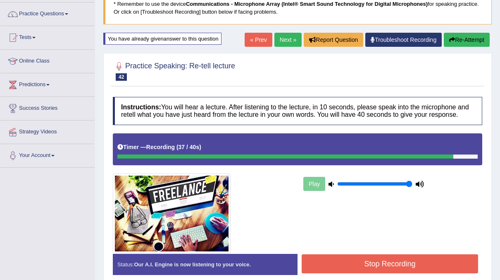
scroll to position [107, 0]
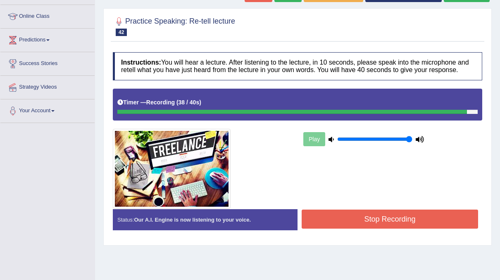
click at [387, 217] on button "Stop Recording" at bounding box center [390, 218] width 177 height 19
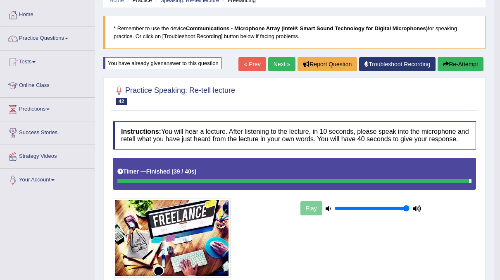
scroll to position [0, 0]
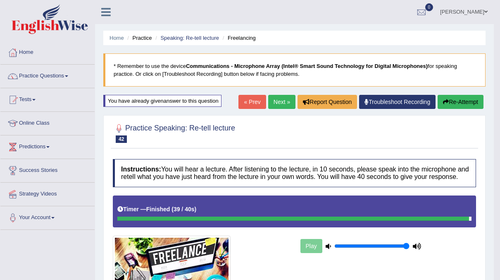
click at [280, 101] on link "Next »" at bounding box center [281, 102] width 27 height 14
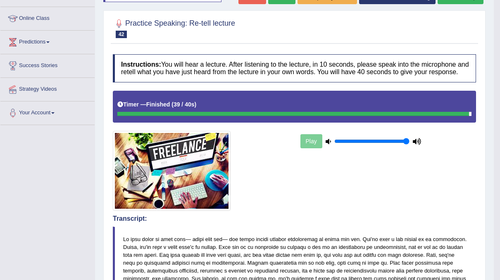
scroll to position [104, 0]
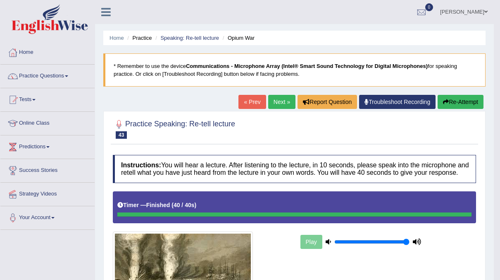
click at [462, 103] on button "Re-Attempt" at bounding box center [461, 102] width 46 height 14
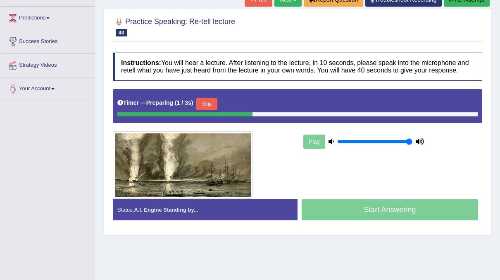
scroll to position [128, 0]
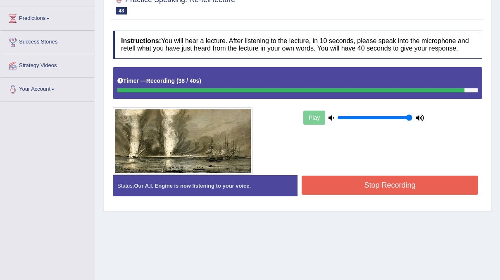
click at [398, 187] on button "Stop Recording" at bounding box center [390, 184] width 177 height 19
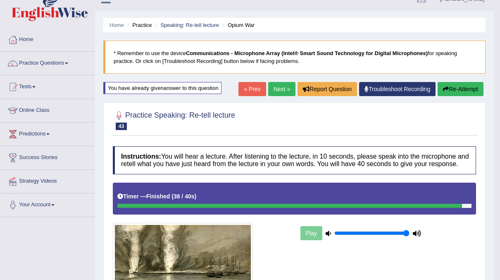
scroll to position [5, 0]
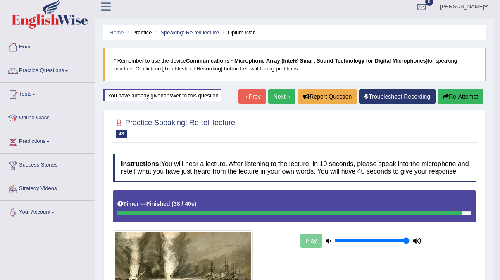
click at [277, 92] on link "Next »" at bounding box center [281, 96] width 27 height 14
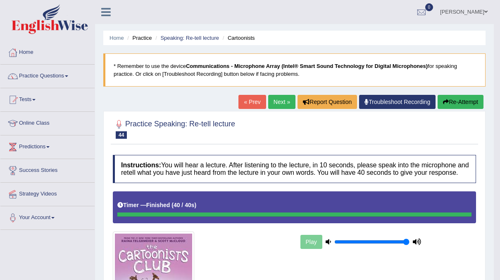
click at [282, 100] on link "Next »" at bounding box center [281, 102] width 27 height 14
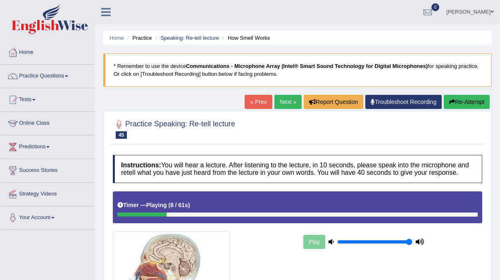
click at [468, 102] on button "Re-Attempt" at bounding box center [467, 102] width 46 height 14
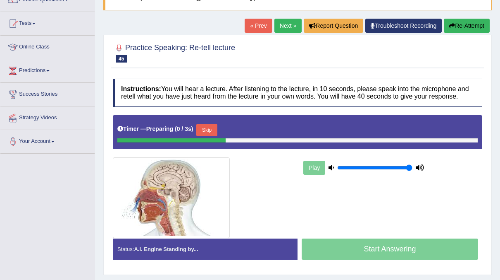
scroll to position [74, 0]
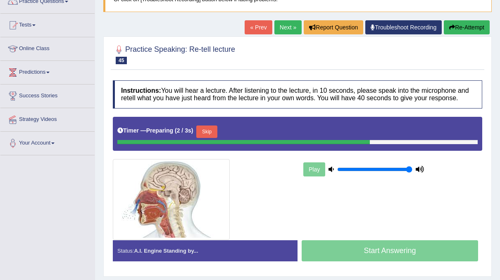
click at [214, 128] on button "Skip" at bounding box center [206, 131] width 21 height 12
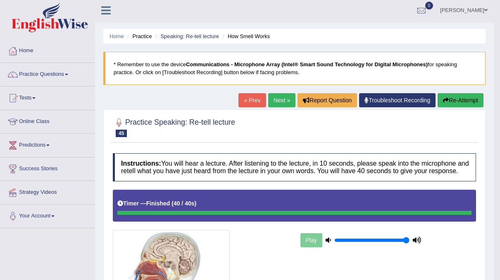
scroll to position [1, 0]
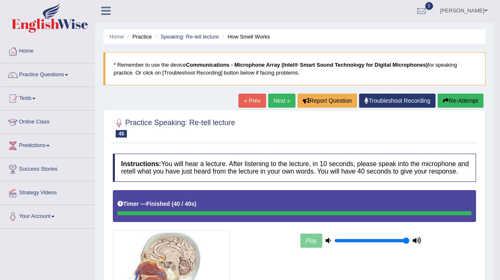
click at [451, 95] on button "Re-Attempt" at bounding box center [461, 100] width 46 height 14
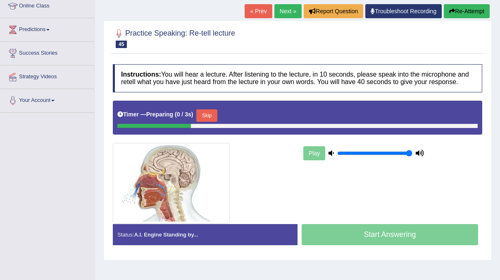
scroll to position [120, 0]
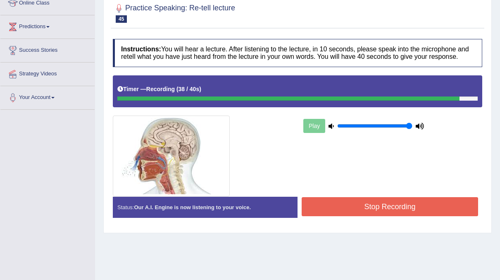
click at [358, 207] on button "Stop Recording" at bounding box center [390, 206] width 177 height 19
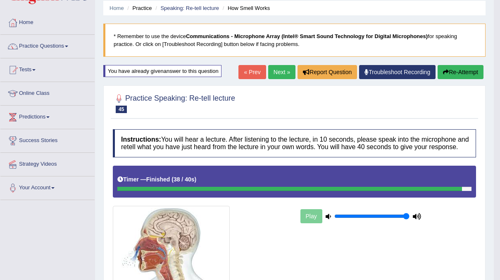
scroll to position [15, 0]
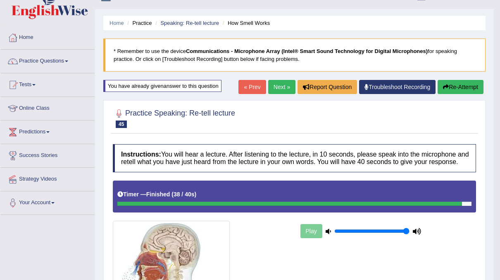
click at [281, 84] on link "Next »" at bounding box center [281, 87] width 27 height 14
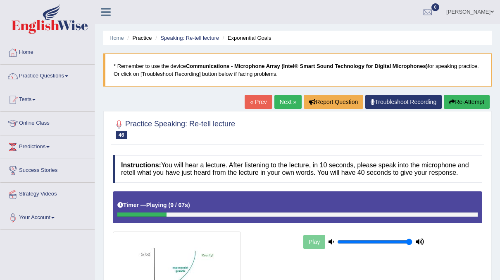
click at [454, 101] on icon "button" at bounding box center [453, 102] width 6 height 6
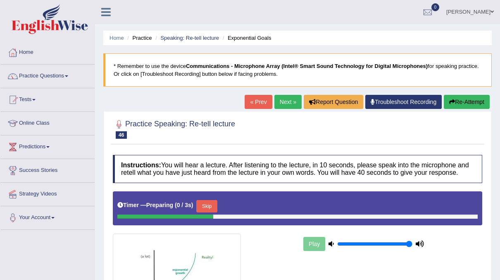
scroll to position [48, 0]
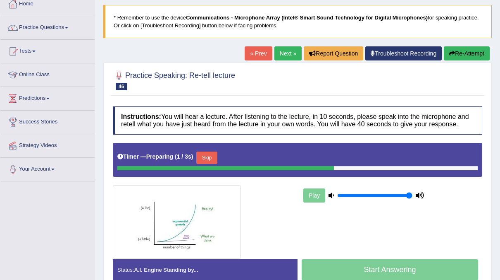
click at [211, 155] on button "Skip" at bounding box center [206, 157] width 21 height 12
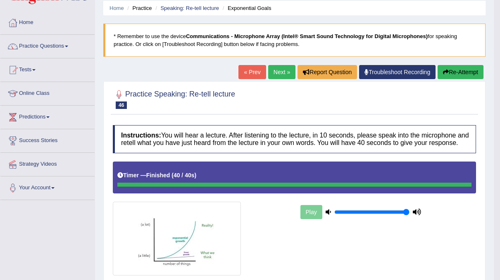
scroll to position [11, 0]
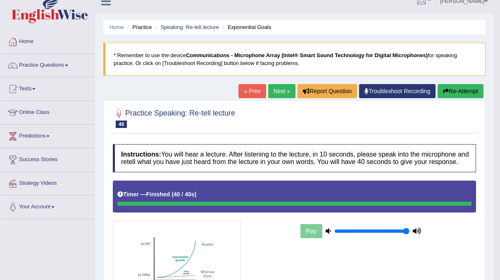
click at [280, 89] on link "Next »" at bounding box center [281, 91] width 27 height 14
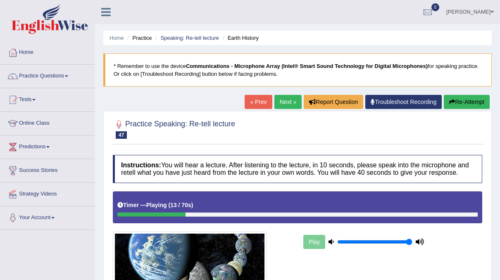
click at [468, 95] on button "Re-Attempt" at bounding box center [467, 102] width 46 height 14
click at [460, 103] on button "Re-Attempt" at bounding box center [467, 102] width 46 height 14
click at [57, 74] on link "Practice Questions" at bounding box center [47, 75] width 94 height 21
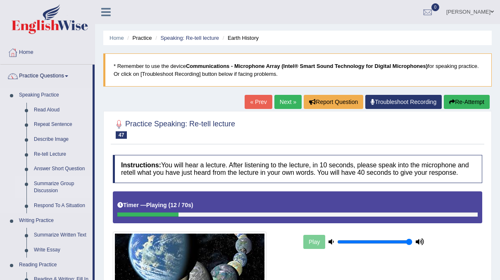
click at [59, 184] on link "Summarize Group Discussion" at bounding box center [61, 187] width 62 height 22
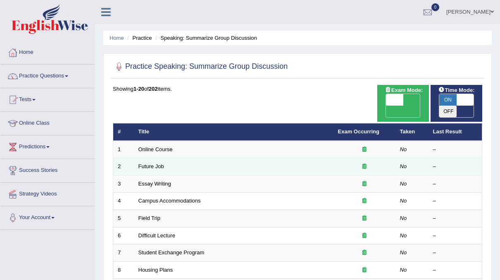
scroll to position [24, 0]
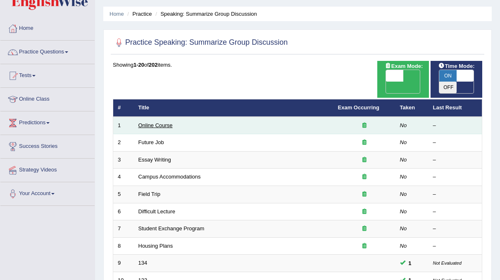
click at [165, 122] on link "Online Course" at bounding box center [156, 125] width 34 height 6
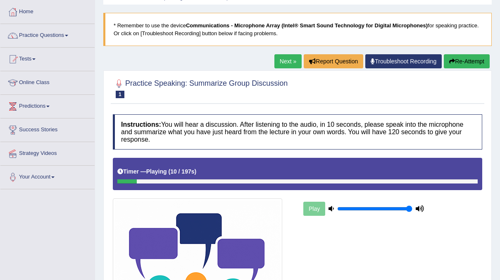
scroll to position [35, 0]
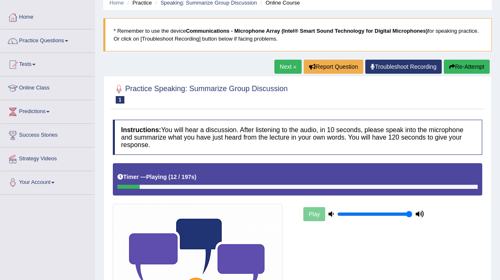
click at [473, 66] on button "Re-Attempt" at bounding box center [467, 67] width 46 height 14
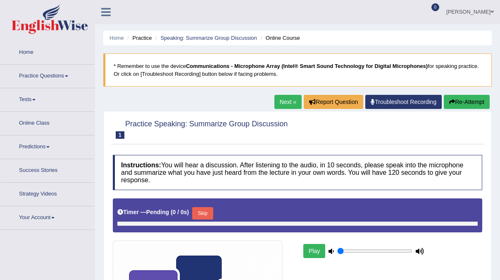
type input "1"
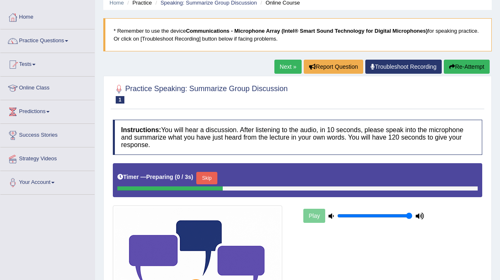
click at [211, 176] on button "Skip" at bounding box center [206, 178] width 21 height 12
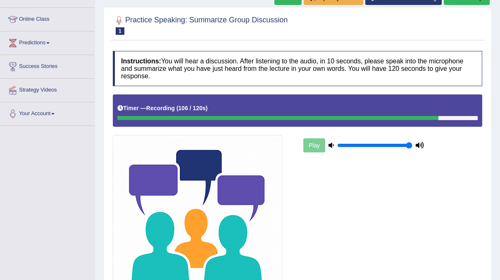
scroll to position [191, 0]
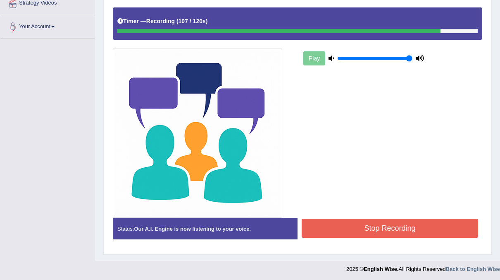
click at [375, 225] on button "Stop Recording" at bounding box center [390, 227] width 177 height 19
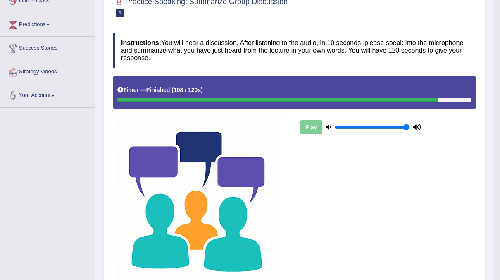
scroll to position [0, 0]
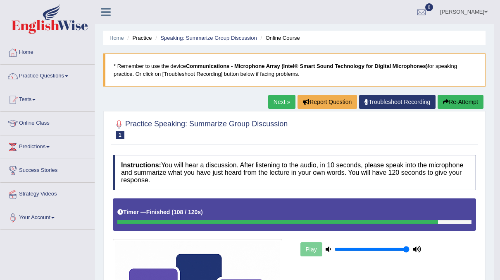
click at [287, 103] on link "Next »" at bounding box center [281, 102] width 27 height 14
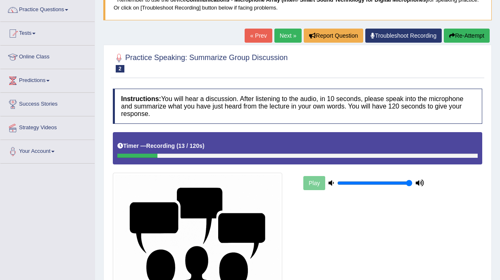
scroll to position [59, 0]
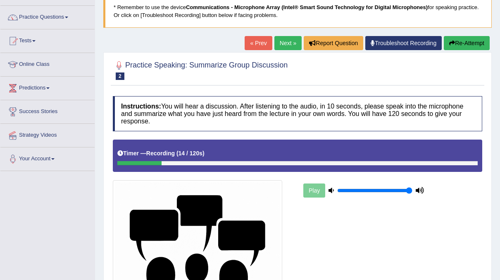
click at [454, 43] on icon "button" at bounding box center [453, 43] width 6 height 6
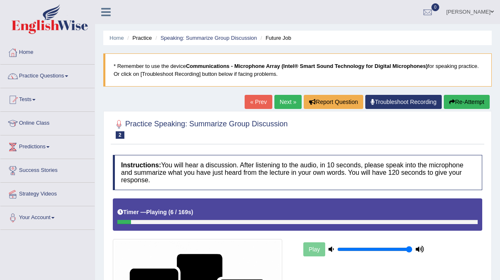
click at [487, 14] on link "[PERSON_NAME]" at bounding box center [470, 11] width 60 height 22
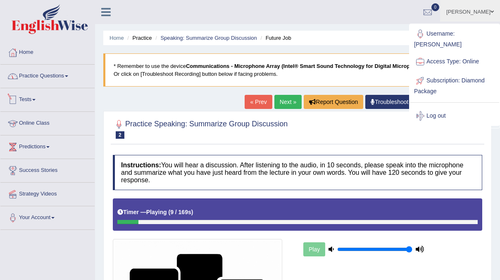
click at [62, 83] on link "Practice Questions" at bounding box center [47, 75] width 94 height 21
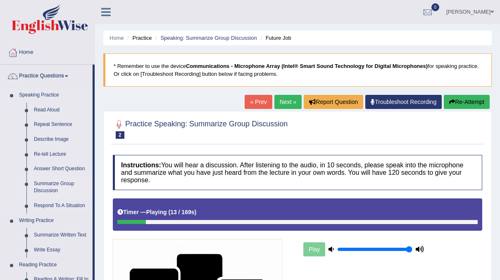
click at [48, 189] on link "Summarize Group Discussion" at bounding box center [61, 187] width 62 height 22
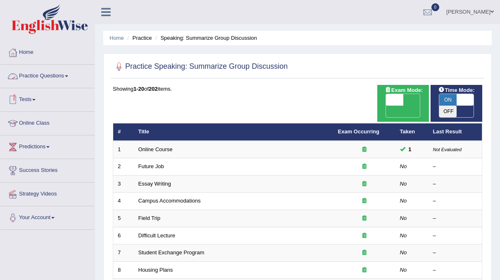
click at [63, 79] on link "Practice Questions" at bounding box center [47, 75] width 94 height 21
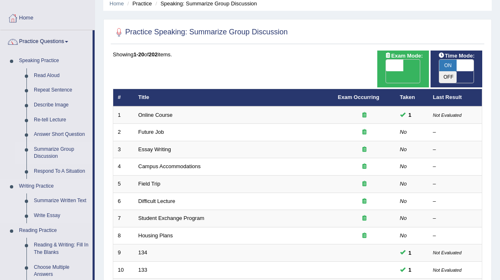
scroll to position [42, 0]
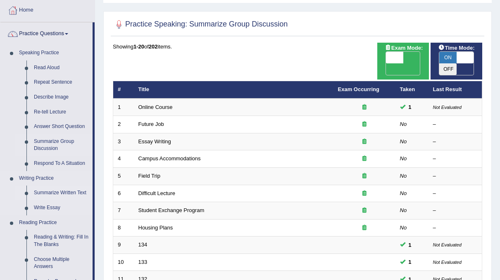
click at [68, 191] on link "Summarize Written Text" at bounding box center [61, 192] width 62 height 15
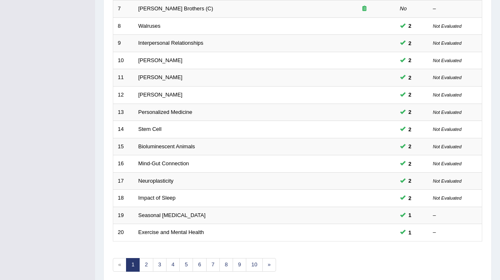
scroll to position [264, 0]
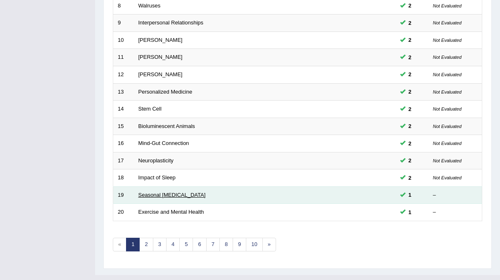
click at [166, 191] on link "Seasonal [MEDICAL_DATA]" at bounding box center [172, 194] width 67 height 6
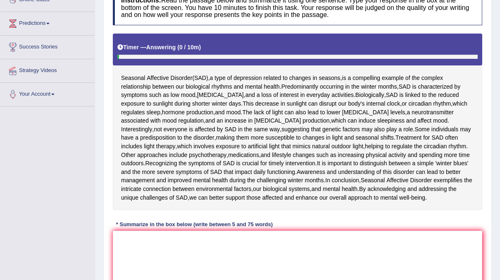
scroll to position [124, 0]
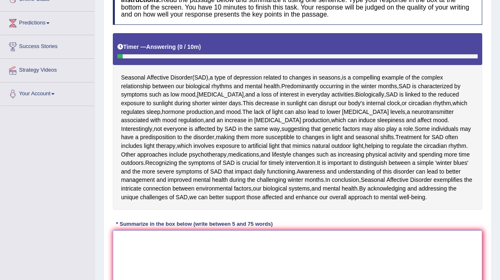
click at [168, 241] on textarea at bounding box center [298, 270] width 370 height 80
type textarea "S"
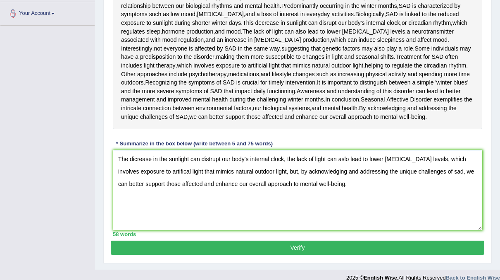
scroll to position [213, 0]
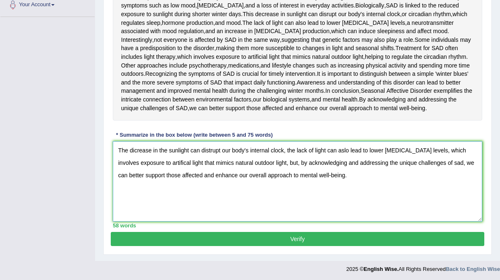
type textarea "The dicrease in the sunlight can distrupt our body's internal clock, the lack o…"
click at [307, 235] on button "Verify" at bounding box center [298, 239] width 374 height 14
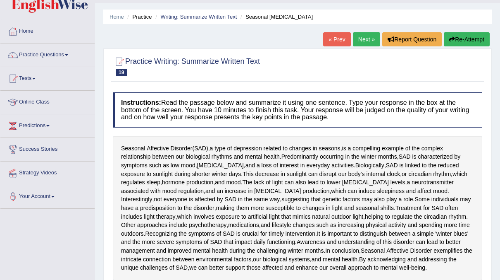
scroll to position [0, 0]
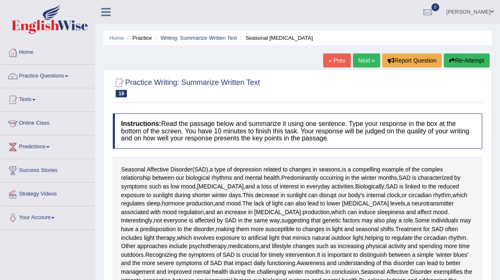
click at [368, 64] on link "Next »" at bounding box center [366, 60] width 27 height 14
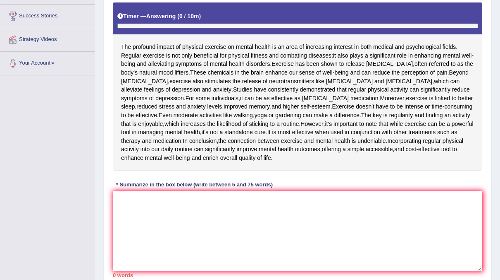
scroll to position [154, 0]
click at [166, 231] on textarea at bounding box center [298, 231] width 370 height 80
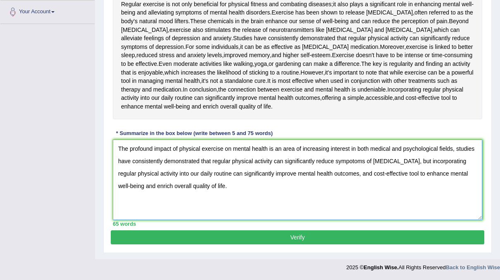
scroll to position [230, 0]
type textarea "The profound impact of physical exercise on mental health is an area of increas…"
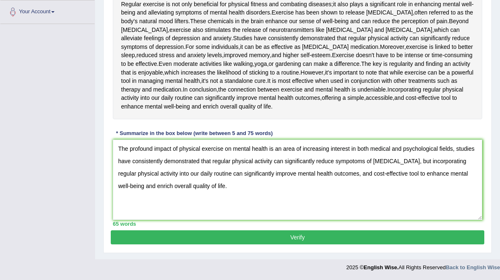
click at [282, 235] on button "Verify" at bounding box center [298, 237] width 374 height 14
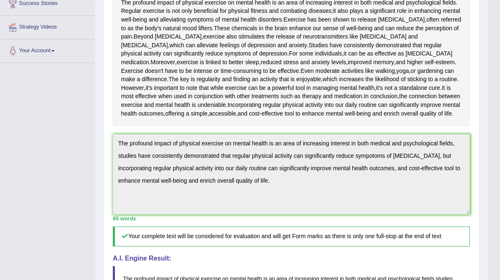
scroll to position [0, 0]
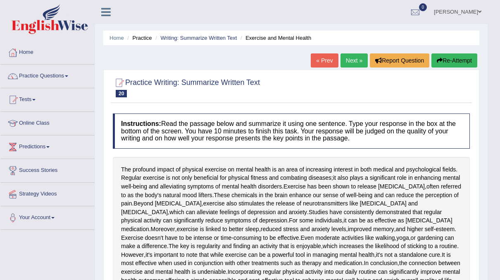
click at [354, 60] on link "Next »" at bounding box center [354, 60] width 27 height 14
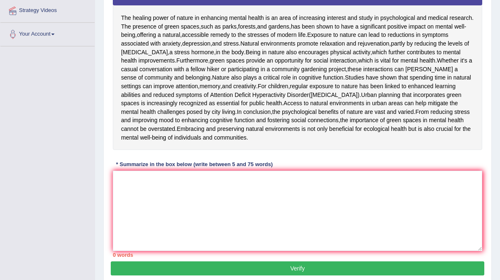
scroll to position [180, 0]
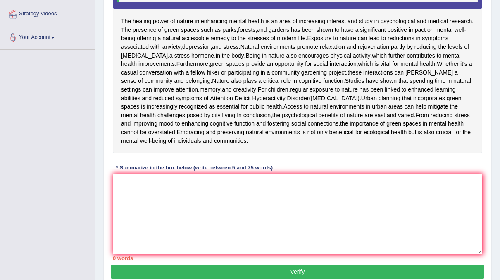
click at [173, 245] on textarea at bounding box center [298, 214] width 370 height 80
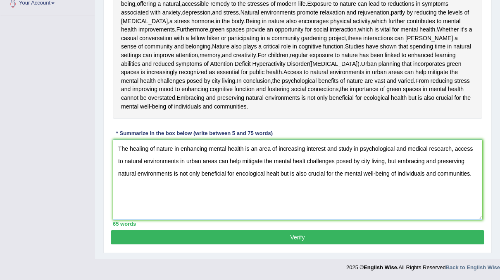
scroll to position [272, 0]
type textarea "The healing of nature in enhancing mental health is an area of increasing inter…"
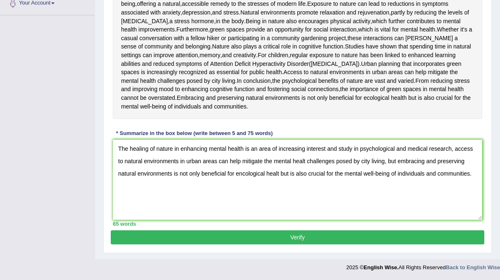
click at [303, 241] on button "Verify" at bounding box center [298, 237] width 374 height 14
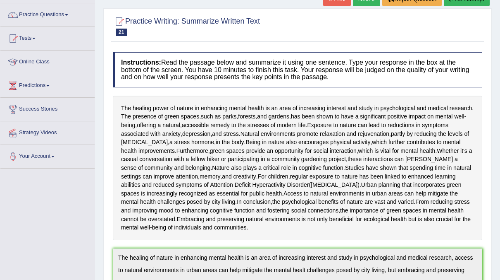
scroll to position [0, 0]
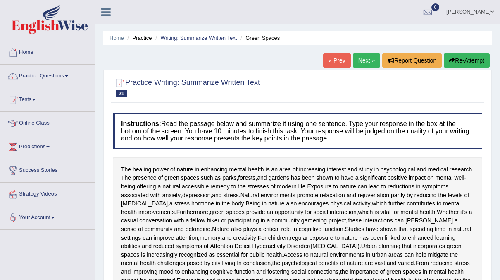
click at [365, 59] on link "Next »" at bounding box center [366, 60] width 27 height 14
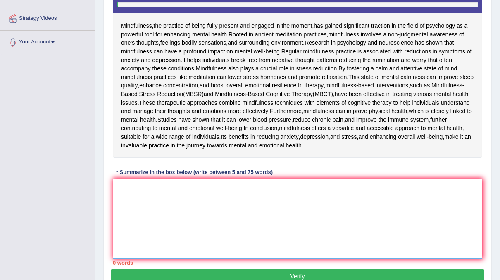
click at [122, 258] on textarea at bounding box center [298, 218] width 370 height 80
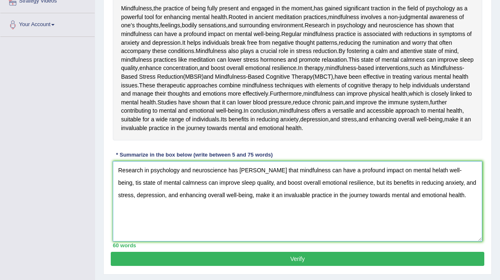
scroll to position [272, 0]
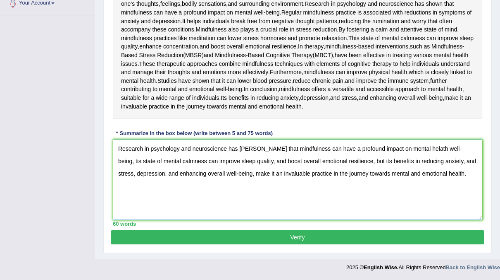
type textarea "Research in psychology and neuroscience has showen that mindfulness can have a …"
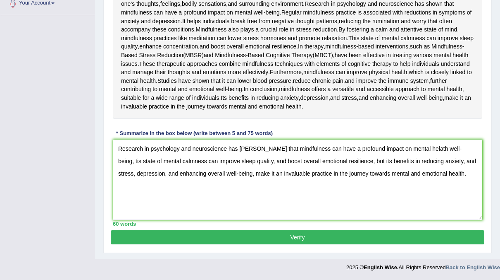
click at [270, 240] on button "Verify" at bounding box center [298, 237] width 374 height 14
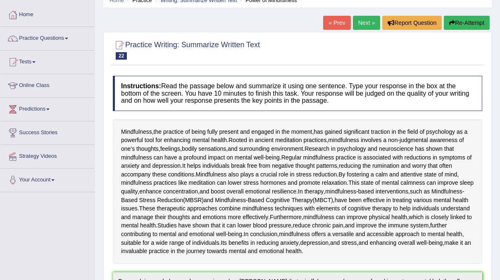
scroll to position [0, 0]
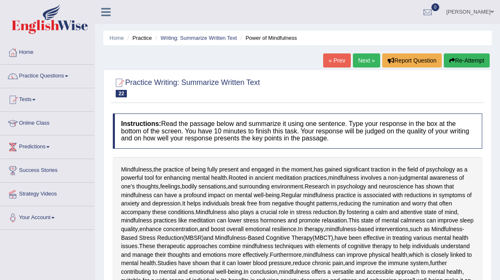
click at [362, 65] on link "Next »" at bounding box center [366, 60] width 27 height 14
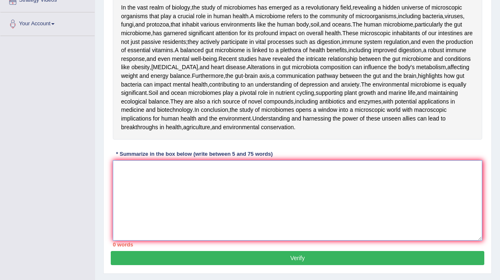
click at [161, 218] on textarea at bounding box center [298, 200] width 370 height 80
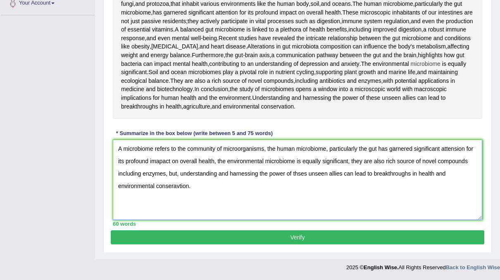
scroll to position [264, 0]
type textarea "A microbiome refers to the community of microorganisms, the human microbiome, p…"
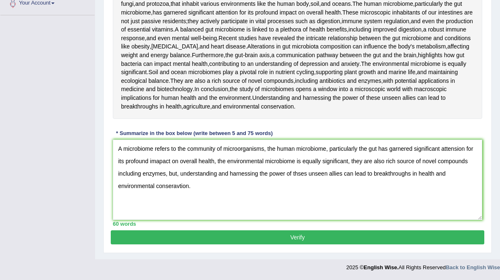
click at [291, 237] on button "Verify" at bounding box center [298, 237] width 374 height 14
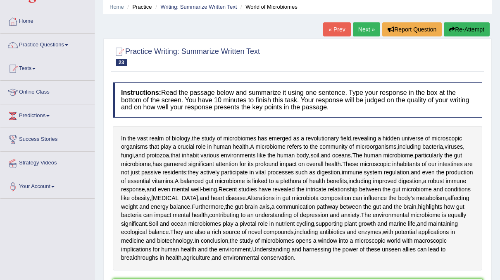
scroll to position [0, 0]
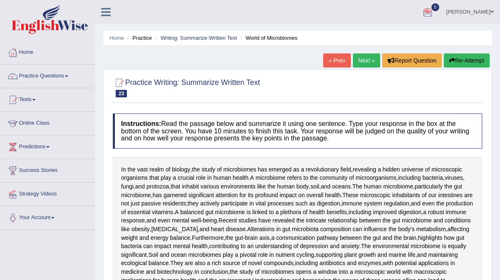
click at [484, 8] on link "[PERSON_NAME]" at bounding box center [470, 11] width 60 height 22
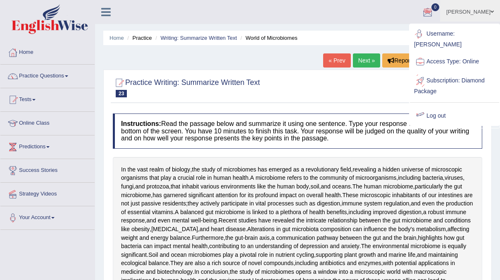
click at [432, 106] on link "Log out" at bounding box center [454, 115] width 89 height 19
